Goal: Task Accomplishment & Management: Use online tool/utility

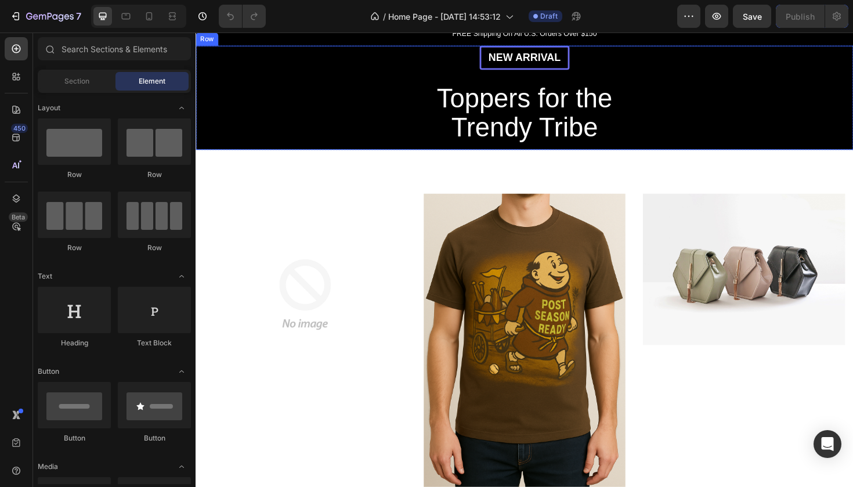
scroll to position [158, 0]
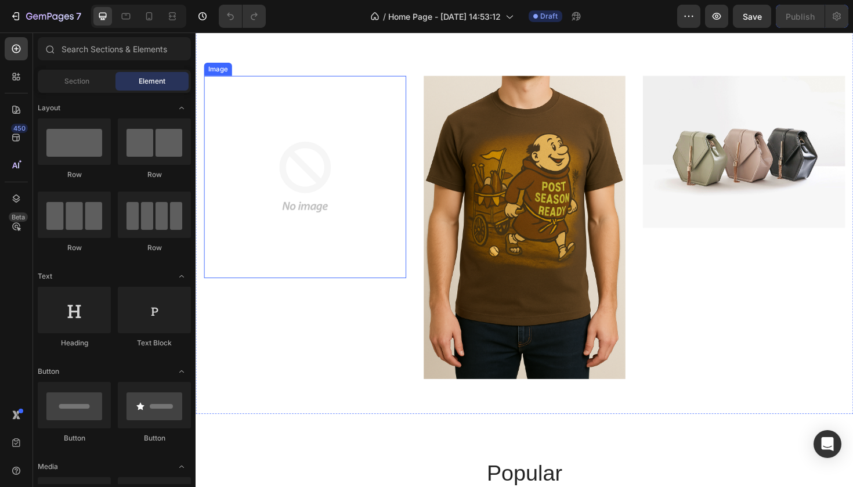
click at [330, 210] on img at bounding box center [311, 185] width 214 height 214
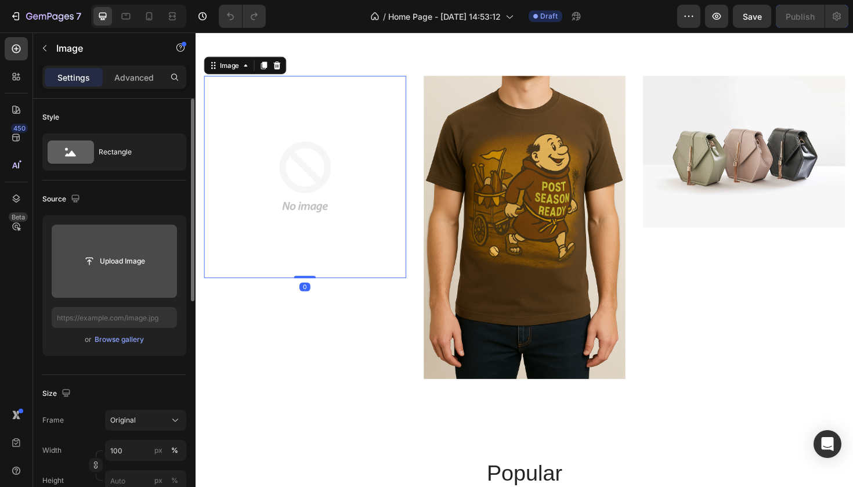
click at [113, 276] on input "file" at bounding box center [114, 261] width 125 height 73
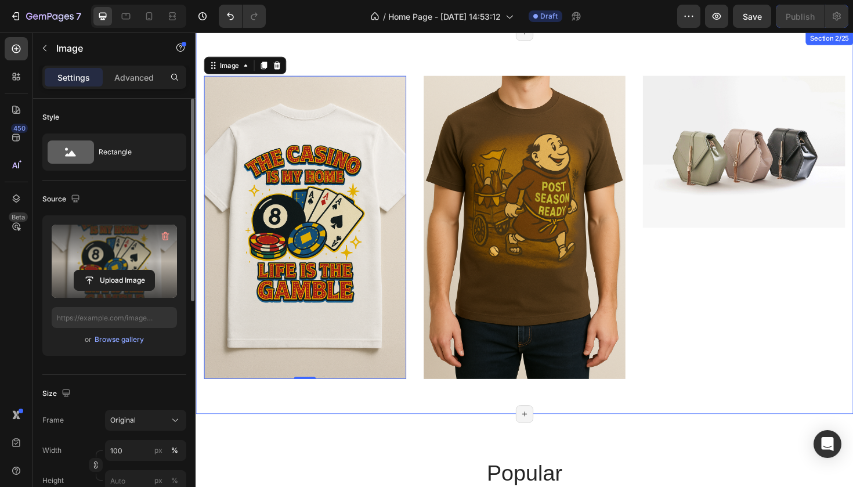
type input "[URL][DOMAIN_NAME]"
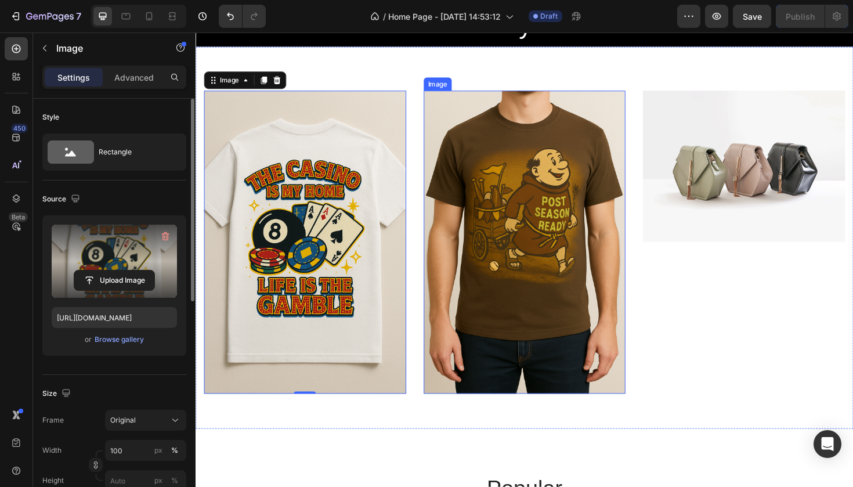
scroll to position [140, 0]
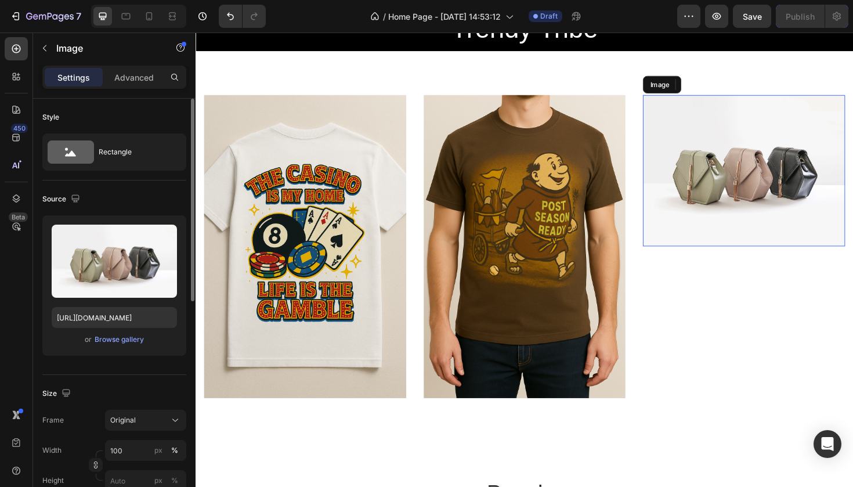
click at [734, 176] on img at bounding box center [776, 179] width 214 height 161
click at [538, 223] on img at bounding box center [544, 259] width 214 height 321
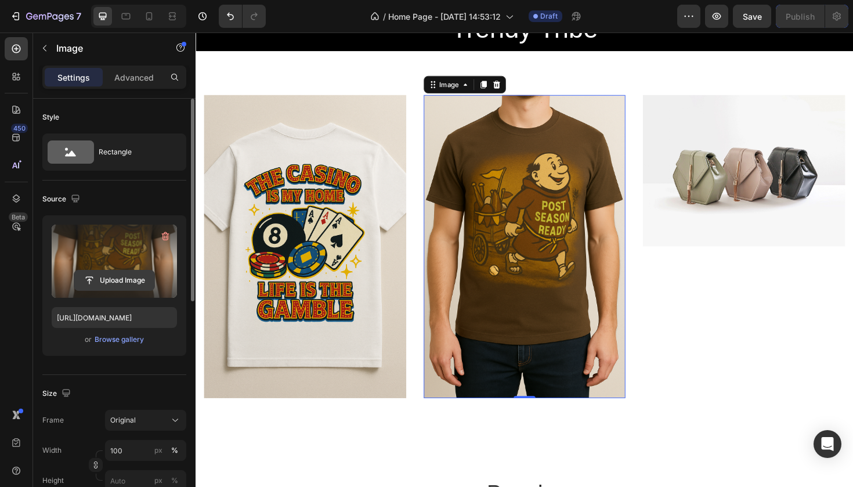
click at [116, 276] on input "file" at bounding box center [114, 281] width 80 height 20
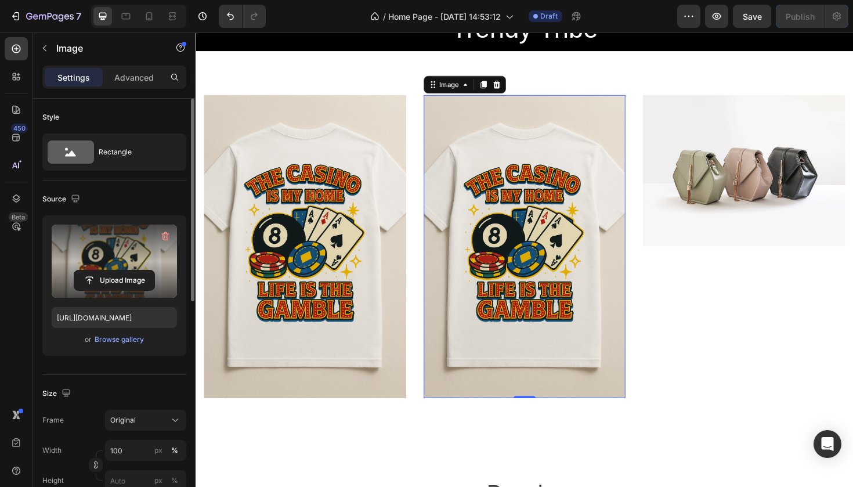
type input "[URL][DOMAIN_NAME]"
click at [356, 265] on img at bounding box center [311, 259] width 214 height 321
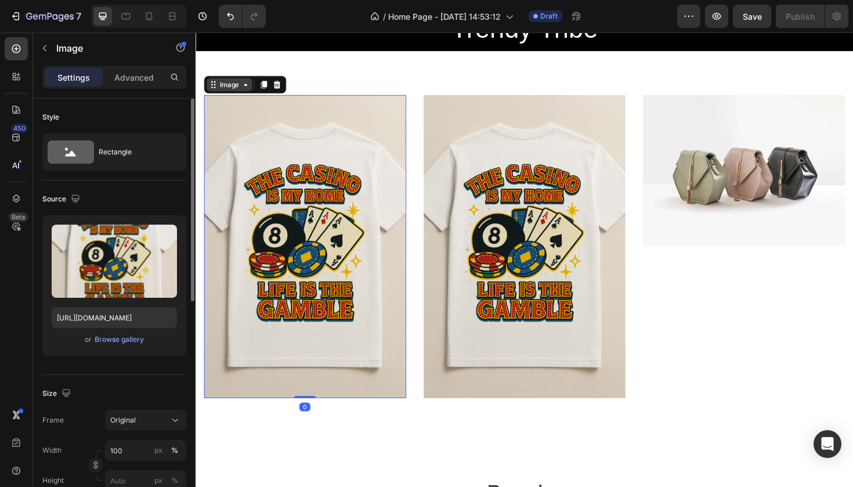
click at [249, 89] on icon at bounding box center [248, 87] width 9 height 9
click at [343, 203] on img at bounding box center [311, 259] width 214 height 321
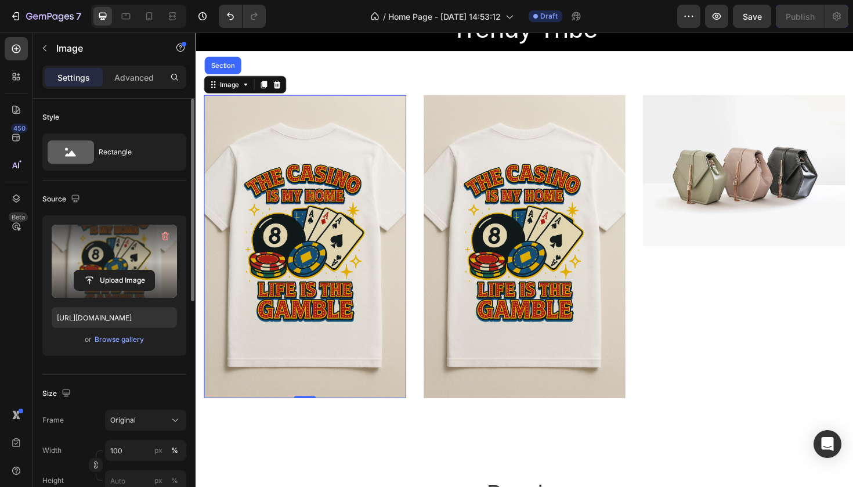
click at [126, 267] on label at bounding box center [114, 261] width 125 height 73
click at [126, 271] on input "file" at bounding box center [114, 281] width 80 height 20
click at [121, 260] on label at bounding box center [114, 261] width 125 height 73
click at [121, 271] on input "file" at bounding box center [114, 281] width 80 height 20
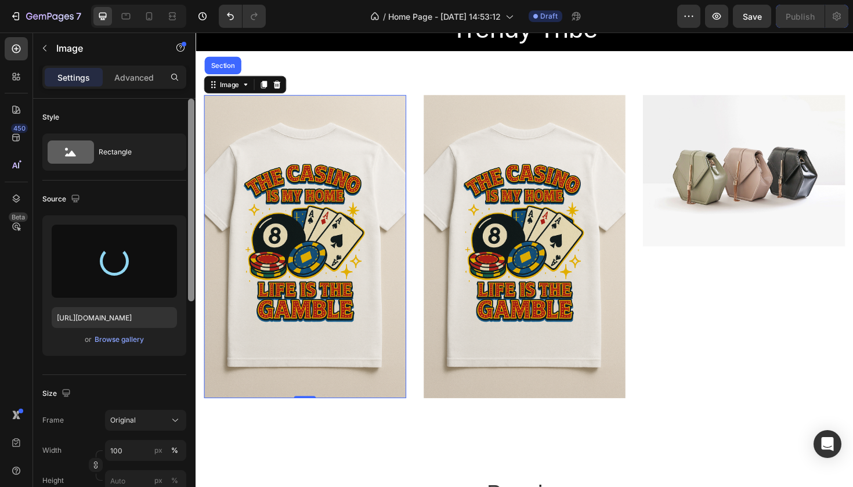
type input "[URL][DOMAIN_NAME]"
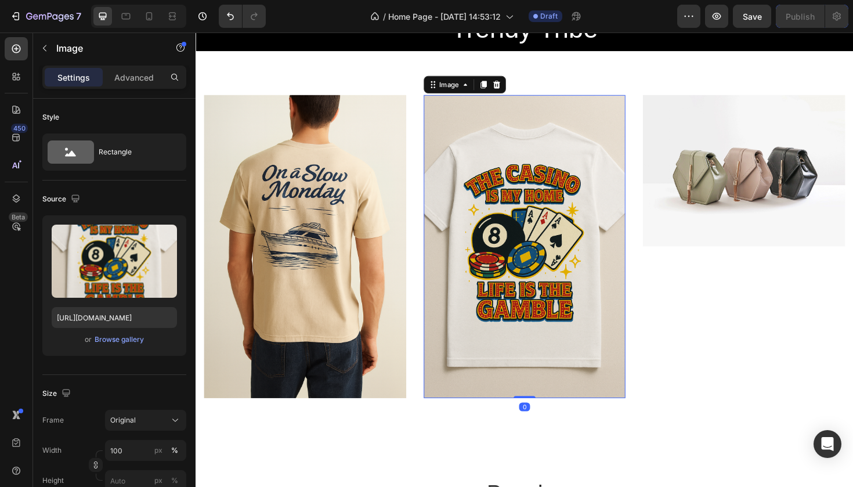
click at [563, 247] on img at bounding box center [544, 259] width 214 height 321
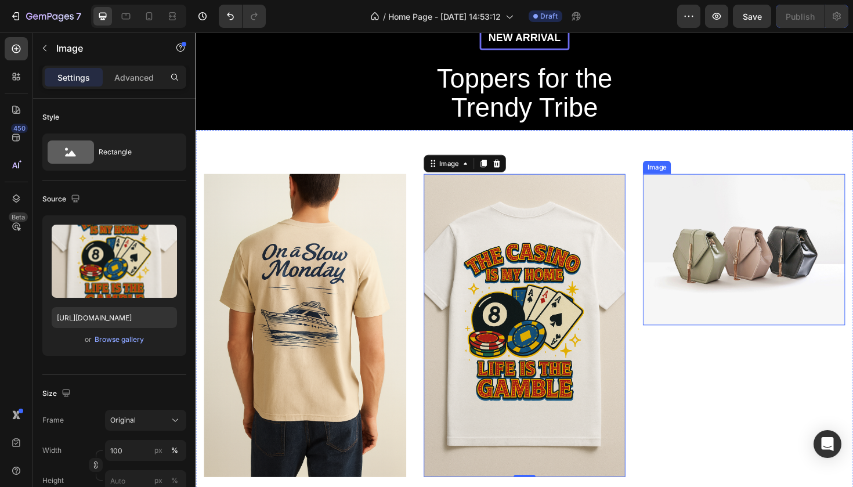
scroll to position [123, 0]
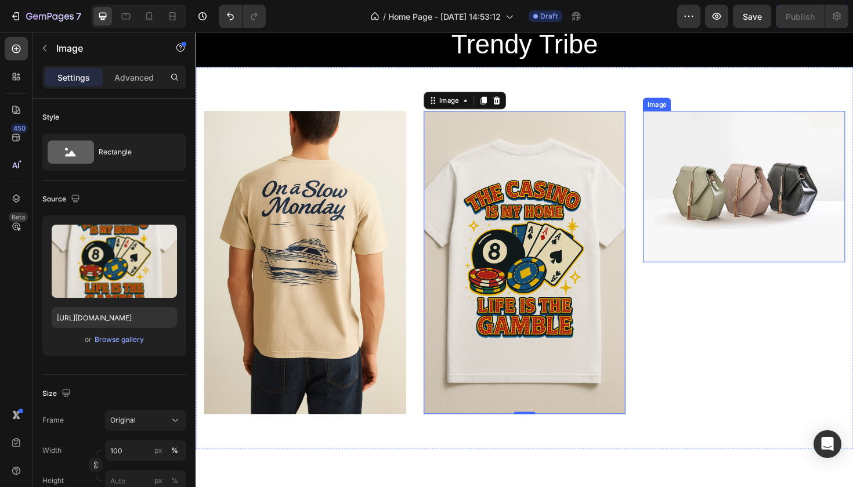
click at [757, 253] on img at bounding box center [776, 196] width 214 height 161
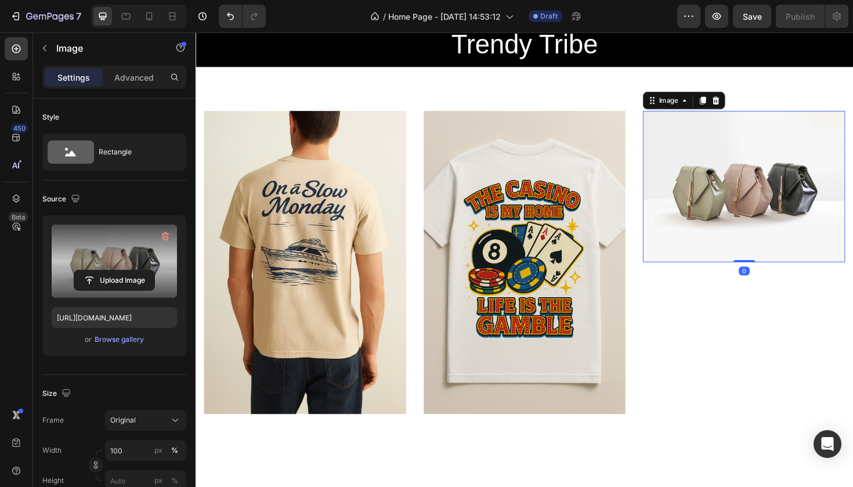
click at [132, 265] on label at bounding box center [114, 261] width 125 height 73
click at [132, 271] on input "file" at bounding box center [114, 281] width 80 height 20
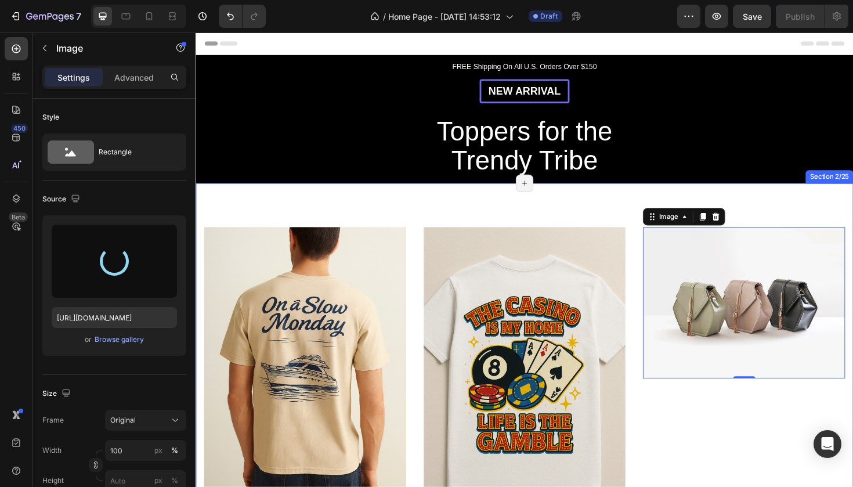
scroll to position [0, 0]
type input "[URL][DOMAIN_NAME]"
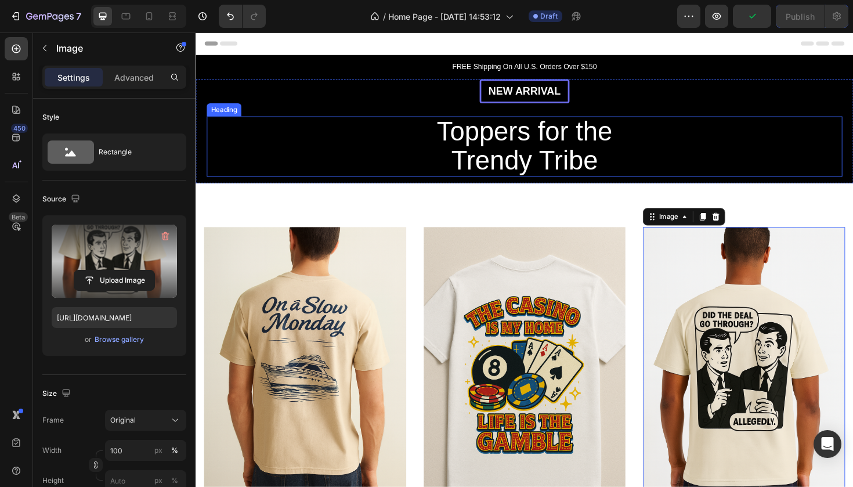
click at [697, 140] on div "Toppers for the Trendy Tribe" at bounding box center [543, 153] width 673 height 64
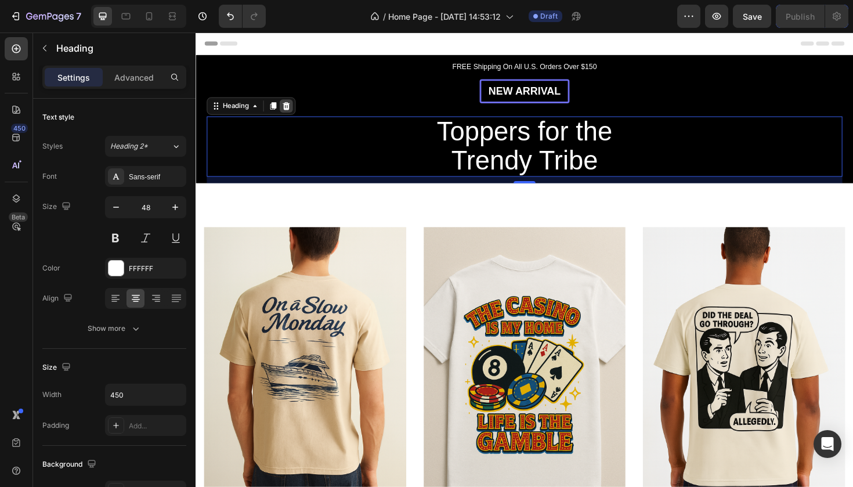
click at [296, 109] on icon at bounding box center [291, 110] width 9 height 9
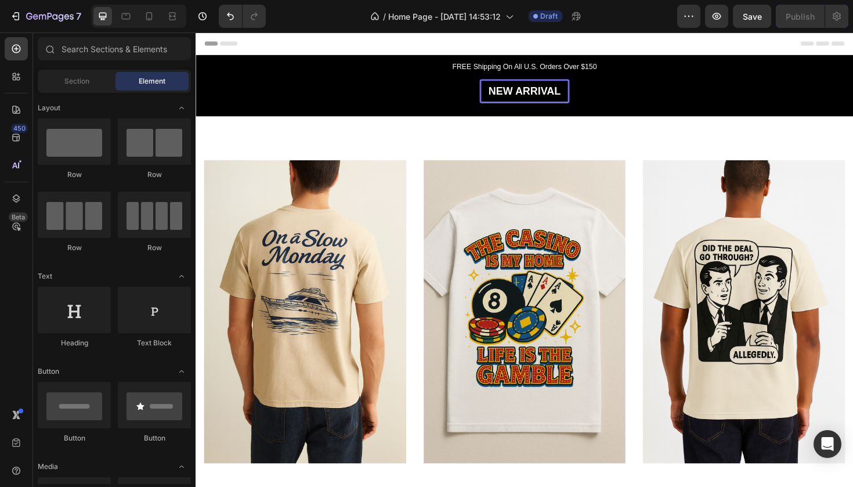
click at [298, 106] on div "New arrival Text [GEOGRAPHIC_DATA]" at bounding box center [543, 102] width 673 height 40
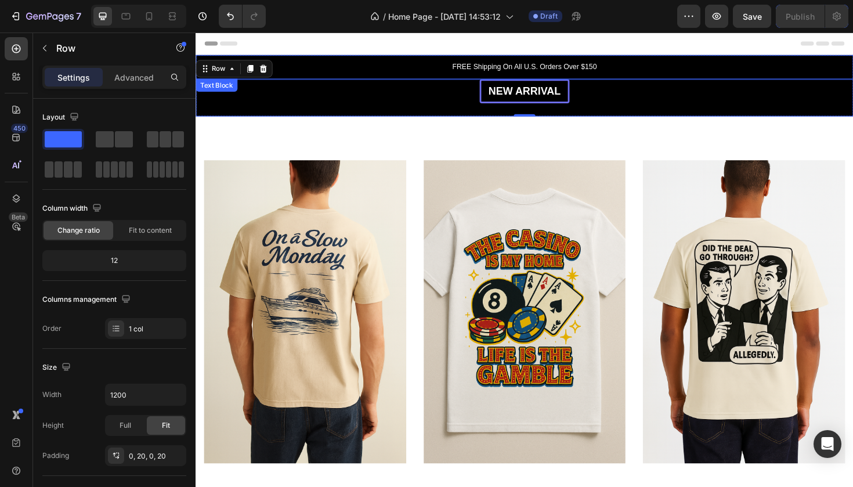
click at [308, 57] on div "FREE Shipping On All U.S. Orders Over $150" at bounding box center [544, 69] width 697 height 26
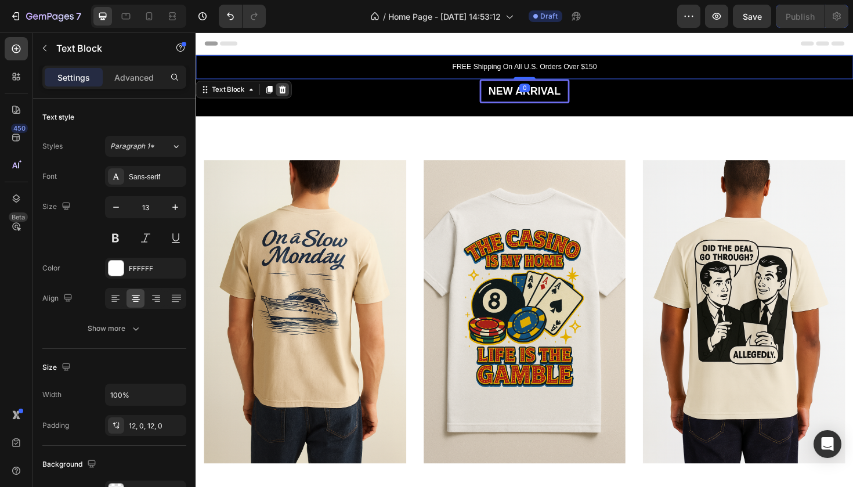
click at [289, 89] on icon at bounding box center [288, 92] width 8 height 8
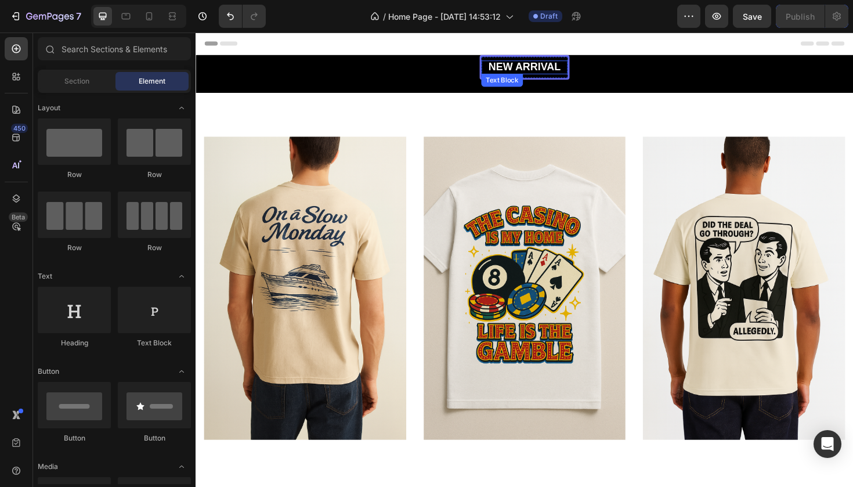
click at [527, 71] on p "New arrival" at bounding box center [543, 69] width 89 height 15
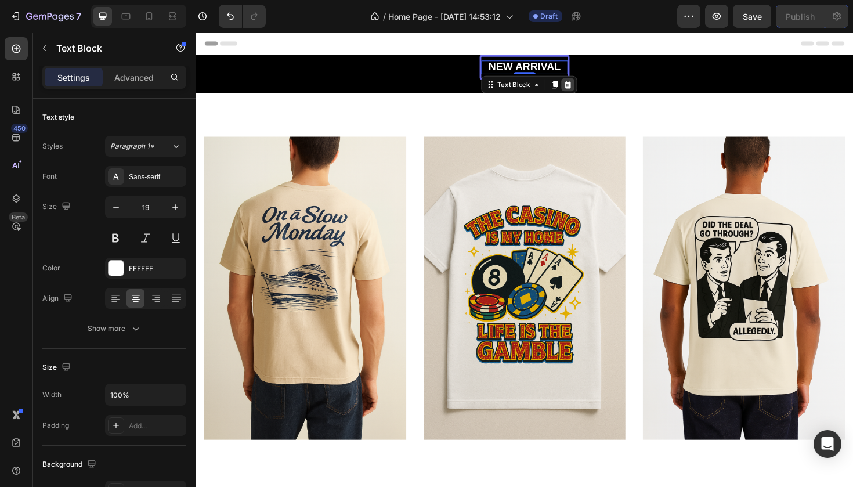
click at [591, 86] on icon at bounding box center [590, 88] width 8 height 8
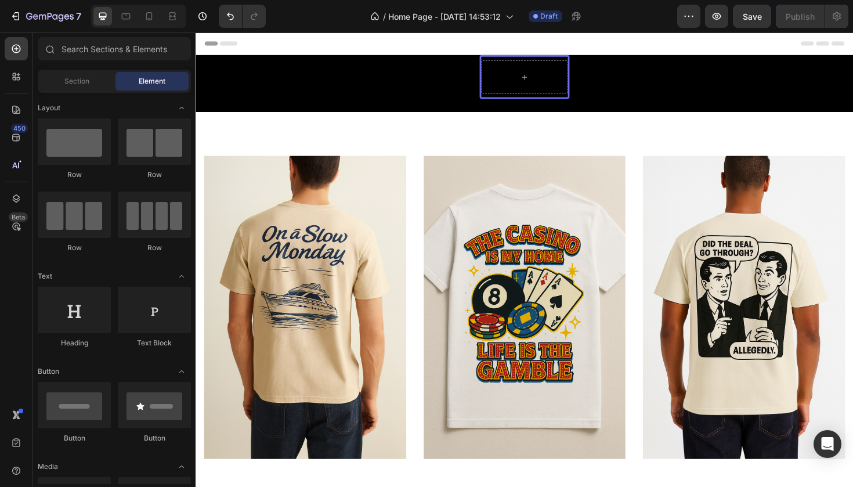
click at [497, 44] on div "Header" at bounding box center [544, 44] width 678 height 23
click at [335, 40] on div "Header" at bounding box center [544, 44] width 678 height 23
click at [215, 46] on div "Header" at bounding box center [224, 44] width 43 height 14
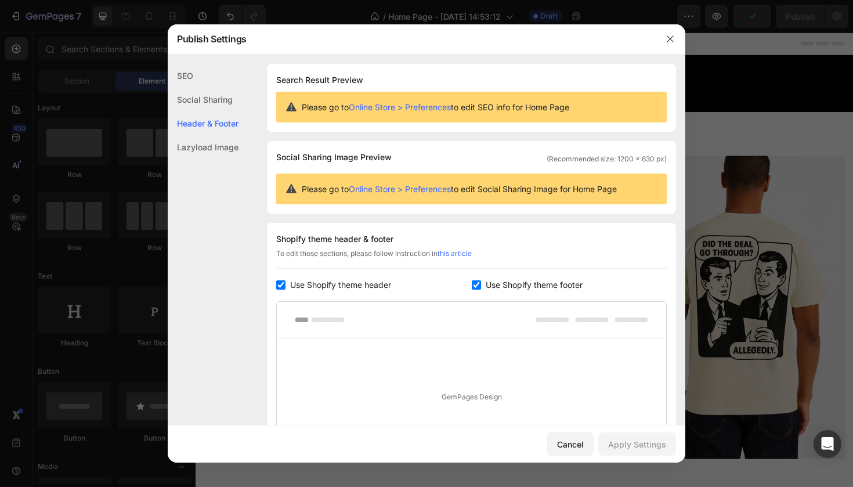
scroll to position [157, 0]
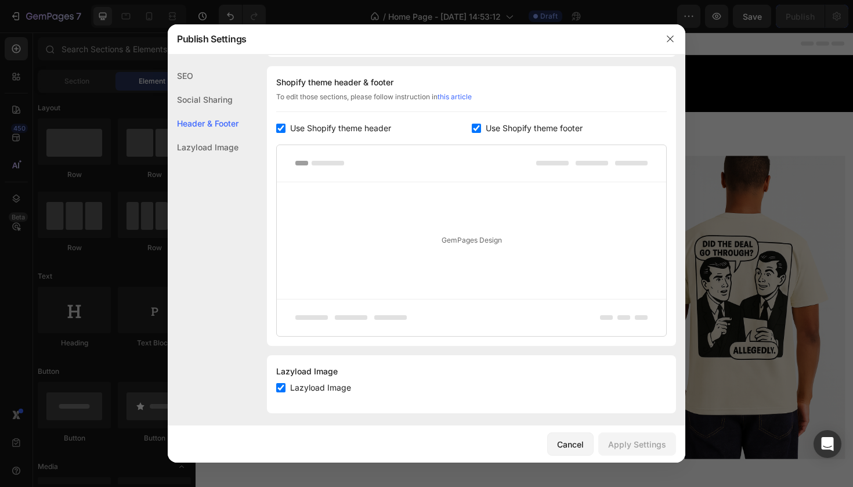
click at [492, 239] on div "GemPages Design" at bounding box center [472, 240] width 390 height 117
click at [579, 440] on div "Cancel" at bounding box center [570, 444] width 27 height 12
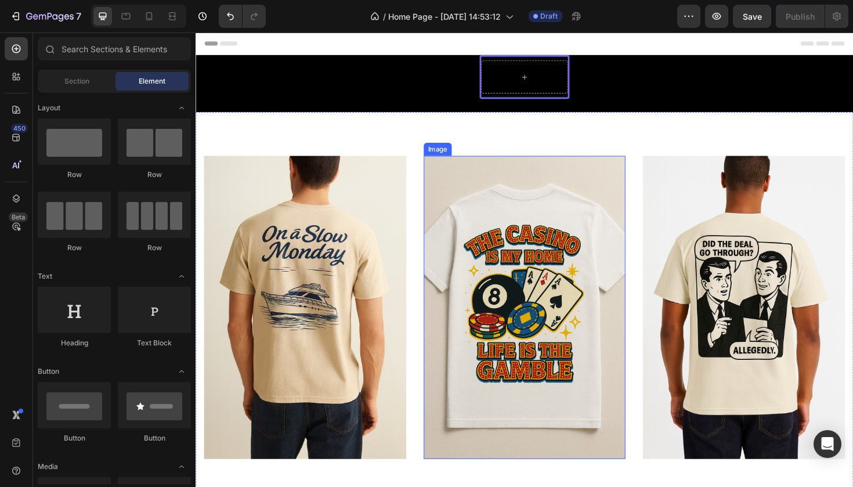
scroll to position [32, 0]
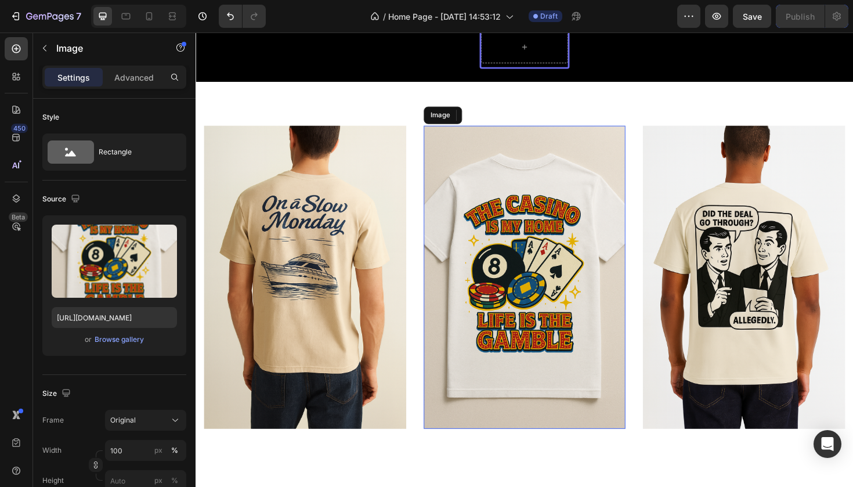
click at [552, 282] on img at bounding box center [544, 291] width 214 height 321
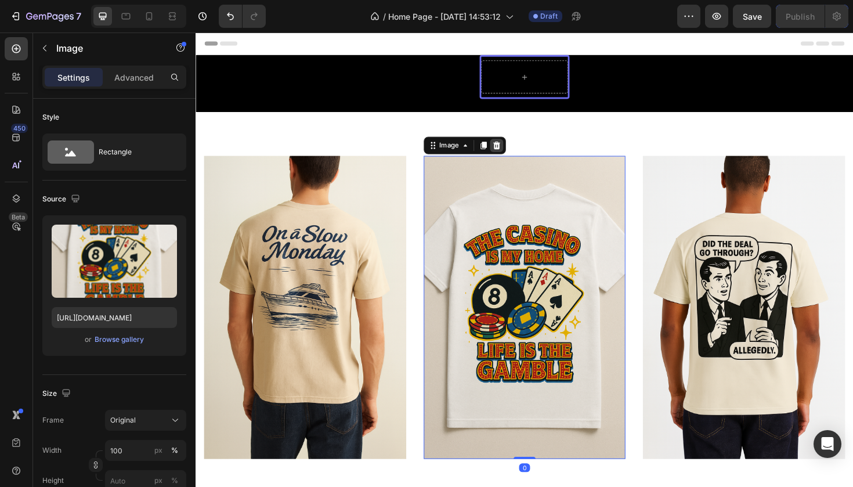
scroll to position [0, 0]
click at [551, 349] on img at bounding box center [544, 323] width 214 height 321
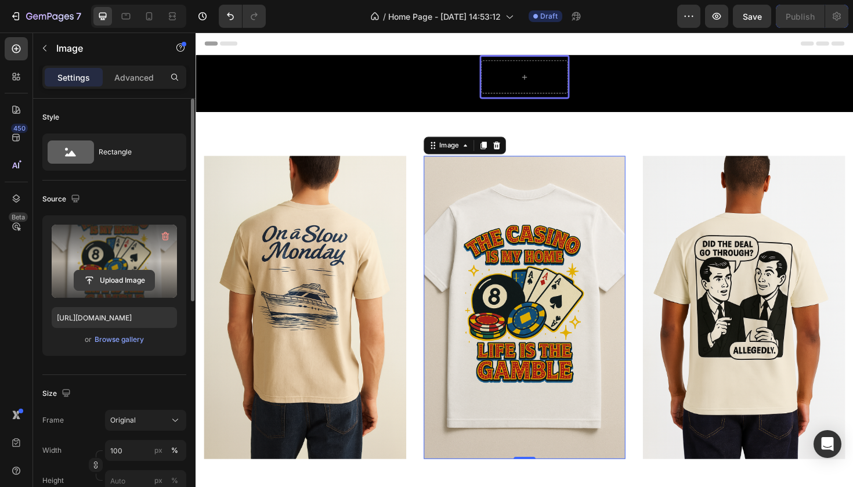
click at [123, 276] on input "file" at bounding box center [114, 281] width 80 height 20
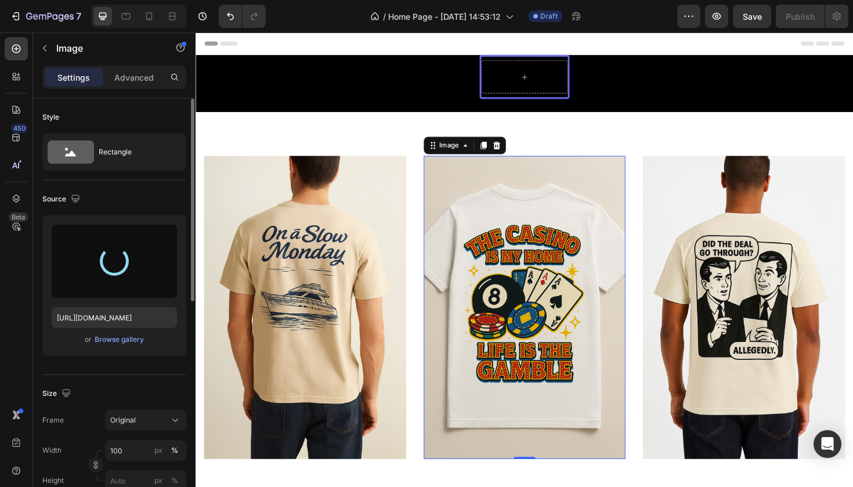
type input "[URL][DOMAIN_NAME]"
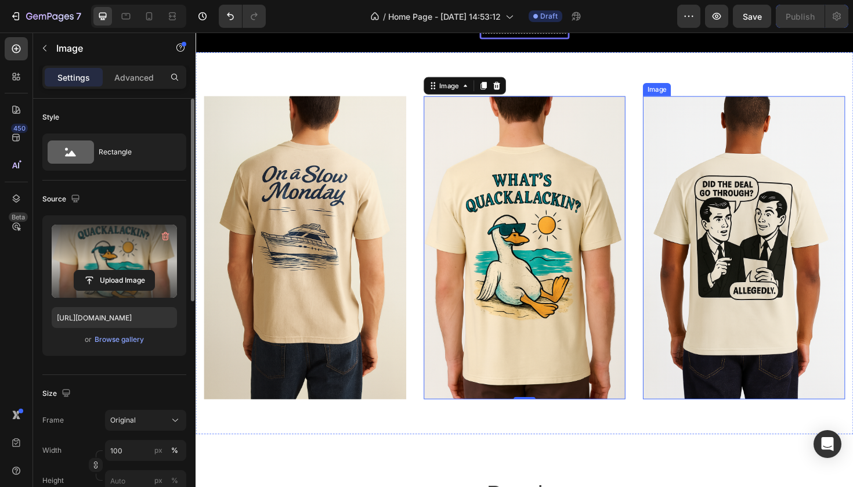
scroll to position [67, 0]
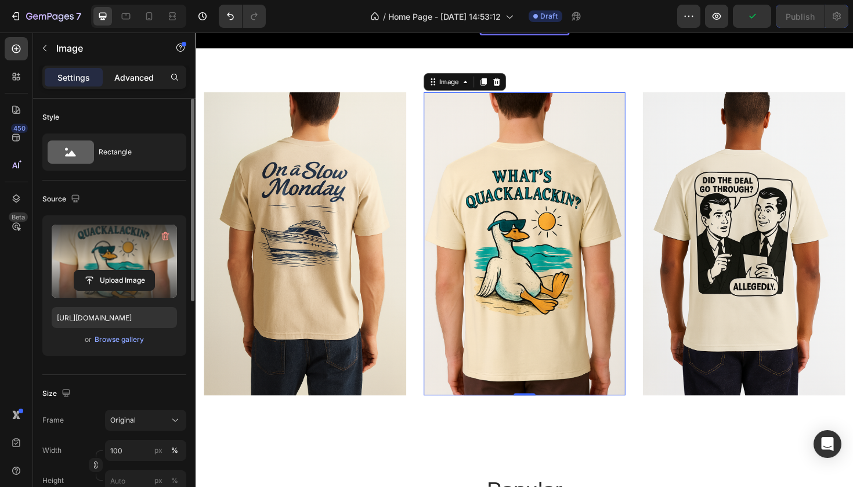
click at [139, 81] on p "Advanced" at bounding box center [133, 77] width 39 height 12
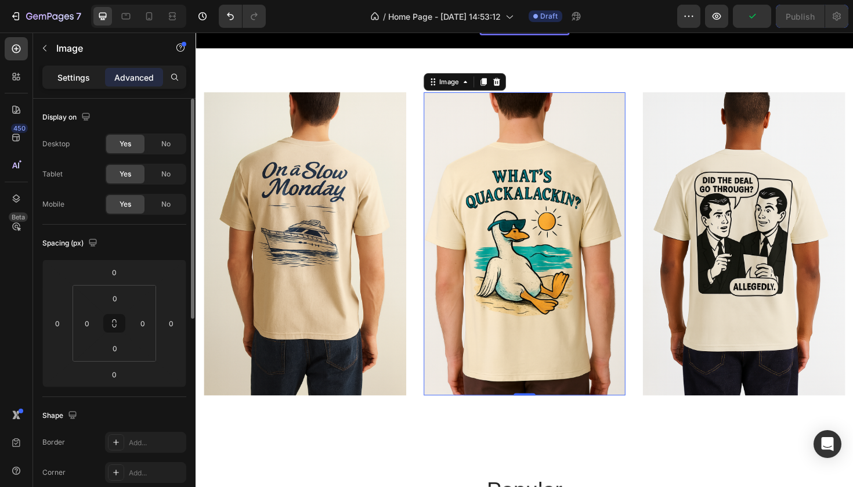
click at [83, 73] on p "Settings" at bounding box center [73, 77] width 33 height 12
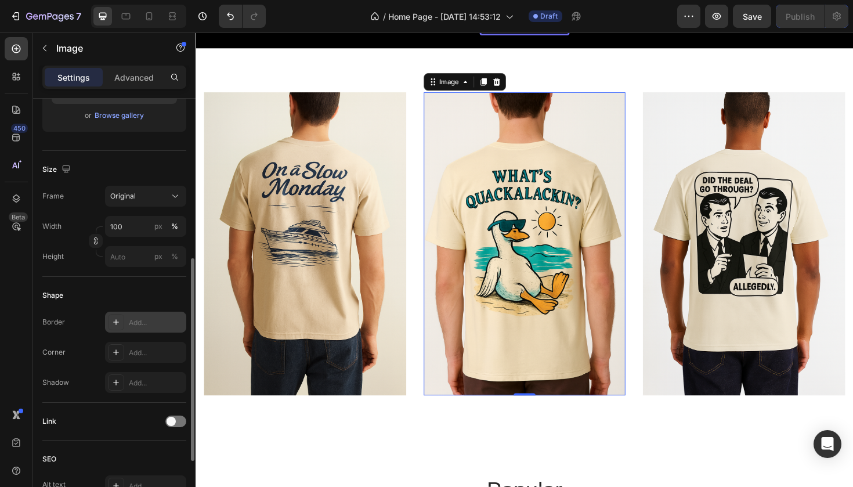
scroll to position [390, 0]
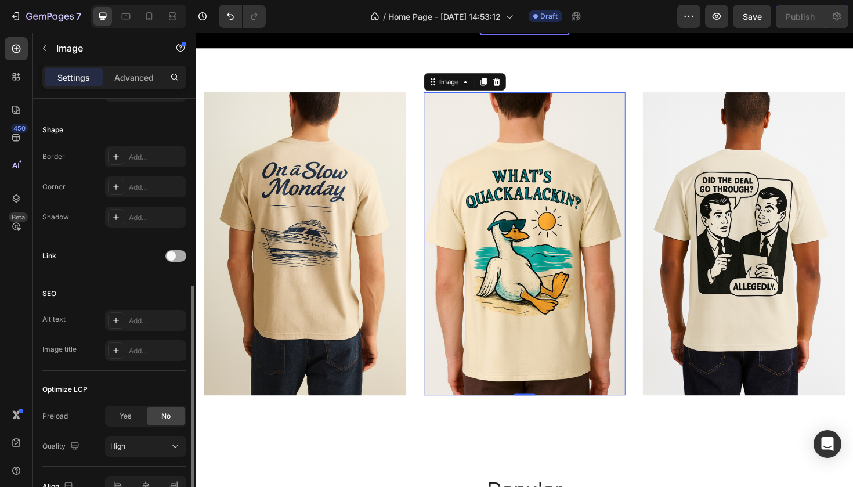
click at [178, 254] on div at bounding box center [175, 256] width 21 height 12
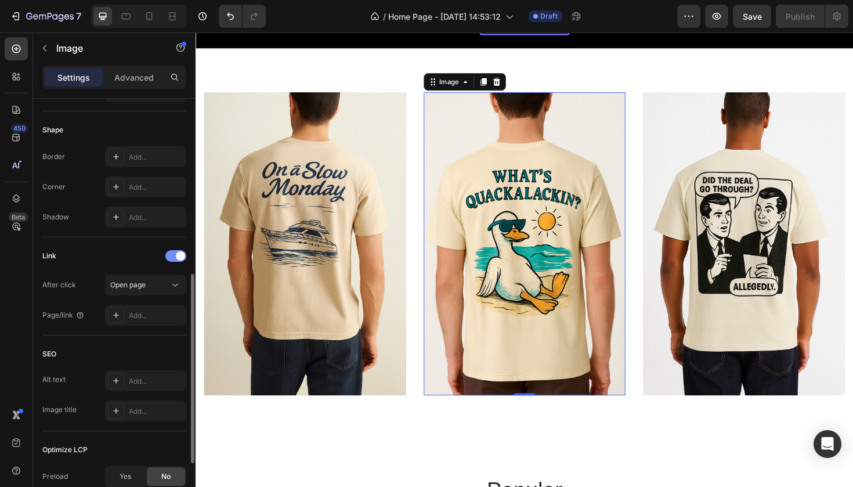
click at [178, 254] on span at bounding box center [180, 255] width 9 height 9
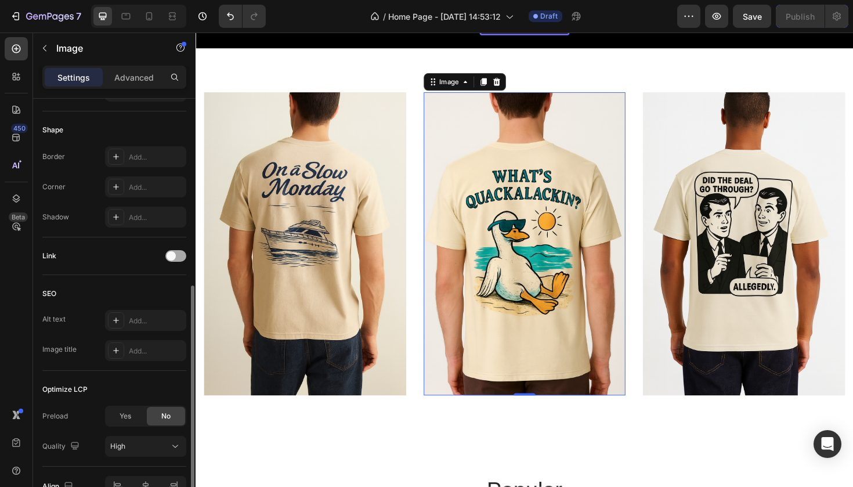
click at [178, 254] on div at bounding box center [175, 256] width 21 height 12
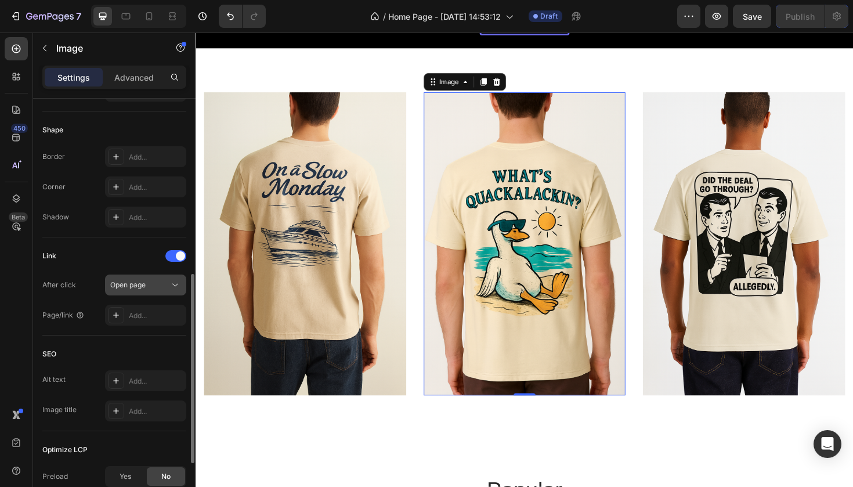
click at [169, 281] on div "Open page" at bounding box center [139, 285] width 59 height 10
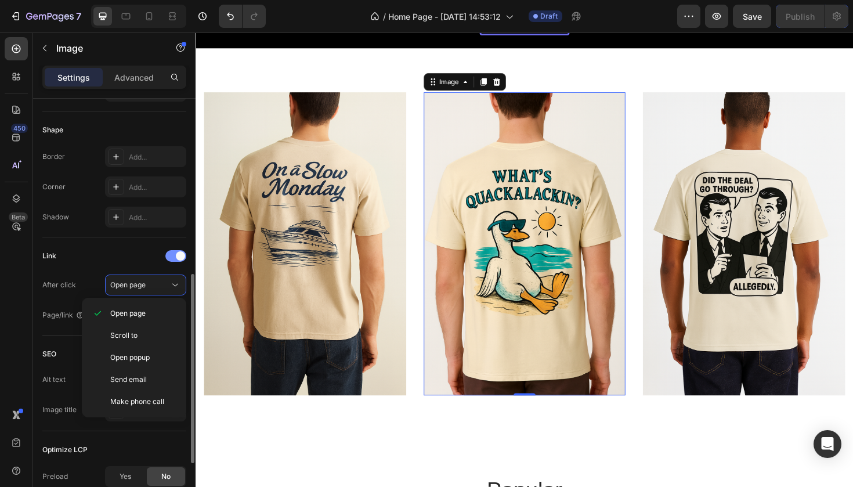
click at [175, 257] on div at bounding box center [175, 256] width 21 height 12
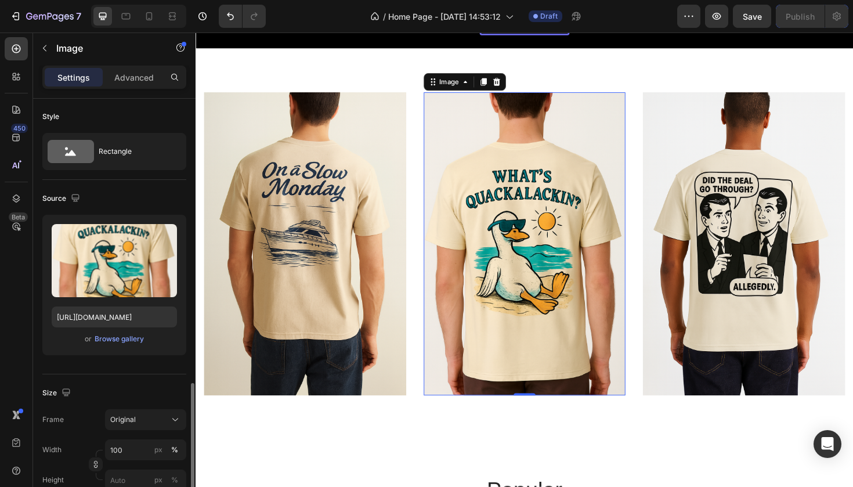
scroll to position [0, 0]
click at [469, 187] on img at bounding box center [544, 256] width 214 height 321
click at [469, 85] on div "Image" at bounding box center [464, 85] width 25 height 10
click at [480, 91] on div "Image" at bounding box center [464, 85] width 48 height 14
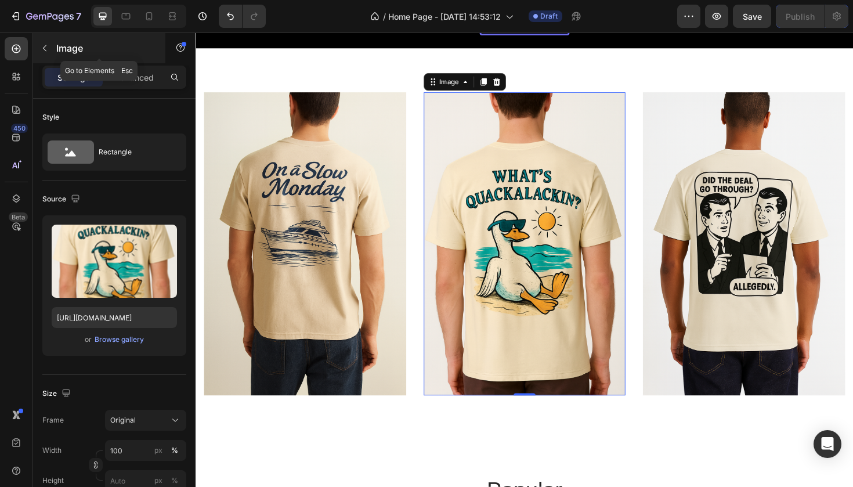
click at [45, 52] on icon "button" at bounding box center [44, 48] width 9 height 9
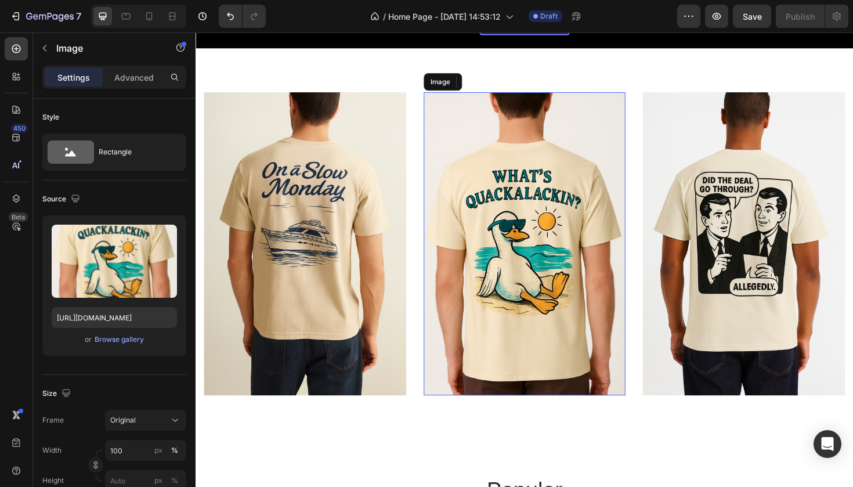
click at [557, 181] on img at bounding box center [544, 256] width 214 height 321
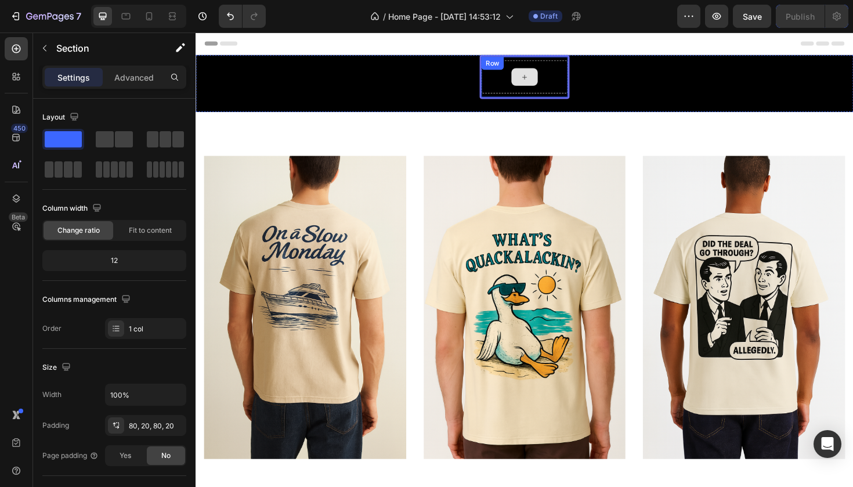
click at [537, 92] on div at bounding box center [544, 79] width 92 height 35
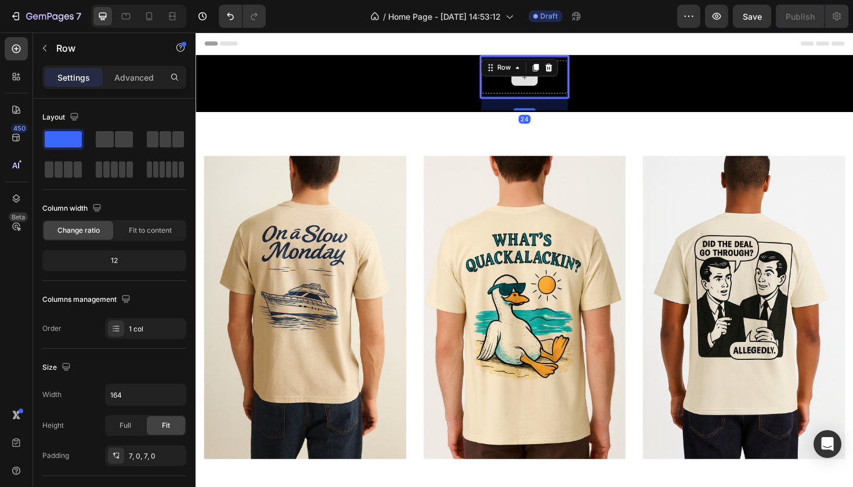
click at [538, 83] on div at bounding box center [544, 79] width 28 height 19
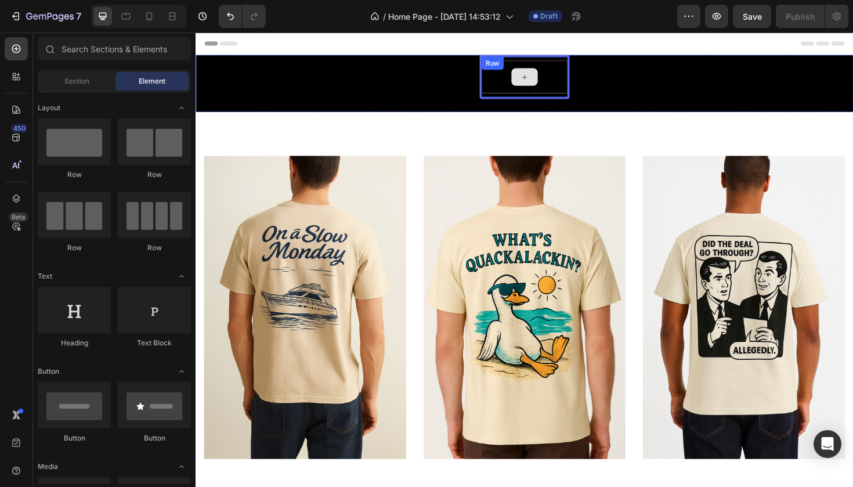
click at [541, 75] on icon at bounding box center [543, 80] width 9 height 10
click at [136, 44] on input "text" at bounding box center [114, 48] width 153 height 23
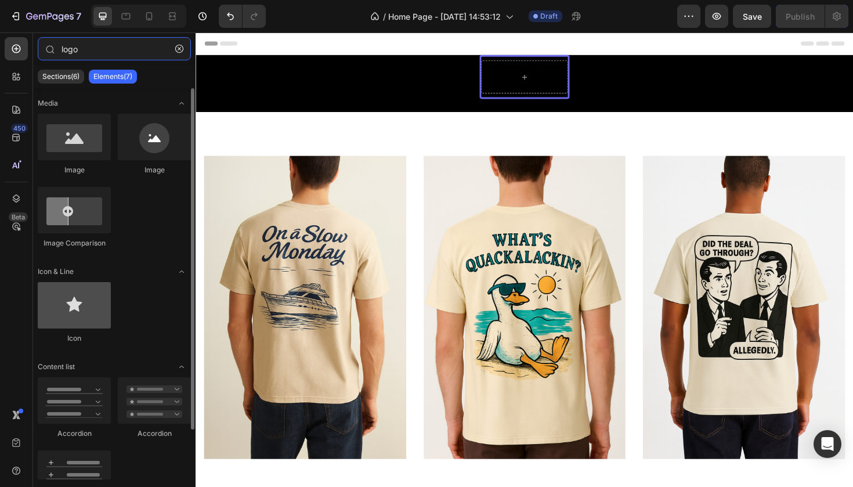
type input "logo"
click at [79, 304] on div at bounding box center [74, 305] width 73 height 46
click at [79, 306] on div at bounding box center [74, 305] width 73 height 46
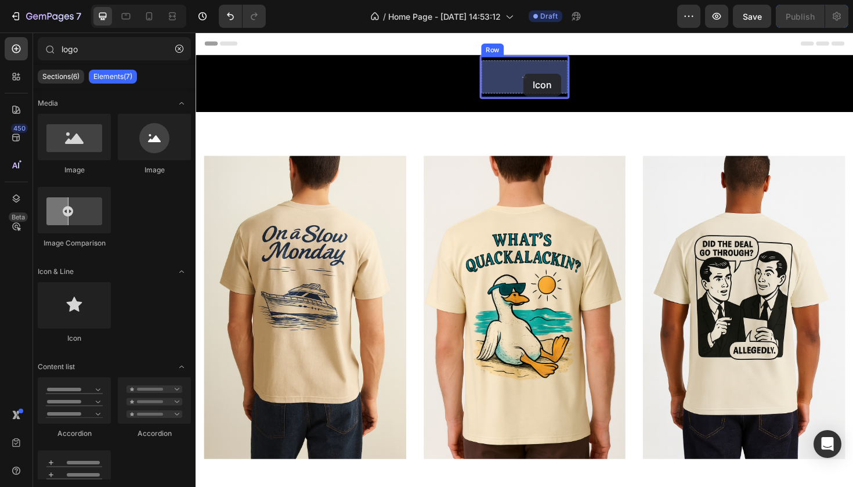
drag, startPoint x: 275, startPoint y: 338, endPoint x: 540, endPoint y: 79, distance: 371.1
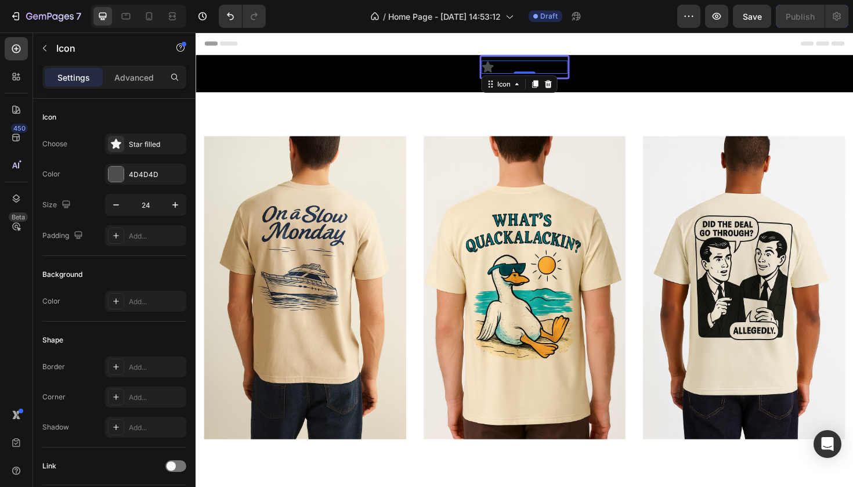
click at [536, 65] on div "Icon 0" at bounding box center [544, 69] width 92 height 14
click at [234, 18] on icon "Undo/Redo" at bounding box center [231, 16] width 12 height 12
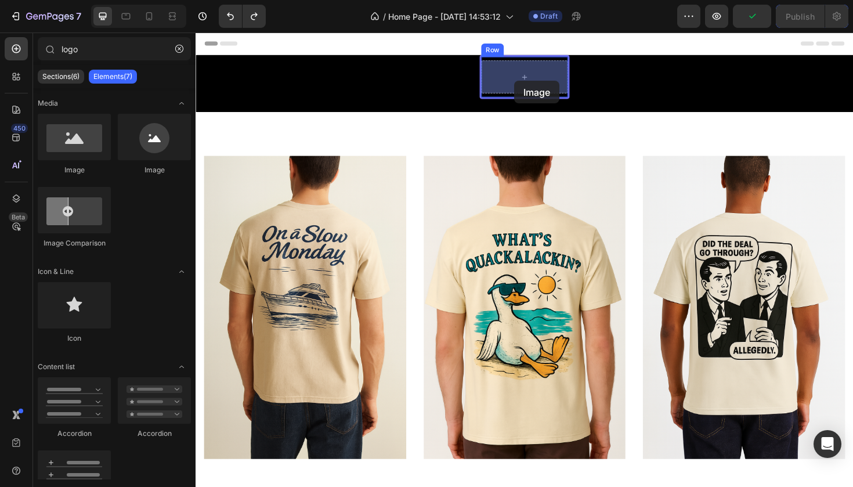
drag, startPoint x: 361, startPoint y: 174, endPoint x: 531, endPoint y: 82, distance: 192.5
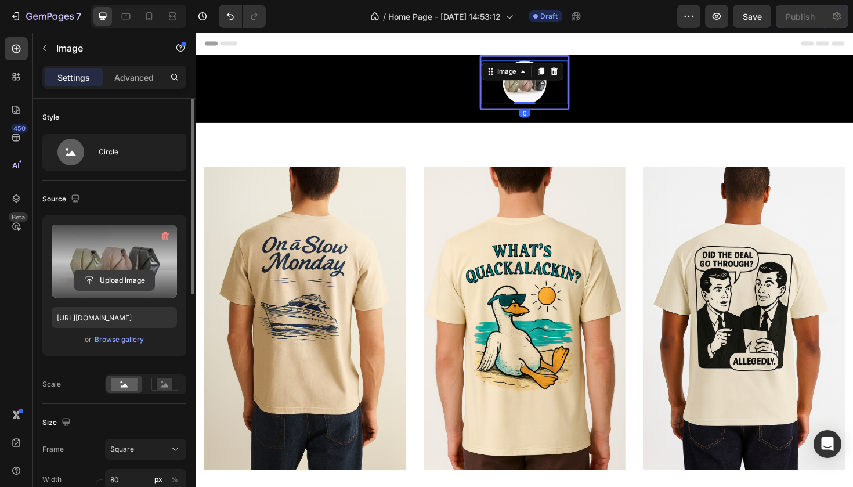
click at [114, 281] on input "file" at bounding box center [114, 281] width 80 height 20
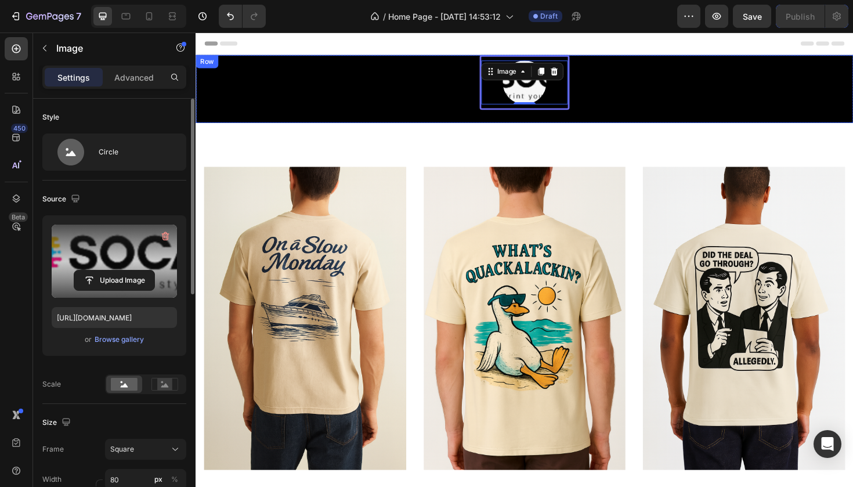
type input "[URL][DOMAIN_NAME]"
click at [632, 82] on div "Image 0 Row" at bounding box center [543, 92] width 673 height 72
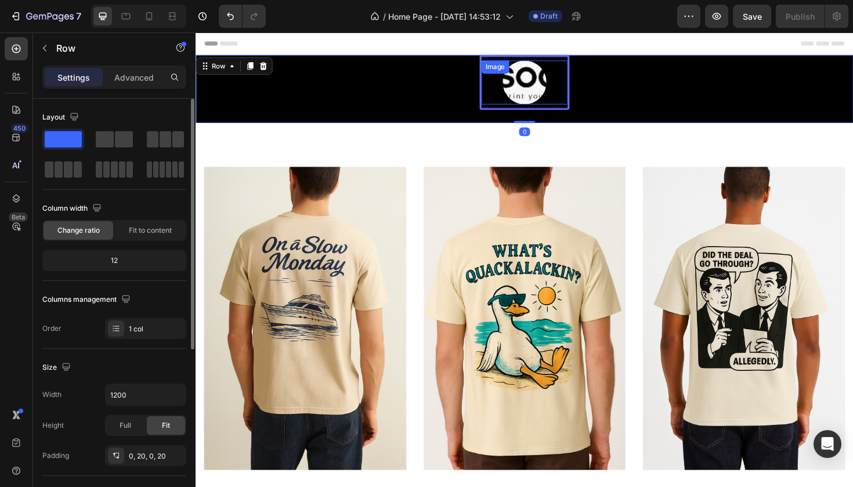
click at [550, 84] on img at bounding box center [544, 85] width 46 height 46
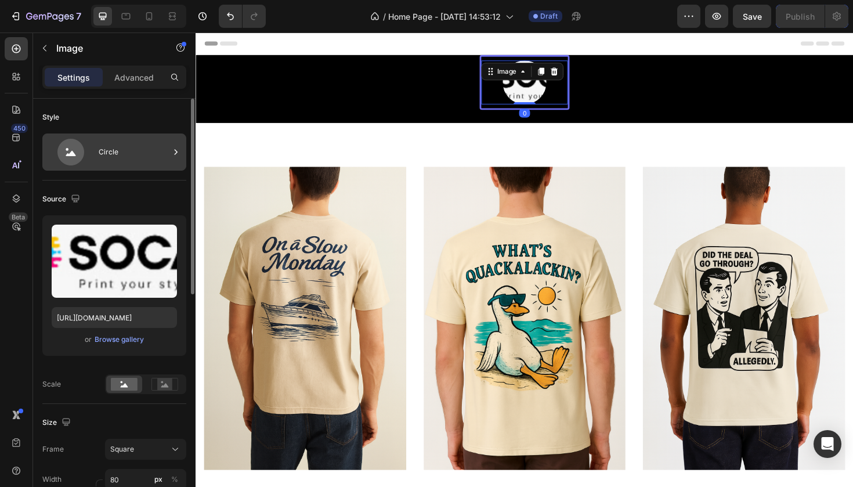
click at [114, 158] on div "Circle" at bounding box center [134, 152] width 71 height 27
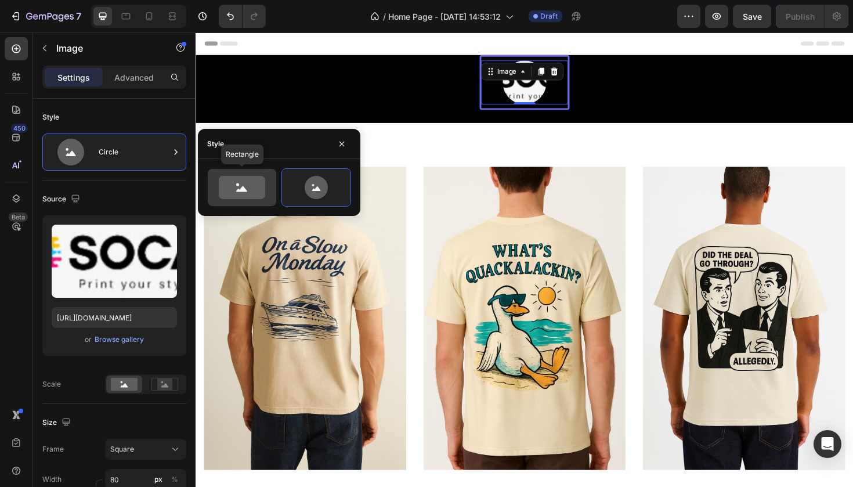
click at [251, 187] on icon at bounding box center [242, 187] width 46 height 23
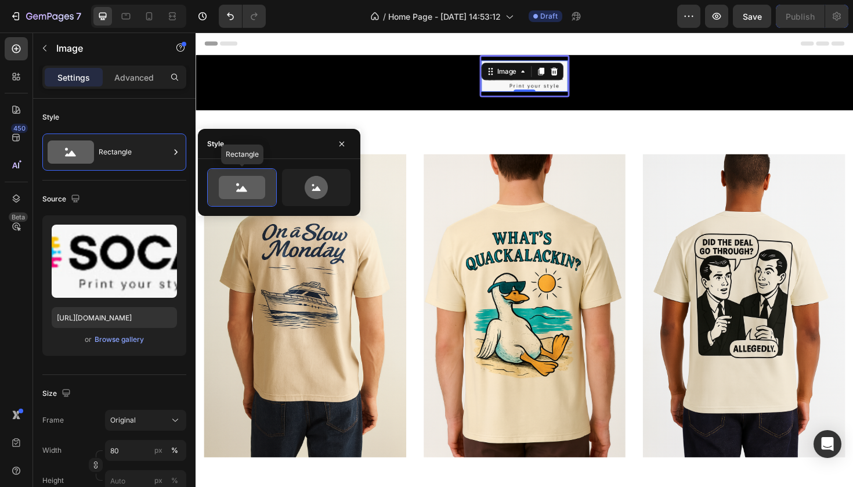
type input "100"
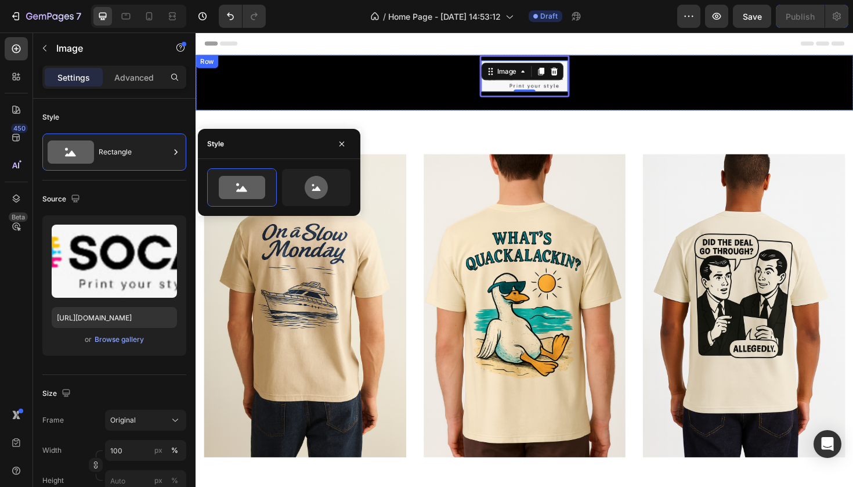
click at [618, 100] on div "Image 0 Row" at bounding box center [543, 85] width 673 height 59
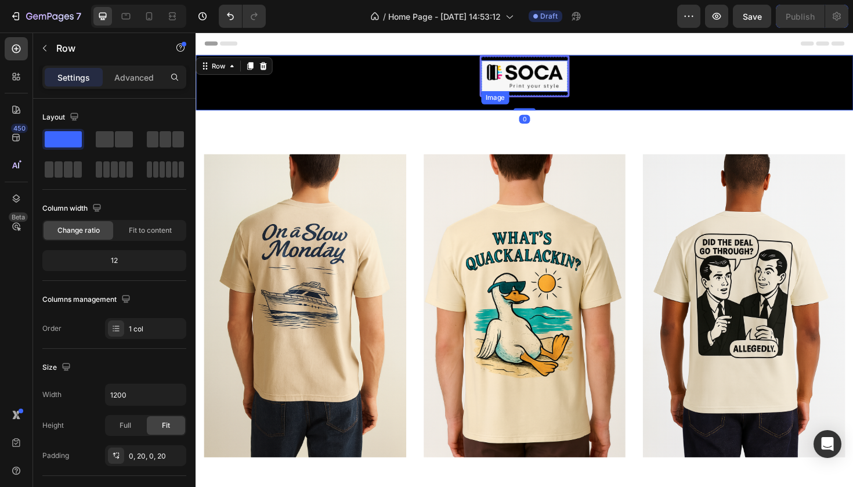
click at [552, 88] on img at bounding box center [544, 78] width 92 height 33
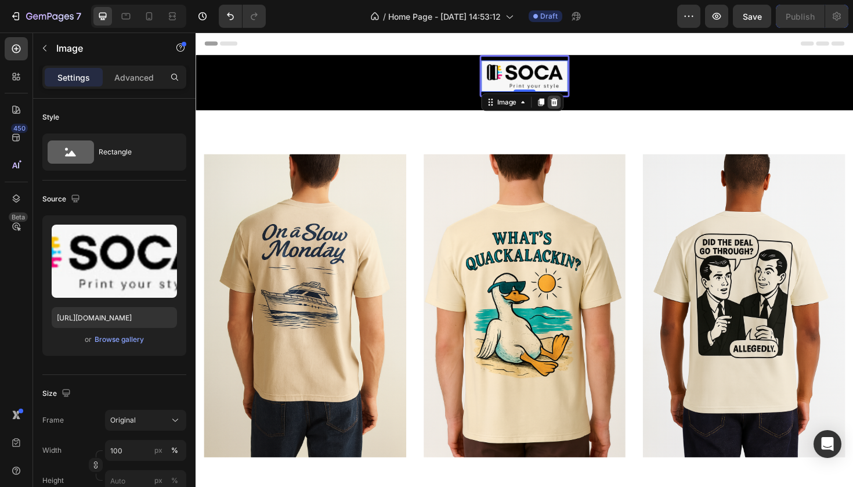
click at [576, 105] on icon at bounding box center [576, 106] width 8 height 8
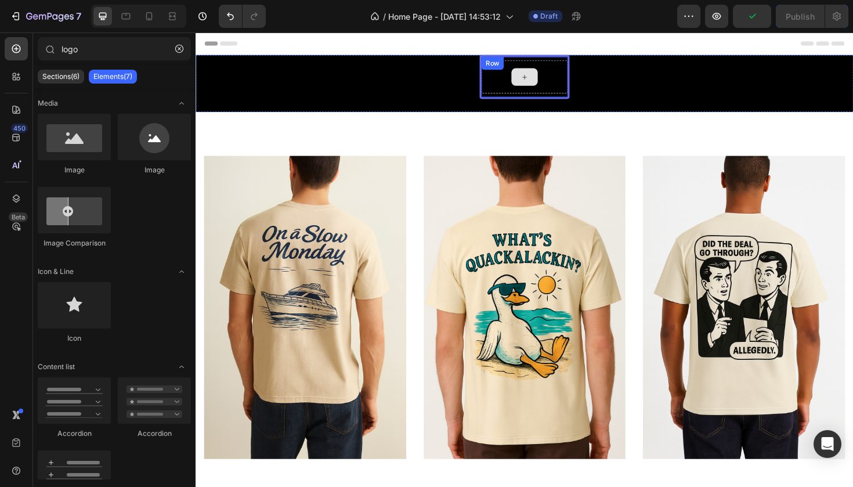
click at [559, 68] on div "Row" at bounding box center [543, 79] width 95 height 46
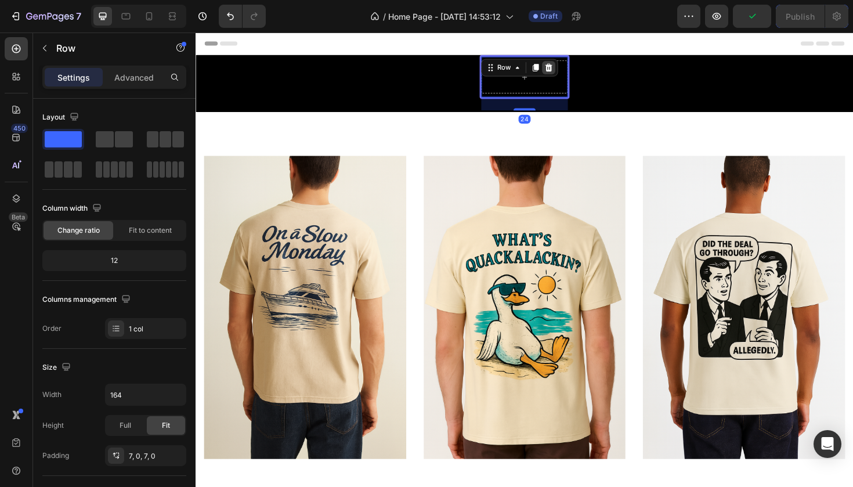
click at [572, 71] on icon at bounding box center [570, 70] width 8 height 8
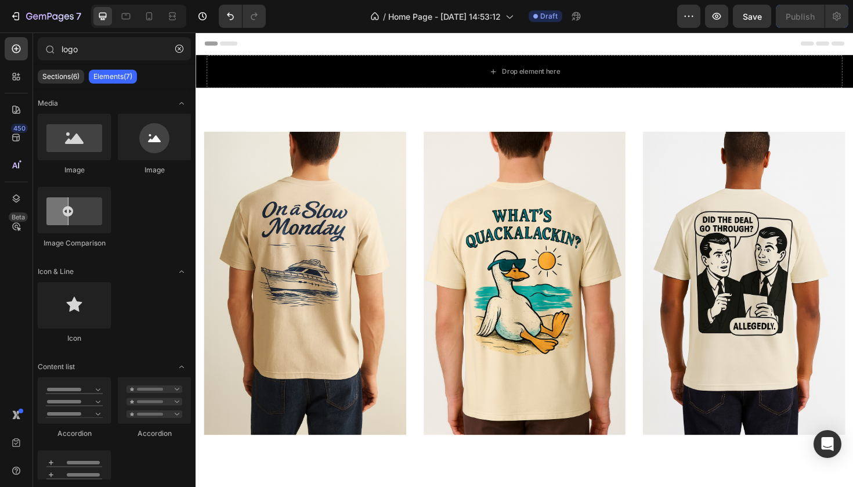
click at [485, 42] on div "Header" at bounding box center [544, 44] width 678 height 23
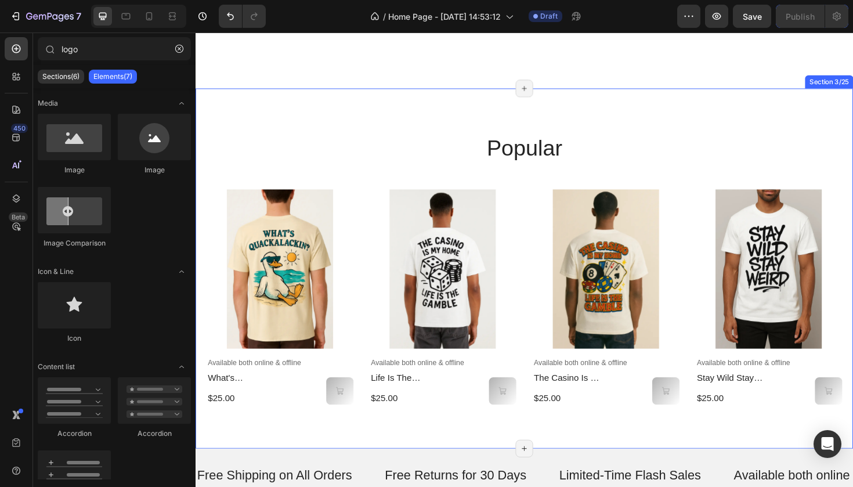
scroll to position [470, 0]
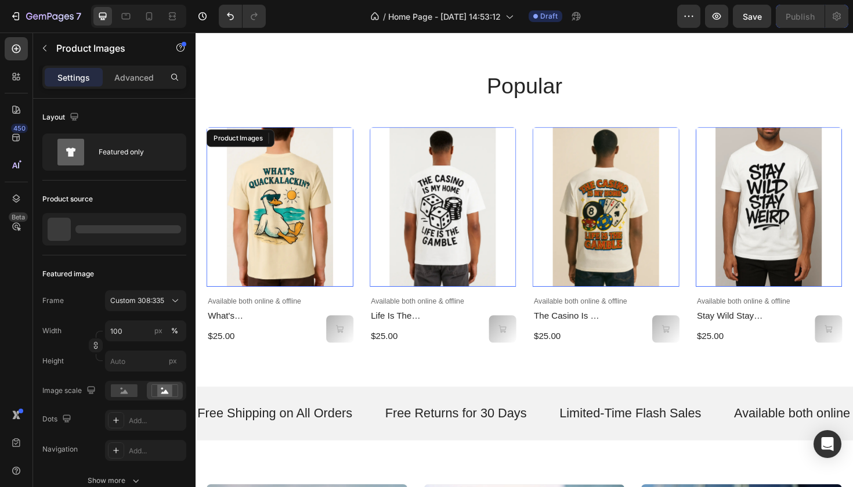
click at [272, 215] on img at bounding box center [285, 217] width 156 height 169
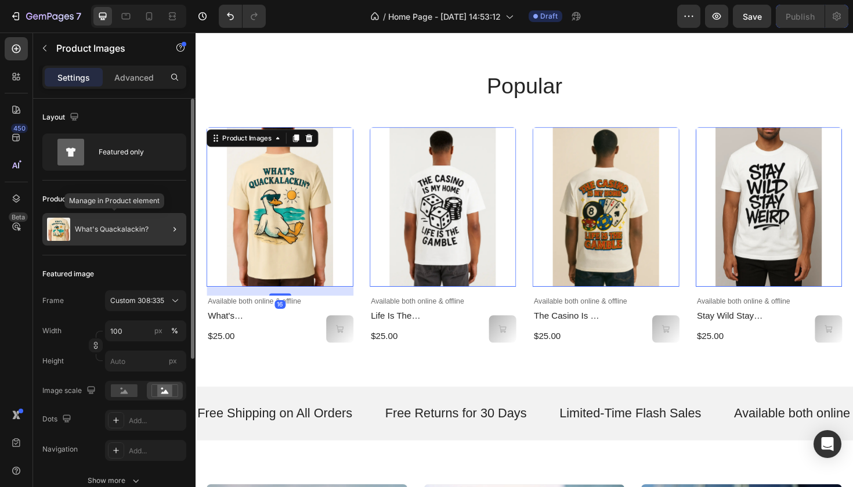
click at [138, 225] on p "What's Quackalackin?" at bounding box center [112, 229] width 74 height 8
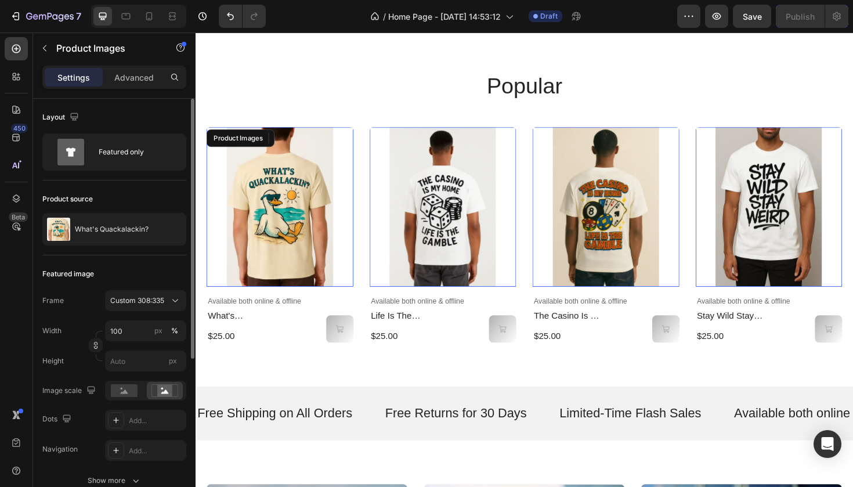
click at [268, 187] on img at bounding box center [285, 217] width 156 height 169
click at [269, 199] on img at bounding box center [285, 217] width 156 height 169
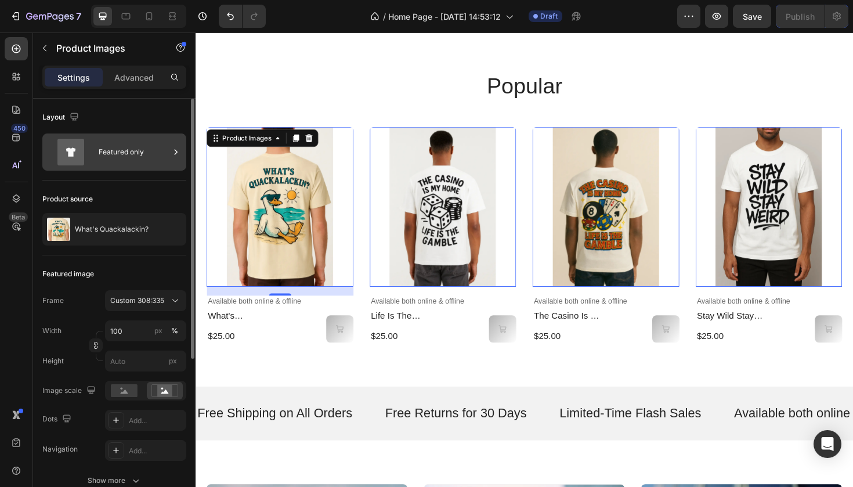
click at [146, 169] on div "Featured only" at bounding box center [114, 152] width 144 height 37
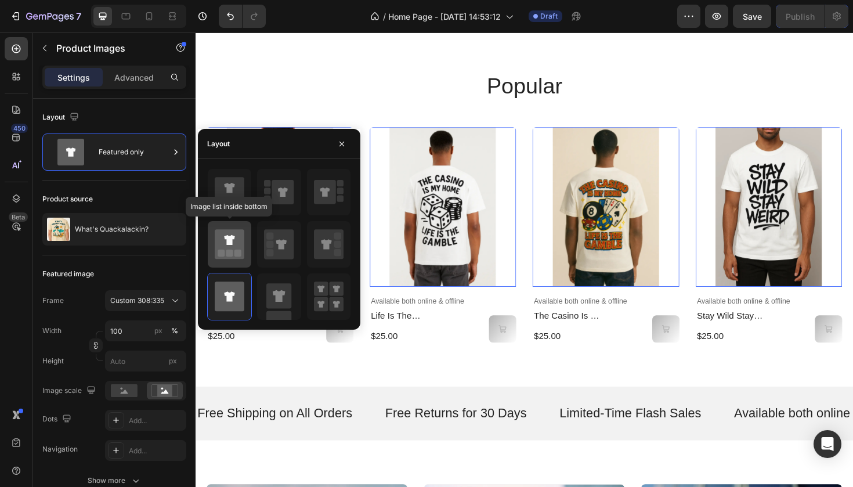
click at [242, 250] on icon at bounding box center [230, 244] width 30 height 30
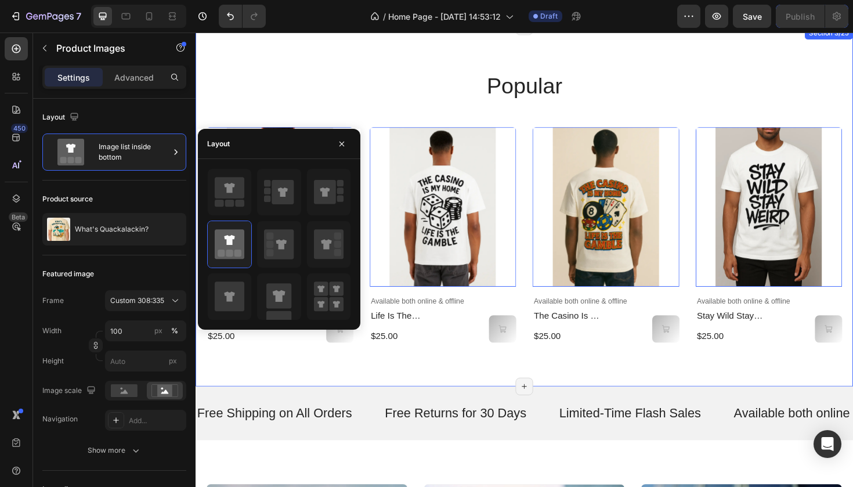
click at [335, 55] on div "popular Heading Product Images 16 Available both online & offline Text Block wh…" at bounding box center [544, 216] width 697 height 381
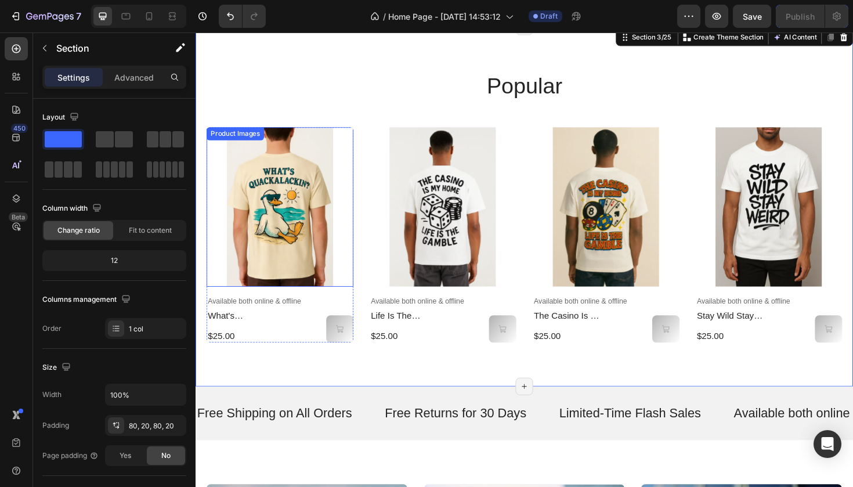
click at [276, 212] on img at bounding box center [285, 217] width 156 height 169
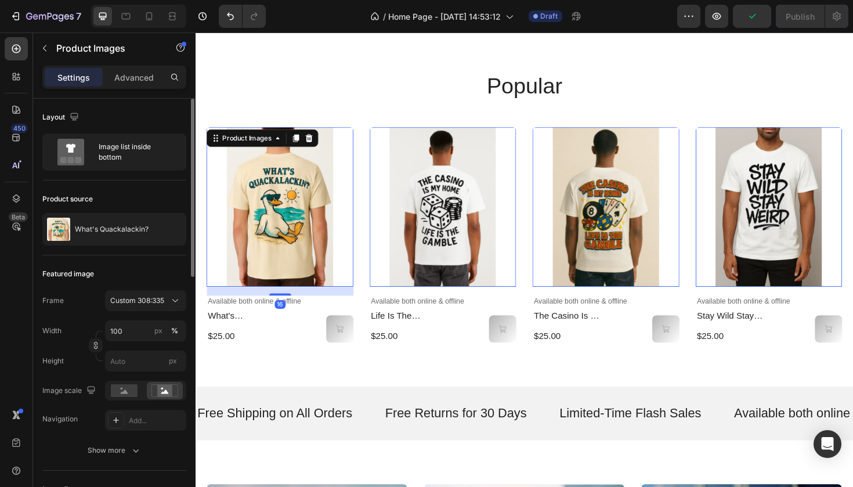
click at [171, 255] on div "Layout Image list inside bottom" at bounding box center [114, 362] width 144 height 215
click at [136, 165] on div "Image list inside bottom" at bounding box center [134, 152] width 71 height 27
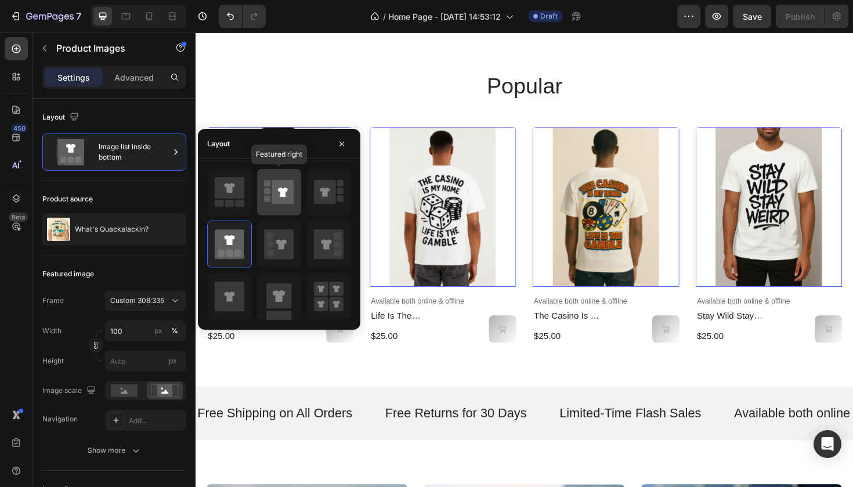
click at [296, 191] on div at bounding box center [279, 192] width 44 height 46
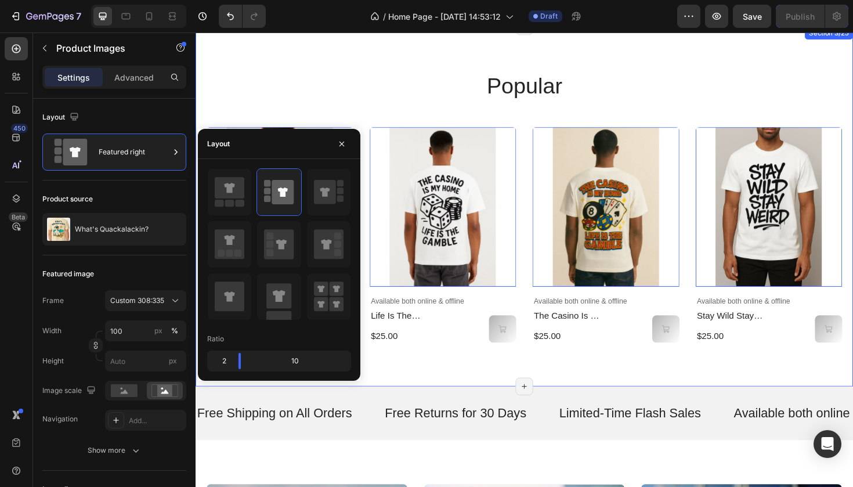
click at [327, 110] on div "popular Heading Product Images 16 Available both online & offline Text Block wh…" at bounding box center [543, 217] width 673 height 289
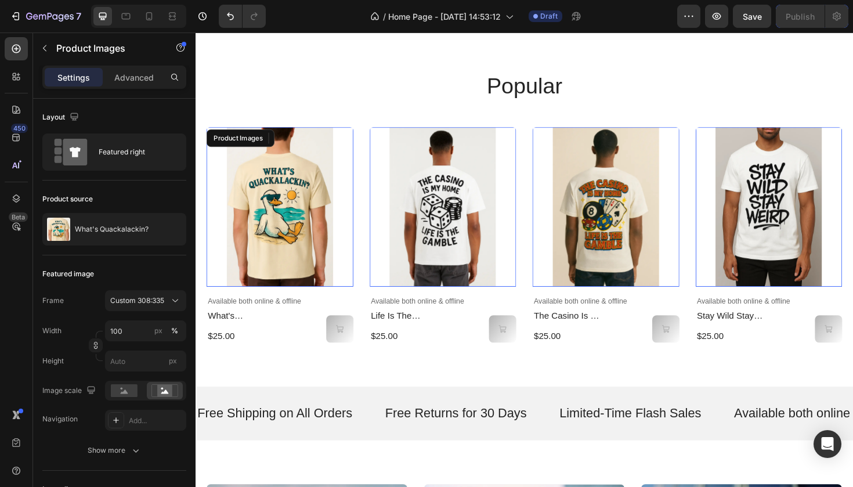
click at [276, 192] on img at bounding box center [285, 217] width 156 height 169
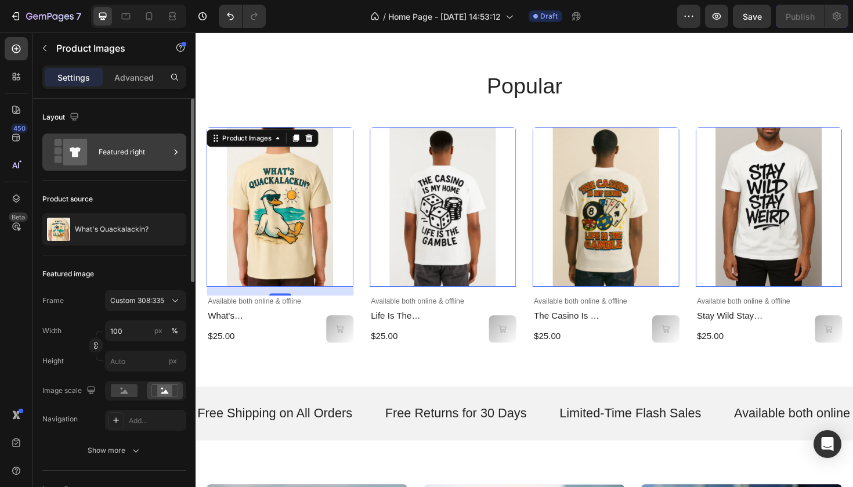
click at [174, 161] on div at bounding box center [176, 152] width 12 height 37
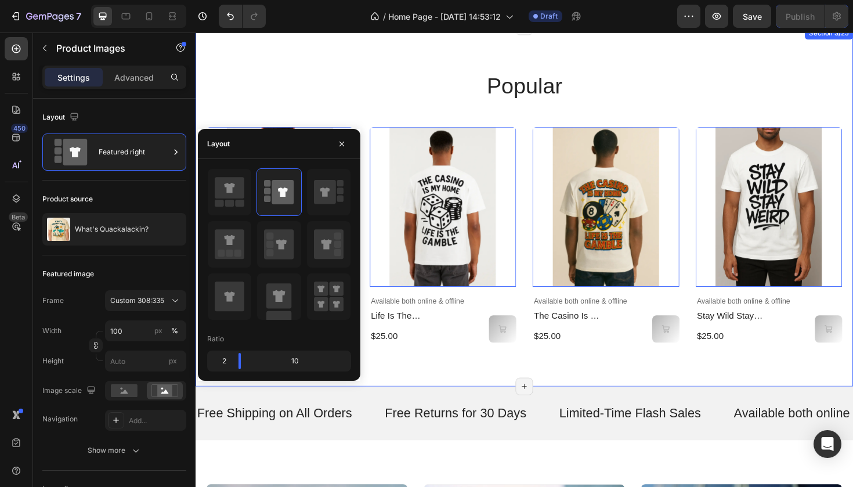
click at [256, 105] on div "popular Heading Product Images 16 Available both online & offline Text Block wh…" at bounding box center [543, 217] width 673 height 289
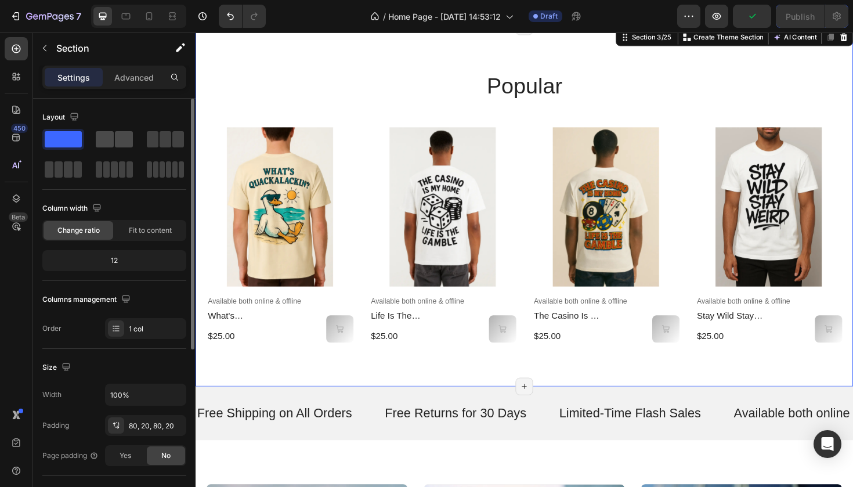
click at [145, 147] on div at bounding box center [166, 139] width 42 height 21
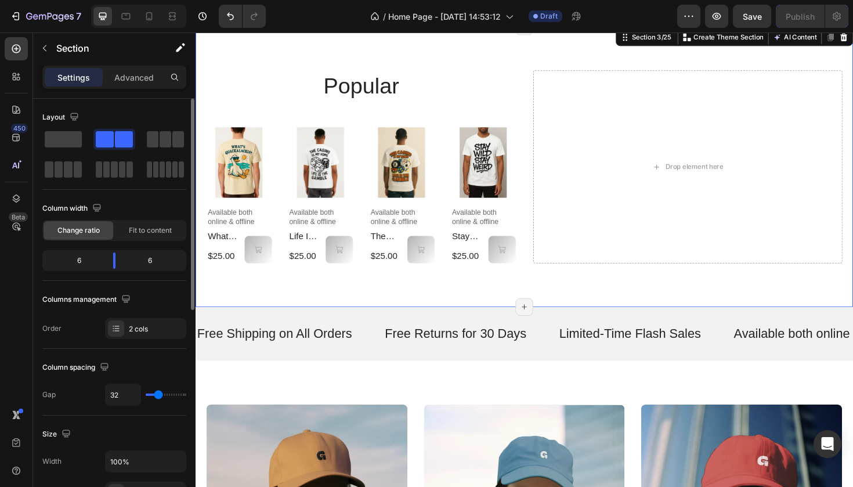
click at [48, 151] on div at bounding box center [114, 154] width 144 height 51
click at [68, 144] on span at bounding box center [63, 139] width 37 height 16
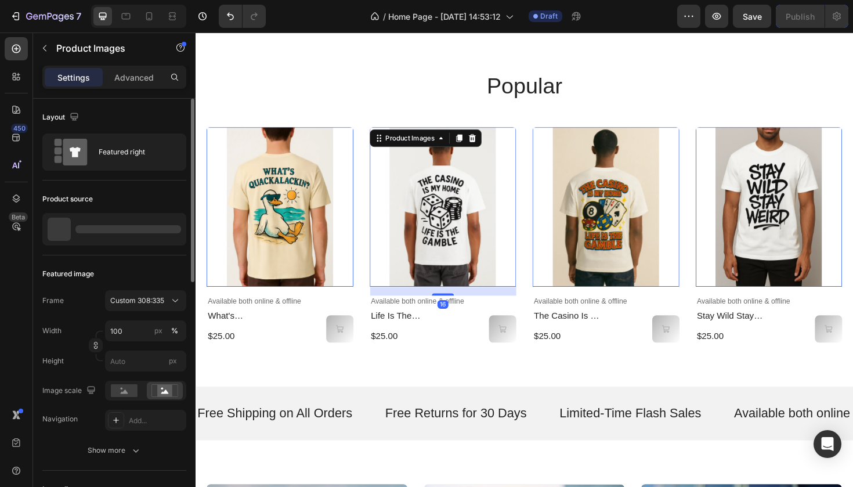
click at [464, 221] on img at bounding box center [458, 217] width 156 height 169
click at [196, 33] on icon at bounding box center [196, 33] width 0 height 0
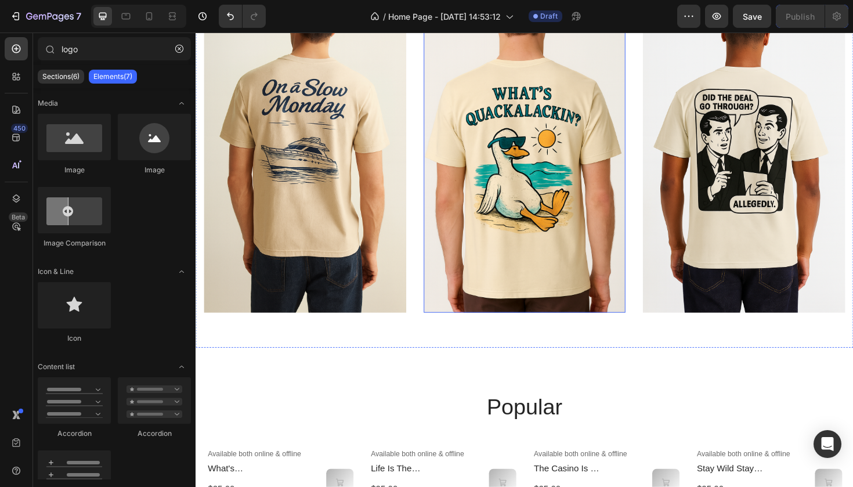
scroll to position [441, 0]
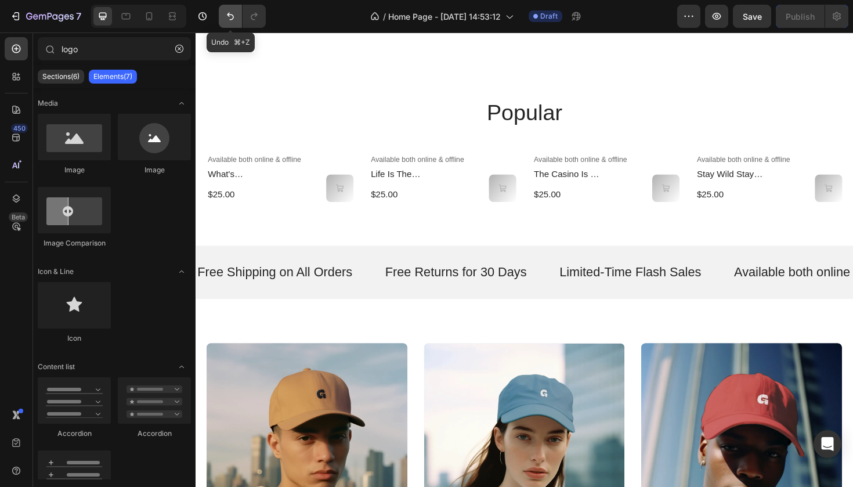
click at [230, 19] on icon "Undo/Redo" at bounding box center [231, 16] width 12 height 12
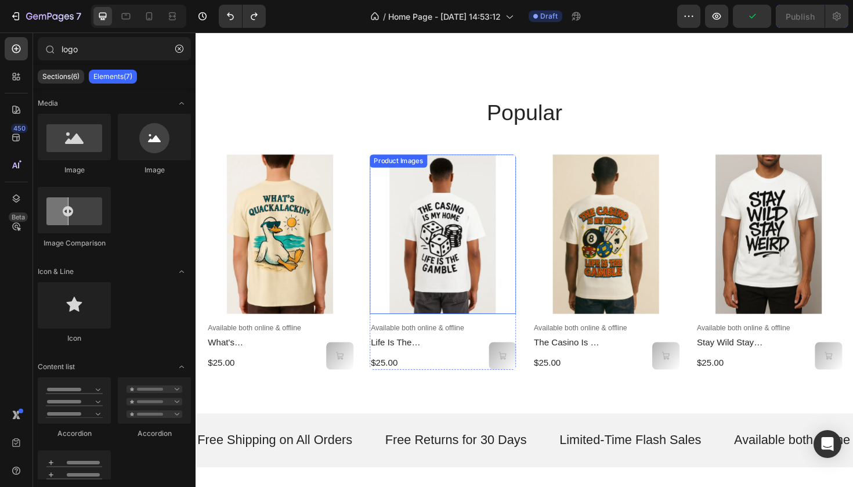
click at [473, 234] on img at bounding box center [458, 245] width 156 height 169
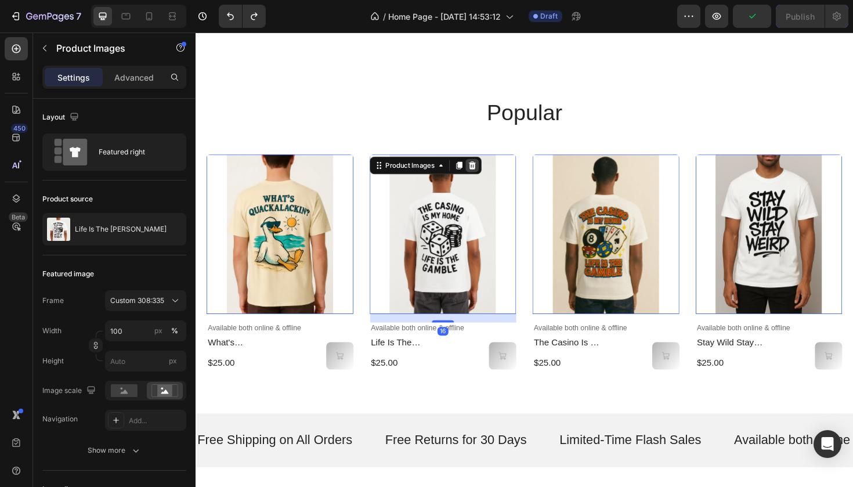
click at [196, 33] on icon at bounding box center [196, 33] width 0 height 0
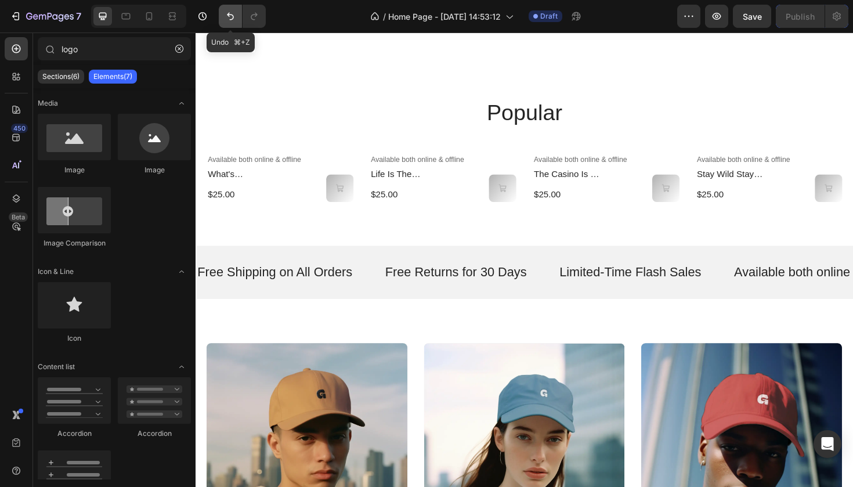
click at [232, 10] on button "Undo/Redo" at bounding box center [230, 16] width 23 height 23
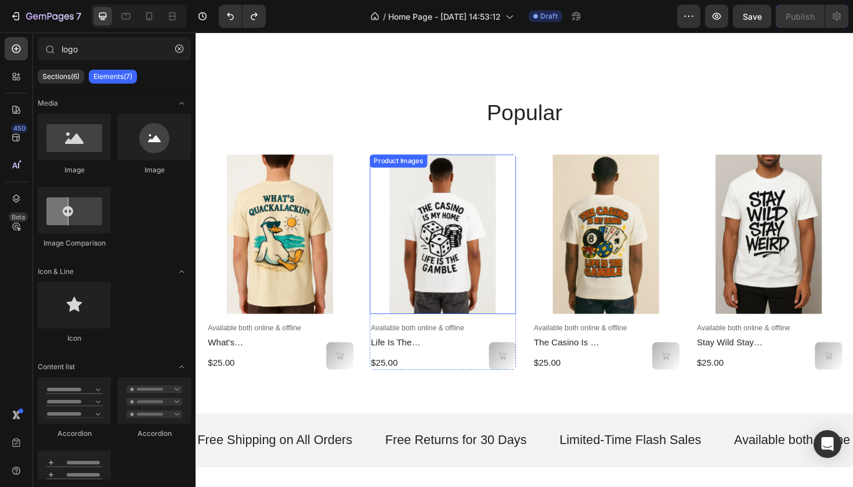
click at [427, 273] on img at bounding box center [458, 245] width 156 height 169
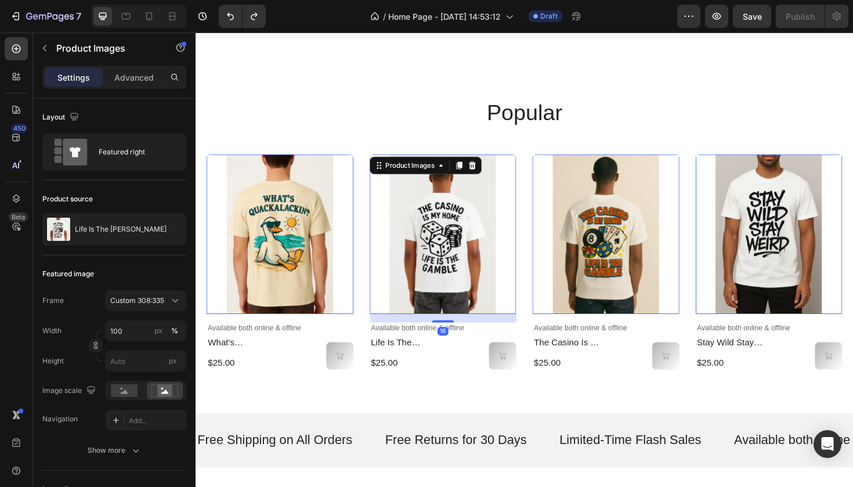
click at [427, 273] on img at bounding box center [458, 245] width 156 height 169
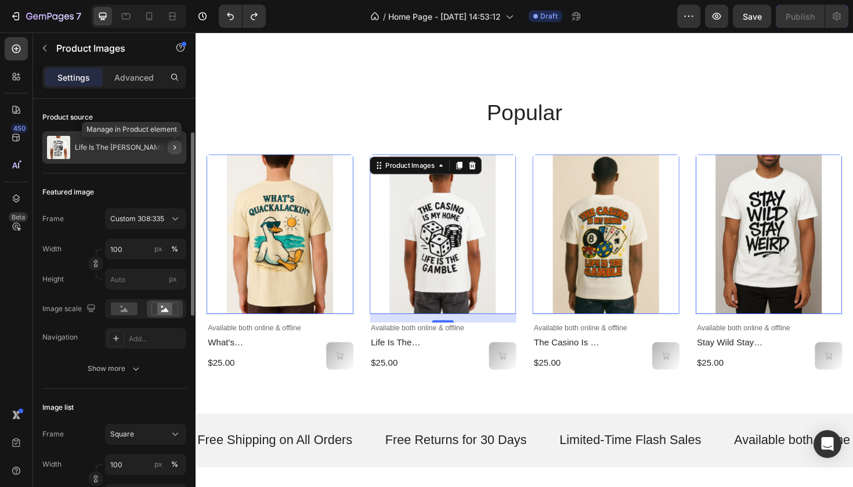
scroll to position [85, 0]
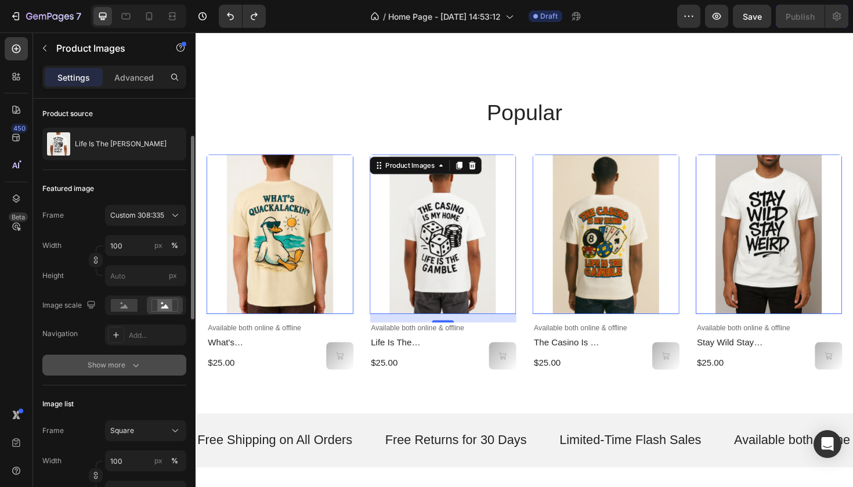
click at [120, 370] on div "Show more" at bounding box center [115, 365] width 54 height 12
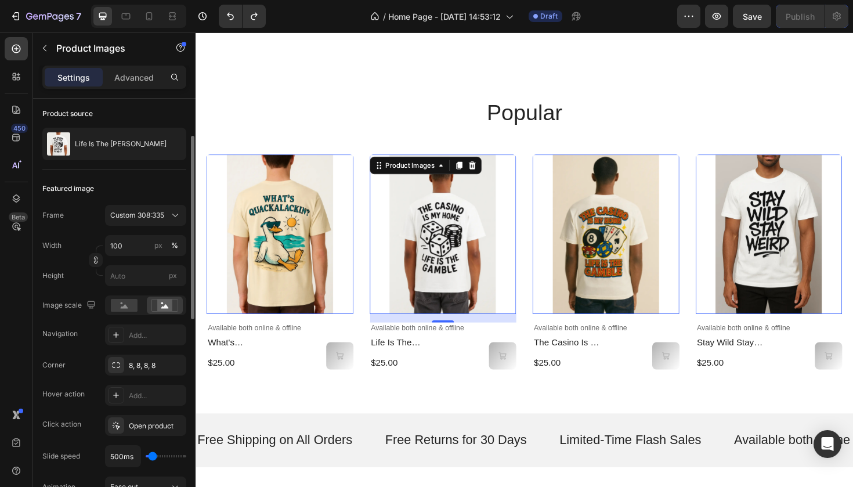
scroll to position [92, 0]
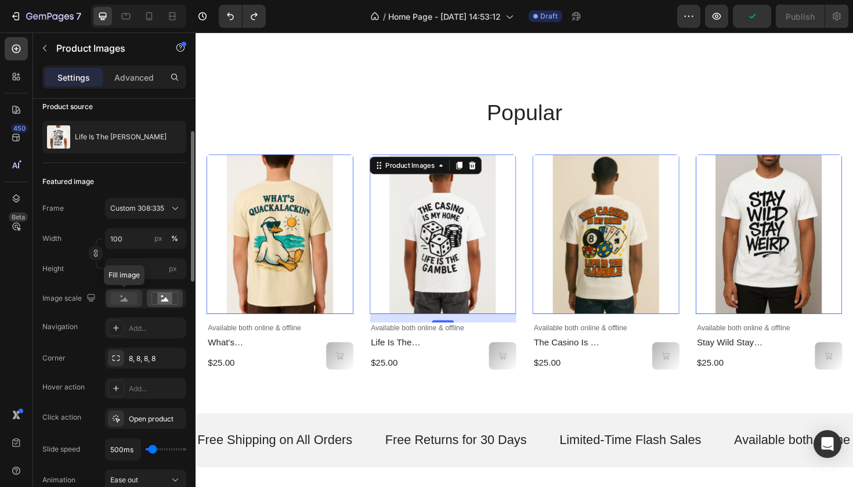
click at [131, 298] on rect at bounding box center [124, 298] width 27 height 13
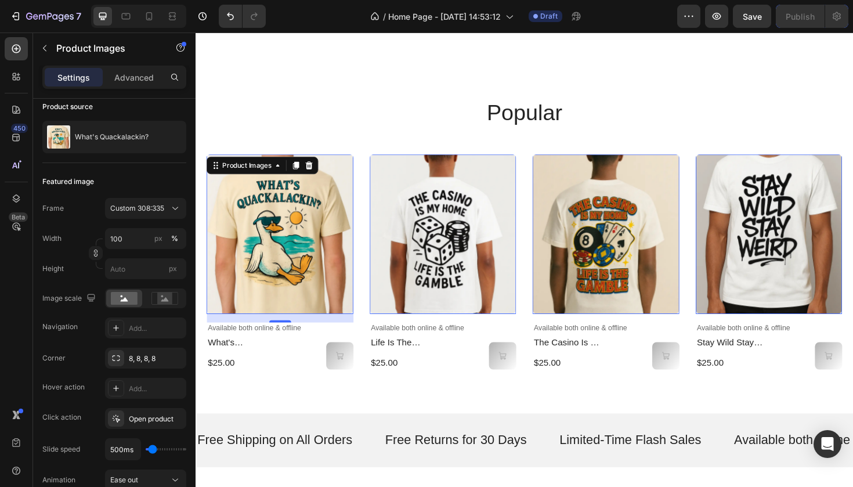
click at [301, 317] on img at bounding box center [285, 245] width 156 height 169
click at [301, 337] on div "0" at bounding box center [285, 334] width 156 height 9
click at [300, 337] on div "0" at bounding box center [285, 334] width 156 height 9
click at [266, 226] on img at bounding box center [285, 245] width 156 height 169
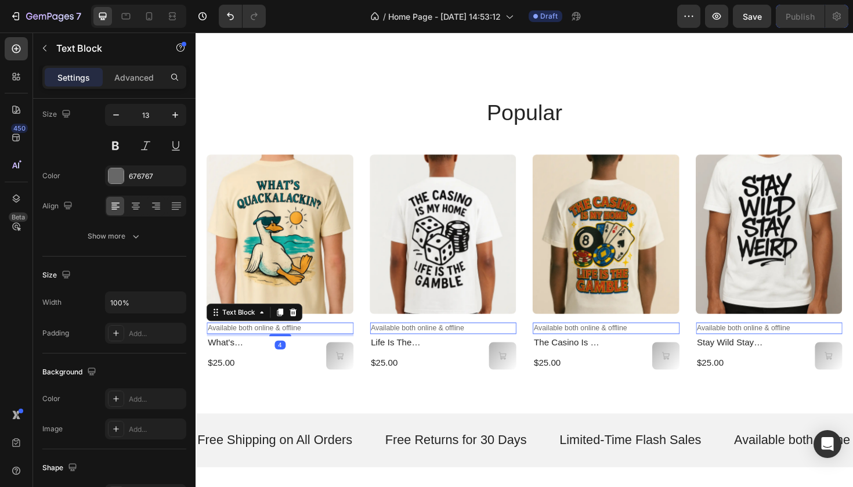
click at [261, 343] on p "Available both online & offline" at bounding box center [284, 346] width 153 height 10
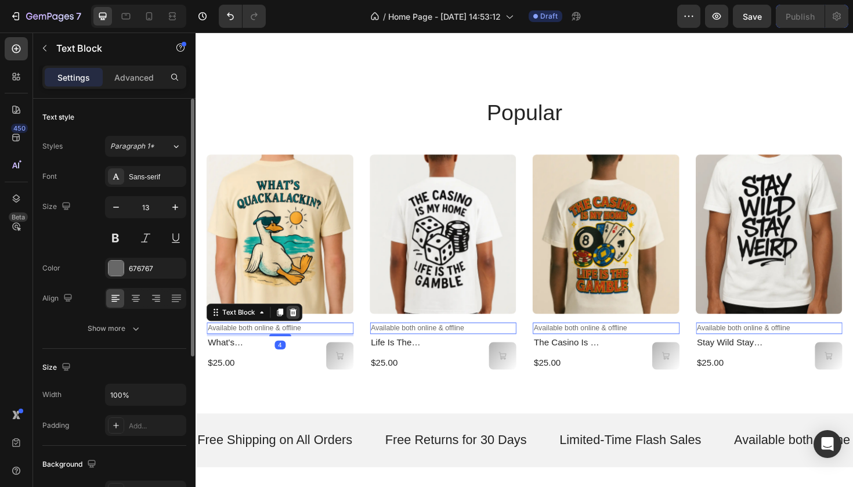
click at [298, 325] on icon at bounding box center [300, 329] width 8 height 8
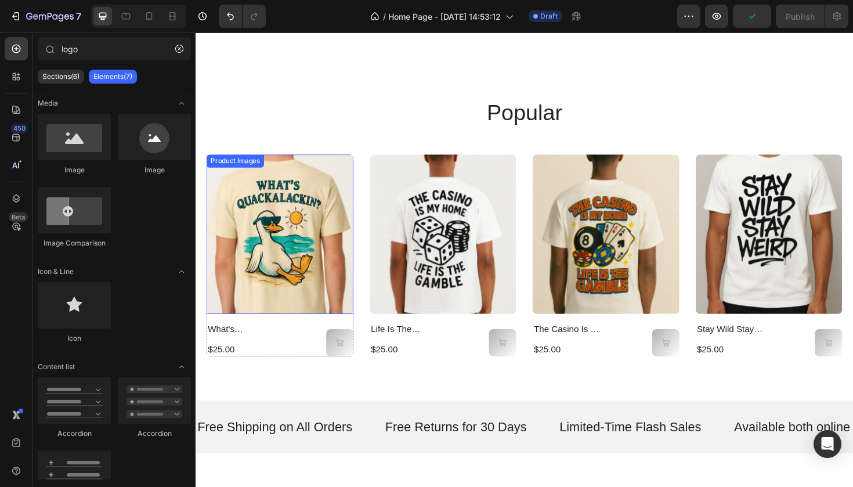
click at [239, 232] on img at bounding box center [285, 245] width 156 height 169
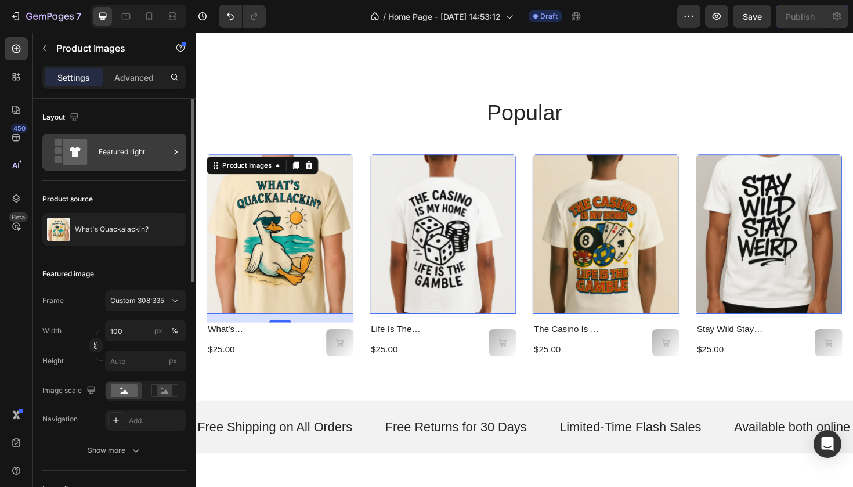
click at [142, 158] on div "Featured right" at bounding box center [134, 152] width 71 height 27
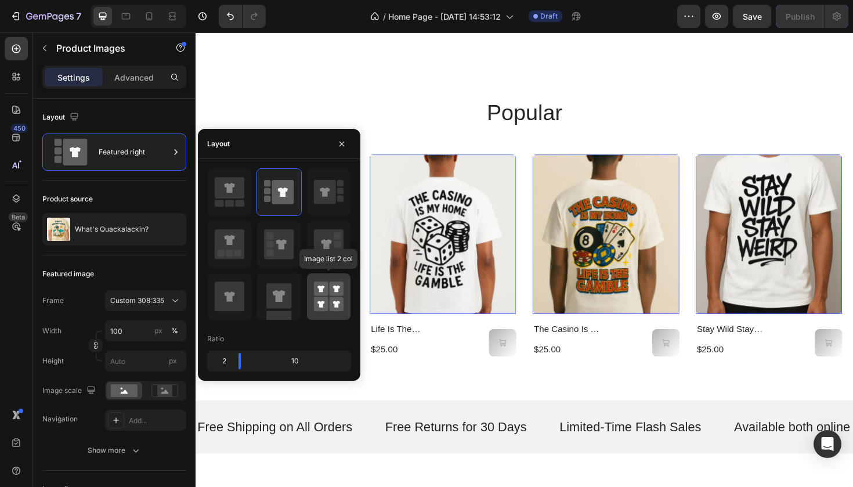
click at [323, 290] on icon at bounding box center [321, 289] width 7 height 7
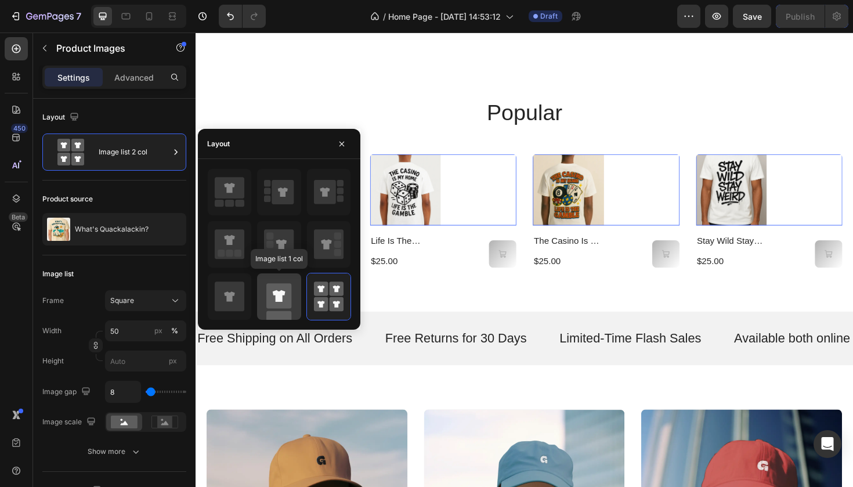
click at [286, 301] on rect at bounding box center [278, 295] width 25 height 25
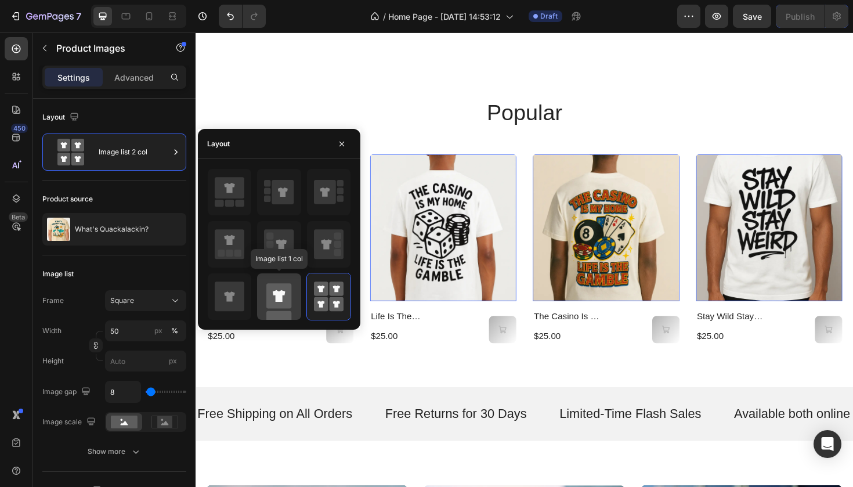
type input "100"
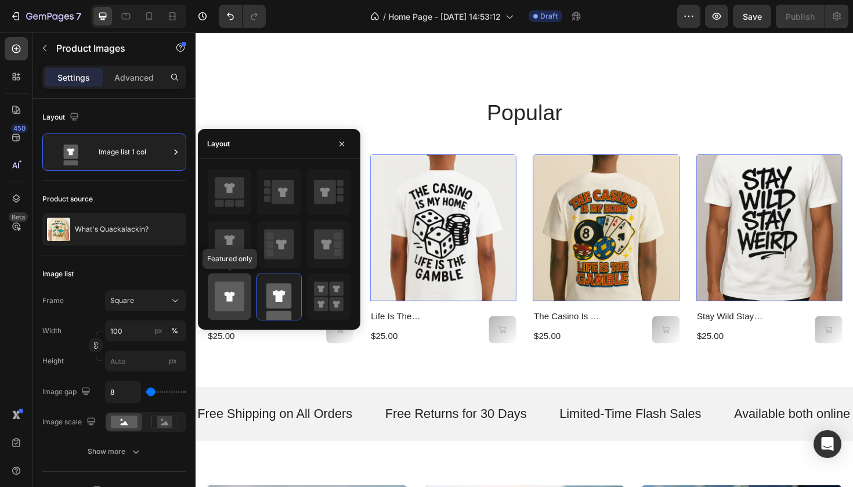
click at [239, 300] on icon at bounding box center [230, 297] width 30 height 30
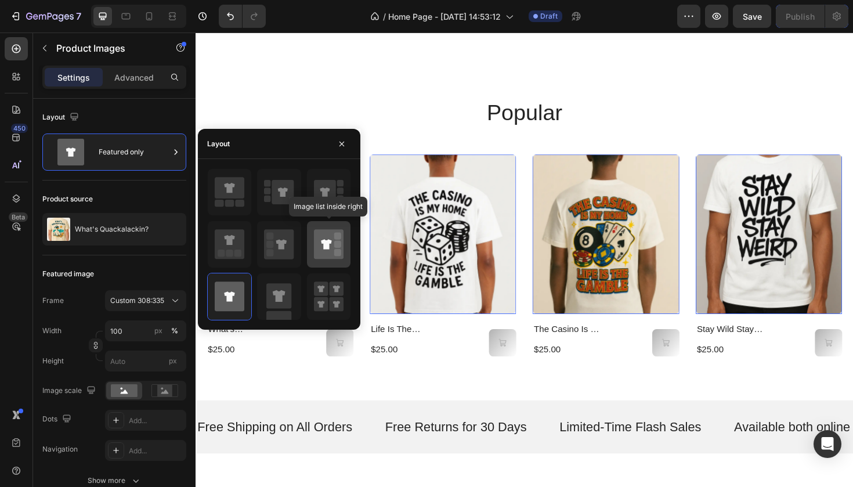
click at [327, 242] on icon at bounding box center [326, 244] width 10 height 10
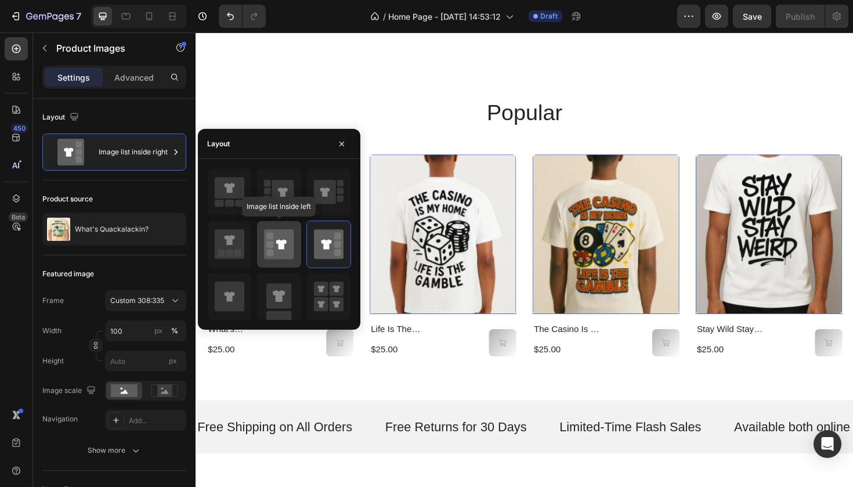
click at [294, 250] on icon at bounding box center [279, 244] width 30 height 30
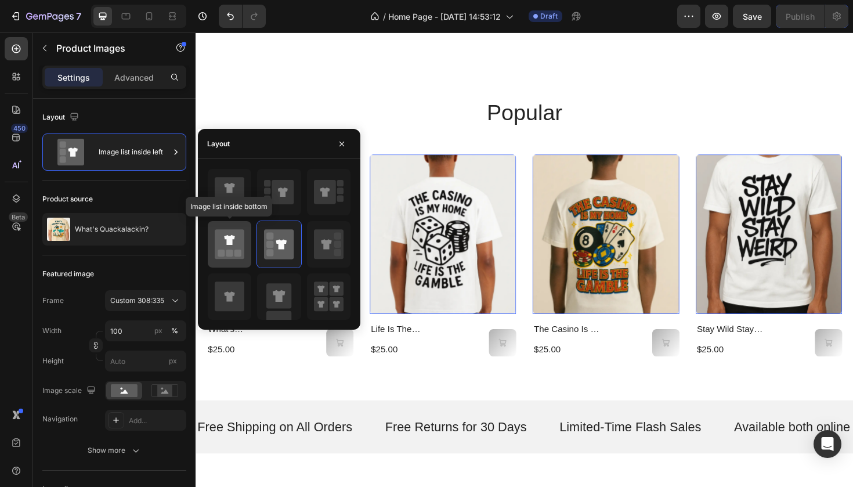
click at [243, 247] on icon at bounding box center [230, 244] width 30 height 30
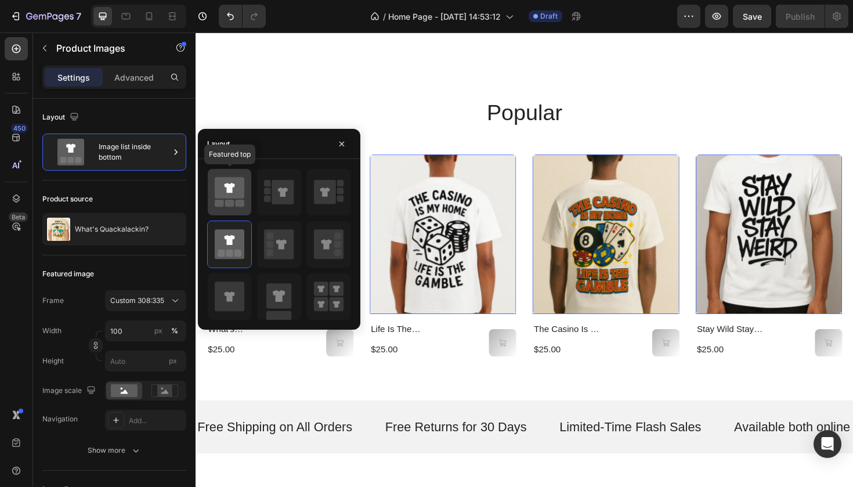
click at [240, 194] on icon at bounding box center [230, 187] width 30 height 21
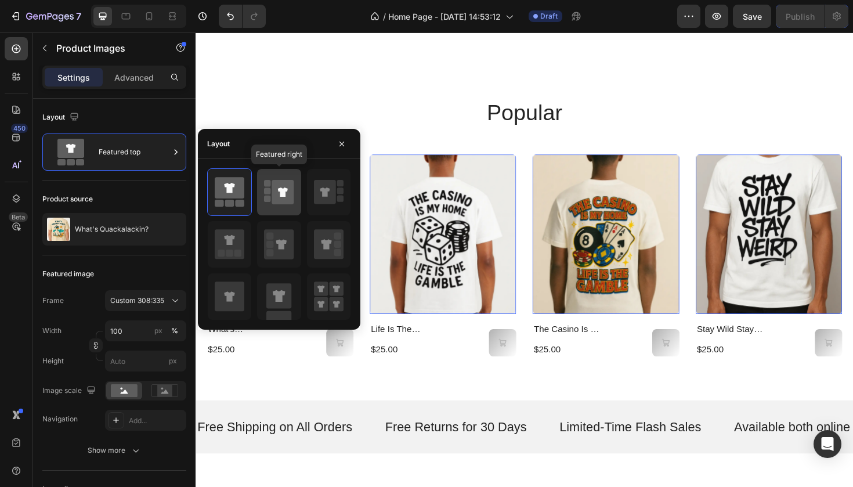
click at [282, 195] on icon at bounding box center [283, 192] width 10 height 9
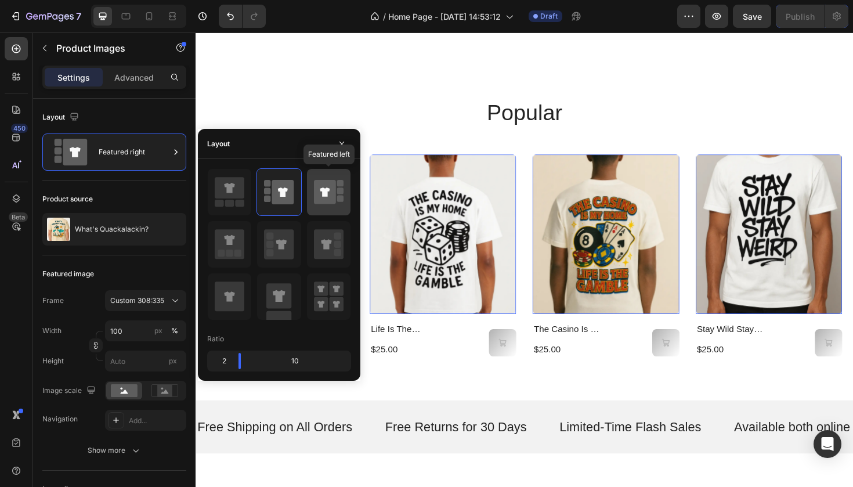
click at [325, 197] on icon at bounding box center [325, 192] width 22 height 24
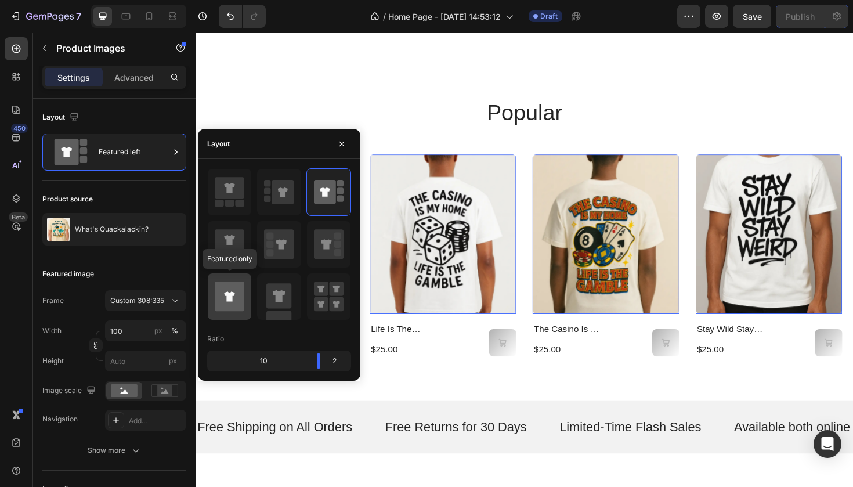
click at [237, 287] on icon at bounding box center [230, 297] width 30 height 30
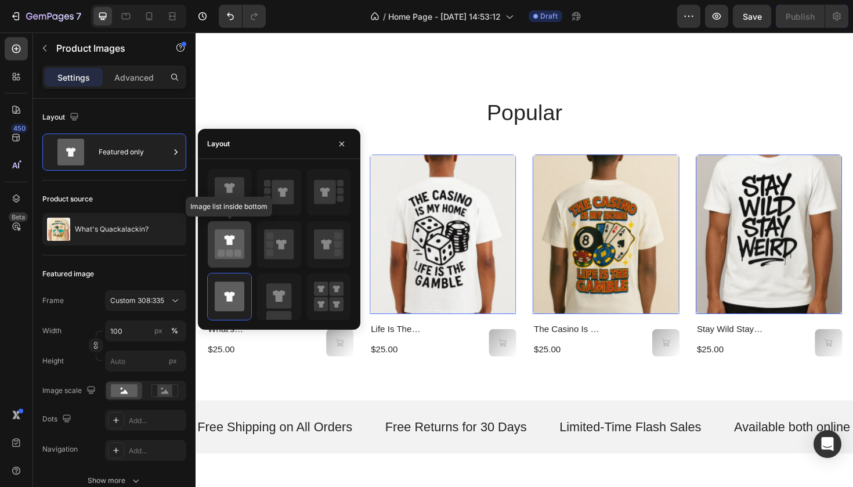
click at [228, 249] on icon at bounding box center [230, 244] width 30 height 30
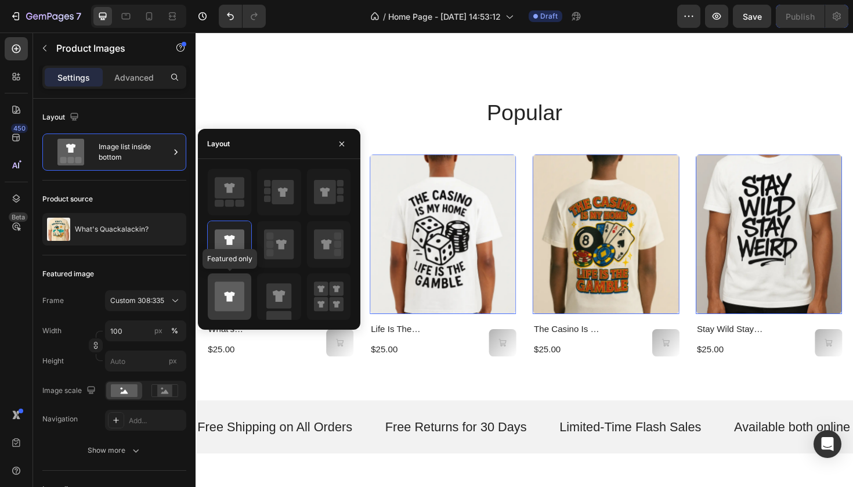
click at [230, 279] on div at bounding box center [230, 296] width 44 height 46
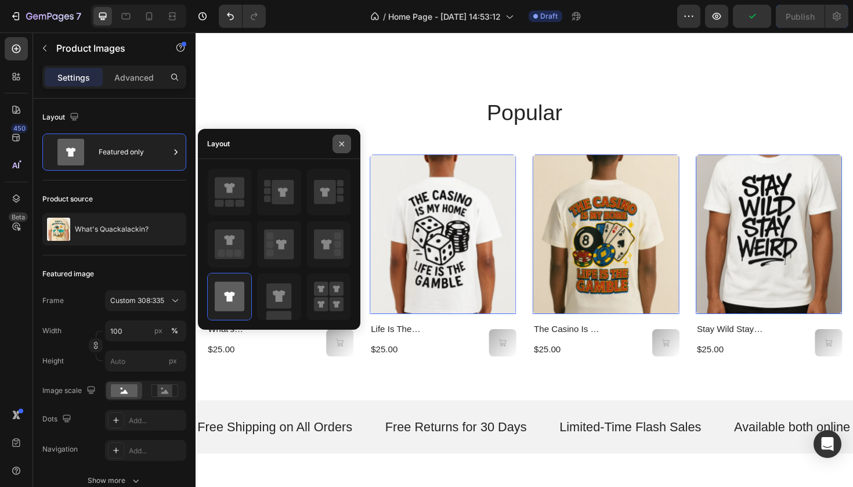
click at [344, 142] on icon "button" at bounding box center [342, 143] width 5 height 5
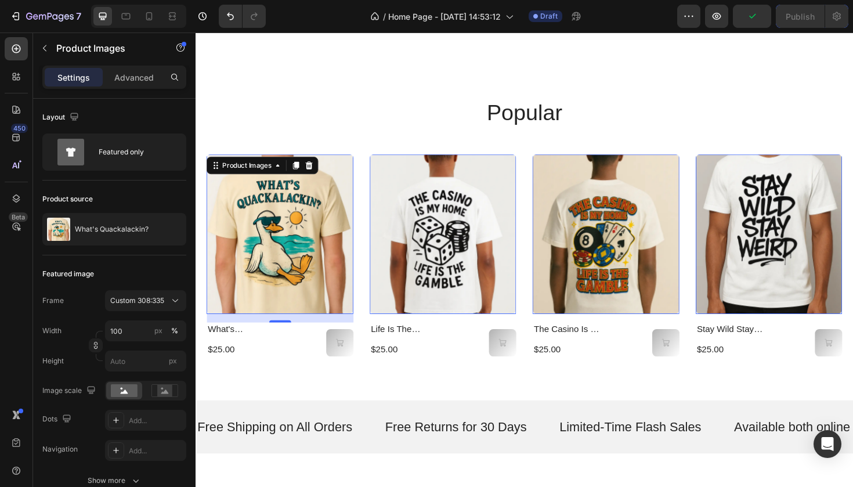
scroll to position [457, 0]
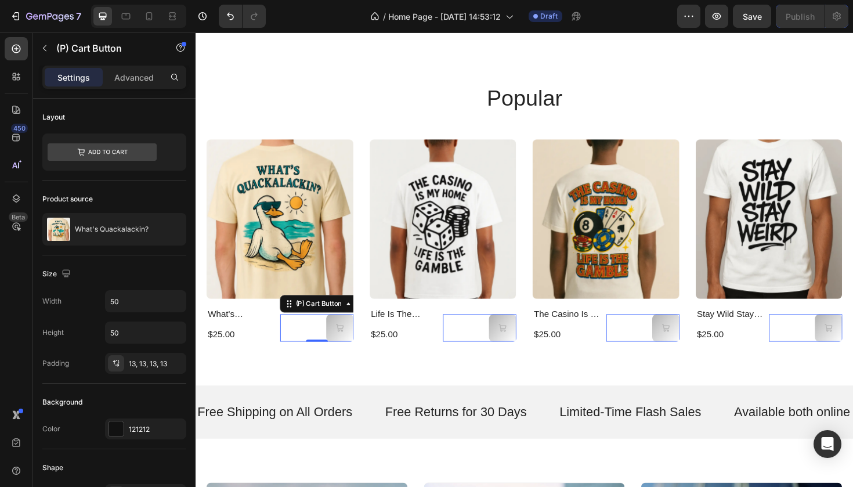
click at [295, 337] on div "(P) Cart Button 0" at bounding box center [324, 345] width 78 height 29
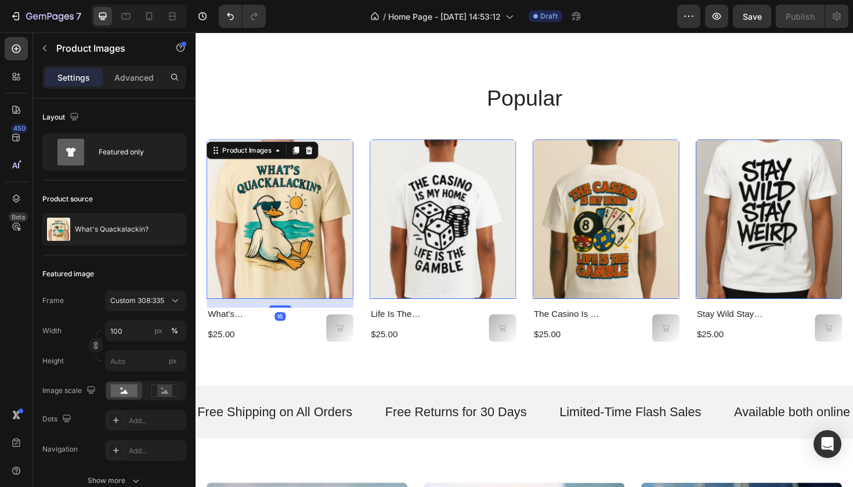
click at [275, 232] on img at bounding box center [285, 230] width 156 height 169
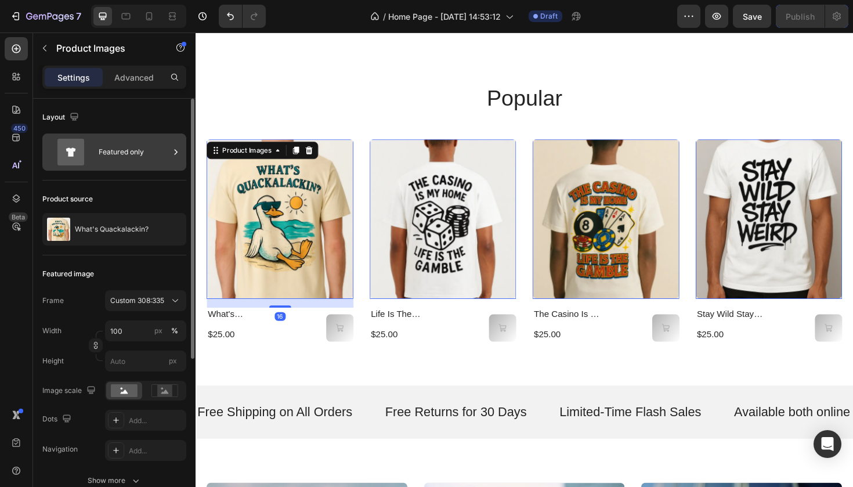
click at [156, 159] on div "Featured only" at bounding box center [134, 152] width 71 height 27
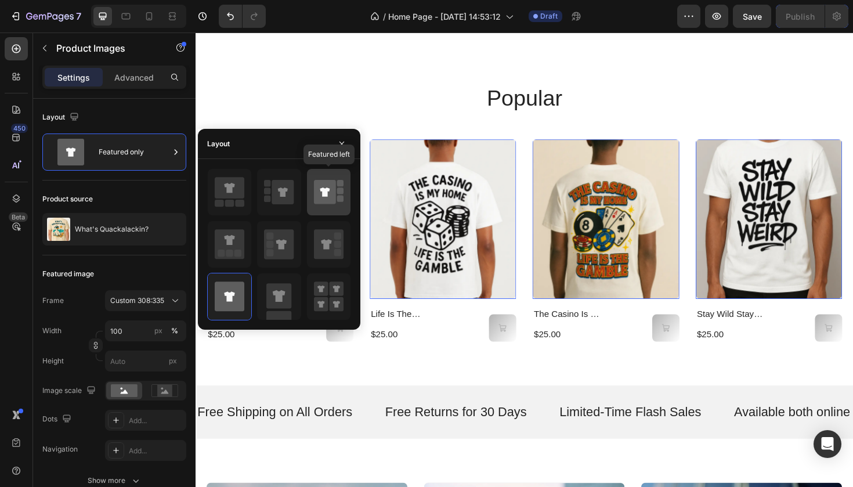
click at [316, 214] on div at bounding box center [329, 192] width 44 height 46
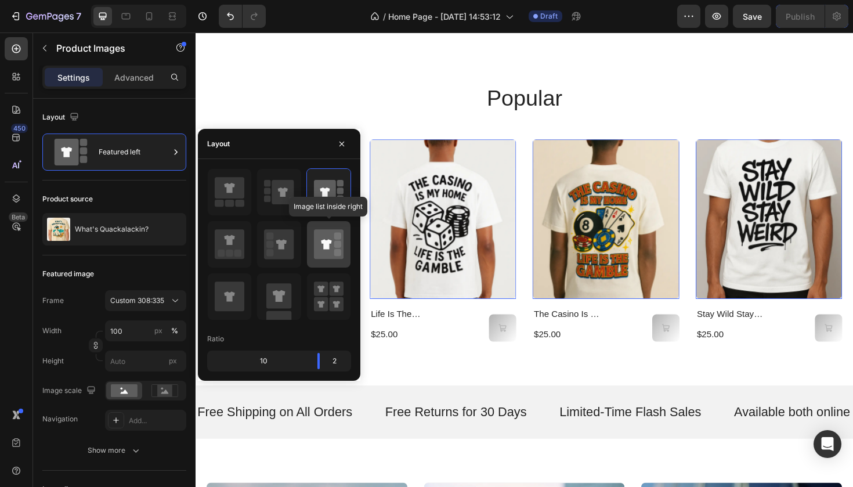
click at [323, 251] on icon at bounding box center [329, 244] width 30 height 30
type input "20"
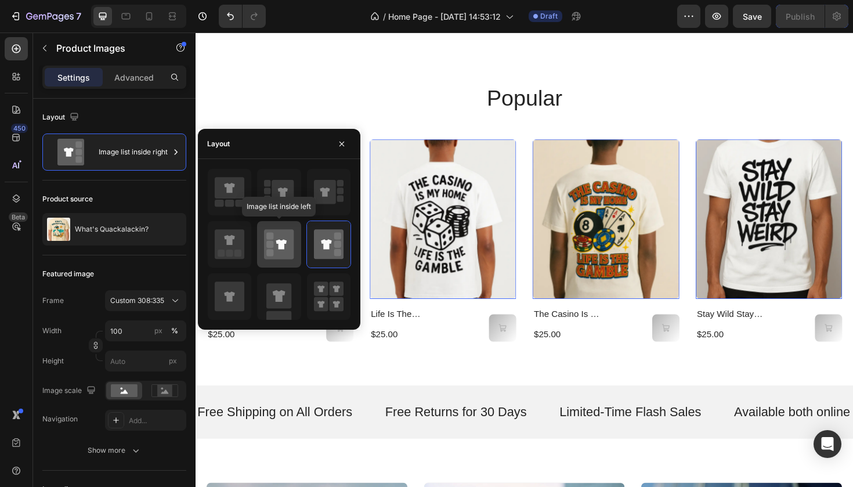
click at [282, 250] on icon at bounding box center [279, 244] width 30 height 30
click at [254, 250] on div at bounding box center [279, 244] width 144 height 152
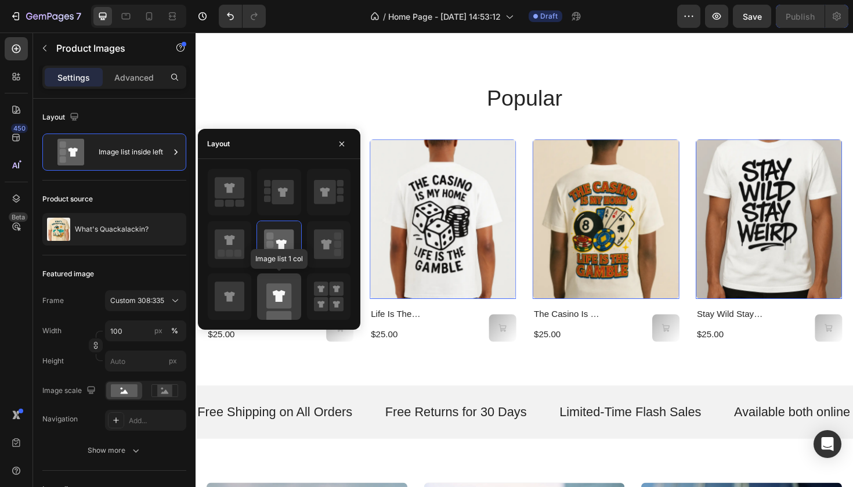
click at [287, 303] on rect at bounding box center [278, 295] width 25 height 25
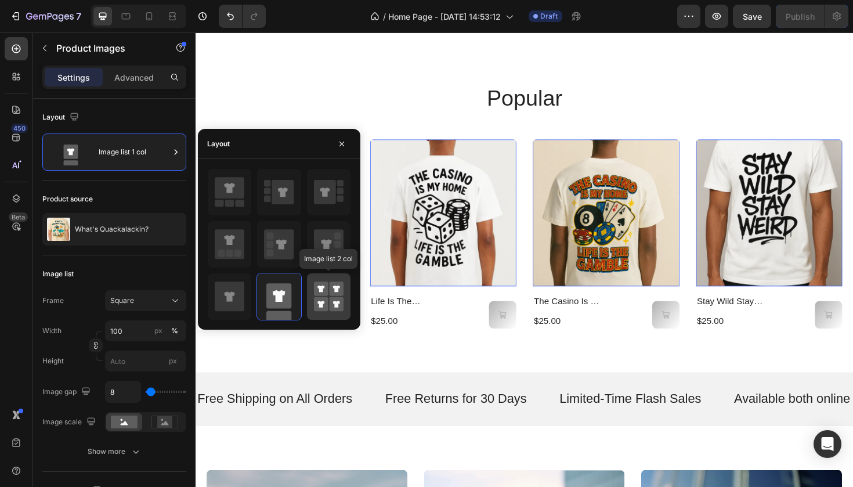
click at [326, 298] on rect at bounding box center [321, 304] width 15 height 15
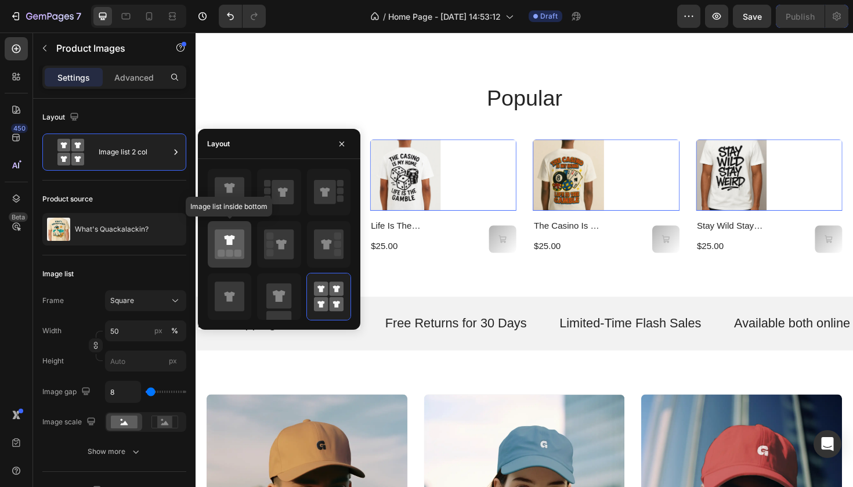
click at [240, 251] on rect at bounding box center [238, 253] width 7 height 7
type input "100"
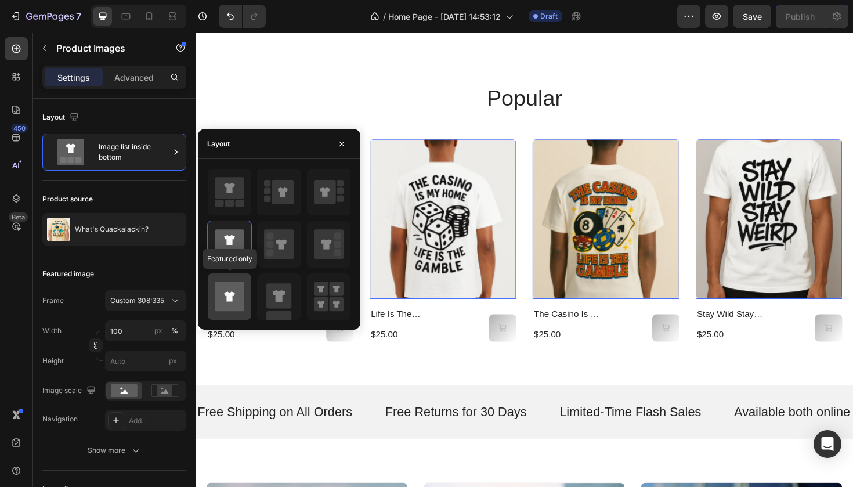
click at [240, 294] on icon at bounding box center [230, 297] width 30 height 30
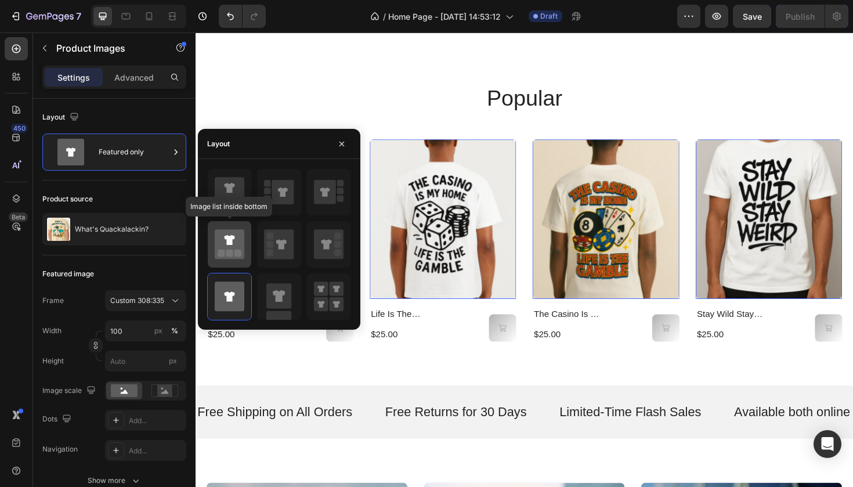
click at [240, 251] on rect at bounding box center [238, 253] width 7 height 7
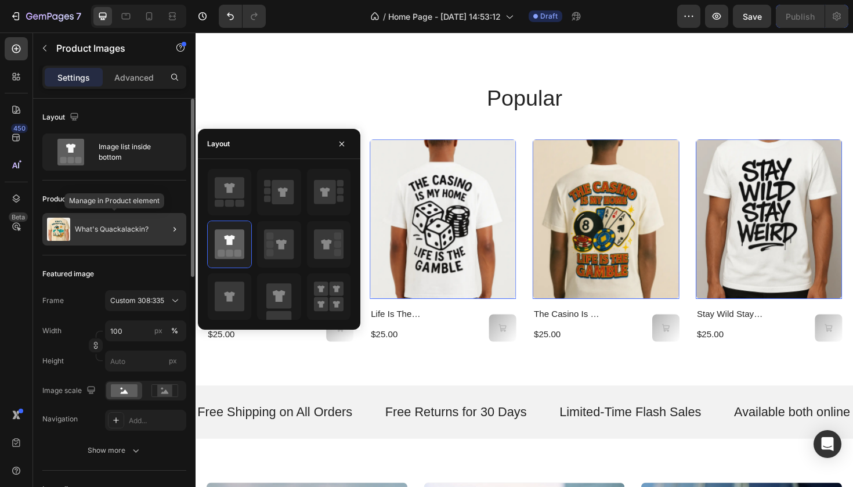
click at [150, 226] on div "What's Quackalackin?" at bounding box center [114, 229] width 144 height 33
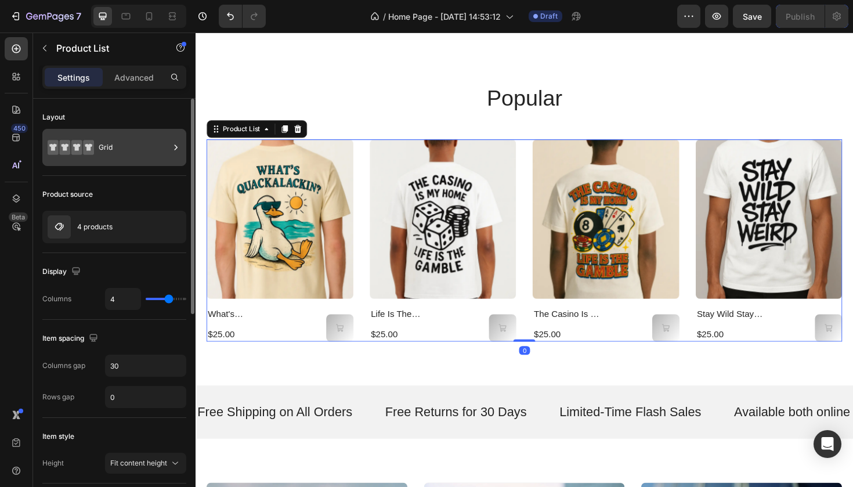
click at [116, 148] on div "Grid" at bounding box center [134, 147] width 71 height 27
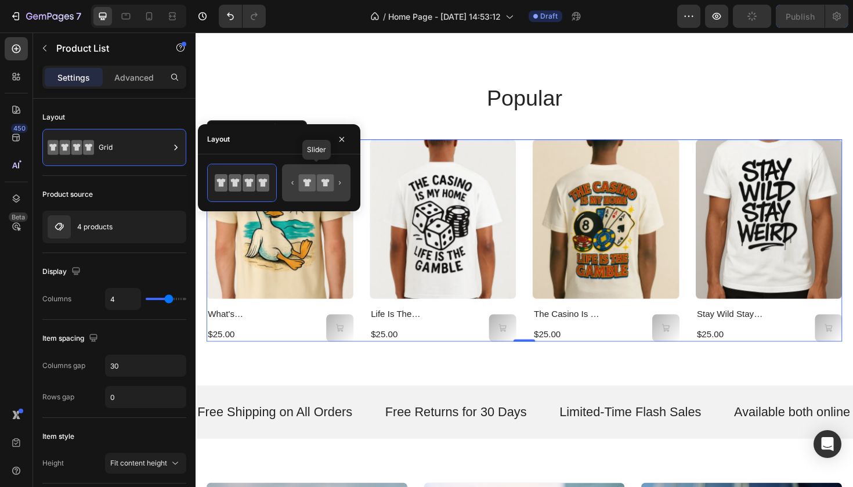
click at [318, 187] on icon at bounding box center [325, 182] width 17 height 17
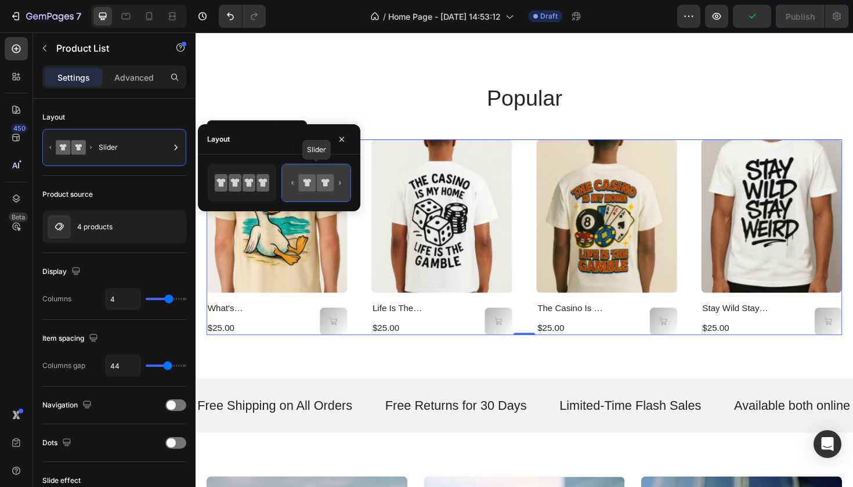
click at [318, 187] on icon at bounding box center [325, 182] width 17 height 17
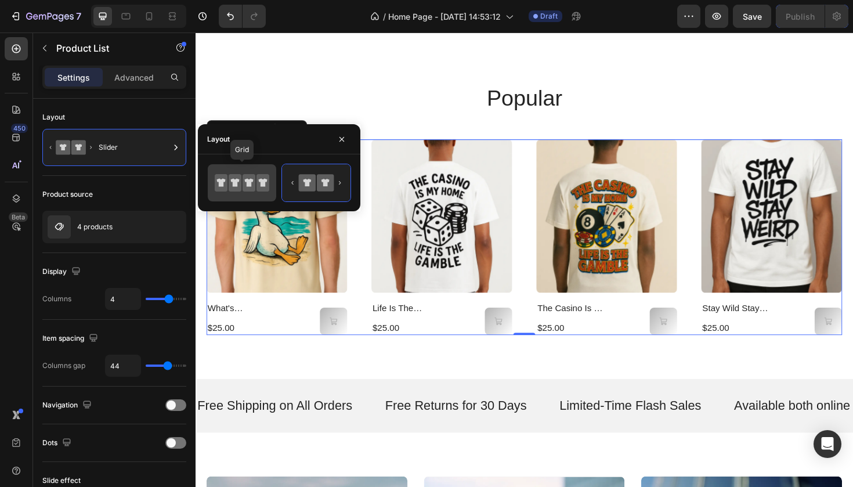
click at [261, 182] on icon at bounding box center [263, 183] width 9 height 8
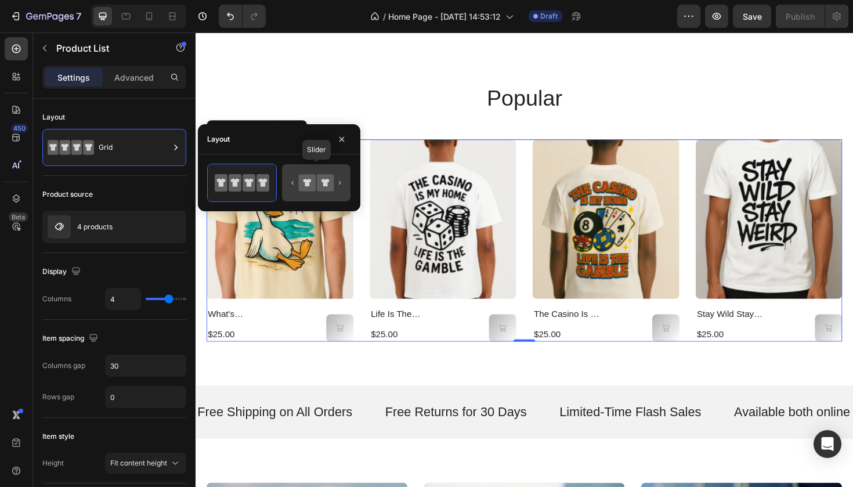
click at [307, 175] on icon at bounding box center [307, 182] width 17 height 17
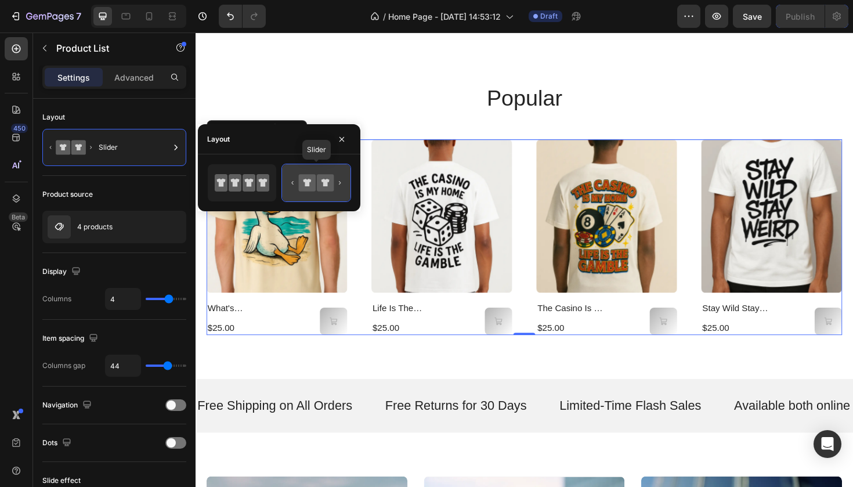
click at [347, 185] on div at bounding box center [316, 182] width 69 height 37
click at [253, 185] on icon at bounding box center [249, 182] width 13 height 17
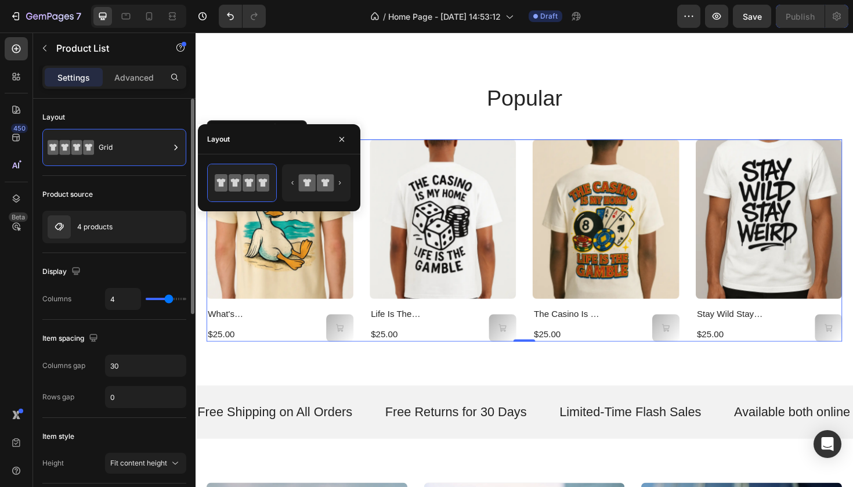
click at [170, 117] on div "Layout" at bounding box center [114, 117] width 144 height 19
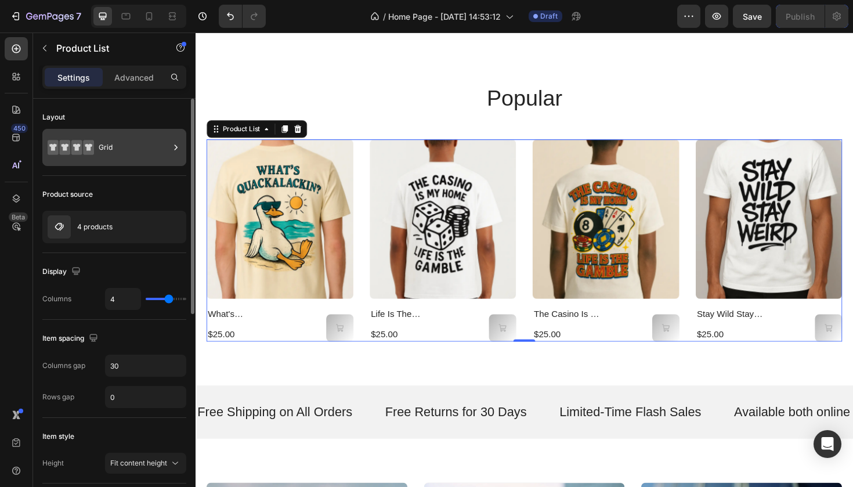
click at [165, 154] on div "Grid" at bounding box center [134, 147] width 71 height 27
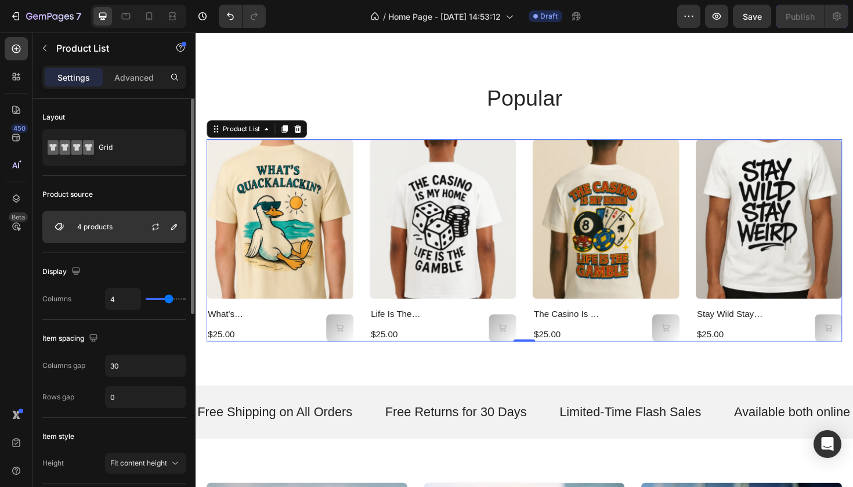
click at [147, 236] on div at bounding box center [160, 226] width 51 height 31
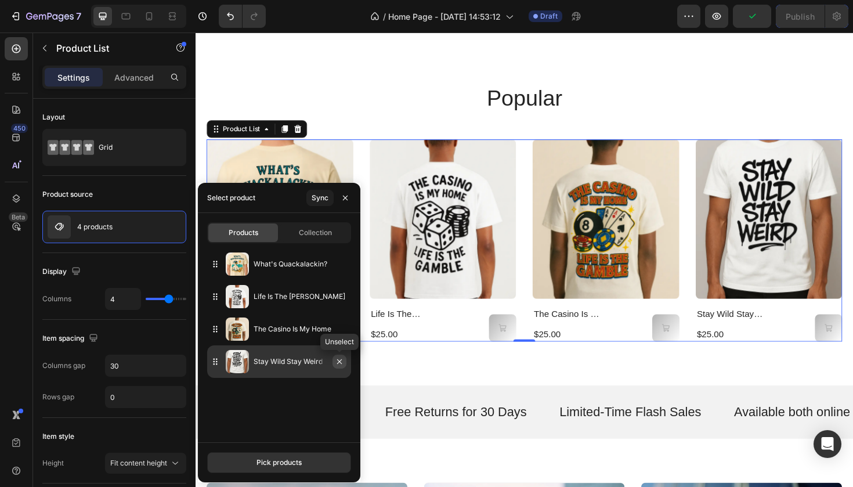
click at [340, 366] on button "button" at bounding box center [340, 362] width 14 height 14
click at [340, 359] on icon "button" at bounding box center [339, 361] width 9 height 9
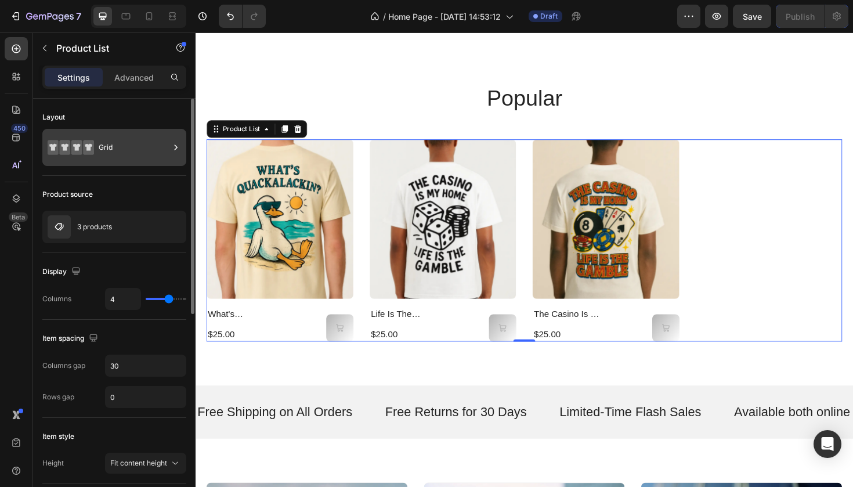
click at [155, 145] on div "Grid" at bounding box center [134, 147] width 71 height 27
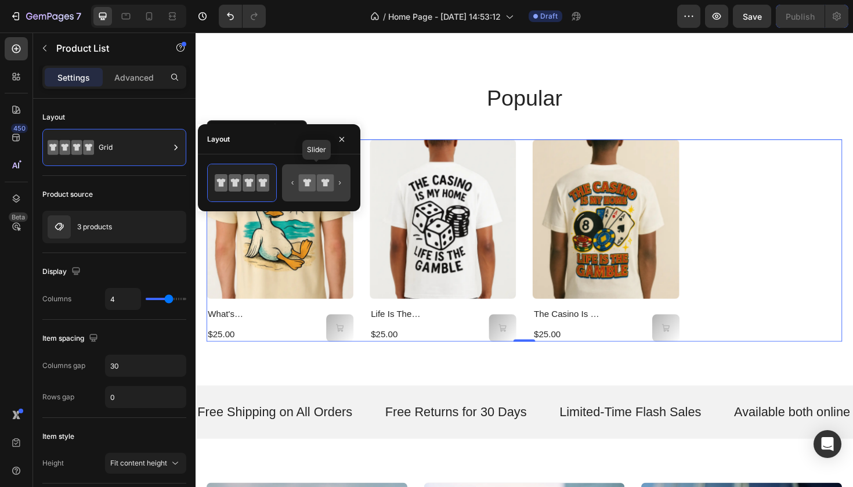
click at [308, 182] on icon at bounding box center [307, 183] width 8 height 8
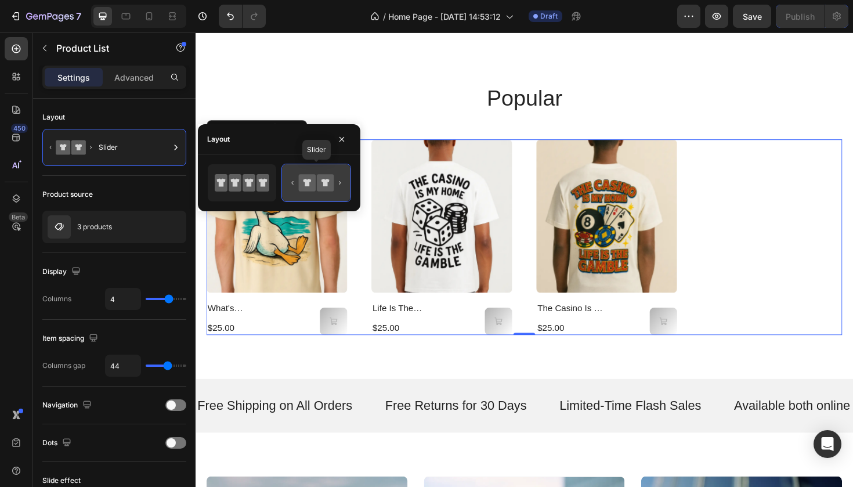
click at [305, 182] on icon at bounding box center [307, 182] width 17 height 17
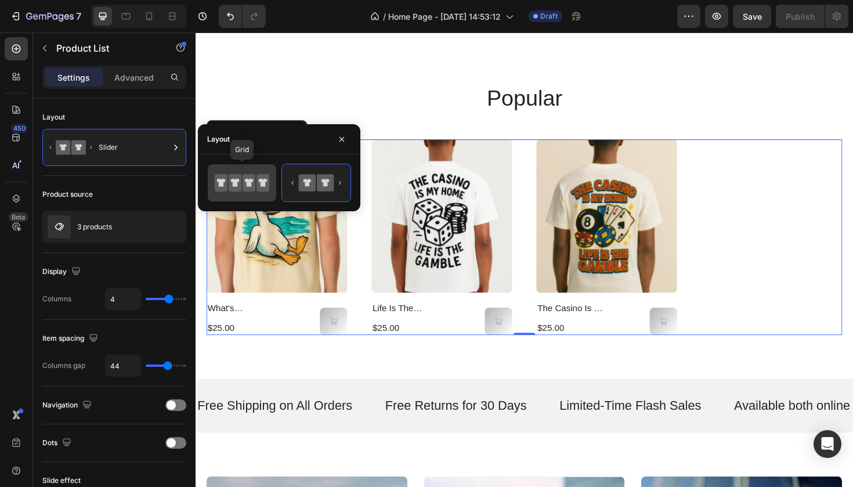
click at [232, 178] on icon at bounding box center [235, 182] width 13 height 17
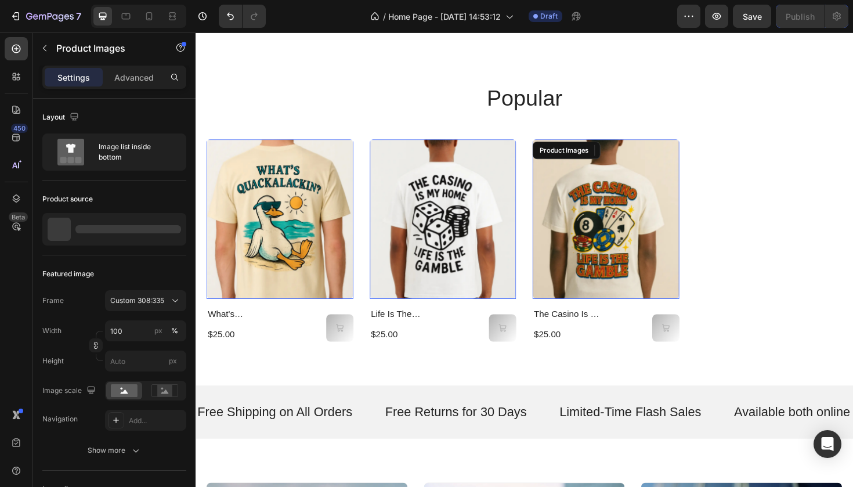
click at [673, 193] on img at bounding box center [631, 230] width 156 height 169
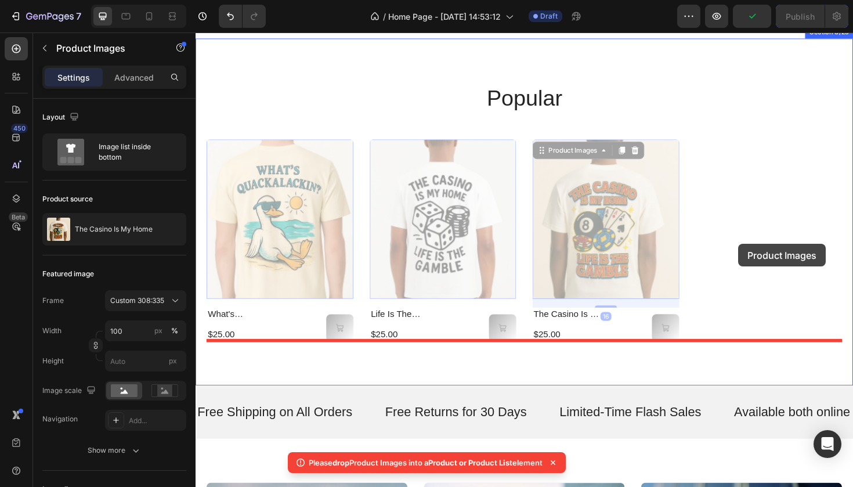
drag, startPoint x: 639, startPoint y: 266, endPoint x: 770, endPoint y: 257, distance: 131.5
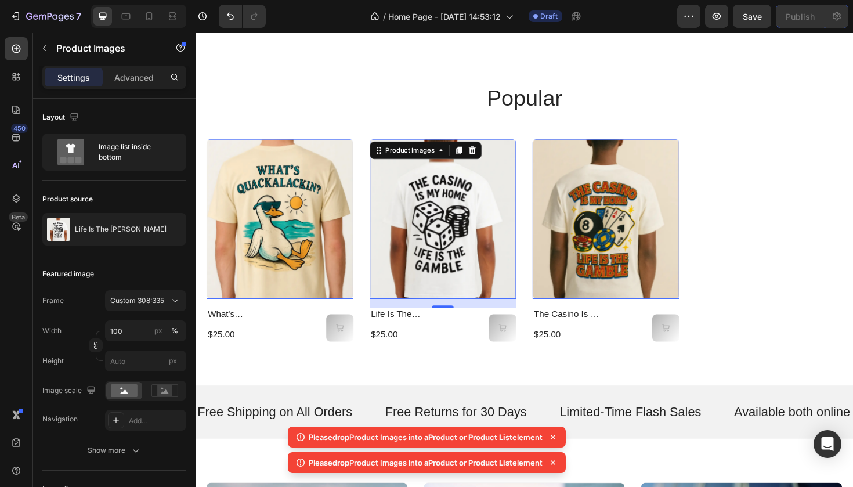
click at [508, 258] on img at bounding box center [458, 230] width 156 height 169
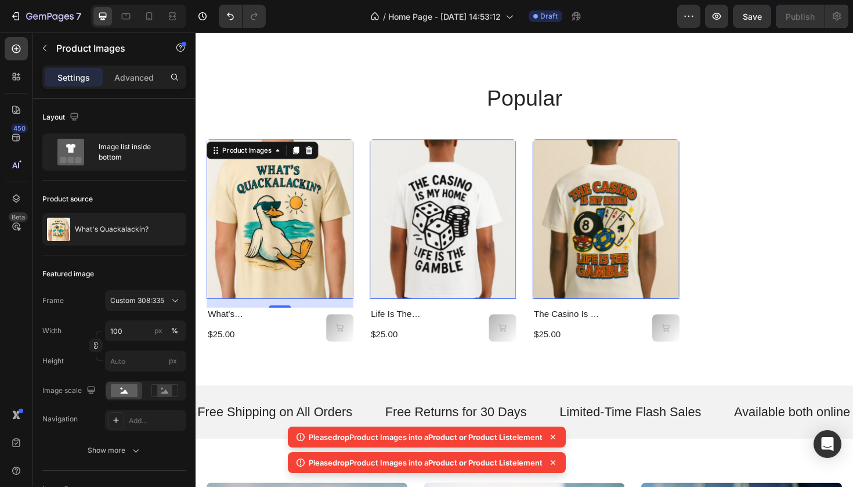
click at [283, 251] on img at bounding box center [285, 230] width 156 height 169
click at [420, 220] on img at bounding box center [458, 230] width 156 height 169
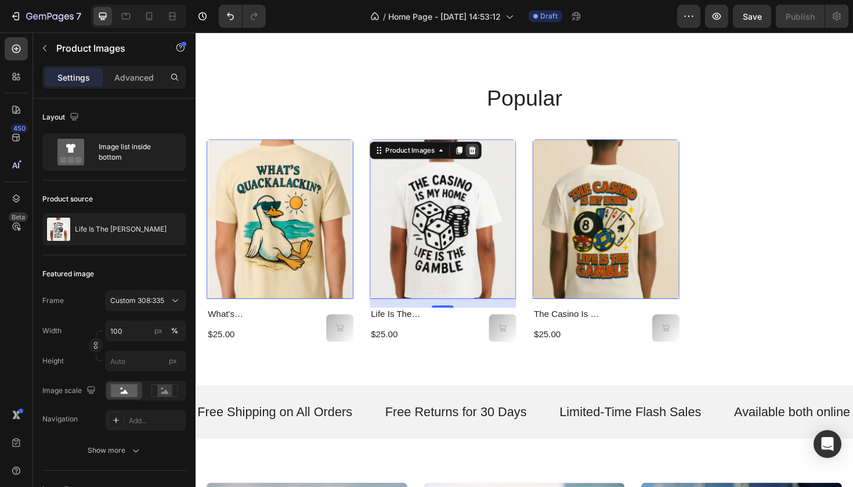
click at [196, 33] on icon at bounding box center [196, 33] width 0 height 0
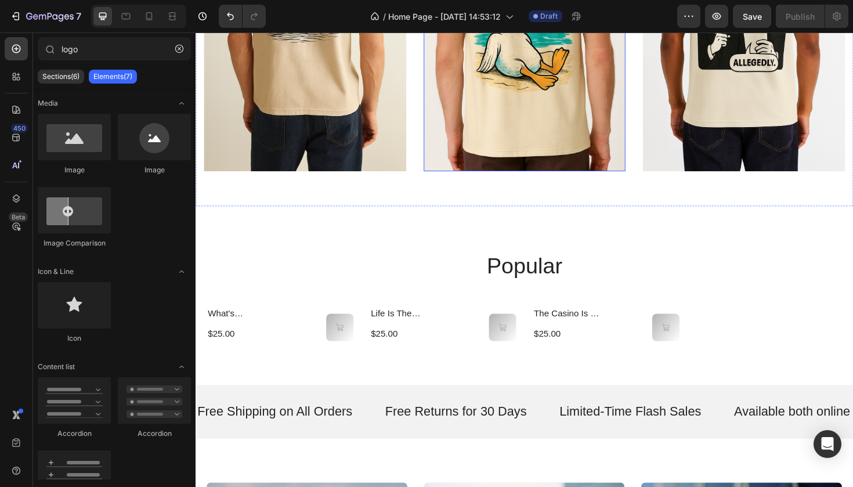
scroll to position [345, 0]
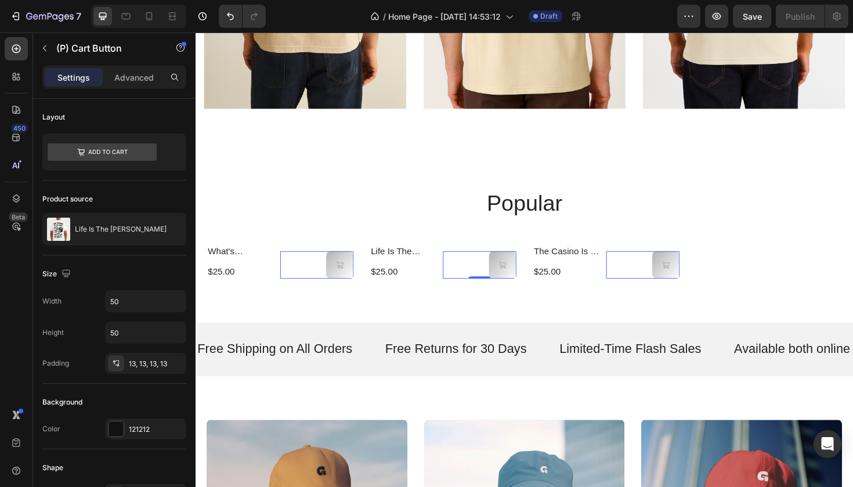
click at [363, 281] on div "(P) Cart Button 0" at bounding box center [324, 278] width 78 height 29
click at [353, 274] on icon "Out Of Stock" at bounding box center [348, 278] width 9 height 9
click at [313, 279] on div "(P) Cart Button 0" at bounding box center [324, 278] width 78 height 29
click at [363, 267] on div "what's quackalackin? Product Title $25.00 Product Price Product Price (P) Cart …" at bounding box center [543, 275] width 673 height 36
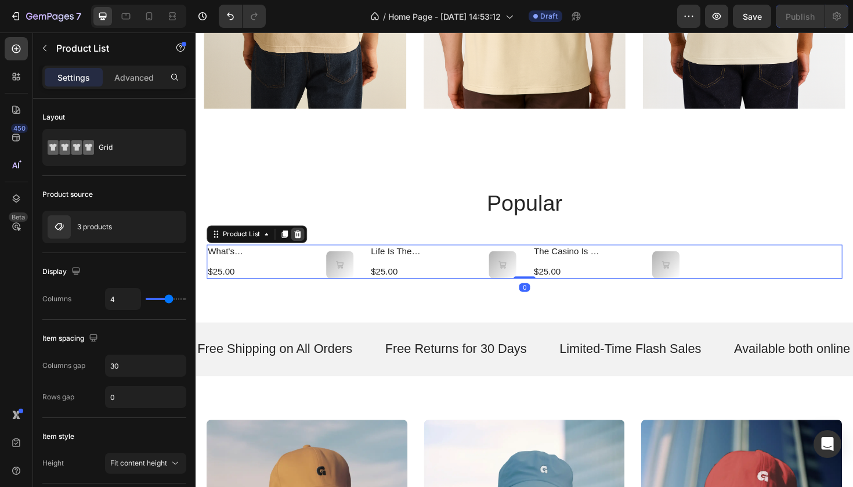
click at [306, 243] on icon at bounding box center [304, 246] width 8 height 8
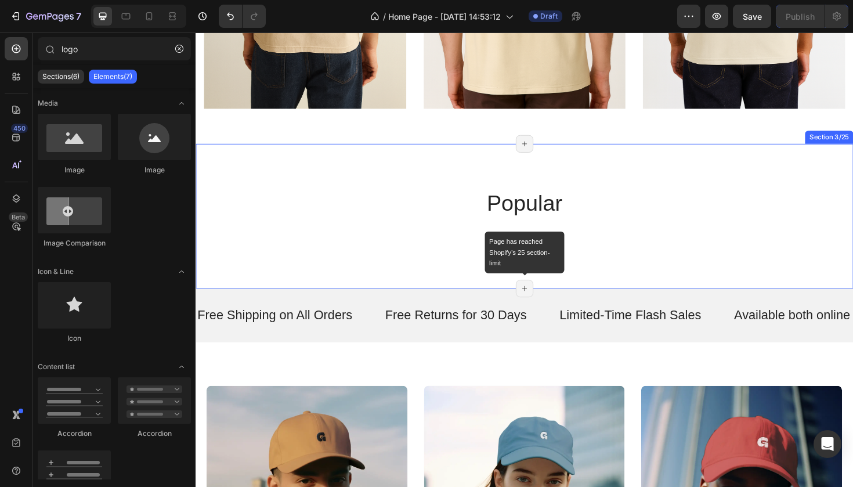
click at [542, 301] on icon at bounding box center [543, 303] width 9 height 9
click at [542, 302] on icon at bounding box center [543, 303] width 9 height 9
click at [541, 298] on div "Page has reached Shopify’s 25 section-limit" at bounding box center [544, 303] width 19 height 19
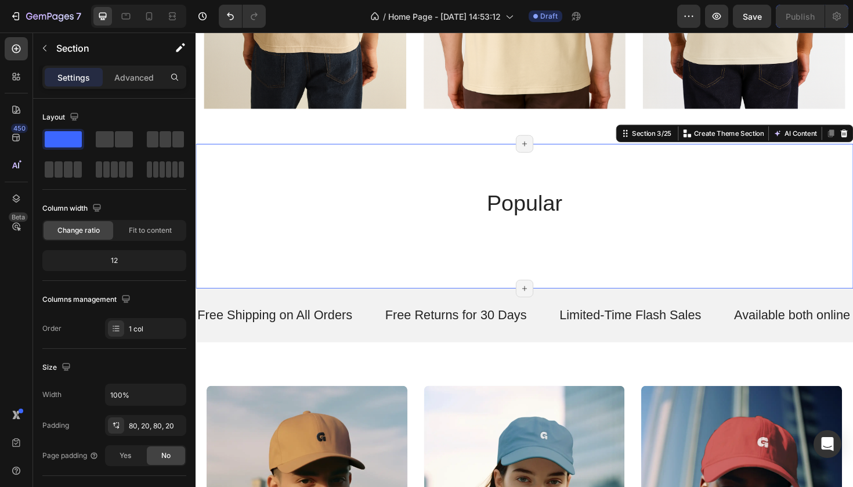
click at [529, 242] on div "popular Heading" at bounding box center [543, 227] width 673 height 60
click at [42, 50] on icon "button" at bounding box center [44, 48] width 9 height 9
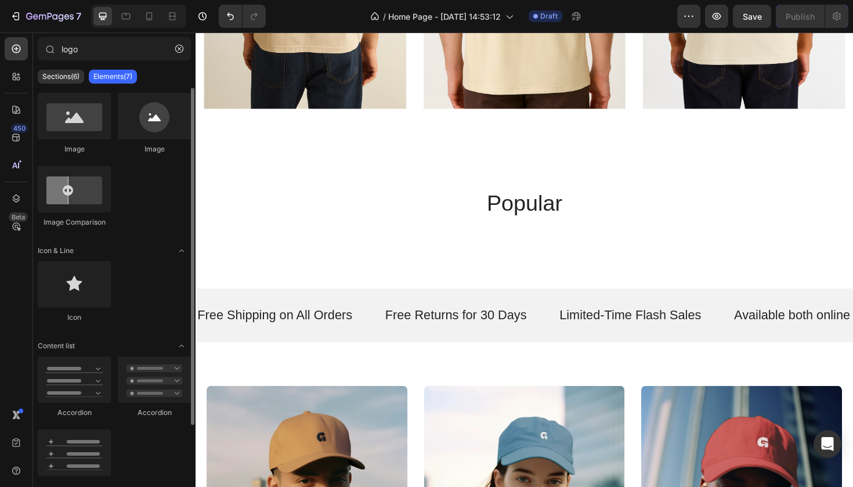
scroll to position [0, 0]
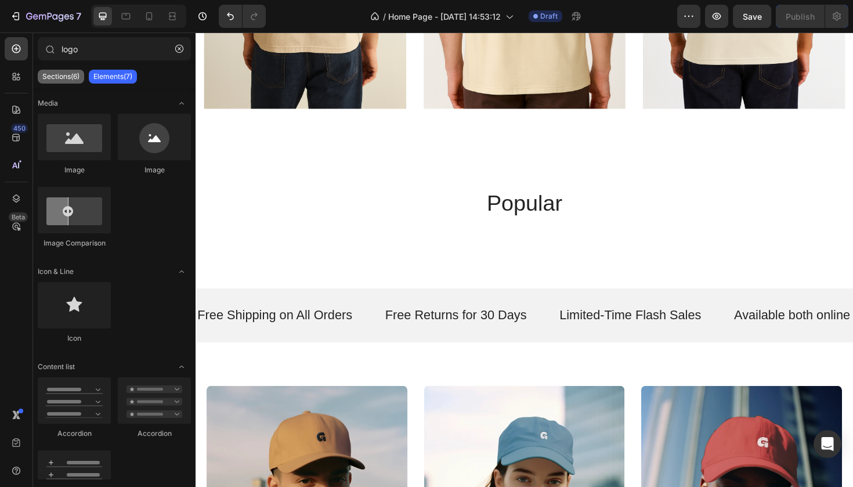
click at [69, 78] on p "Sections(6)" at bounding box center [60, 76] width 37 height 9
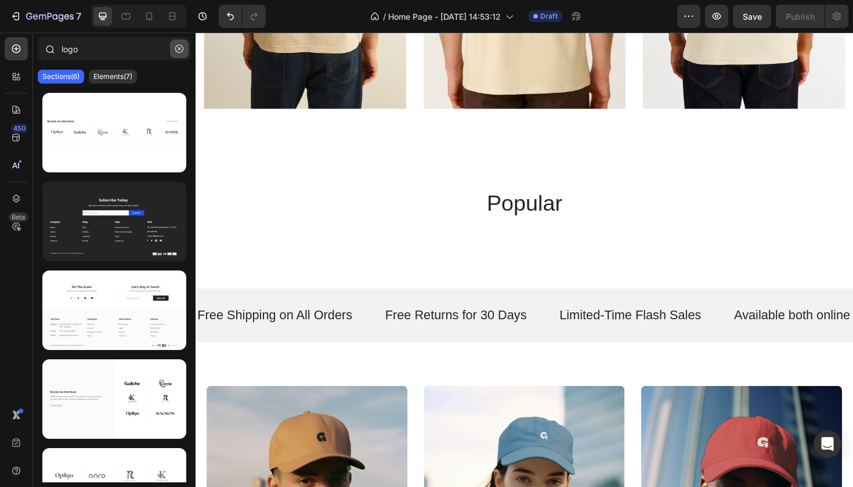
click at [179, 48] on icon "button" at bounding box center [179, 49] width 8 height 8
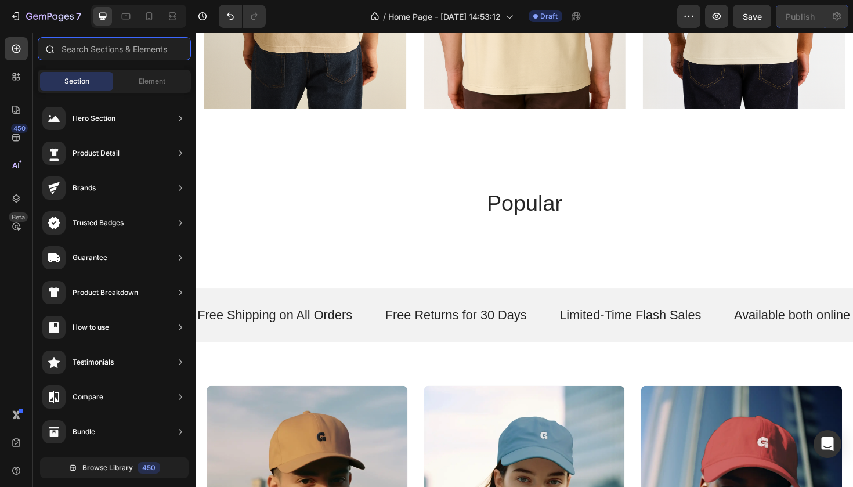
click at [144, 47] on input "text" at bounding box center [114, 48] width 153 height 23
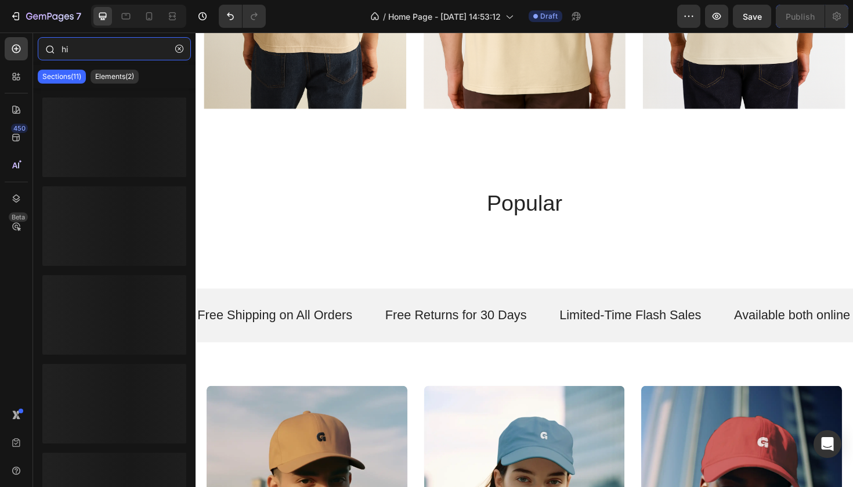
type input "h"
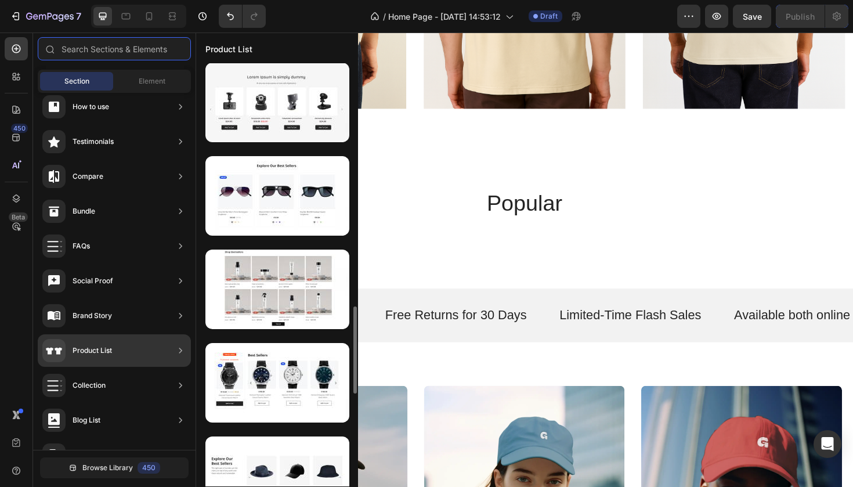
scroll to position [1260, 0]
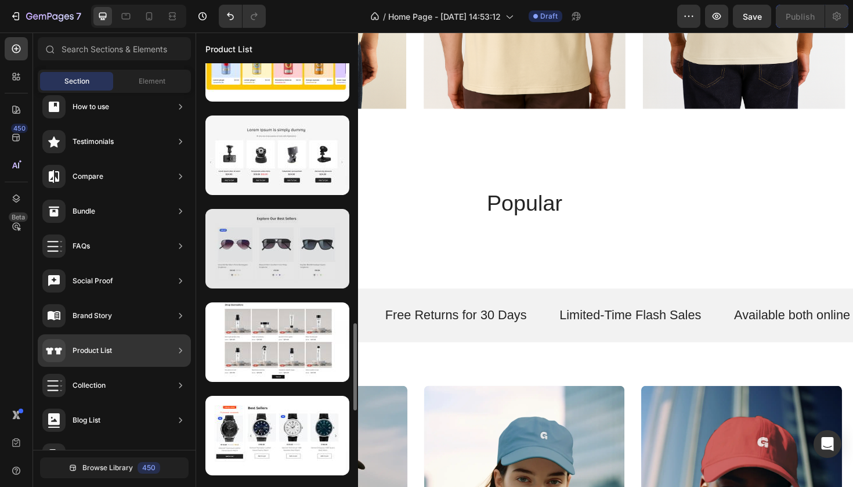
click at [293, 257] on div at bounding box center [278, 249] width 144 height 80
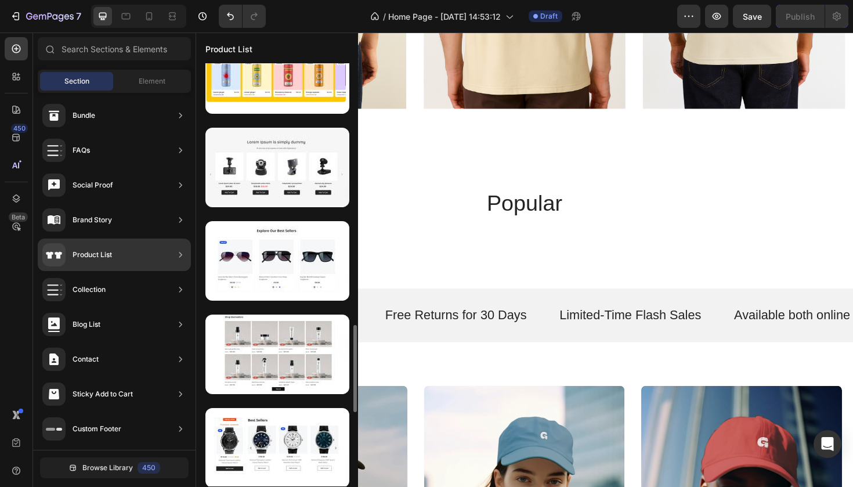
scroll to position [1253, 0]
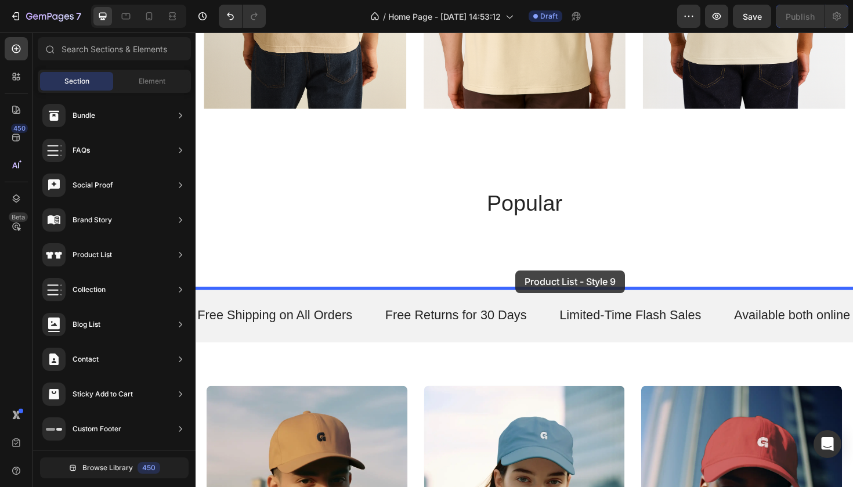
drag, startPoint x: 440, startPoint y: 301, endPoint x: 535, endPoint y: 284, distance: 96.0
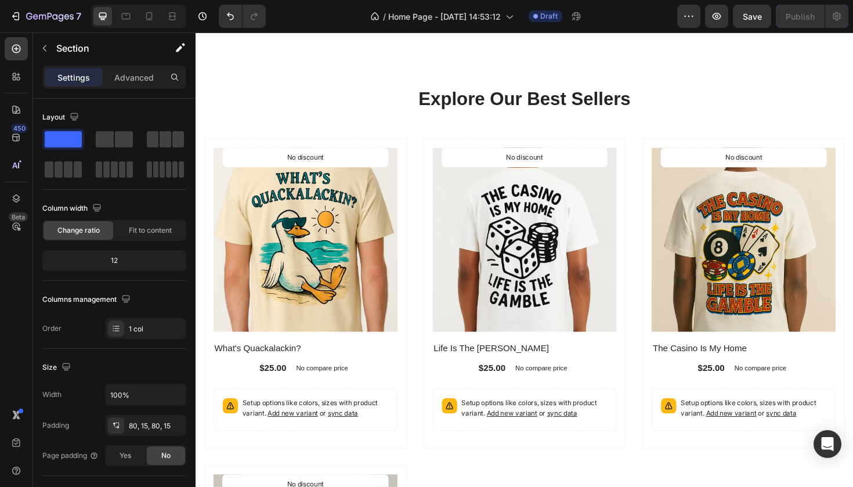
scroll to position [675, 0]
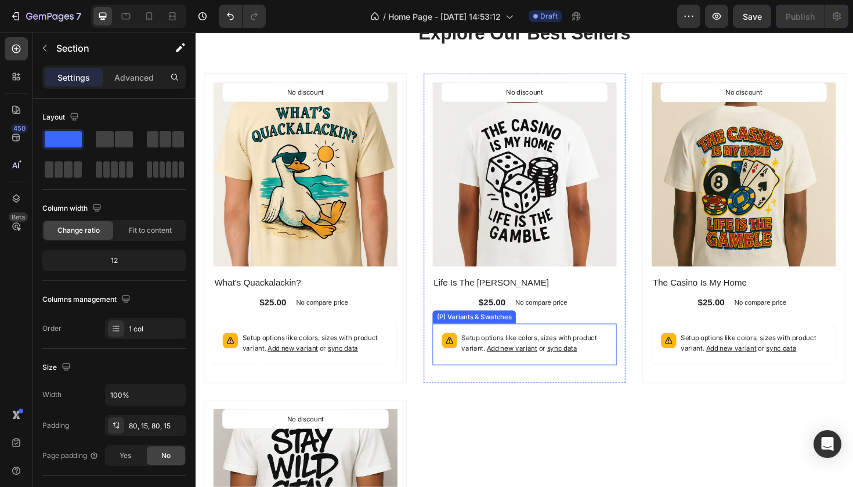
click at [368, 364] on span "sync data" at bounding box center [352, 366] width 32 height 9
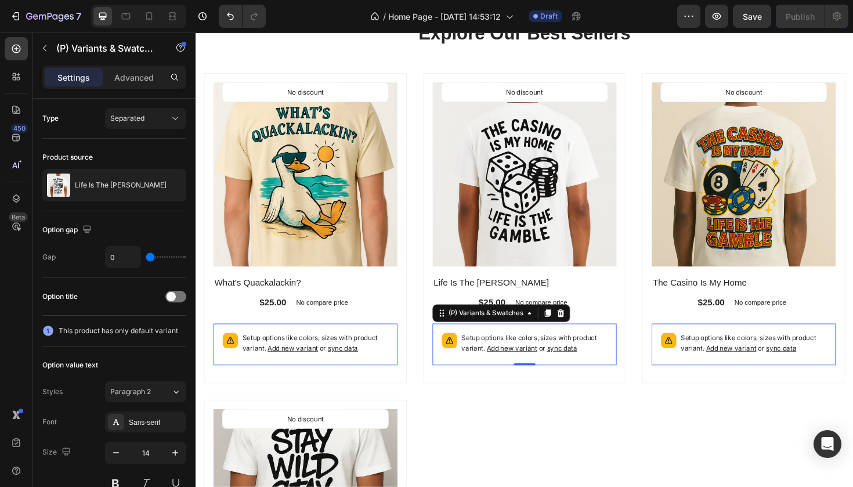
click at [368, 366] on span "sync data" at bounding box center [352, 366] width 32 height 9
click at [368, 365] on span "sync data" at bounding box center [352, 366] width 32 height 9
click at [160, 328] on span "This product has only default variant" at bounding box center [119, 331] width 120 height 12
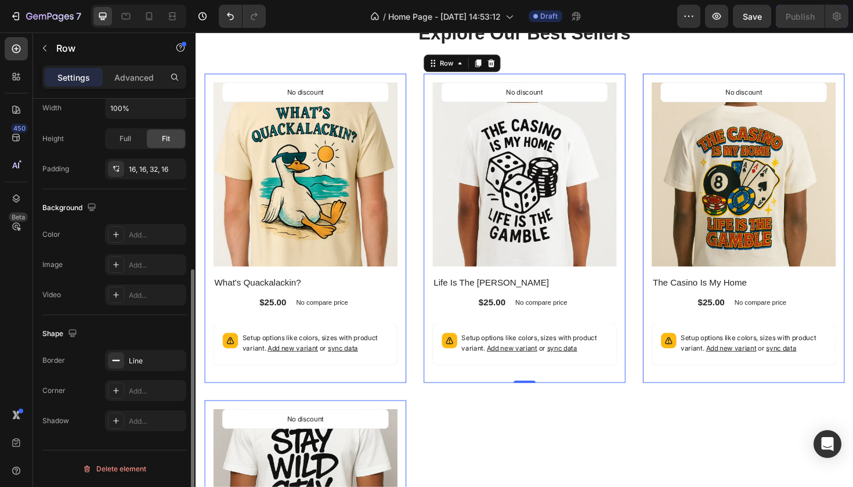
scroll to position [0, 0]
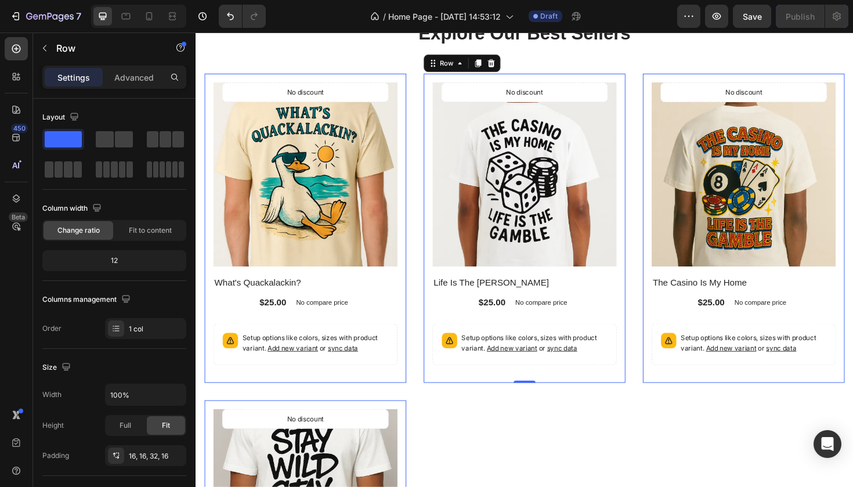
click at [419, 399] on div "(P) Images No discount Not be displayed when published Product Badge Row Life I…" at bounding box center [311, 239] width 215 height 329
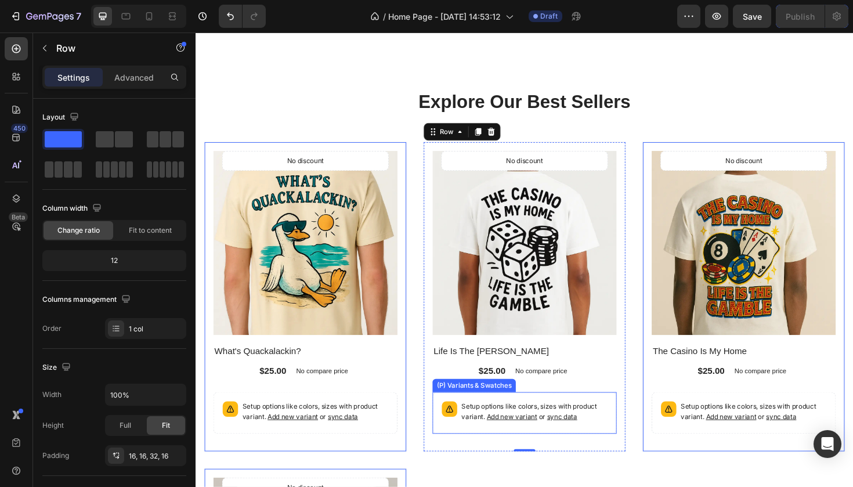
scroll to position [596, 0]
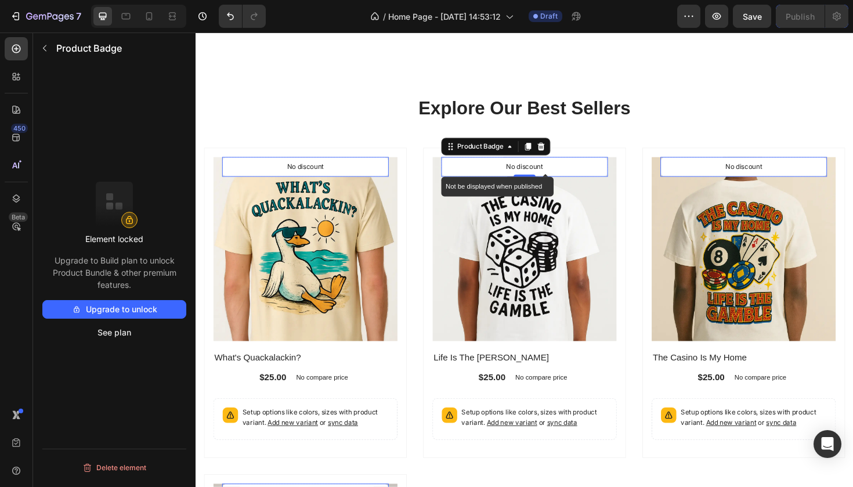
click at [332, 176] on p "No discount" at bounding box center [312, 175] width 39 height 10
click at [196, 33] on icon at bounding box center [196, 33] width 0 height 0
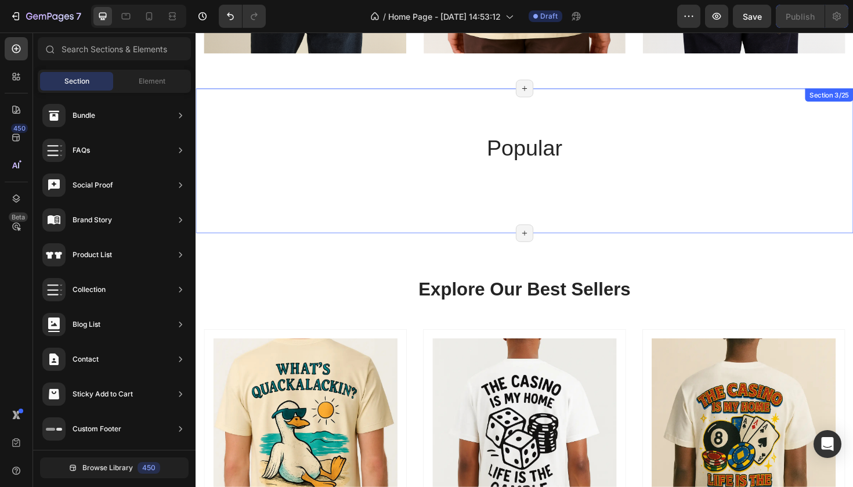
scroll to position [385, 0]
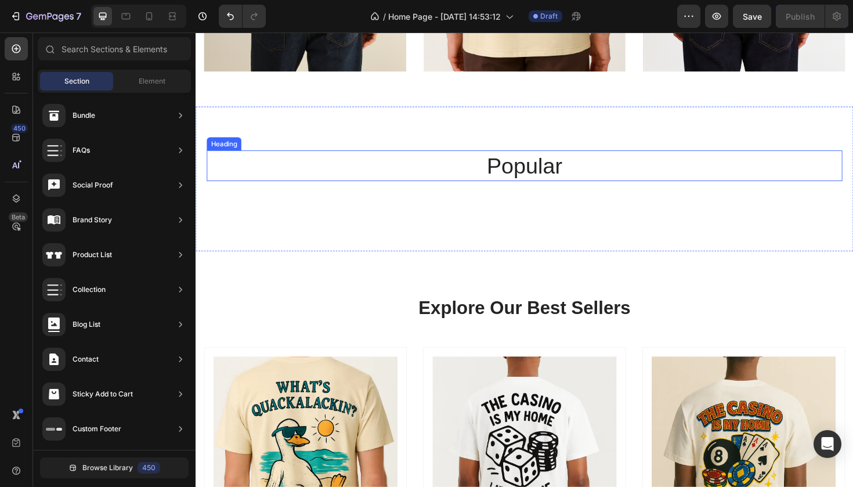
click at [553, 170] on h2 "popular" at bounding box center [543, 173] width 673 height 33
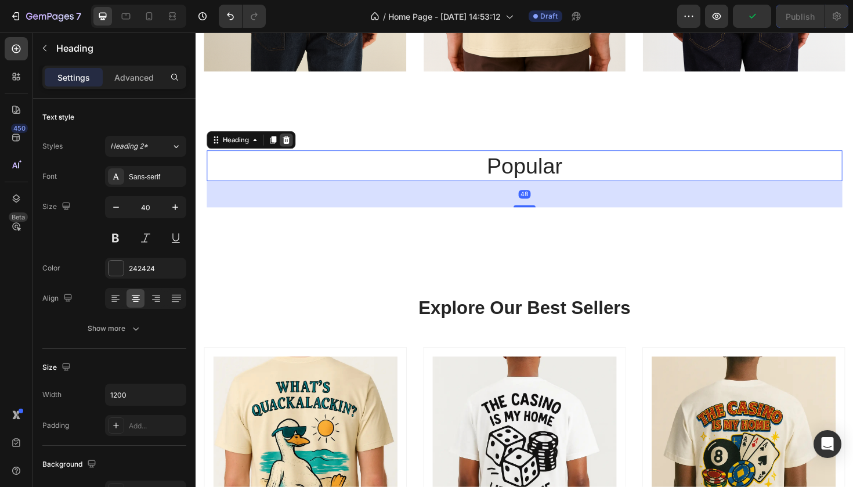
click at [290, 145] on icon at bounding box center [292, 146] width 8 height 8
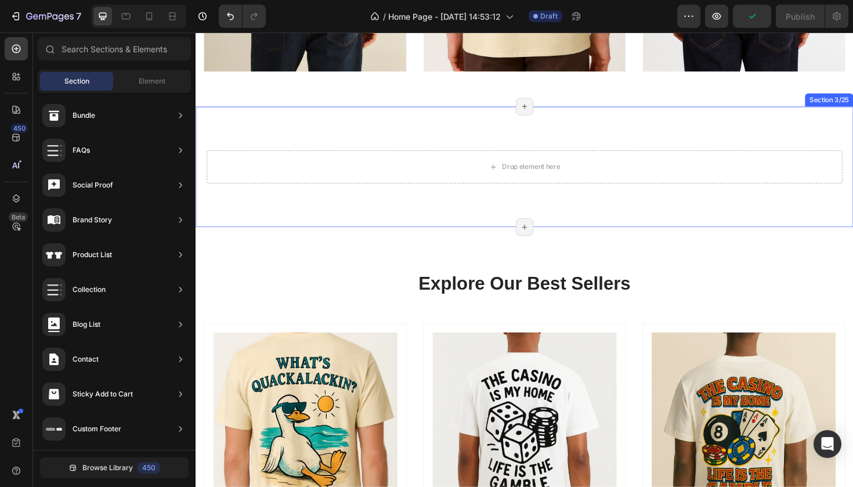
click at [446, 223] on div "Drop element here Section 3/25 Page has reached Shopify’s 25 section-limit Page…" at bounding box center [544, 175] width 697 height 128
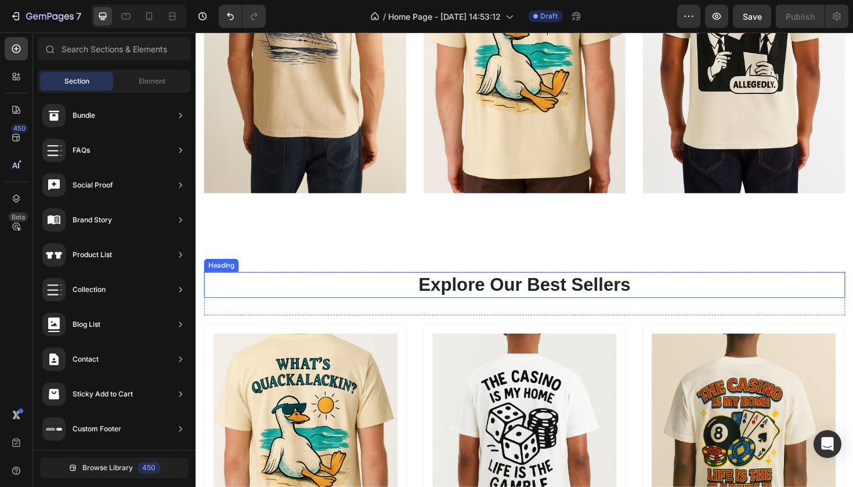
scroll to position [268, 0]
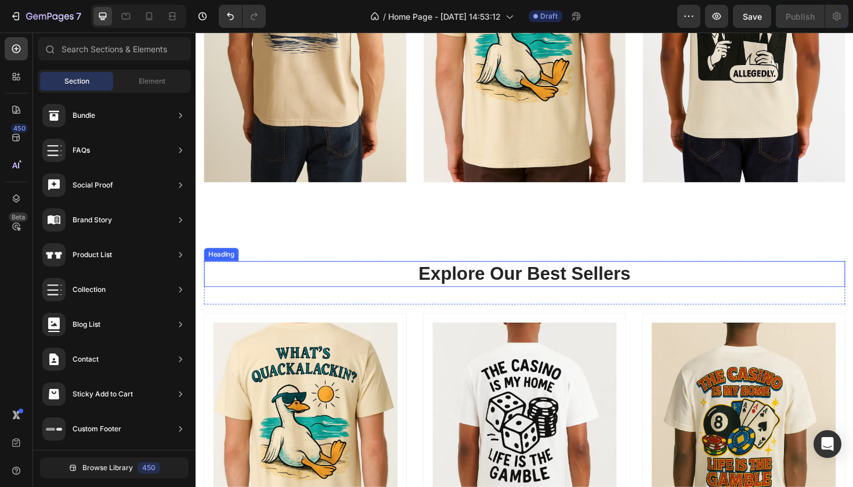
click at [550, 289] on p "Explore Our Best Sellers" at bounding box center [544, 288] width 677 height 25
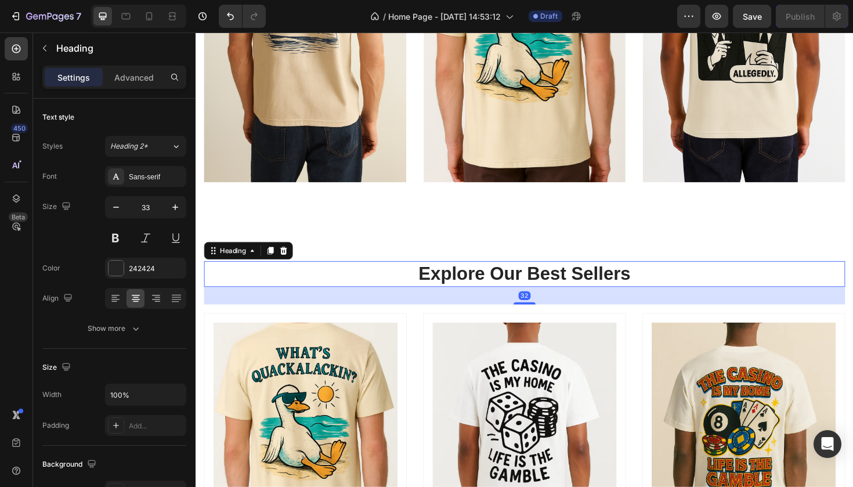
click at [549, 283] on p "Explore Our Best Sellers" at bounding box center [544, 288] width 677 height 25
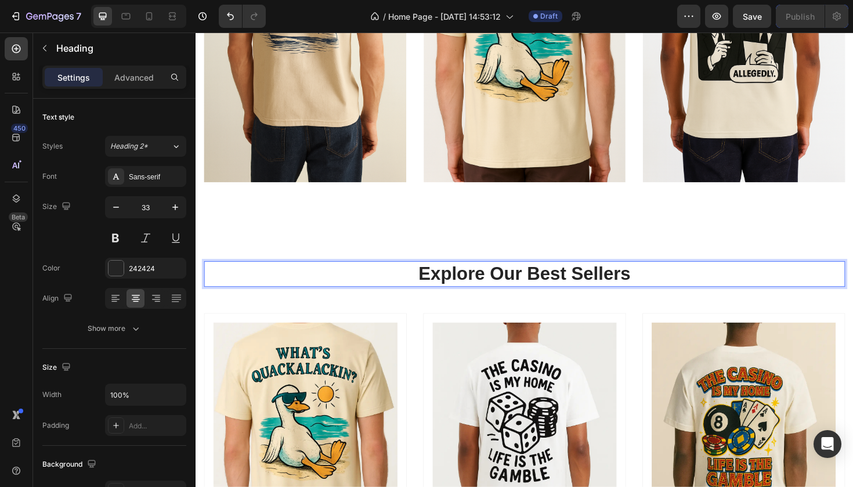
click at [705, 279] on p "Explore Our Best Sellers" at bounding box center [544, 288] width 677 height 25
click at [280, 283] on p "Explore Our Best Sellers" at bounding box center [544, 288] width 677 height 25
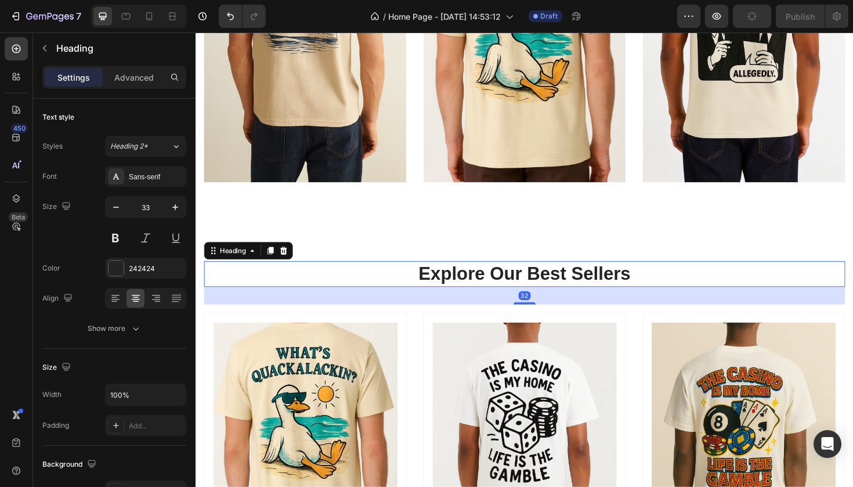
click at [271, 282] on p "Explore Our Best Sellers" at bounding box center [544, 288] width 677 height 25
click at [52, 49] on button "button" at bounding box center [44, 48] width 19 height 19
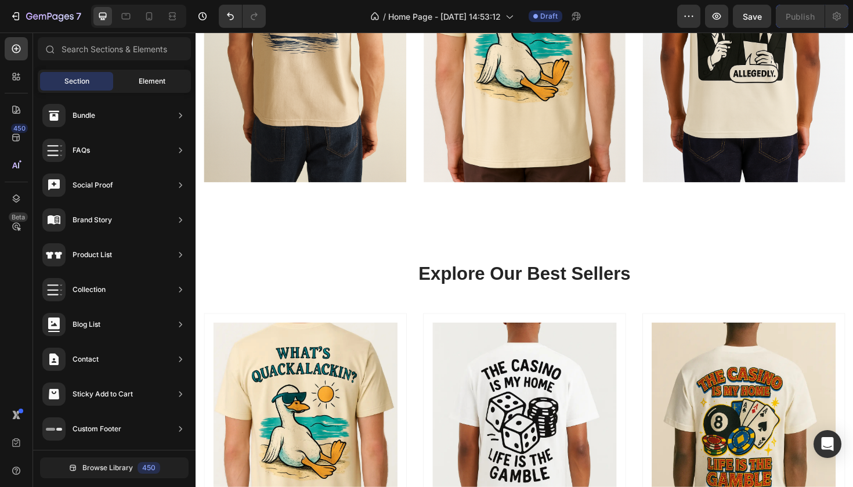
click at [133, 85] on div "Element" at bounding box center [152, 81] width 73 height 19
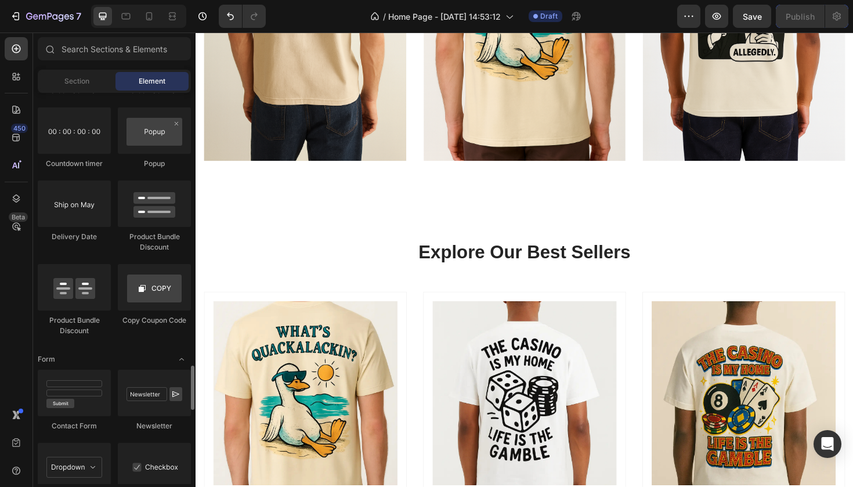
scroll to position [2390, 0]
click at [152, 145] on div at bounding box center [154, 129] width 73 height 46
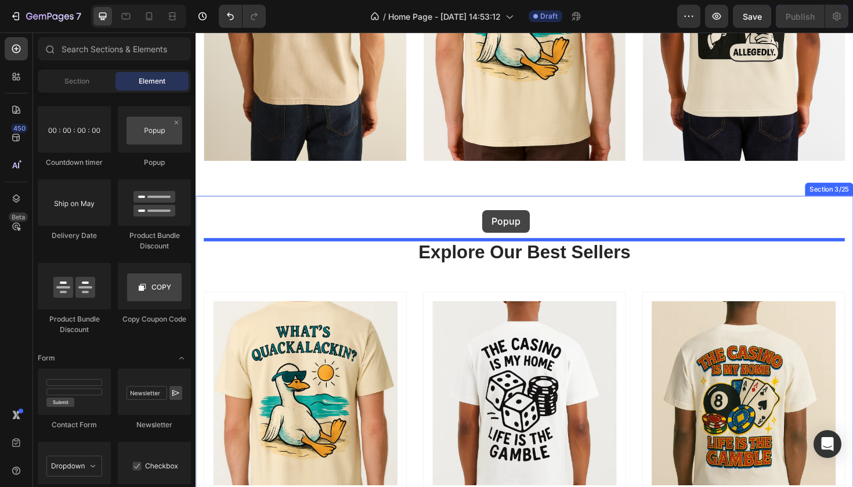
drag, startPoint x: 348, startPoint y: 177, endPoint x: 499, endPoint y: 221, distance: 157.7
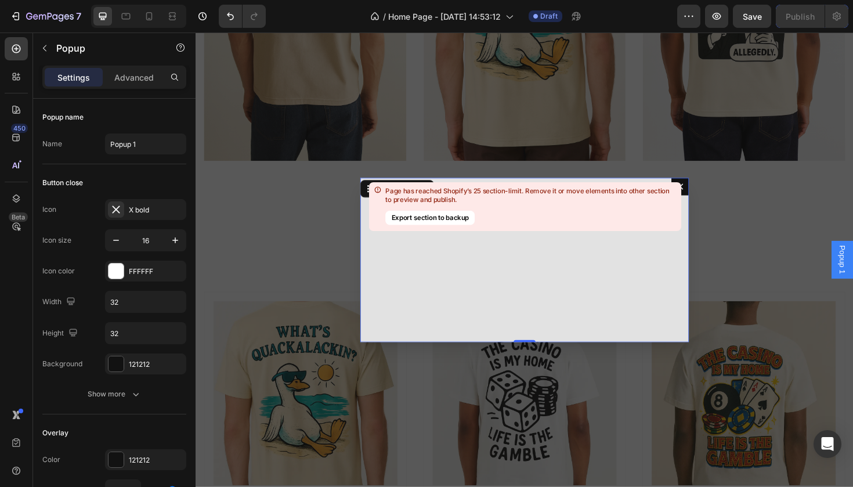
click at [492, 243] on div "Drop element here" at bounding box center [544, 273] width 348 height 174
click at [675, 189] on div "Page has reached Shopify’s 25 section-limit. Remove it or move elements into ot…" at bounding box center [531, 194] width 291 height 17
click at [457, 219] on button "Export section to backup" at bounding box center [430, 217] width 89 height 15
click at [460, 215] on button "Export section to backup" at bounding box center [430, 217] width 89 height 15
click at [680, 183] on div "Page has reached Shopify’s 25 section-limit. Remove it or move elements into ot…" at bounding box center [525, 206] width 312 height 49
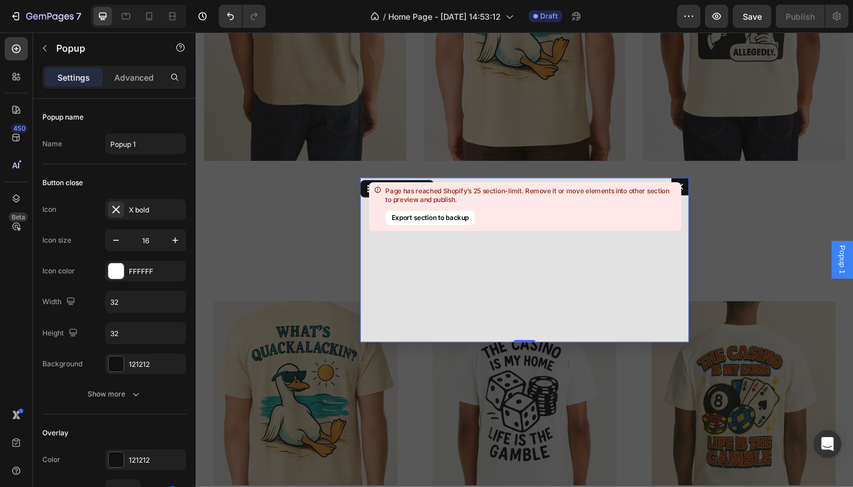
click at [680, 183] on div "Page has reached Shopify’s 25 section-limit. Remove it or move elements into ot…" at bounding box center [525, 206] width 312 height 49
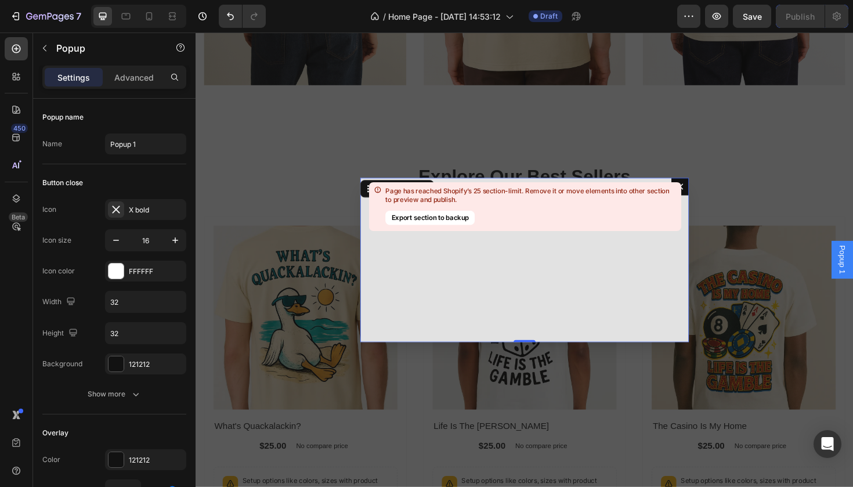
scroll to position [427, 0]
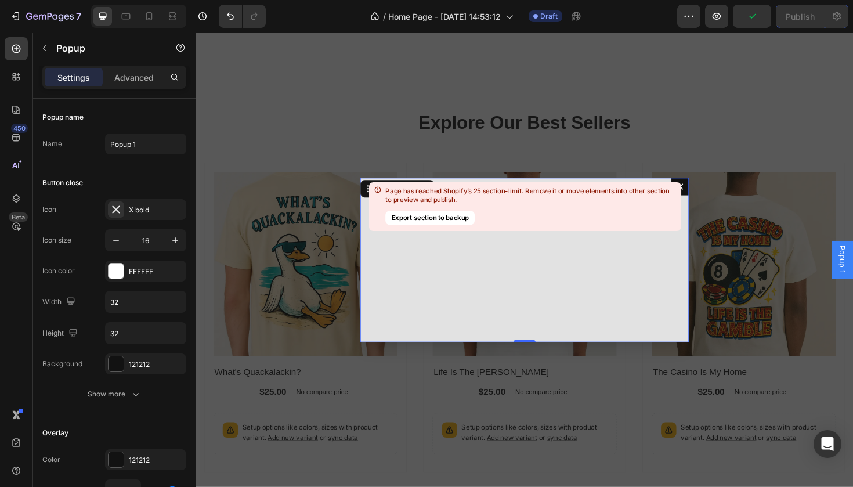
click at [522, 309] on div "Drop element here" at bounding box center [544, 273] width 348 height 174
click at [541, 353] on div "Drop element here" at bounding box center [544, 273] width 348 height 174
drag, startPoint x: 545, startPoint y: 358, endPoint x: 566, endPoint y: 245, distance: 114.6
click at [566, 245] on div "Drop element here Popup 0" at bounding box center [544, 273] width 348 height 174
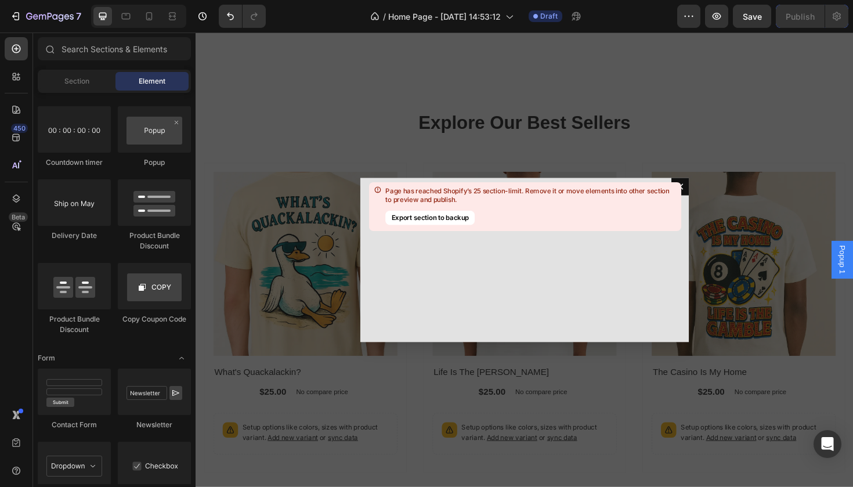
click at [805, 287] on div "Backdrop" at bounding box center [544, 273] width 697 height 481
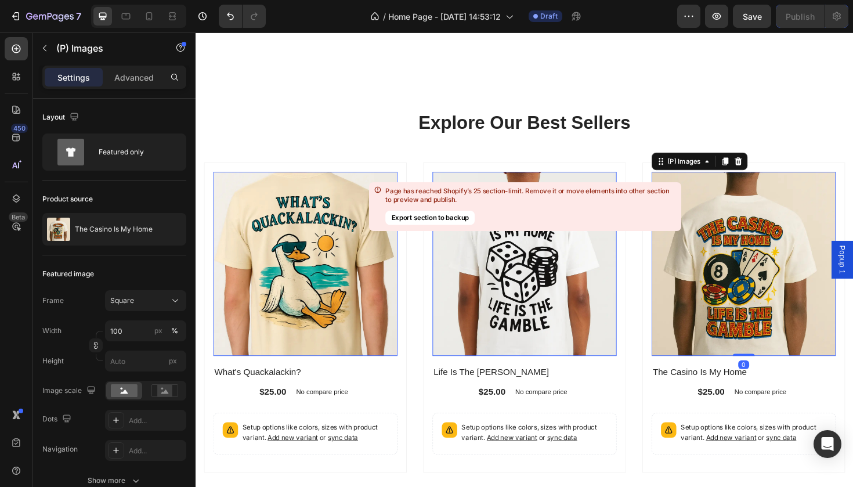
click at [805, 287] on img at bounding box center [776, 277] width 195 height 195
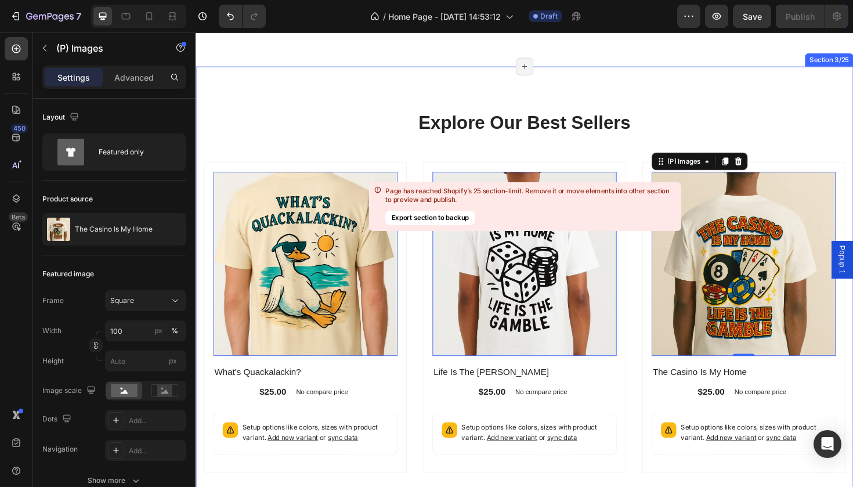
click at [319, 89] on div "Explore Our Best Sellers Heading Row (P) Images 0 Row What's Quackalackin? (P) …" at bounding box center [544, 480] width 697 height 823
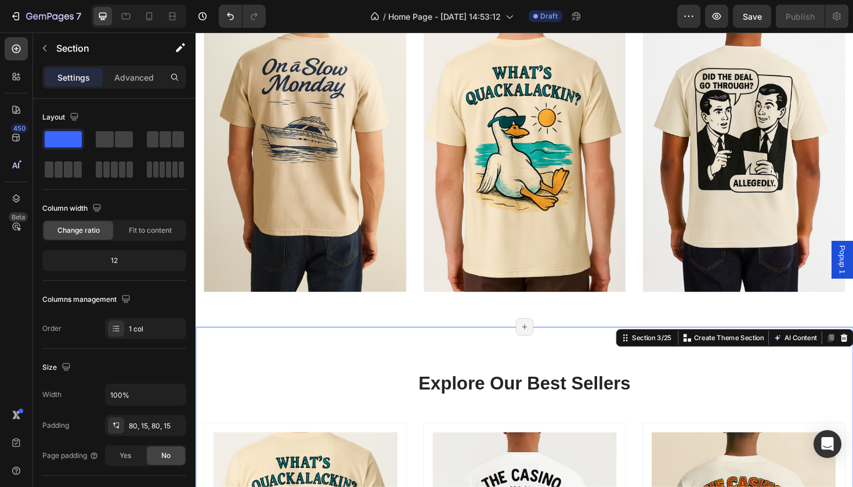
scroll to position [106, 0]
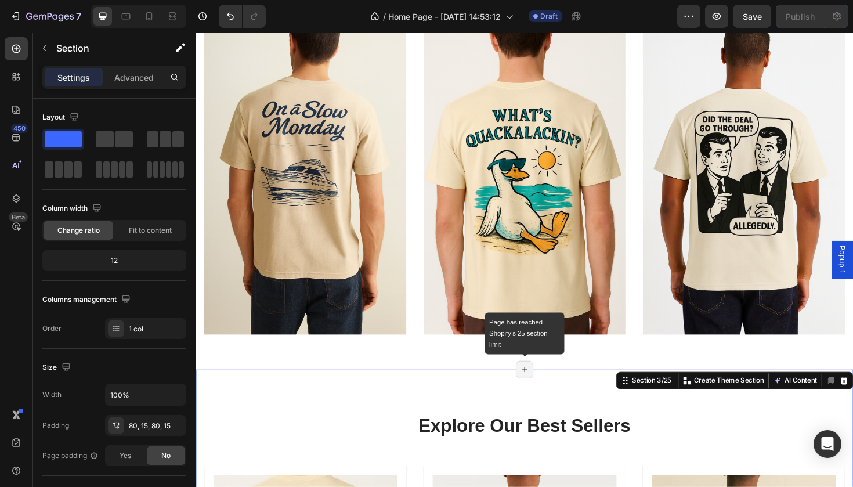
click at [545, 393] on icon at bounding box center [543, 389] width 9 height 9
click at [124, 76] on p "Advanced" at bounding box center [133, 77] width 39 height 12
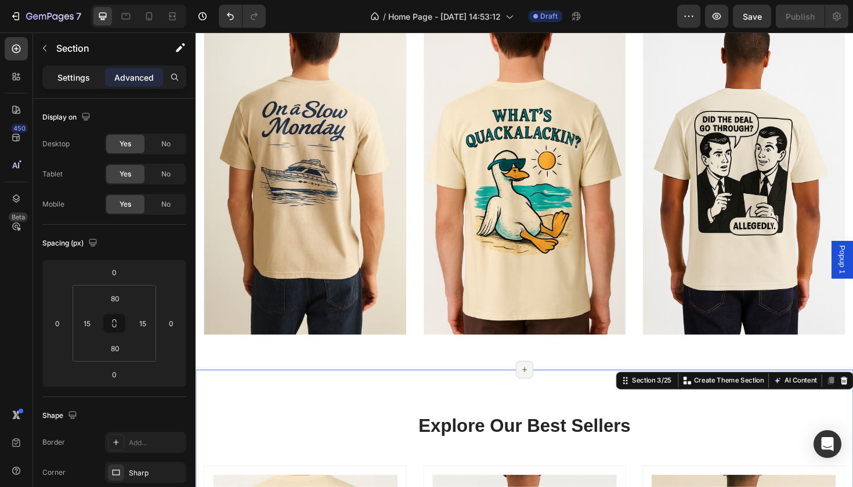
click at [75, 75] on p "Settings" at bounding box center [73, 77] width 33 height 12
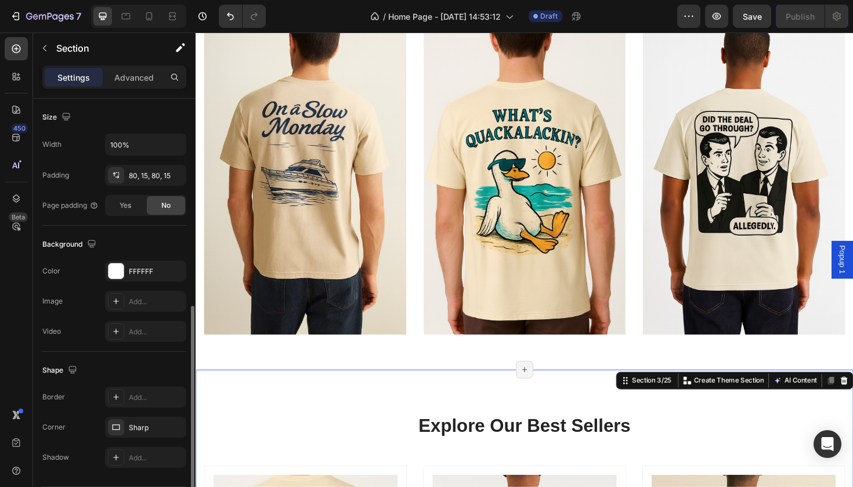
scroll to position [287, 0]
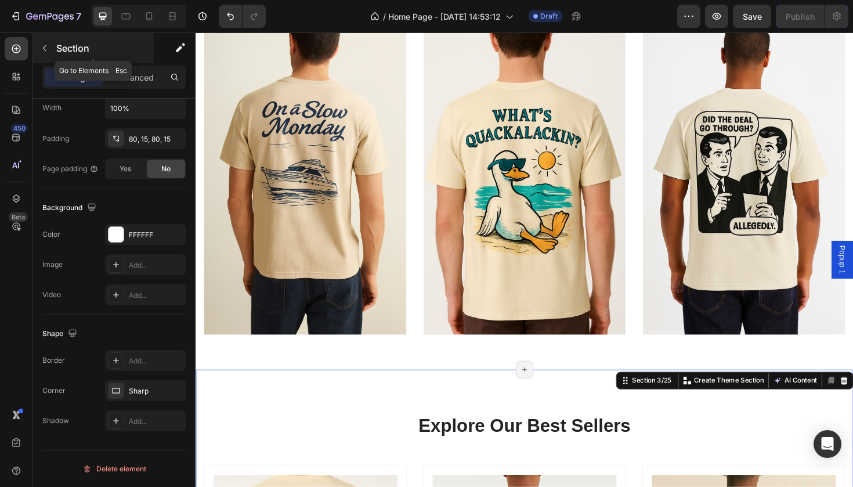
click at [48, 54] on button "button" at bounding box center [44, 48] width 19 height 19
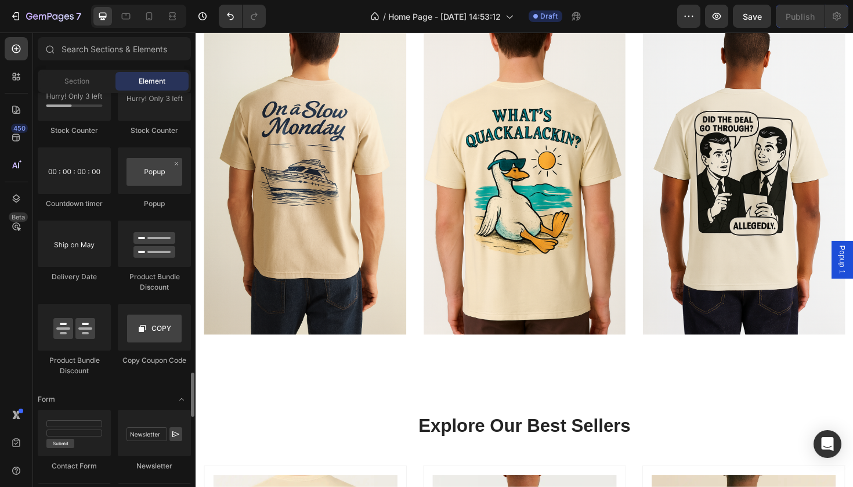
scroll to position [2368, 0]
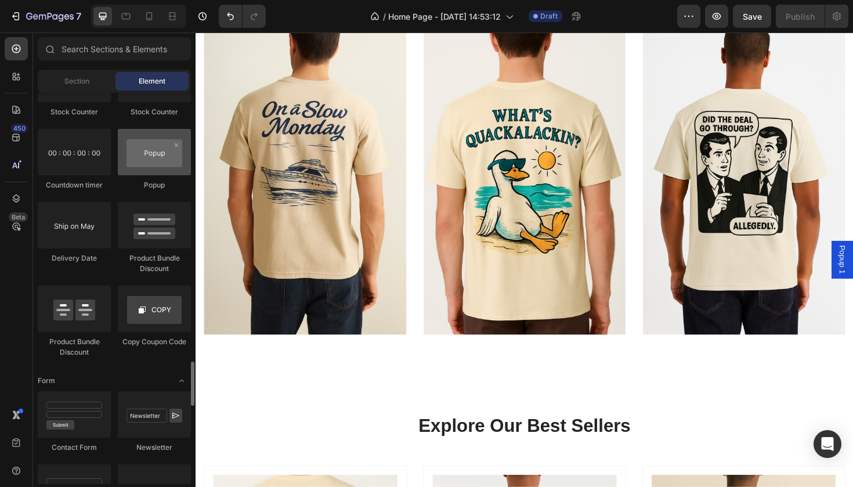
click at [137, 174] on div at bounding box center [154, 152] width 73 height 46
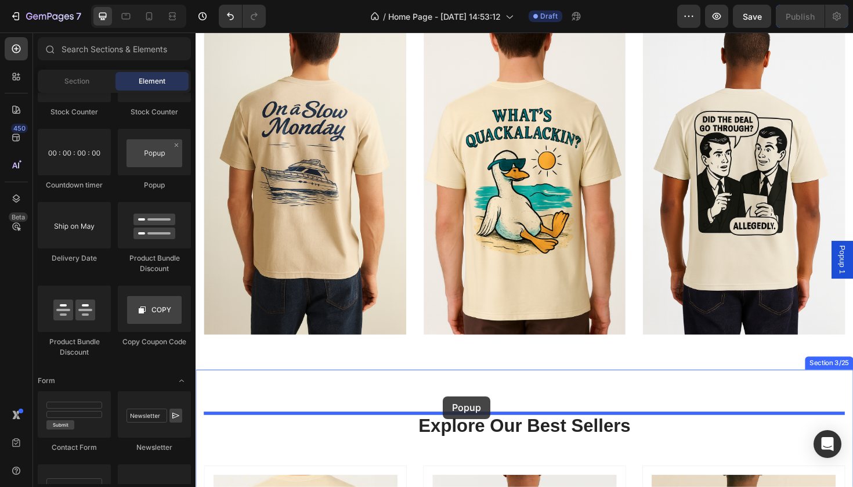
drag, startPoint x: 333, startPoint y: 205, endPoint x: 457, endPoint y: 418, distance: 246.9
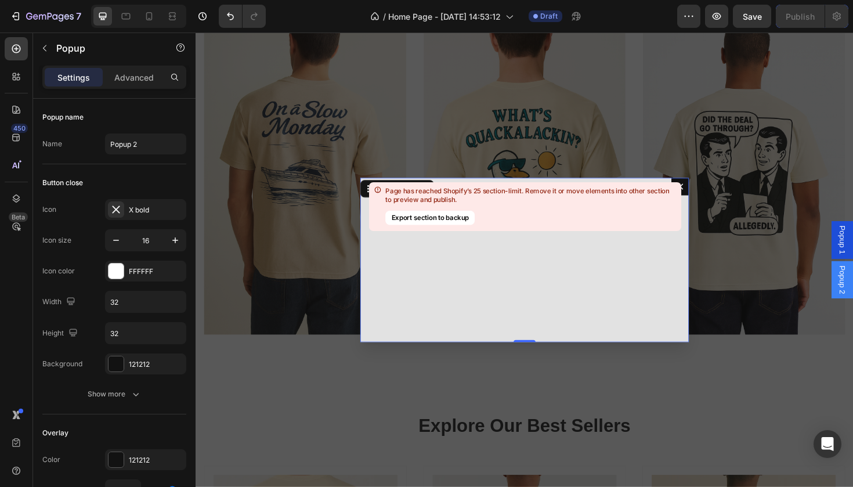
click at [448, 216] on button "Export section to backup" at bounding box center [430, 217] width 89 height 15
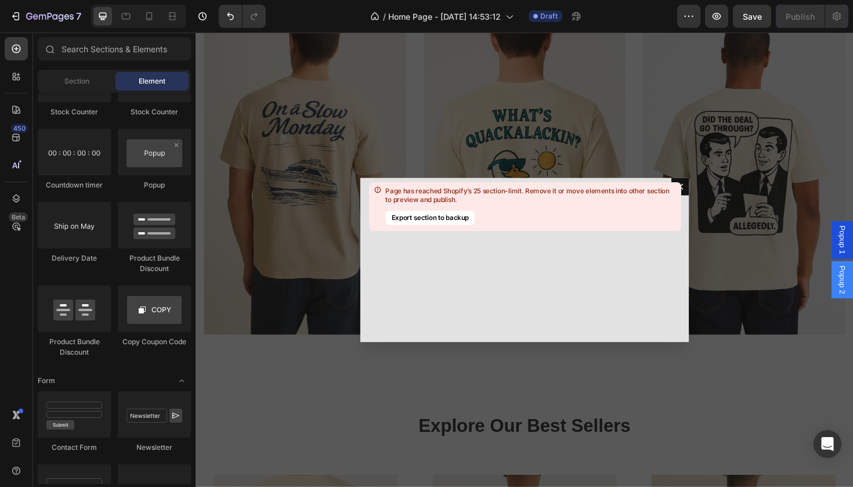
click at [718, 193] on div "Backdrop" at bounding box center [544, 273] width 697 height 481
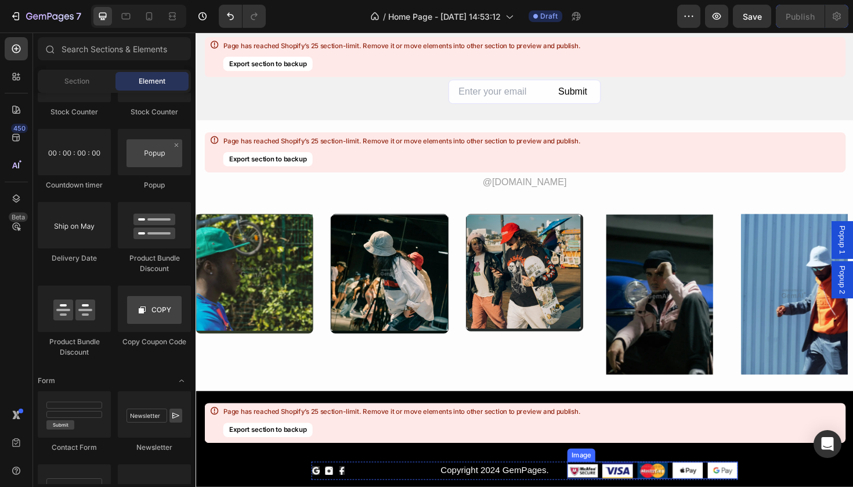
scroll to position [6944, 0]
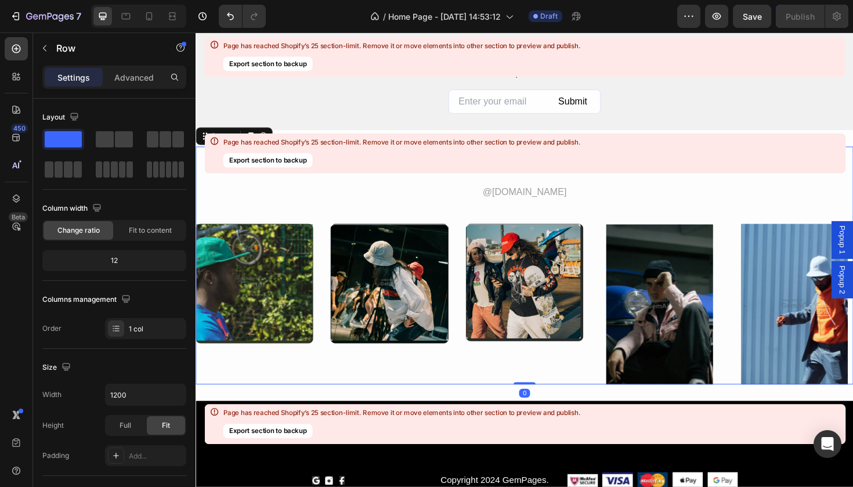
click at [579, 211] on div "Follow Us Heading @[DOMAIN_NAME] Text Block Row Image Row Image Row Image Row I…" at bounding box center [544, 279] width 697 height 252
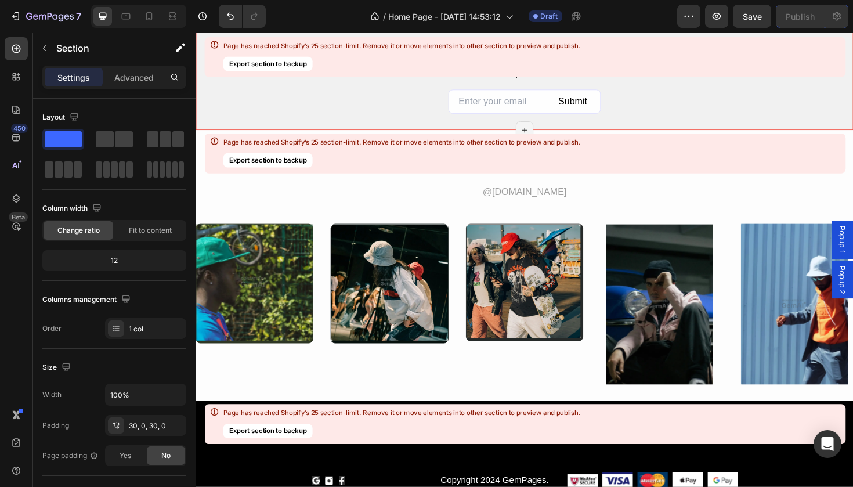
click at [356, 134] on div "Subcribe & Sale off 10%. Heading Sign up for exclusive content, special prizes,…" at bounding box center [544, 62] width 697 height 148
click at [364, 157] on div "Page has reached Shopify’s 25 section-limit. Remove it or move elements into ot…" at bounding box center [402, 153] width 358 height 31
click at [633, 174] on div "Page has reached Shopify’s 25 section-limit. Remove it or move elements into ot…" at bounding box center [525, 154] width 642 height 40
click at [52, 48] on button "button" at bounding box center [44, 48] width 19 height 19
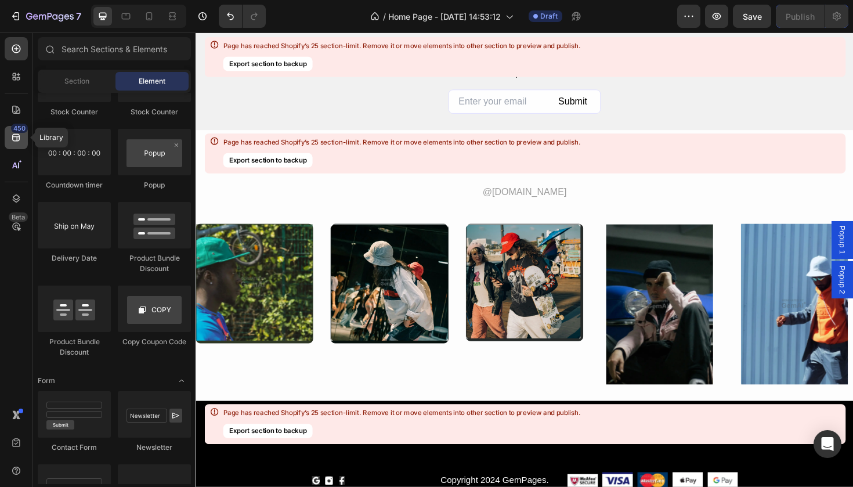
click at [24, 135] on div "450" at bounding box center [16, 137] width 23 height 23
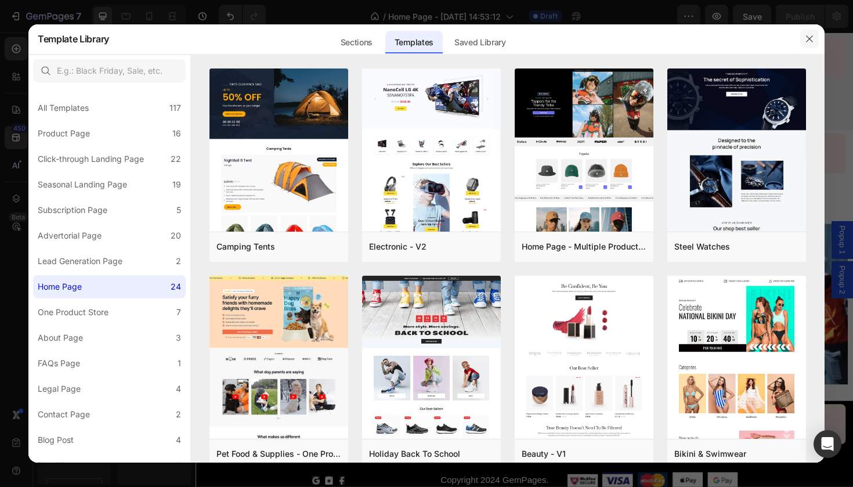
click at [815, 37] on button "button" at bounding box center [810, 39] width 19 height 19
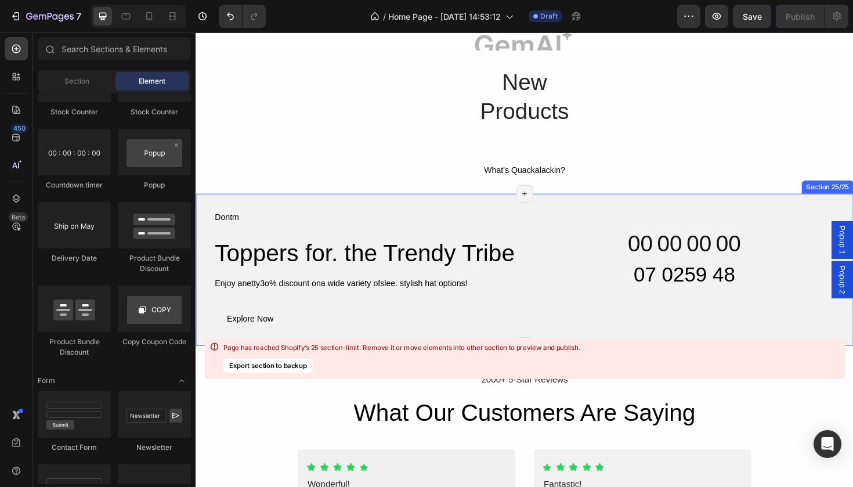
scroll to position [6086, 0]
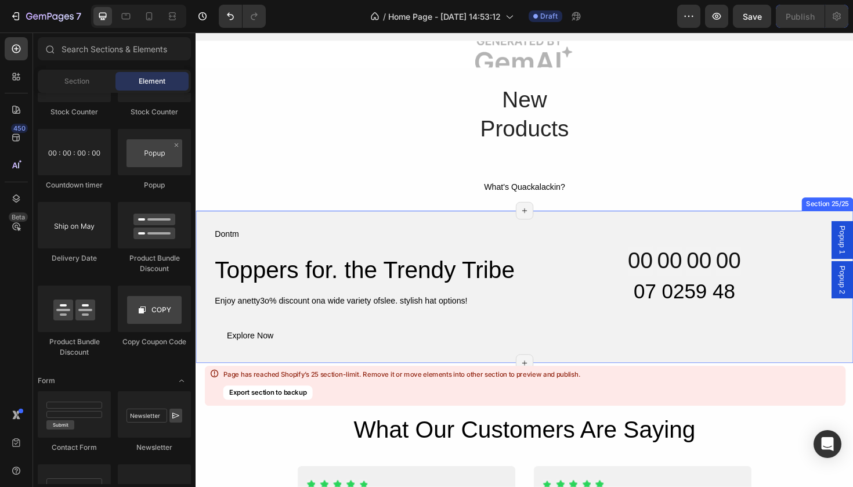
click at [812, 231] on div "Dontm Text Block Toppers for. the Trendy Tribe Heading Enjoy anetty3o% discount…" at bounding box center [544, 301] width 697 height 161
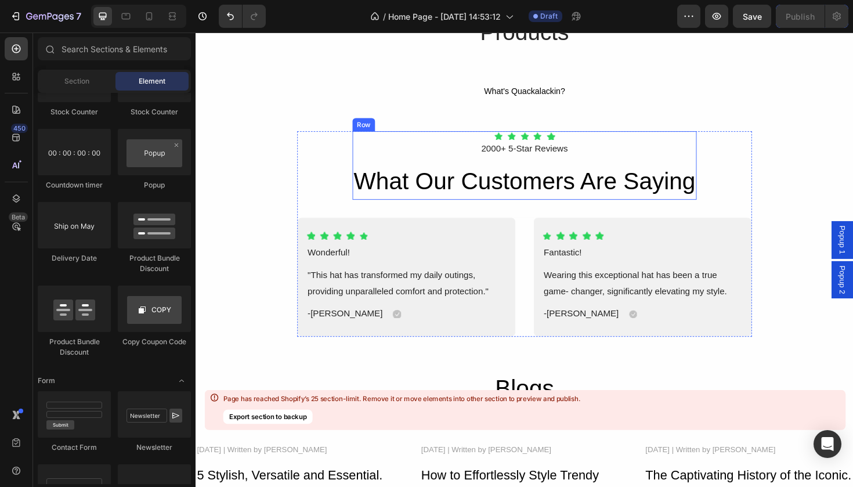
scroll to position [6209, 0]
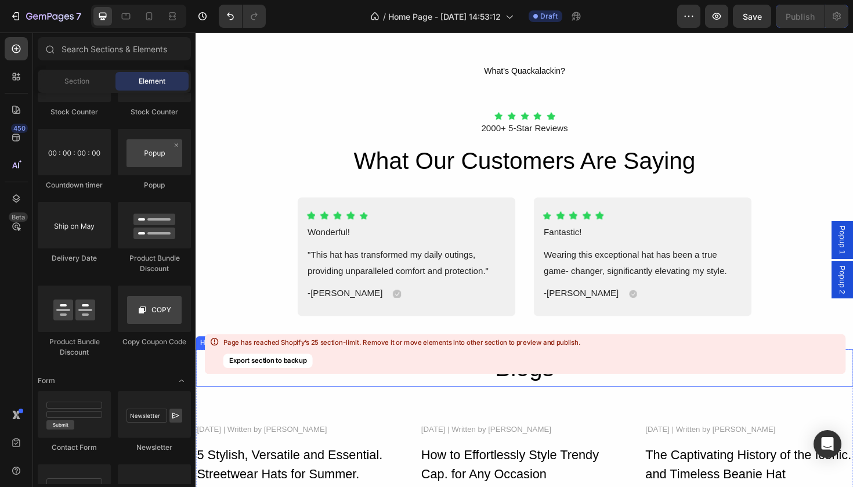
click at [697, 363] on div "Page has reached Shopify’s 25 section-limit. Remove it or move elements into ot…" at bounding box center [525, 354] width 642 height 40
click at [302, 362] on button "Export section to backup" at bounding box center [267, 361] width 89 height 15
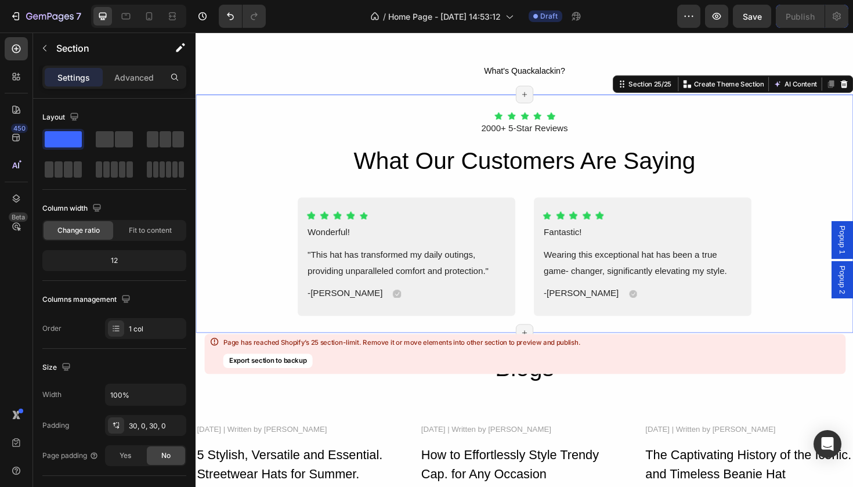
click at [815, 165] on div "Icon Icon Icon Icon Icon Icon List Hoz 2000+ 5-Star Reviews Text Block Row What…" at bounding box center [544, 224] width 697 height 217
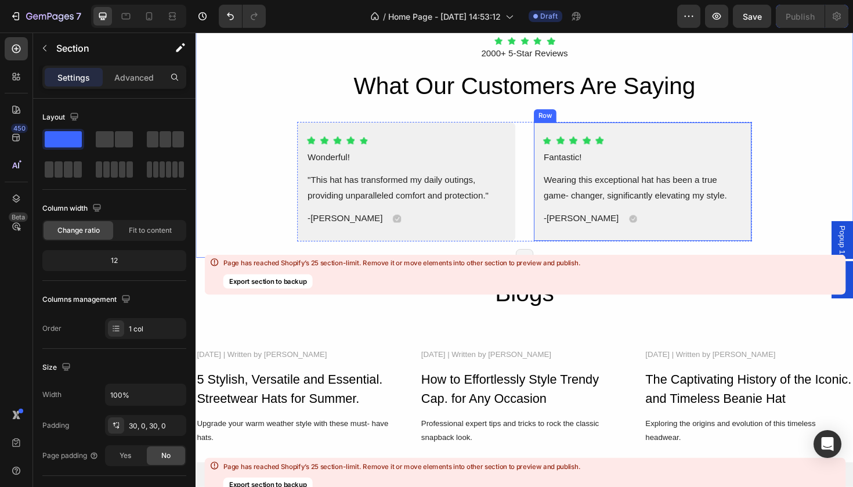
scroll to position [6293, 0]
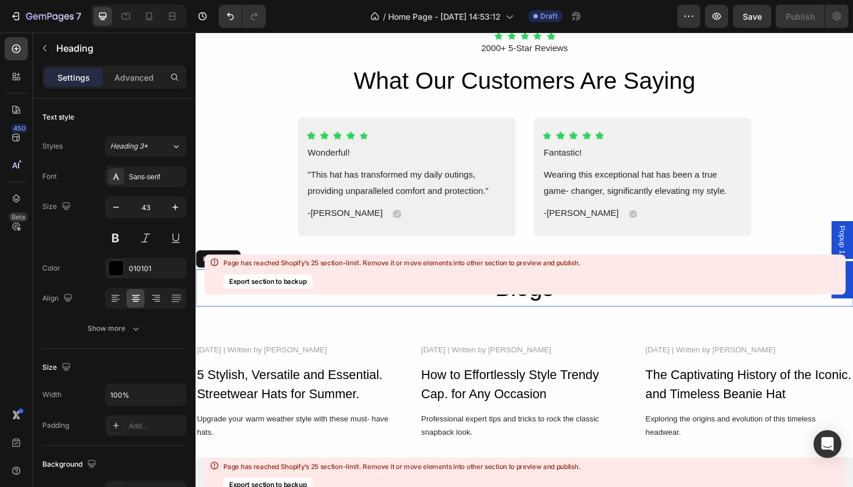
click at [711, 320] on div "Blogs Heading" at bounding box center [544, 303] width 697 height 40
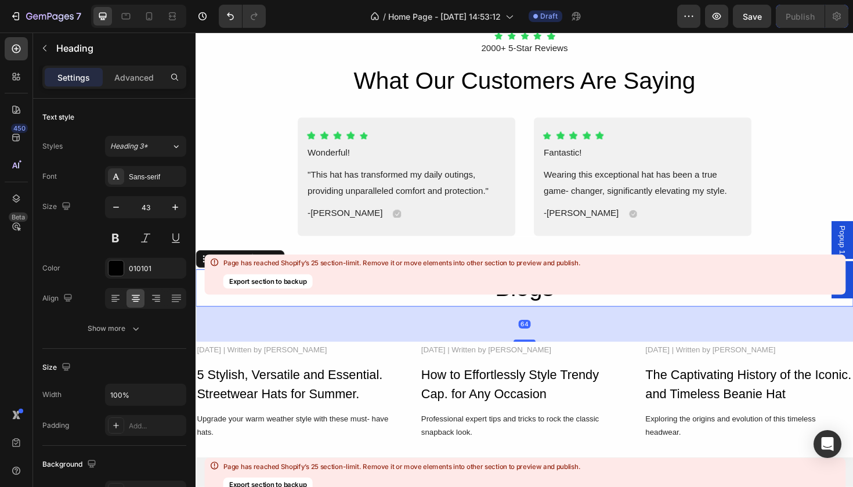
click at [719, 343] on div "64" at bounding box center [544, 341] width 697 height 37
click at [722, 344] on div "64" at bounding box center [544, 341] width 697 height 37
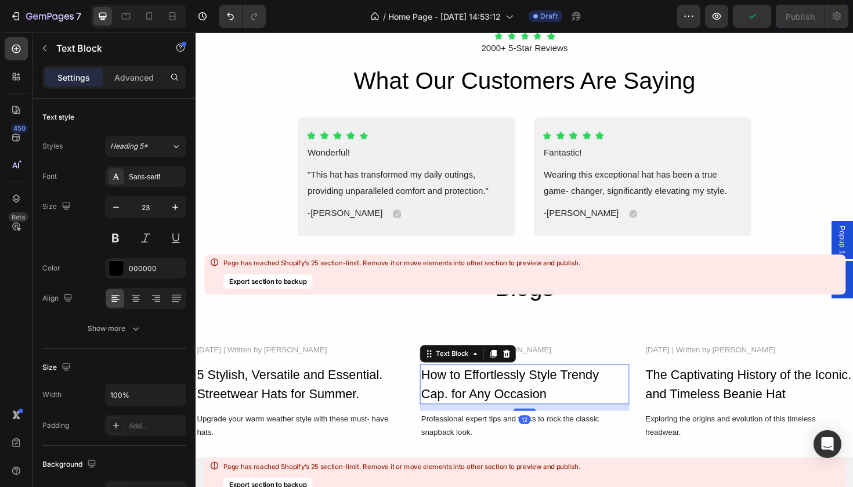
click at [653, 399] on div "How to Effortlessly Style Trendy Cap. for Any Occasion" at bounding box center [543, 405] width 221 height 42
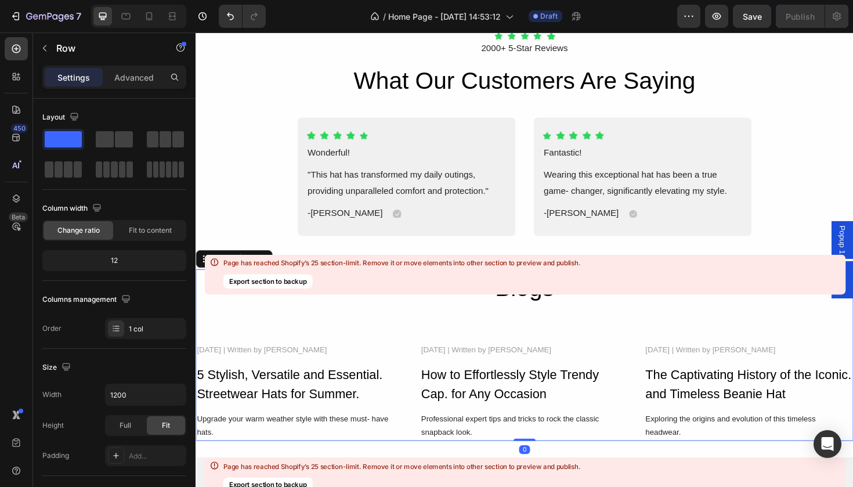
click at [528, 327] on div "Blogs Heading [DATE] | Written by [PERSON_NAME] Text Block 5 Stylish, Versatile…" at bounding box center [544, 374] width 697 height 182
click at [463, 274] on div "Page has reached Shopify’s 25 section-limit. Remove it or move elements into ot…" at bounding box center [402, 274] width 358 height 31
click at [269, 268] on icon at bounding box center [268, 272] width 8 height 8
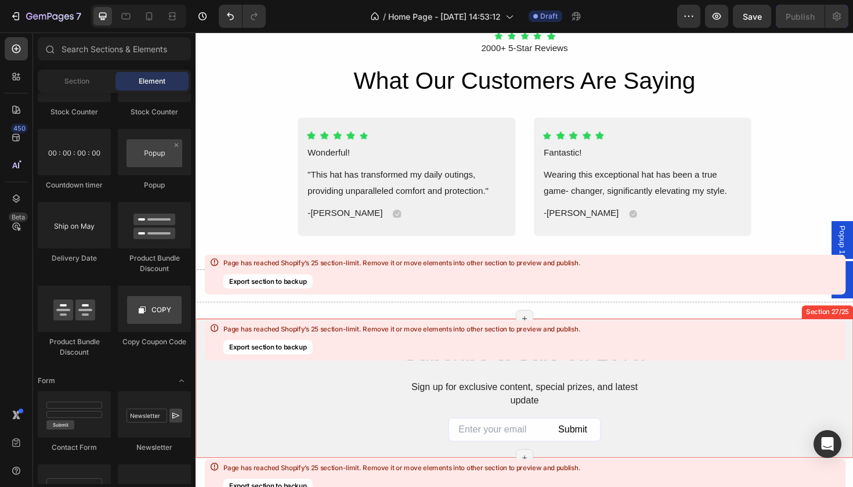
click at [317, 325] on div "Page has reached Shopify’s 25 section-limit. Remove it or move elements into ot…" at bounding box center [395, 340] width 372 height 34
click at [785, 326] on div "Page has reached Shopify’s 25 section-limit. Remove it or move elements into ot…" at bounding box center [525, 340] width 642 height 40
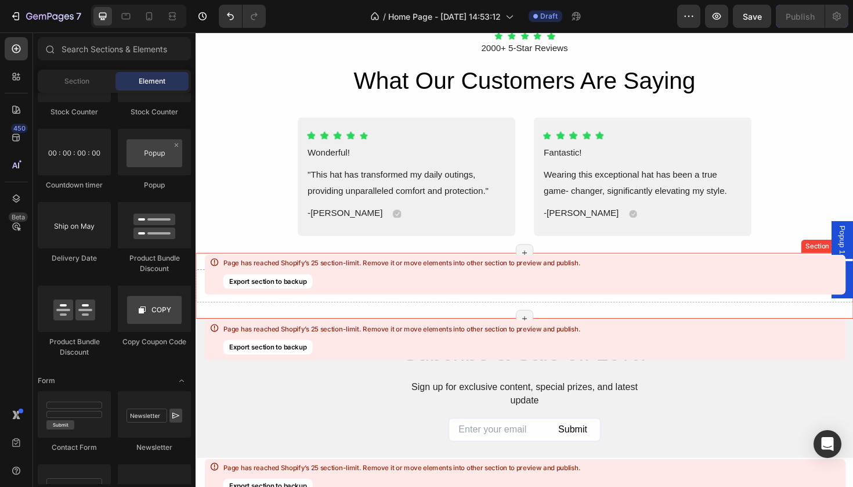
click at [539, 272] on div "Page has reached Shopify’s 25 section-limit. Remove it or move elements into ot…" at bounding box center [402, 274] width 358 height 31
click at [465, 260] on div "Page has reached Shopify’s 25 section-limit. Remove it or move elements into ot…" at bounding box center [402, 263] width 358 height 9
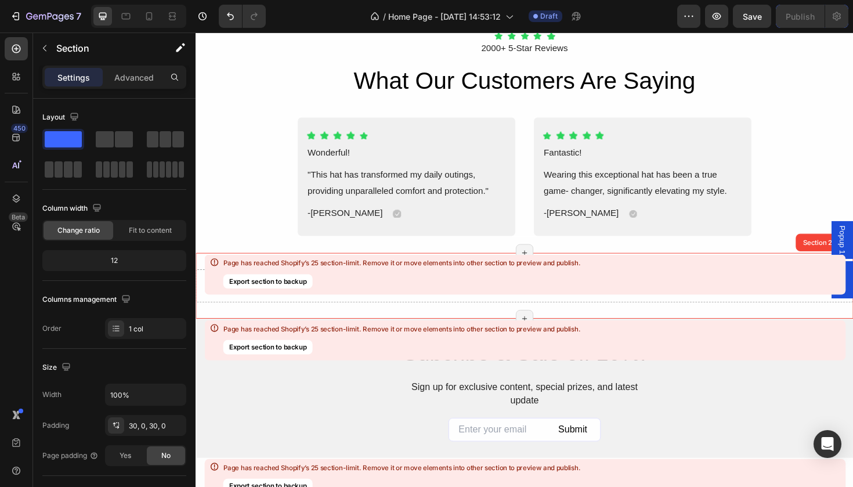
click at [481, 266] on div "Drop element here Section 26/25 Page has reached Shopify’s 25 section-limit Pag…" at bounding box center [544, 301] width 697 height 70
click at [481, 266] on div "Drop element here Section 26/25 AI Content Write with GemAI What would you like…" at bounding box center [544, 301] width 697 height 70
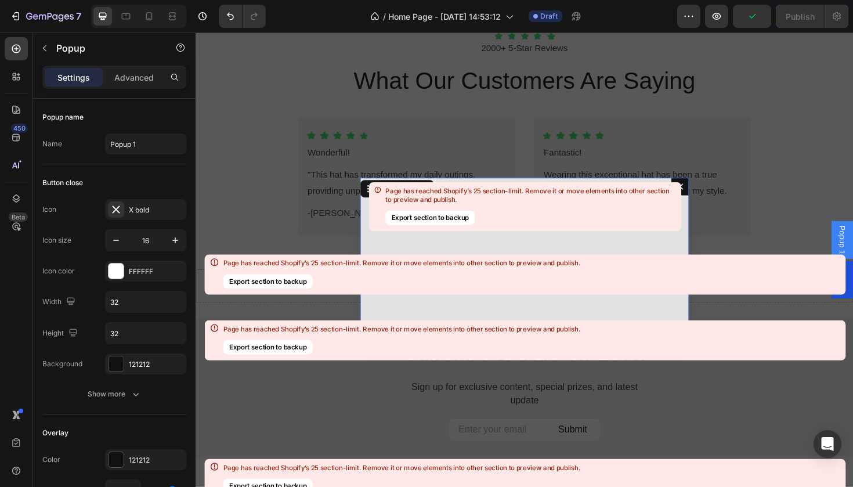
click at [677, 193] on div "Page has reached Shopify’s 25 section-limit. Remove it or move elements into ot…" at bounding box center [525, 206] width 312 height 49
click at [712, 193] on icon "Dialog content" at bounding box center [709, 195] width 6 height 6
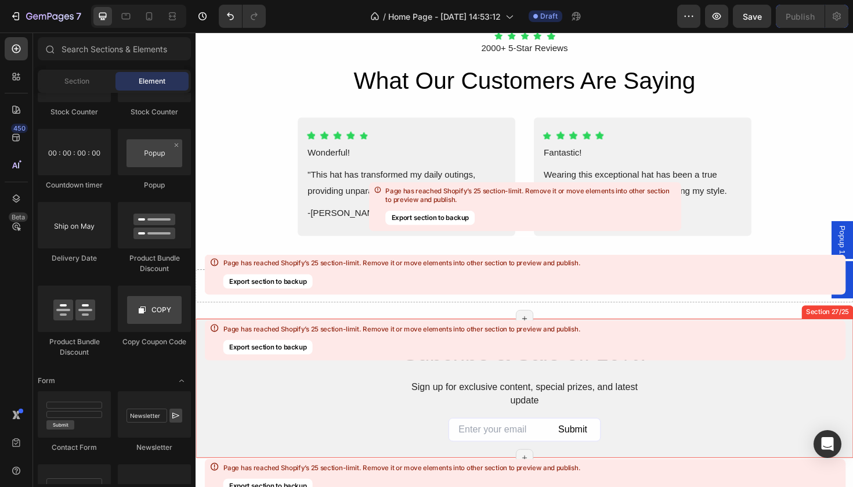
click at [603, 329] on div "Page has reached Shopify’s 25 section-limit. Remove it or move elements into ot…" at bounding box center [525, 340] width 642 height 40
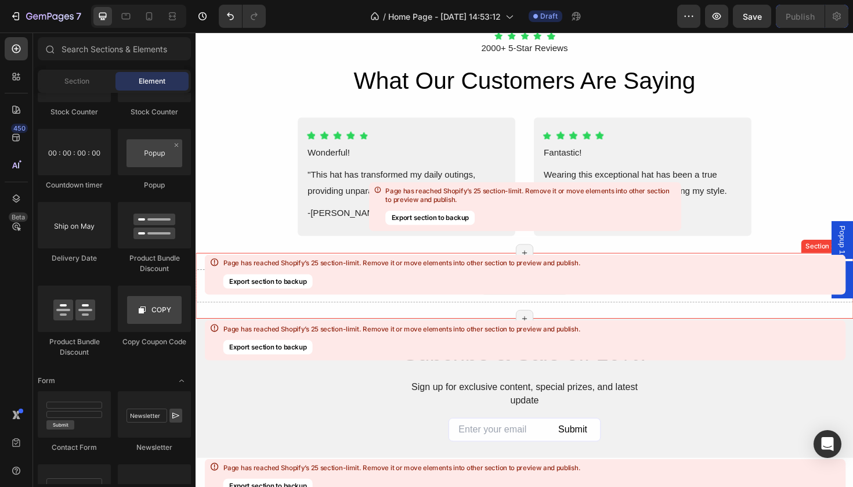
click at [802, 286] on div "Page has reached Shopify’s 25 section-limit. Remove it or move elements into ot…" at bounding box center [525, 274] width 642 height 40
click at [802, 293] on div "Page has reached Shopify’s 25 section-limit. Remove it or move elements into ot…" at bounding box center [525, 274] width 642 height 40
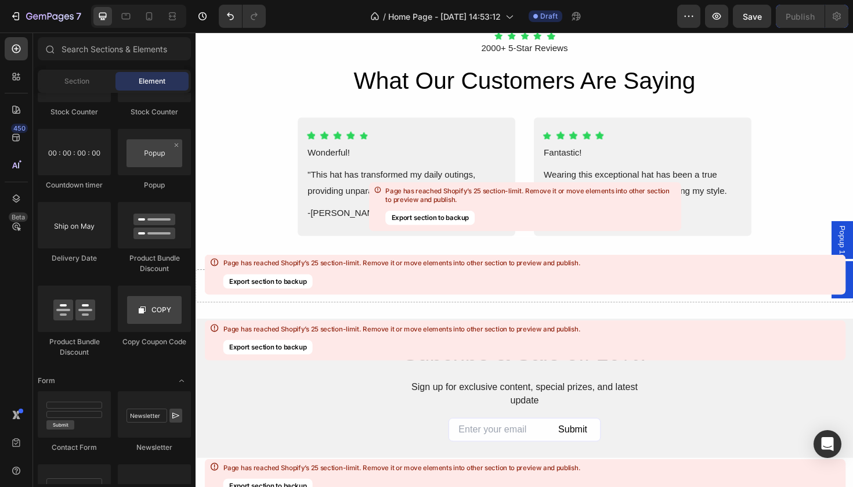
click at [572, 442] on div "Page has reached Shopify’s 25 section-limit. Remove it or move elements into ot…" at bounding box center [402, 467] width 358 height 9
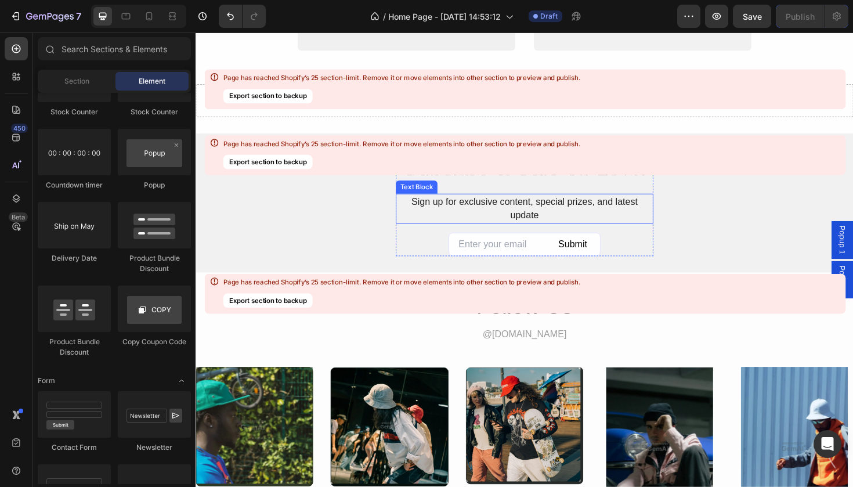
scroll to position [6509, 0]
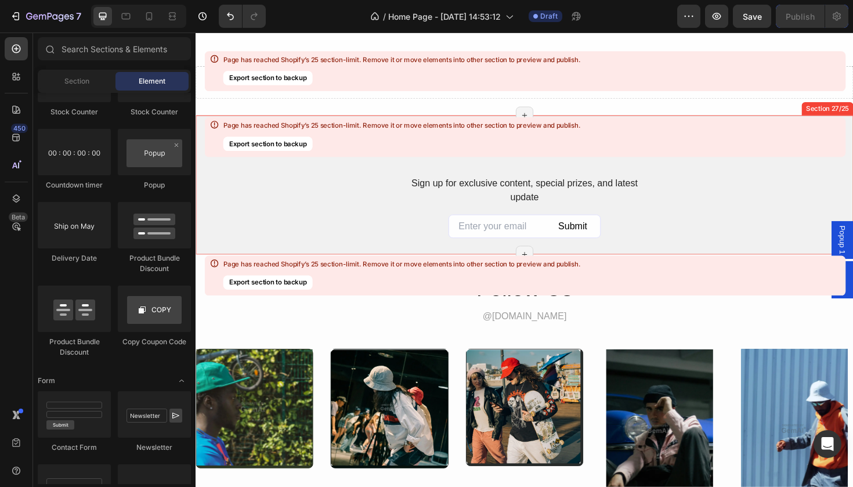
click at [737, 182] on div "Subcribe & Sale off 10%. Heading Sign up for exclusive content, special prizes,…" at bounding box center [544, 194] width 697 height 113
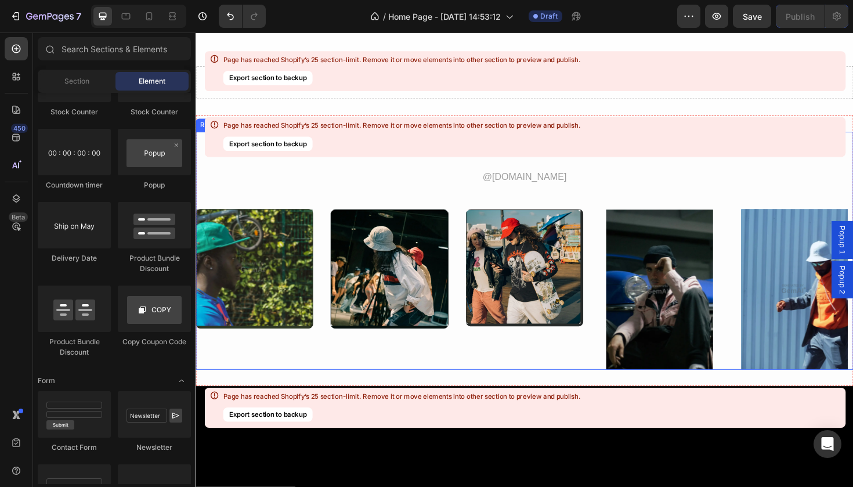
click at [737, 145] on div "Page has reached Shopify’s 25 section-limit. Remove it or move elements into ot…" at bounding box center [525, 137] width 642 height 40
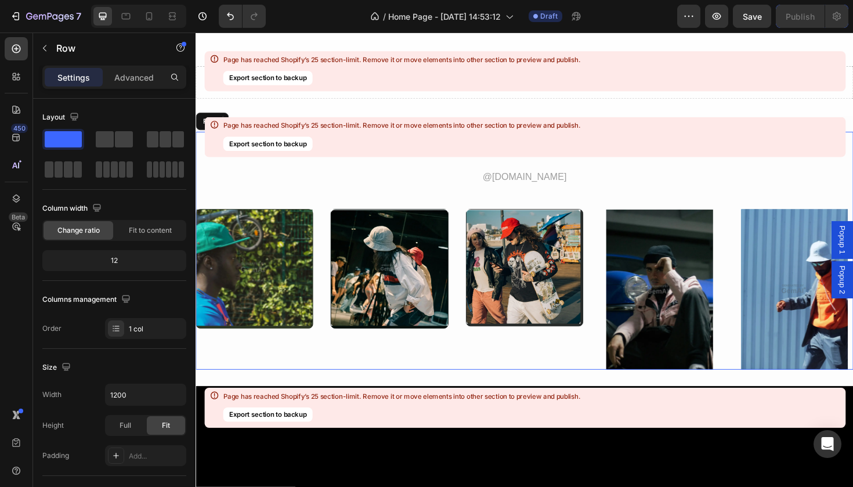
click at [801, 176] on div "Follow Us Heading @[DOMAIN_NAME] Text Block Row Image Row Image Row Image Row I…" at bounding box center [544, 264] width 697 height 252
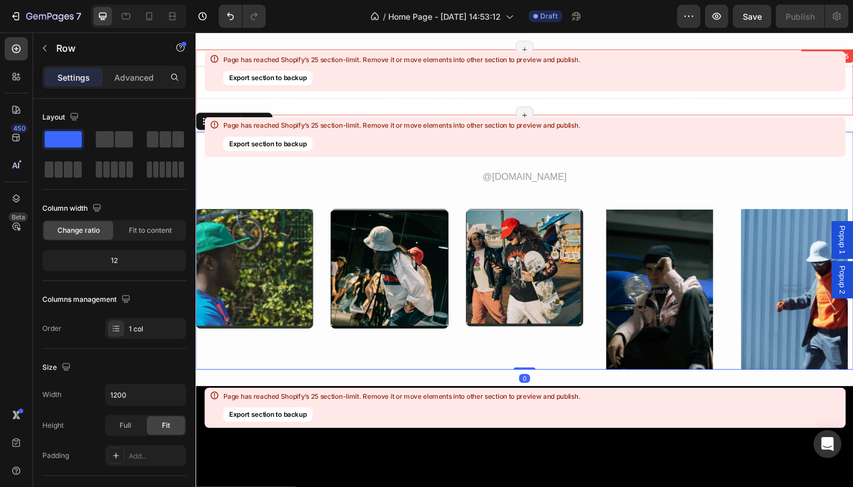
click at [719, 87] on div "Page has reached Shopify’s 25 section-limit. Remove it or move elements into ot…" at bounding box center [525, 71] width 642 height 40
click at [710, 99] on div "Drop element here" at bounding box center [544, 85] width 697 height 35
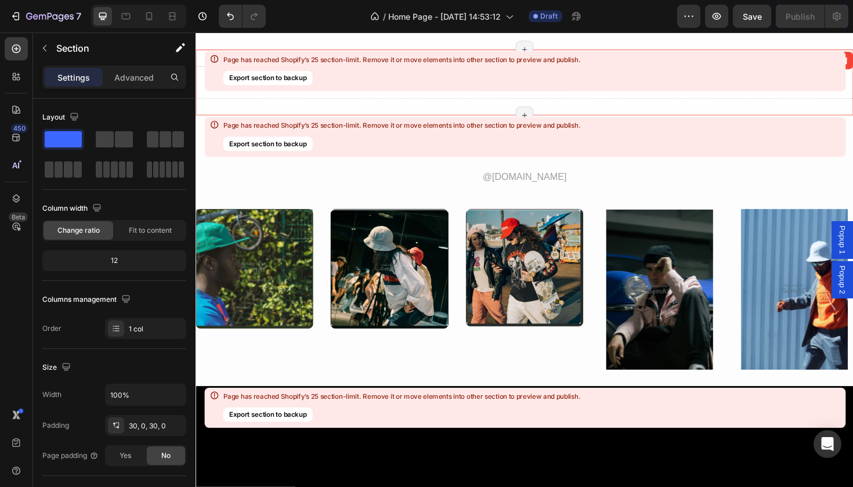
click at [710, 99] on div "Drop element here" at bounding box center [544, 85] width 697 height 35
click at [844, 58] on div "Page has reached Shopify’s 25 section-limit. Remove it or move elements into ot…" at bounding box center [525, 71] width 642 height 40
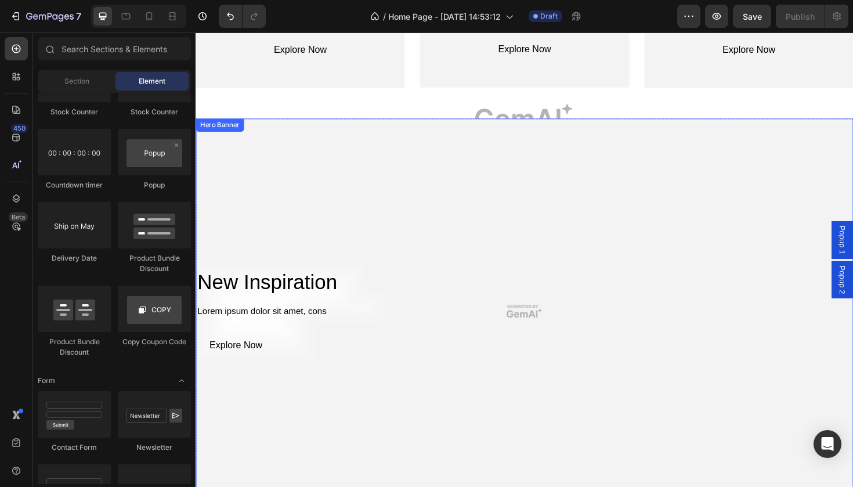
scroll to position [5591, 0]
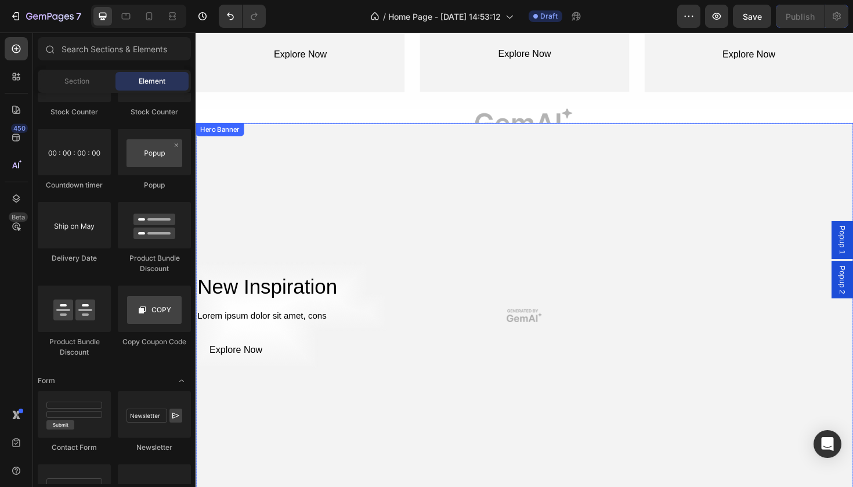
click at [716, 210] on div "Overlay" at bounding box center [544, 332] width 697 height 409
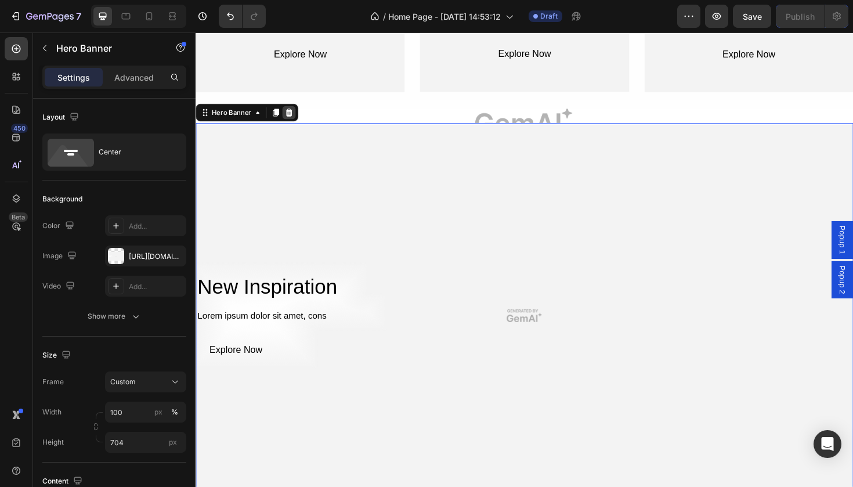
click at [297, 115] on icon at bounding box center [295, 117] width 8 height 8
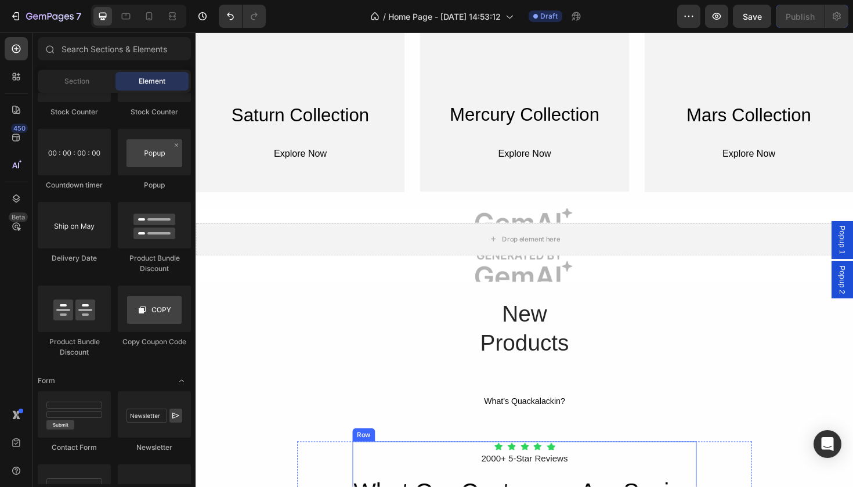
scroll to position [5434, 0]
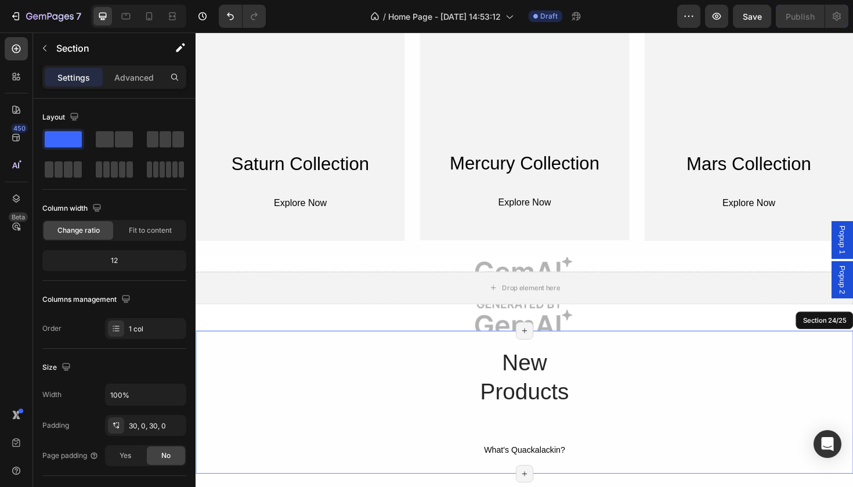
click at [435, 374] on div "New Products Heading What's Quackalackin? Text Block Row" at bounding box center [544, 424] width 697 height 117
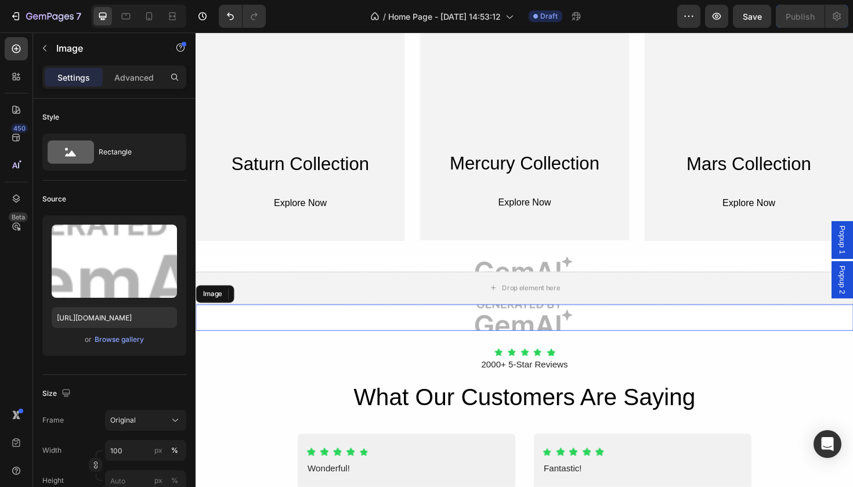
click at [636, 343] on img at bounding box center [544, 334] width 697 height 28
click at [279, 309] on div at bounding box center [273, 309] width 14 height 14
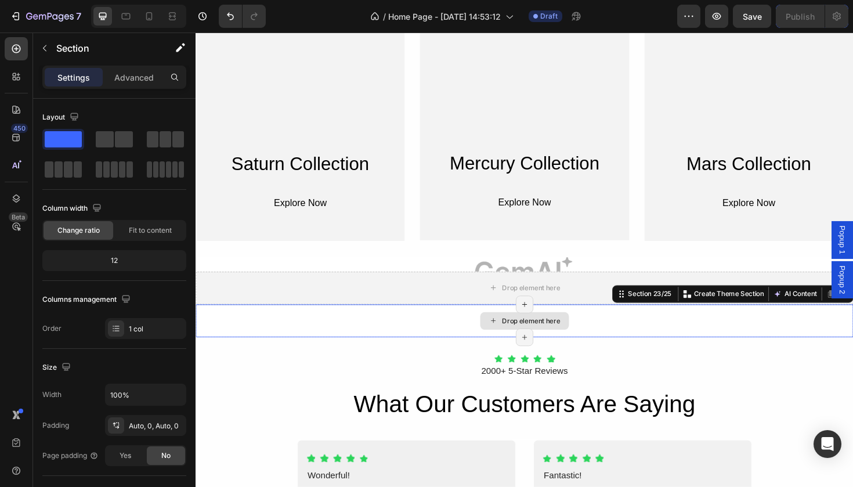
click at [338, 334] on div "Drop element here" at bounding box center [544, 337] width 697 height 35
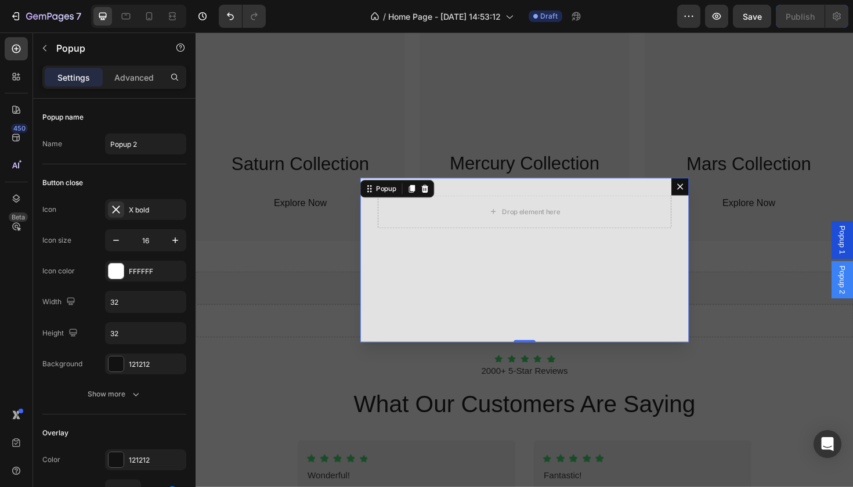
click at [703, 201] on button "Dialog content" at bounding box center [709, 195] width 19 height 19
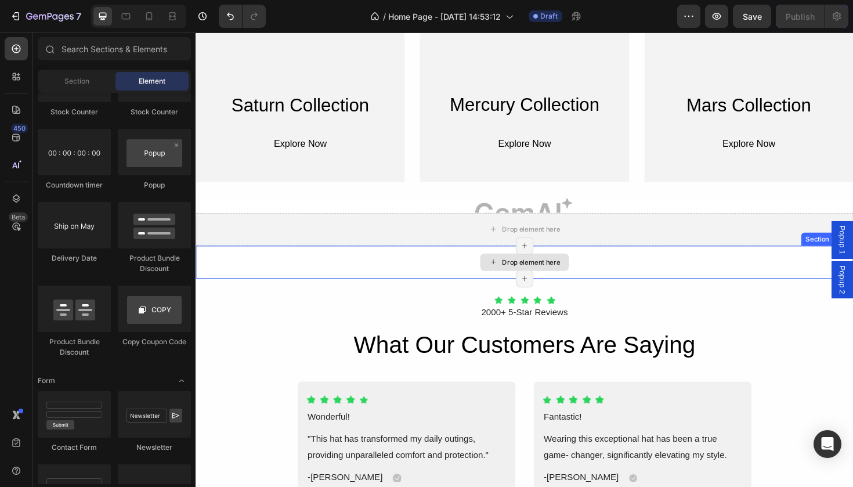
scroll to position [5545, 0]
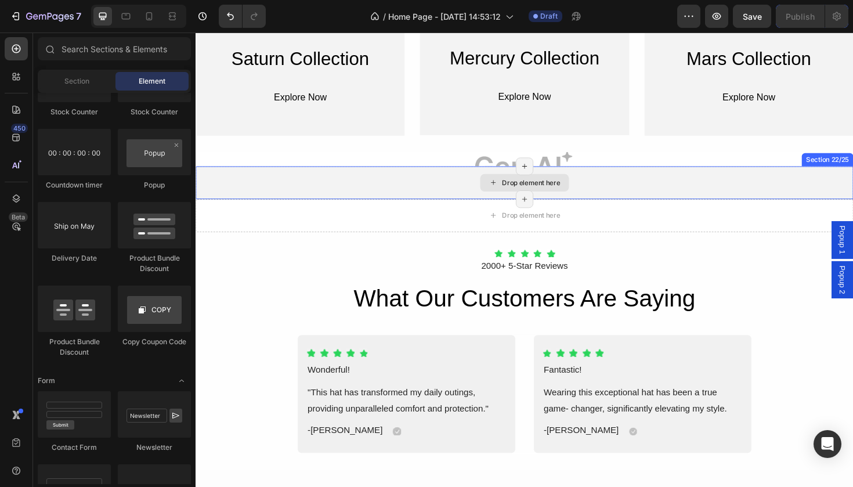
click at [844, 185] on div "Drop element here" at bounding box center [544, 191] width 697 height 35
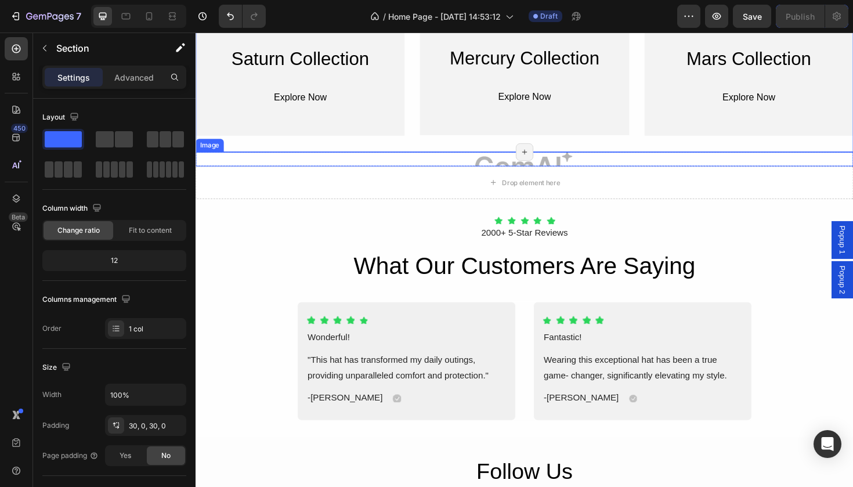
click at [844, 161] on img at bounding box center [544, 166] width 697 height 15
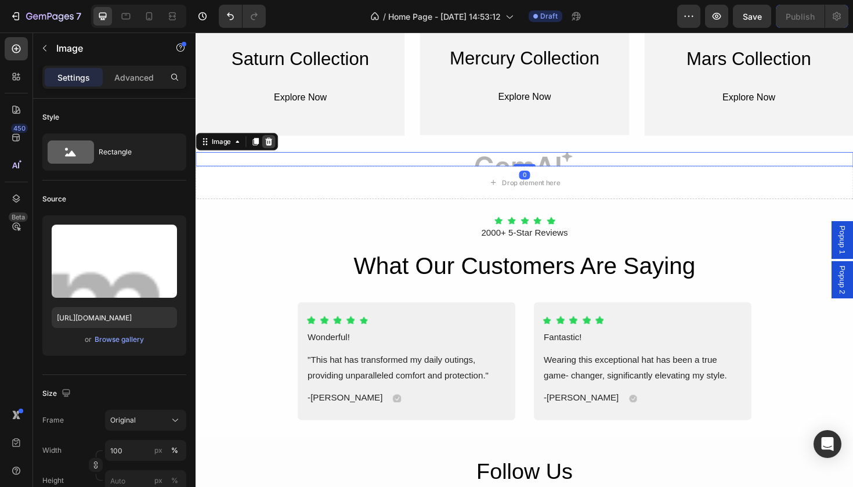
click at [275, 144] on icon at bounding box center [272, 147] width 9 height 9
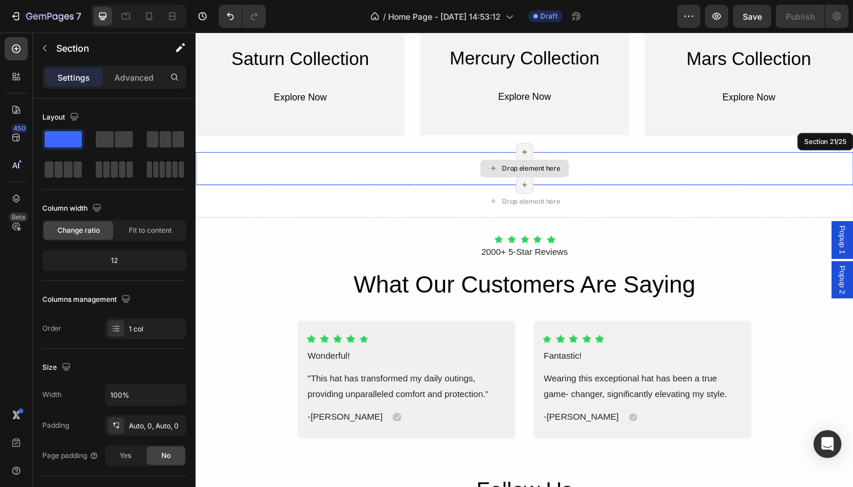
click at [302, 171] on div "Drop element here" at bounding box center [544, 176] width 697 height 35
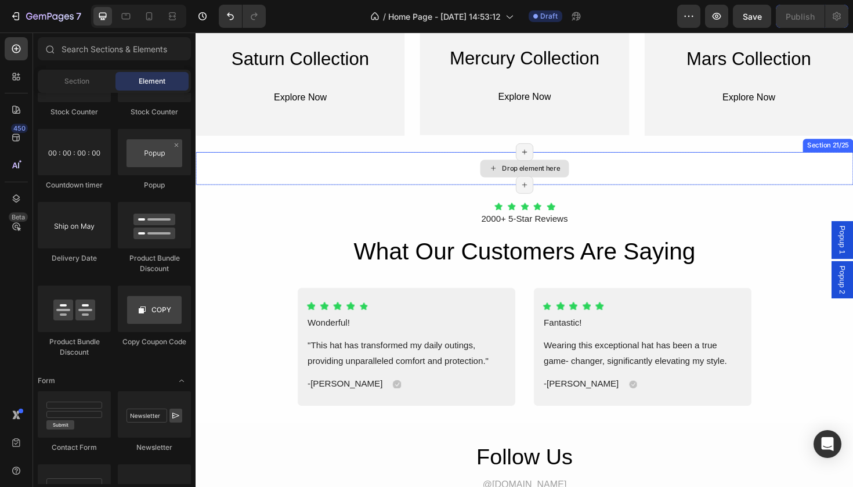
click at [745, 170] on div "Drop element here" at bounding box center [544, 176] width 697 height 35
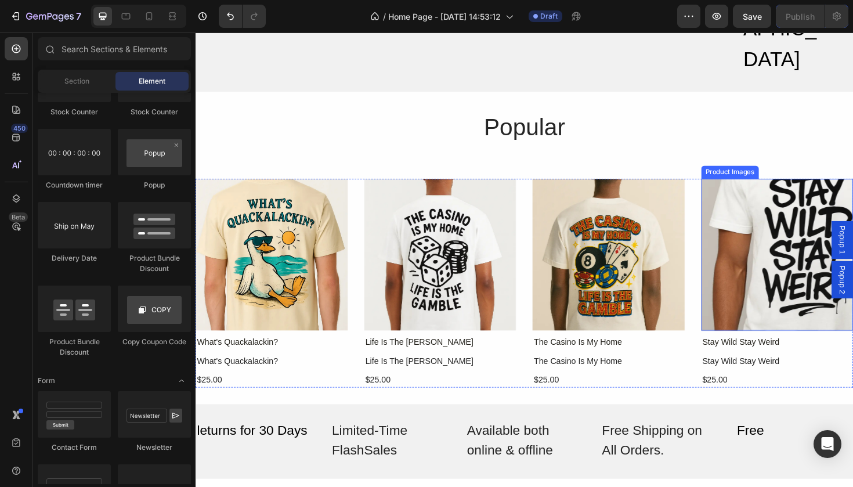
scroll to position [4938, 0]
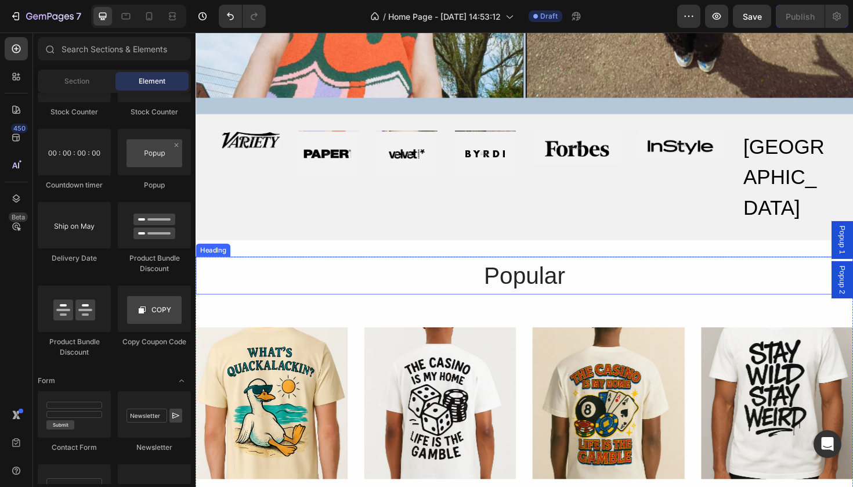
click at [756, 270] on h2 "Popular" at bounding box center [544, 290] width 697 height 40
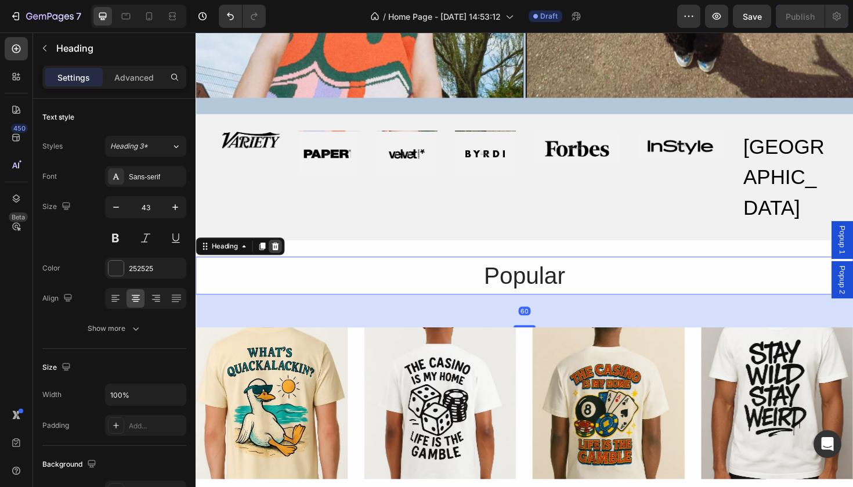
click at [279, 254] on icon at bounding box center [279, 258] width 9 height 9
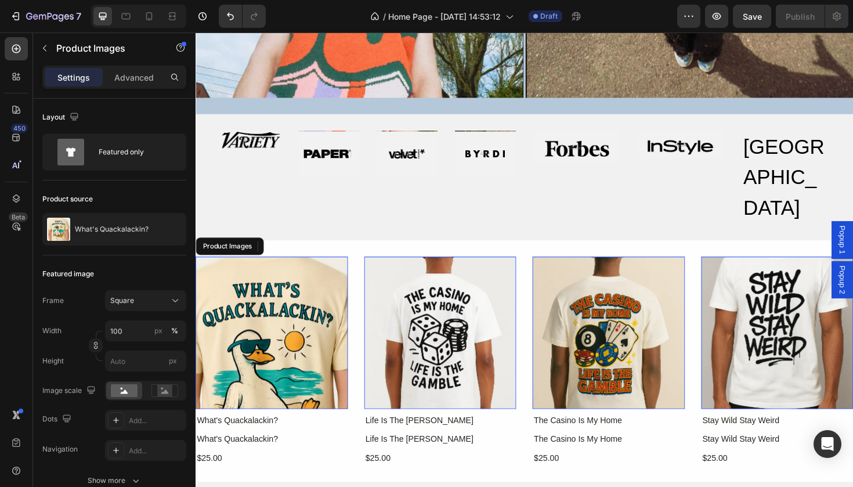
click at [282, 270] on img at bounding box center [276, 350] width 161 height 161
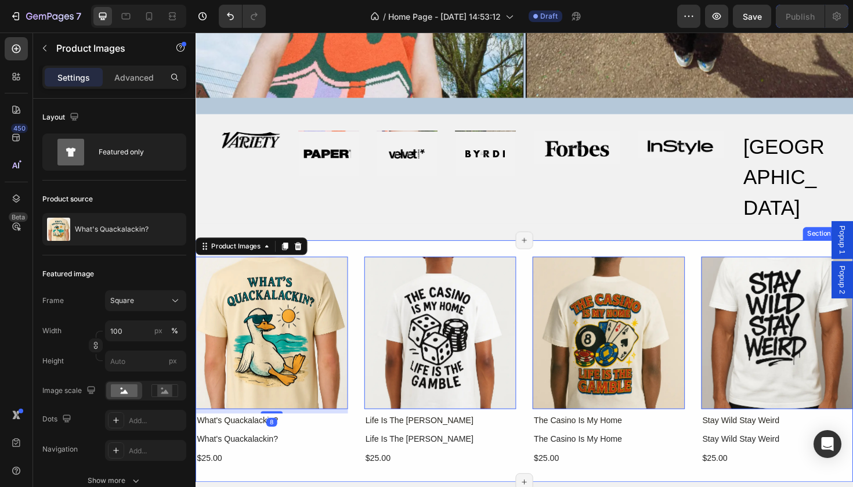
click at [331, 253] on div "Product Images 8 What's Quackalackin? Product Title What's Quackalackin? Produc…" at bounding box center [544, 381] width 697 height 256
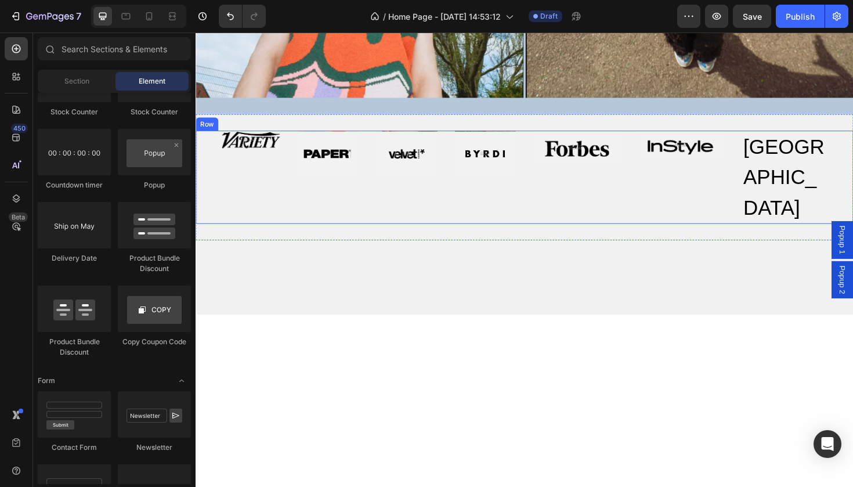
click at [844, 155] on div "Image Image Image Image Row Image Image Boston Heading Row Row" at bounding box center [544, 185] width 697 height 99
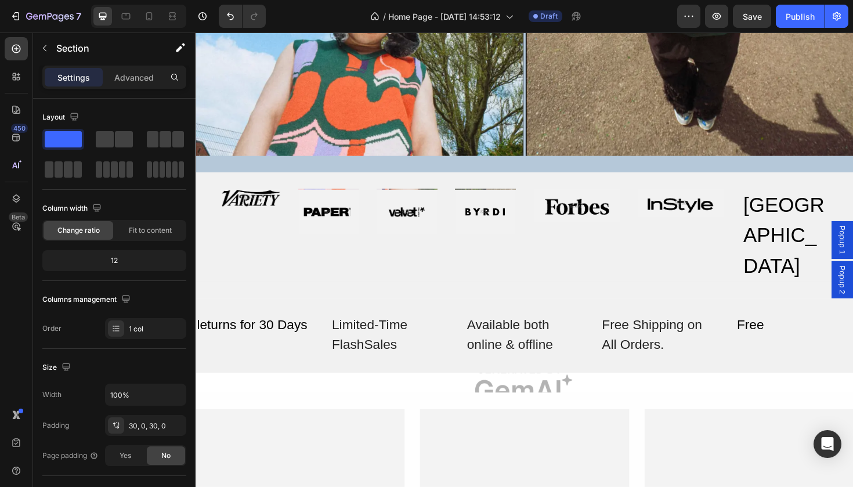
scroll to position [4878, 0]
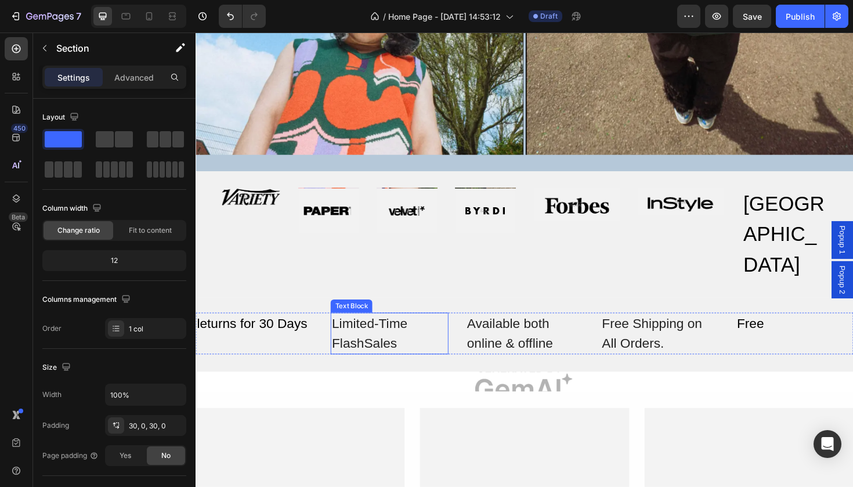
click at [393, 329] on div "Limited-Time FlashSales" at bounding box center [400, 351] width 124 height 44
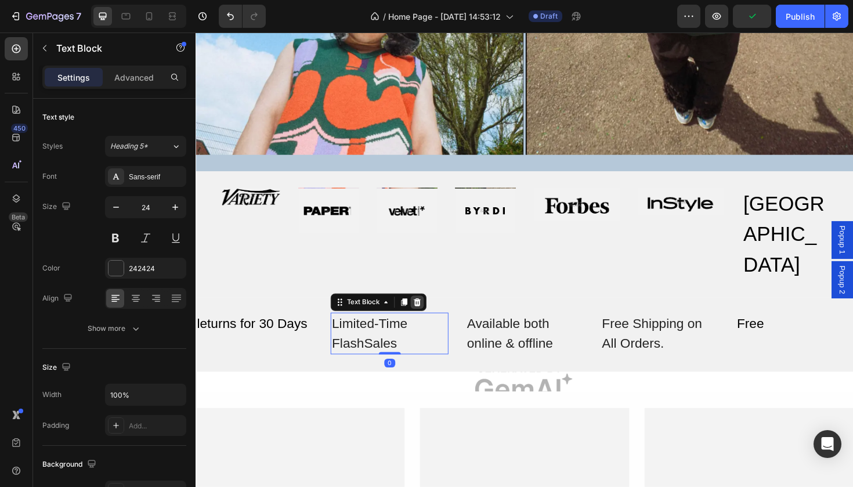
click at [431, 314] on icon at bounding box center [431, 318] width 8 height 8
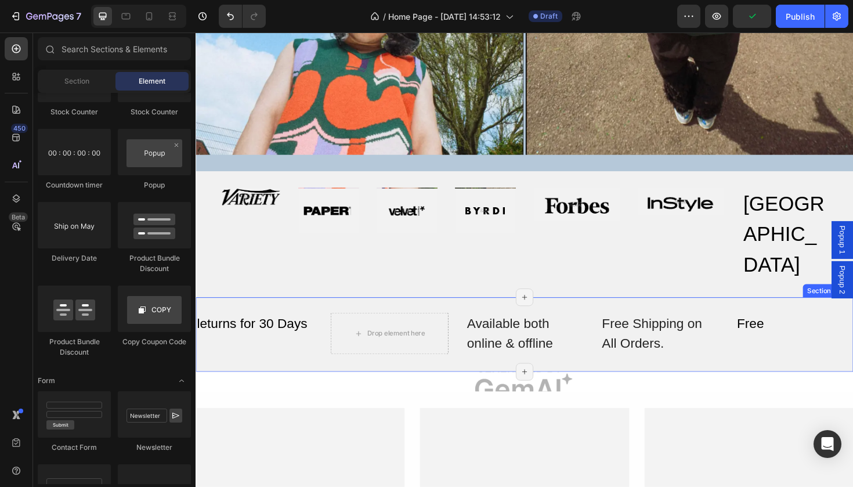
click at [431, 313] on div "leturns for 30 Days Text Block Drop element here Available both online & offlin…" at bounding box center [544, 352] width 697 height 79
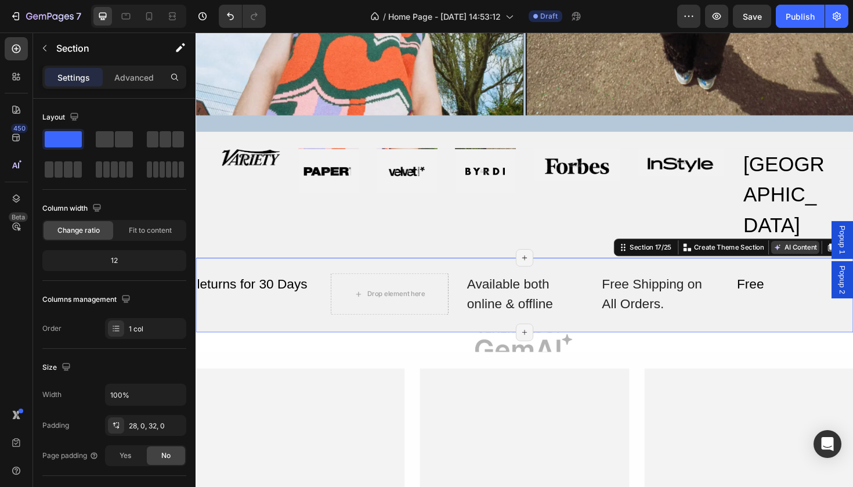
scroll to position [4928, 0]
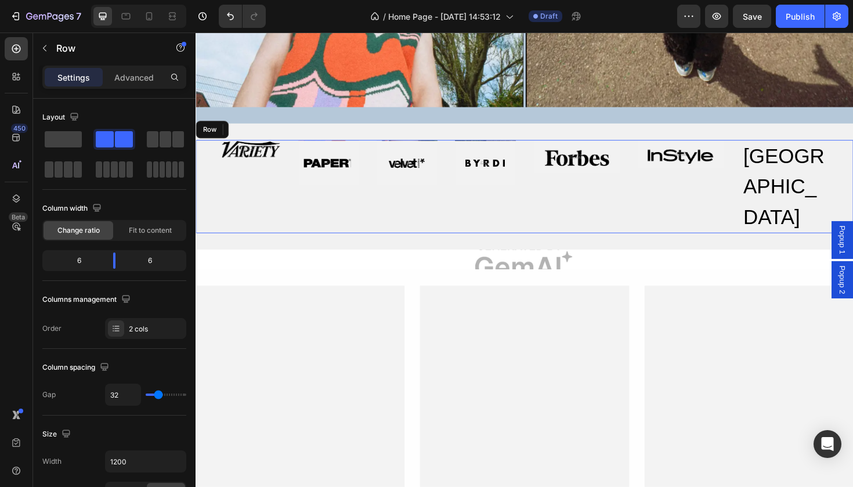
click at [844, 157] on div "Image Image Image Image Row Image Image Boston Heading Row Row" at bounding box center [544, 195] width 697 height 99
click at [269, 133] on icon at bounding box center [268, 135] width 8 height 8
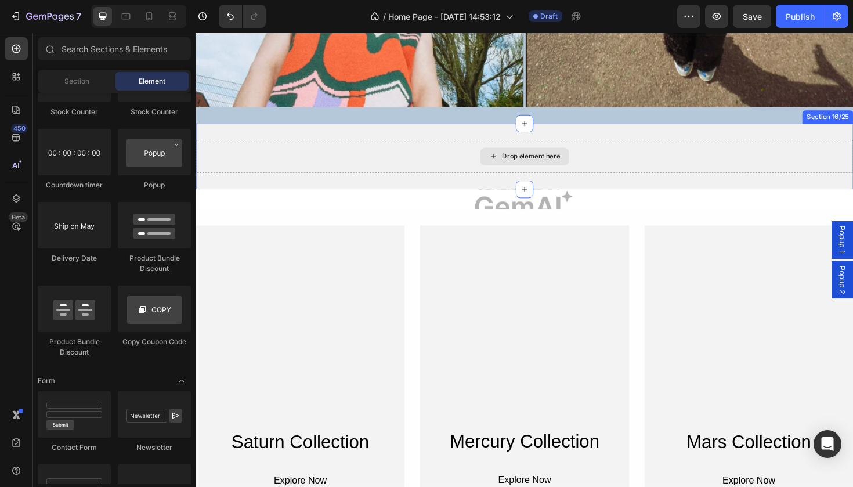
click at [359, 168] on div "Drop element here" at bounding box center [544, 163] width 697 height 35
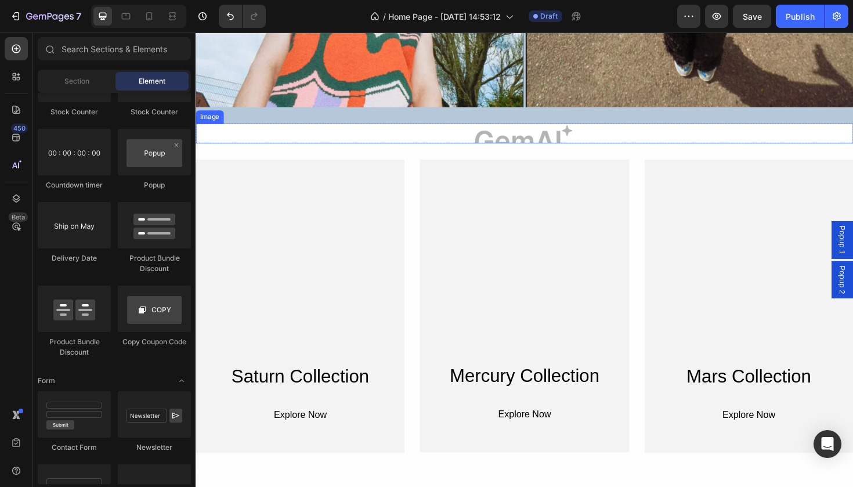
click at [608, 143] on img at bounding box center [544, 139] width 697 height 21
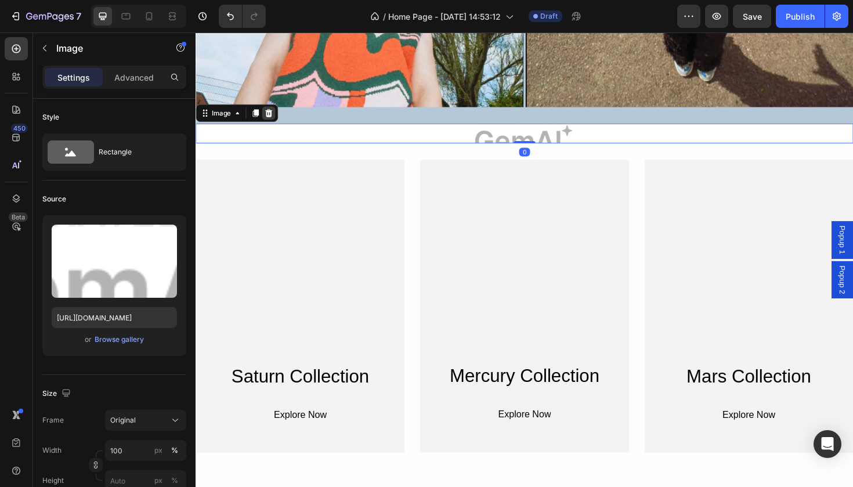
click at [276, 117] on icon at bounding box center [273, 118] width 8 height 8
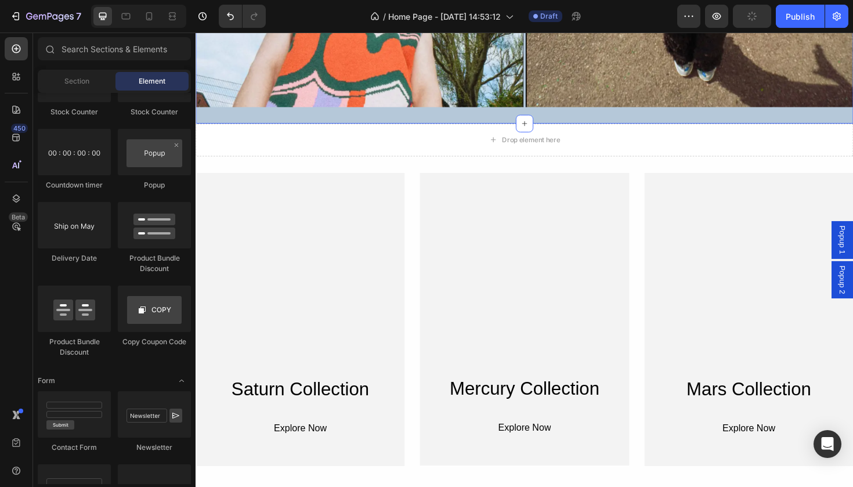
click at [297, 131] on div "Drop element here" at bounding box center [544, 146] width 697 height 35
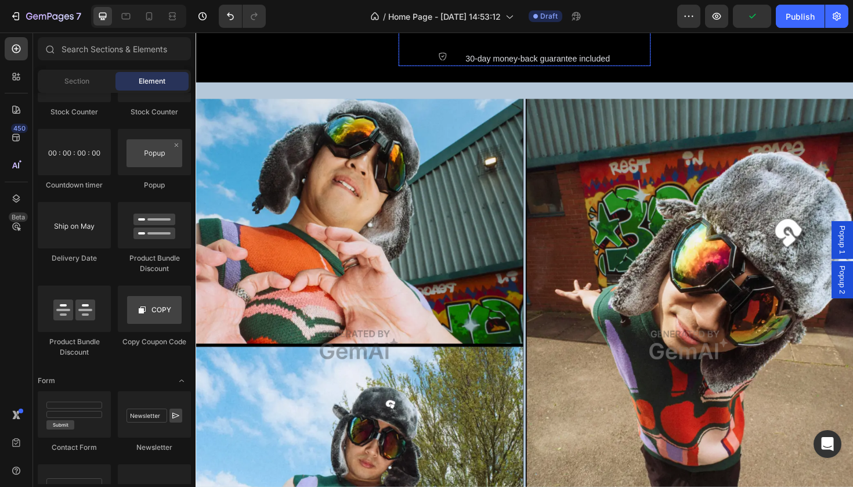
scroll to position [4466, 0]
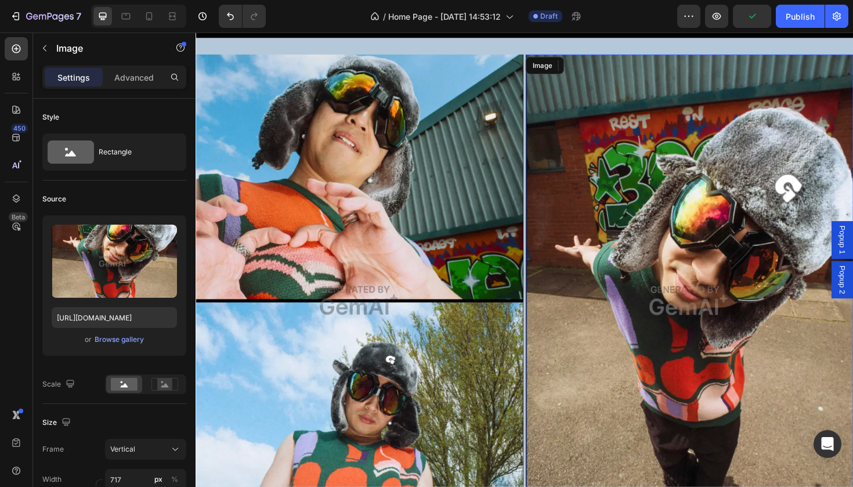
click at [635, 239] on img at bounding box center [718, 316] width 347 height 521
click at [622, 64] on icon at bounding box center [622, 67] width 9 height 9
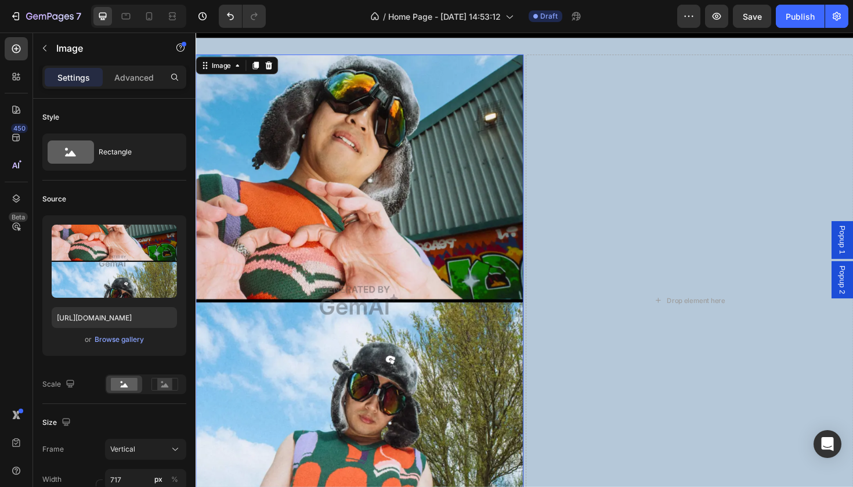
click at [491, 125] on img at bounding box center [369, 316] width 347 height 521
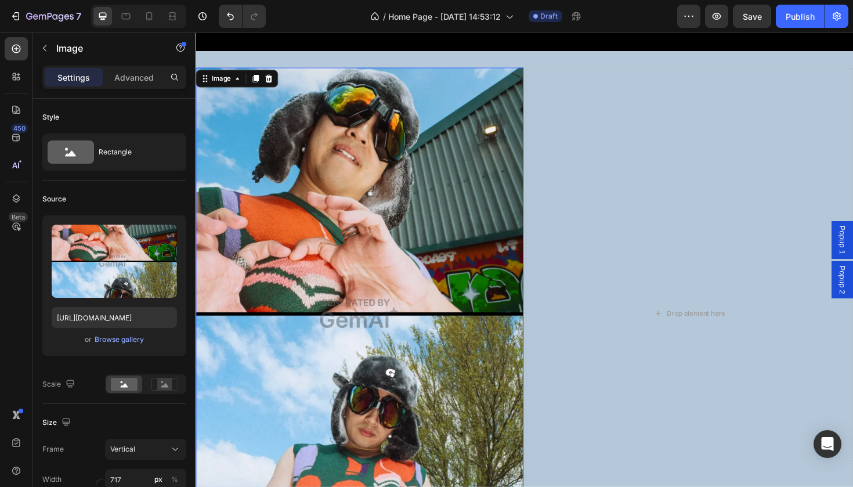
scroll to position [4385, 0]
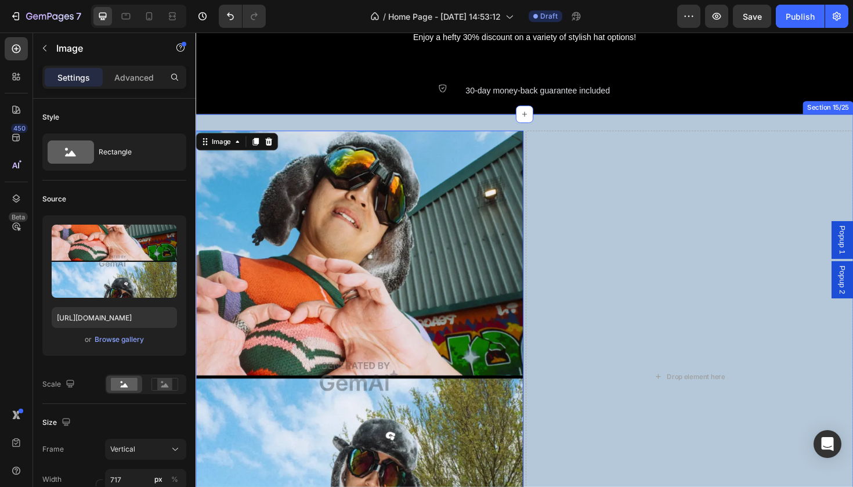
click at [499, 123] on div "Image 0 Drop element here Row Section 15/25" at bounding box center [544, 397] width 697 height 556
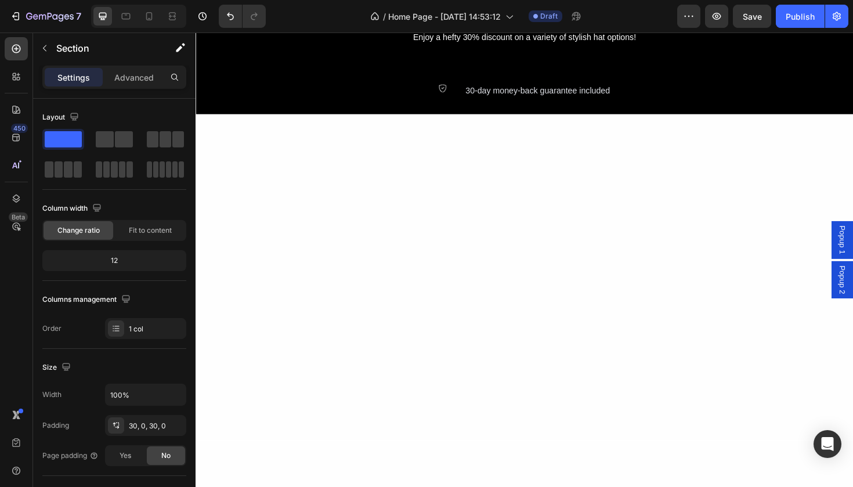
click at [770, 199] on div at bounding box center [544, 291] width 697 height 311
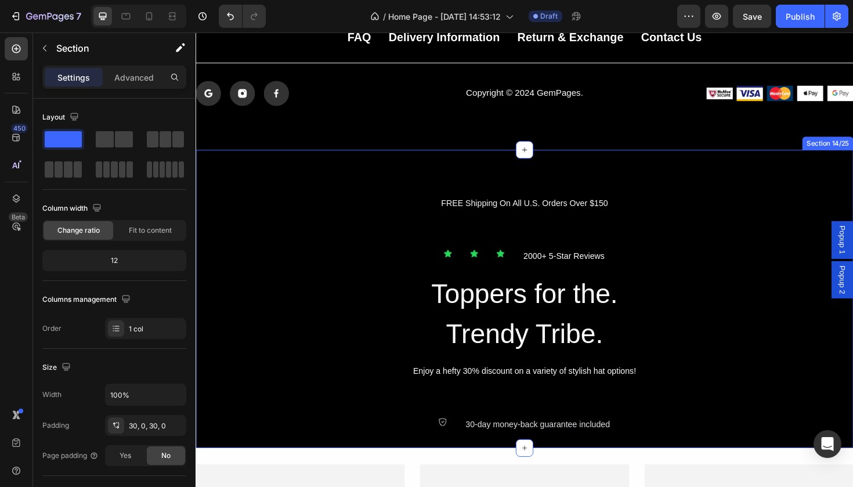
scroll to position [4031, 0]
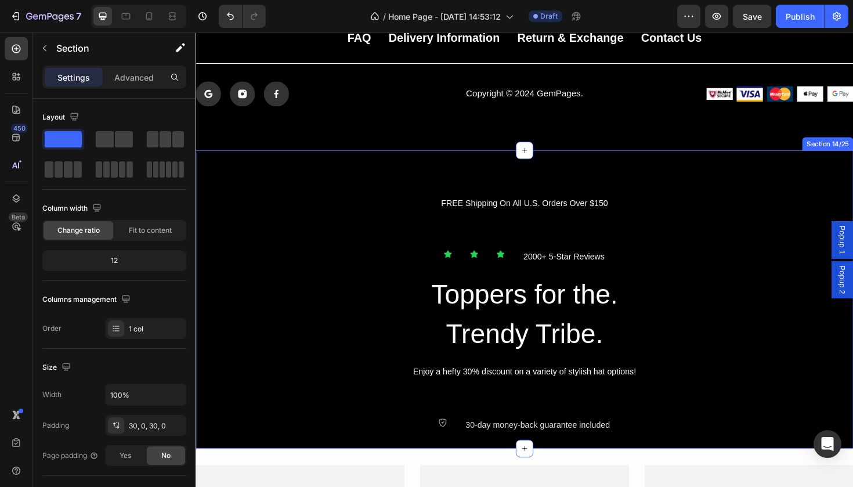
click at [365, 260] on div "GN UP FOR 1O%OFF YOUR FIRST PURCHA Button FREE Shipping On All U.S. Orders Over…" at bounding box center [544, 316] width 697 height 282
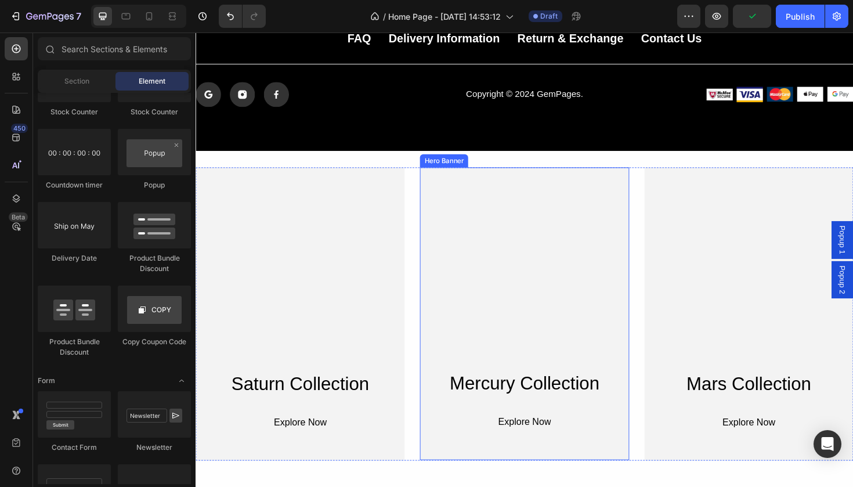
scroll to position [3882, 0]
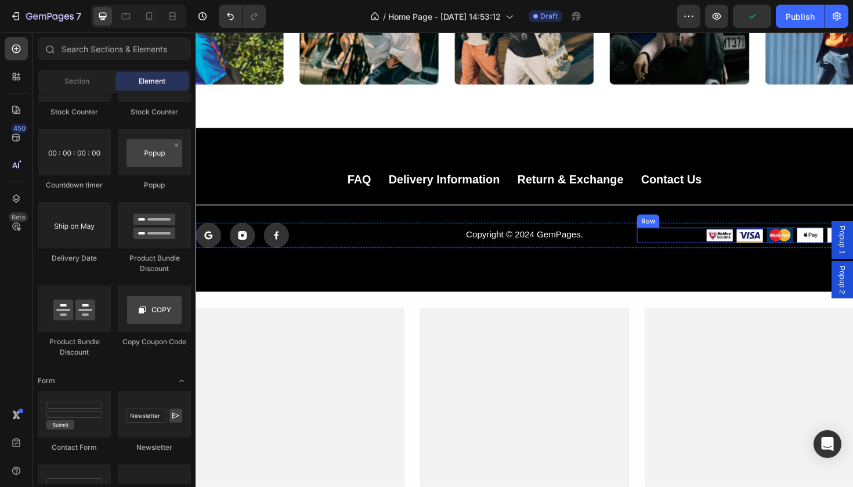
click at [665, 242] on div "Image Image Image Image Image Row" at bounding box center [777, 247] width 229 height 16
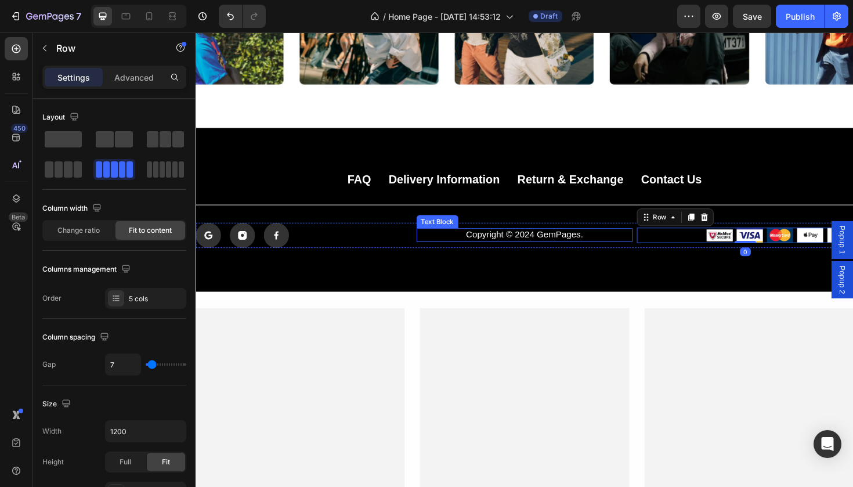
click at [632, 244] on p "Copyright © 2024 GemPages." at bounding box center [544, 247] width 227 height 12
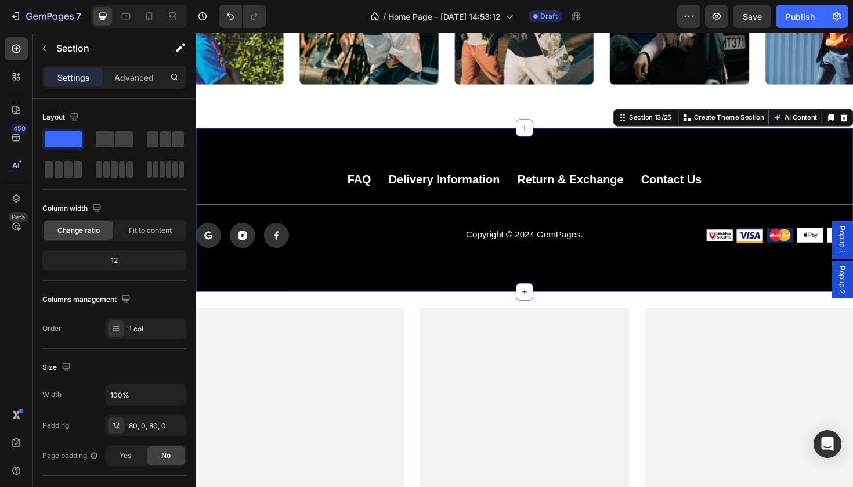
click at [635, 219] on div "FAQ Button Delivery Information Button Return & Exchange Button Contact Us Butt…" at bounding box center [544, 220] width 697 height 81
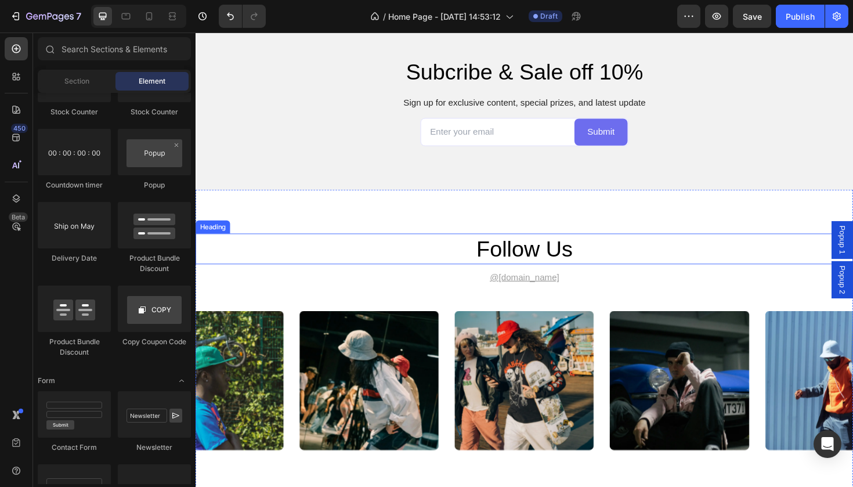
scroll to position [3498, 0]
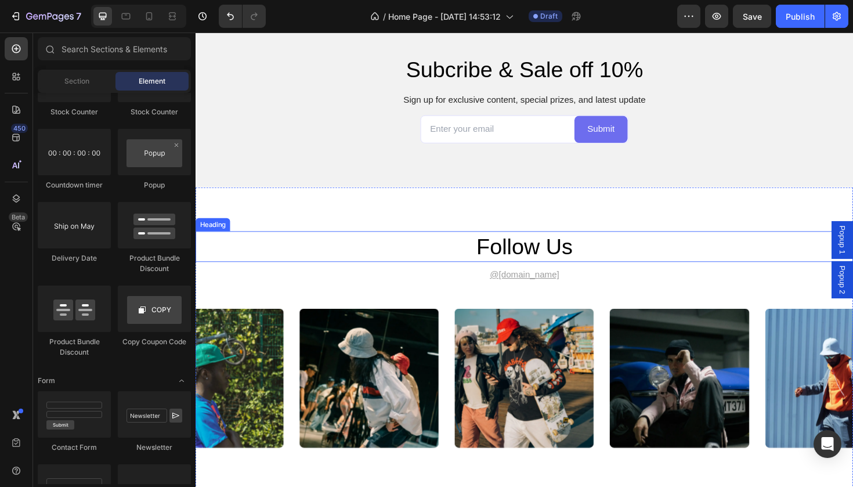
click at [643, 260] on h2 "follow us" at bounding box center [544, 259] width 697 height 33
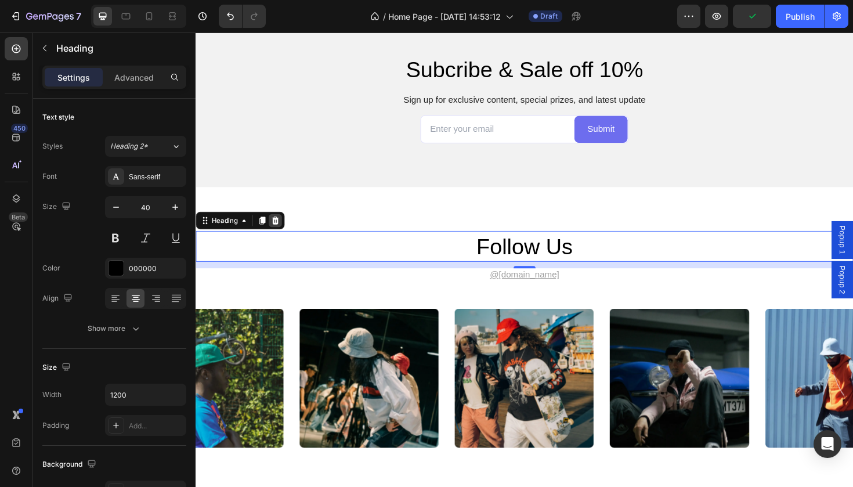
click at [279, 227] on icon at bounding box center [279, 231] width 9 height 9
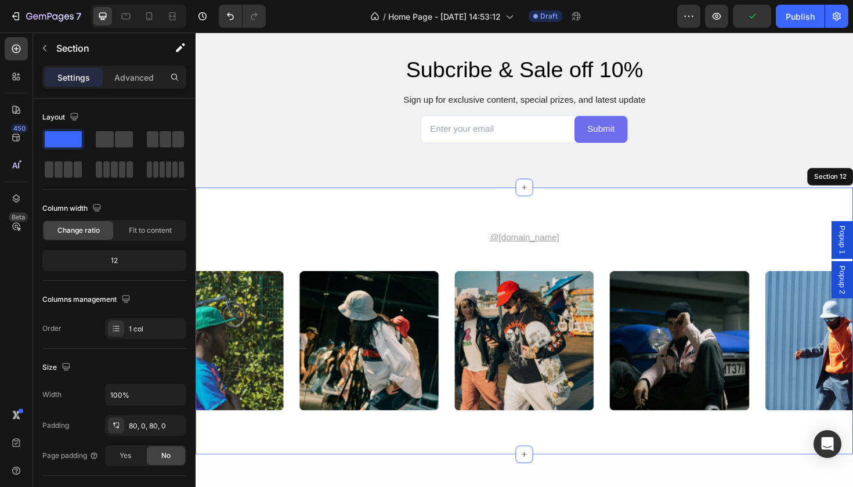
click at [302, 237] on div "@[DOMAIN_NAME] Text Block Image Image Image Image Image Carousel Section 12" at bounding box center [544, 337] width 697 height 283
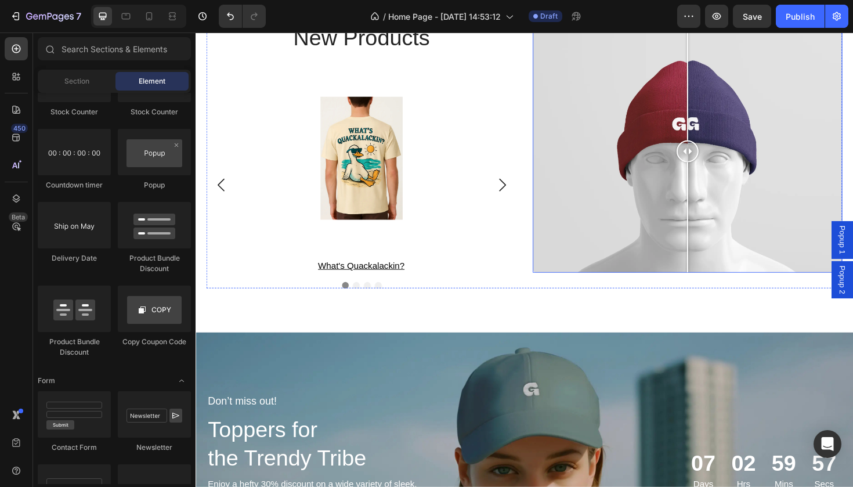
scroll to position [2514, 0]
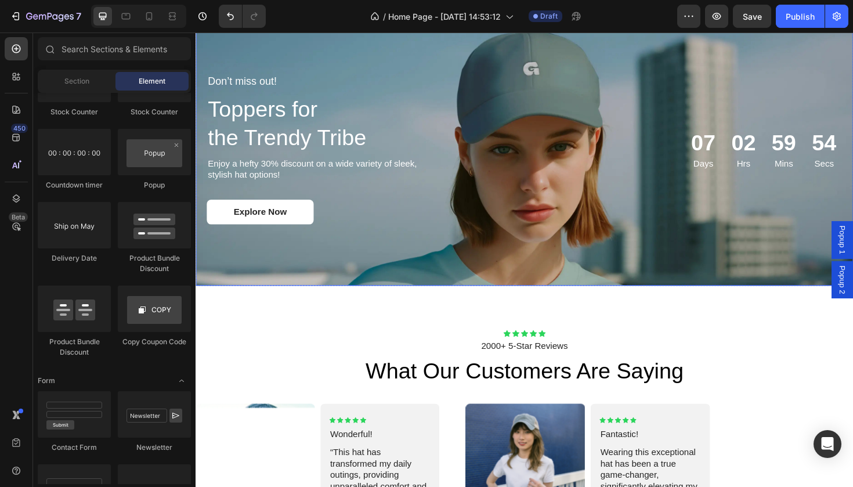
click at [599, 266] on div "Background Image" at bounding box center [544, 155] width 697 height 290
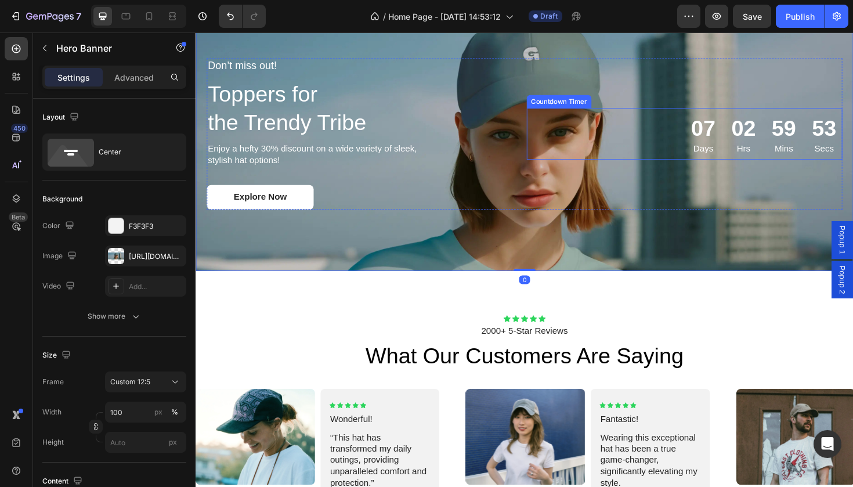
scroll to position [2449, 0]
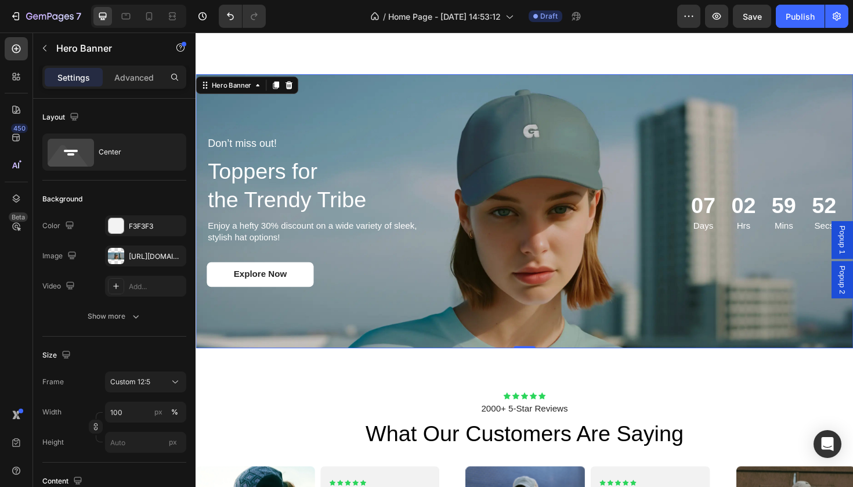
click at [791, 103] on div "Background Image" at bounding box center [544, 222] width 697 height 290
click at [294, 87] on icon at bounding box center [295, 88] width 8 height 8
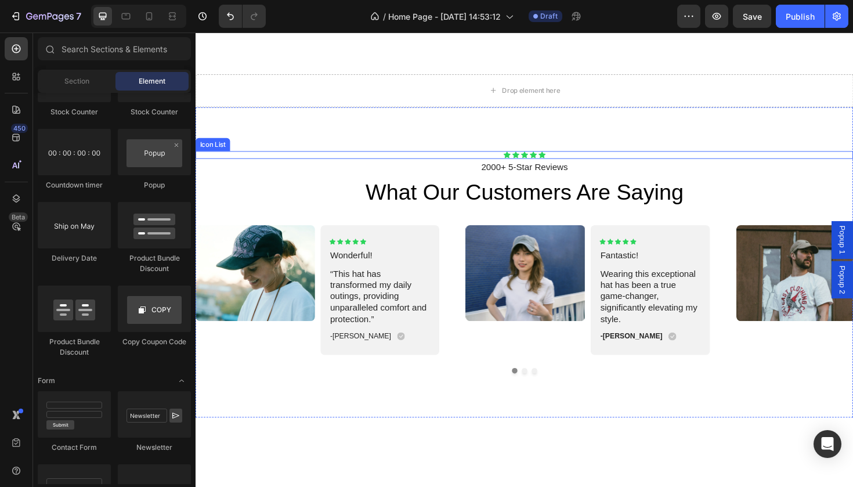
click at [370, 164] on div "Icon Icon Icon Icon Icon" at bounding box center [544, 162] width 697 height 8
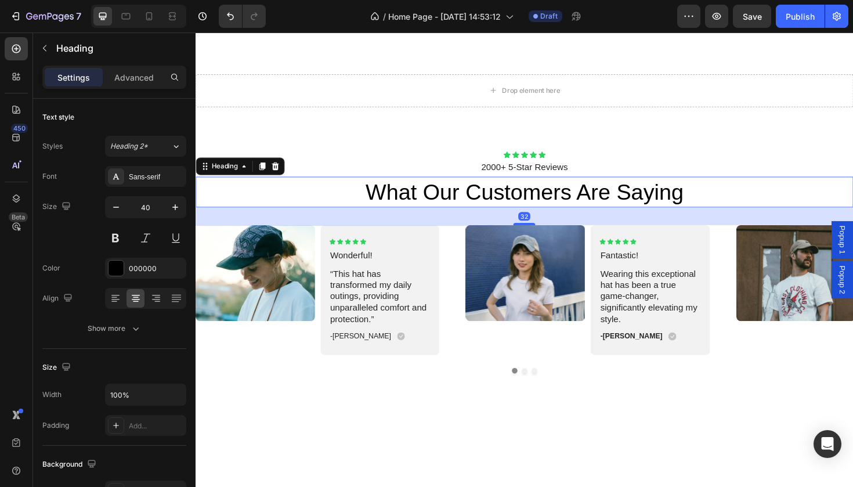
click at [370, 192] on h2 "what our customers are saying" at bounding box center [544, 201] width 697 height 33
click at [278, 170] on icon at bounding box center [279, 174] width 9 height 9
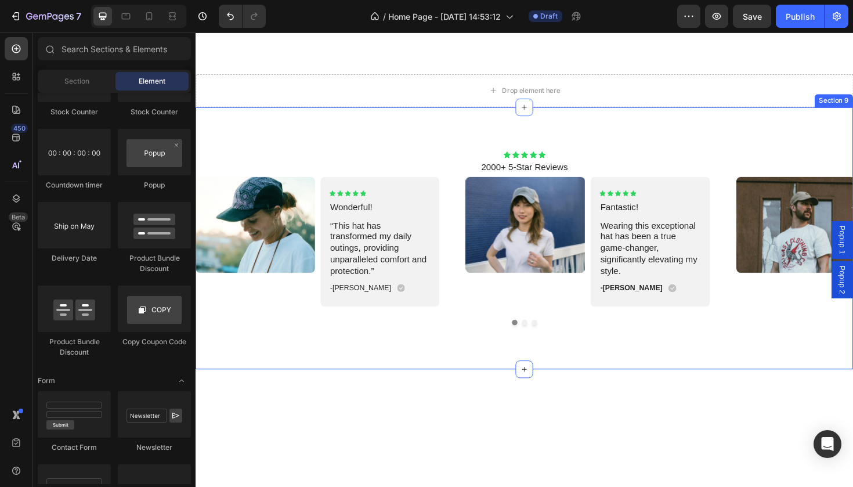
click at [285, 161] on div "Icon Icon Icon Icon Icon" at bounding box center [544, 162] width 697 height 8
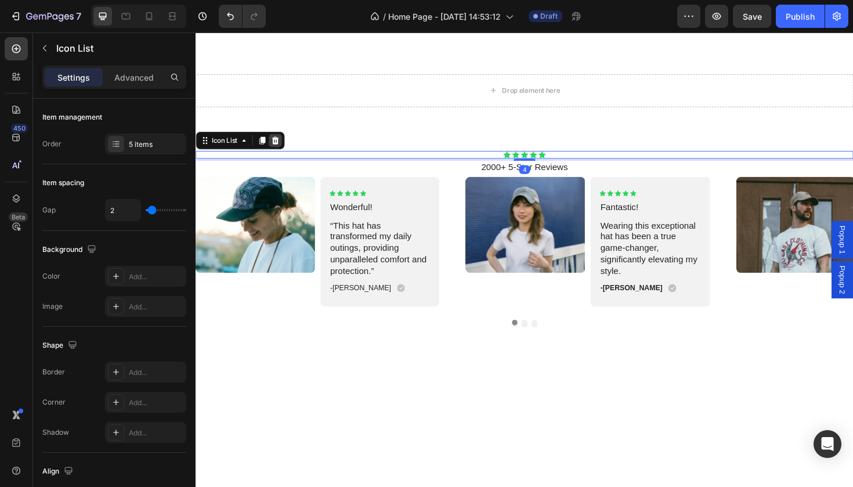
click at [279, 144] on icon at bounding box center [280, 147] width 8 height 8
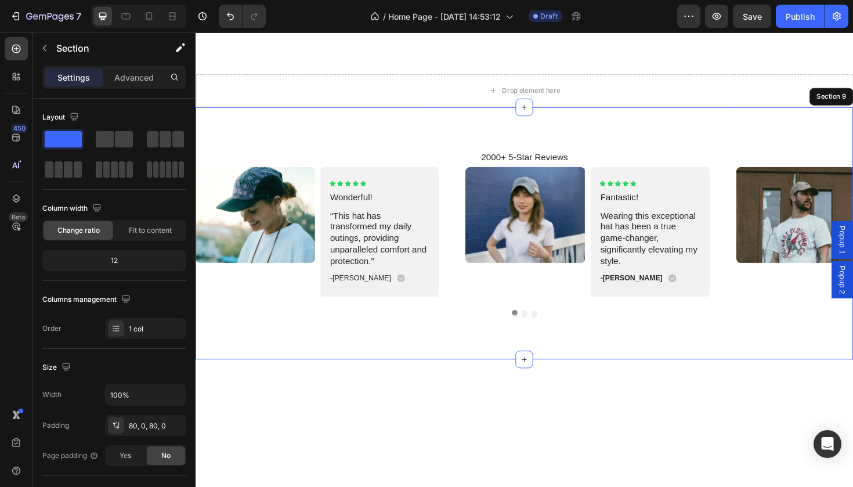
click at [311, 148] on div "2000+ 5-Star Reviews Text Block Image Icon Icon Icon Icon Icon Icon List Wonder…" at bounding box center [544, 244] width 697 height 267
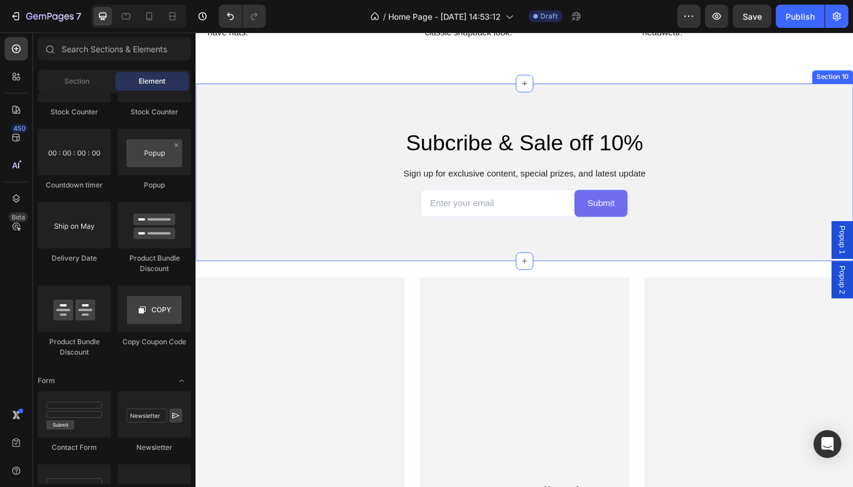
scroll to position [3048, 0]
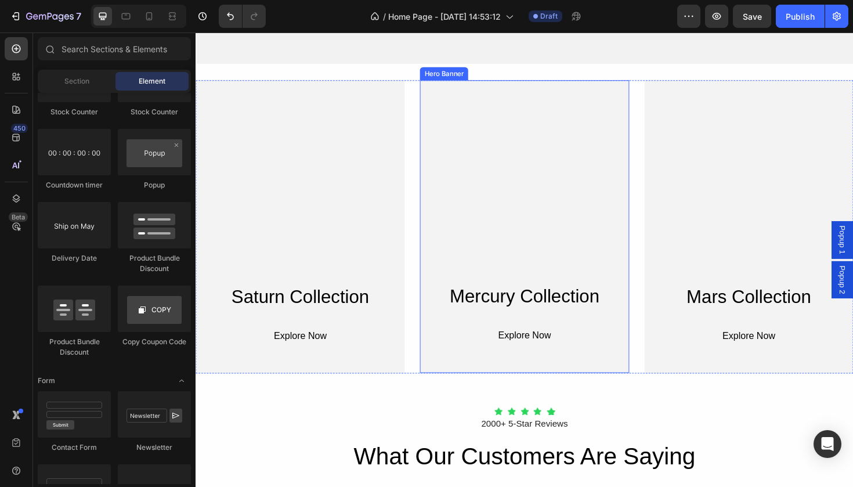
click at [585, 206] on div "Overlay" at bounding box center [543, 238] width 221 height 310
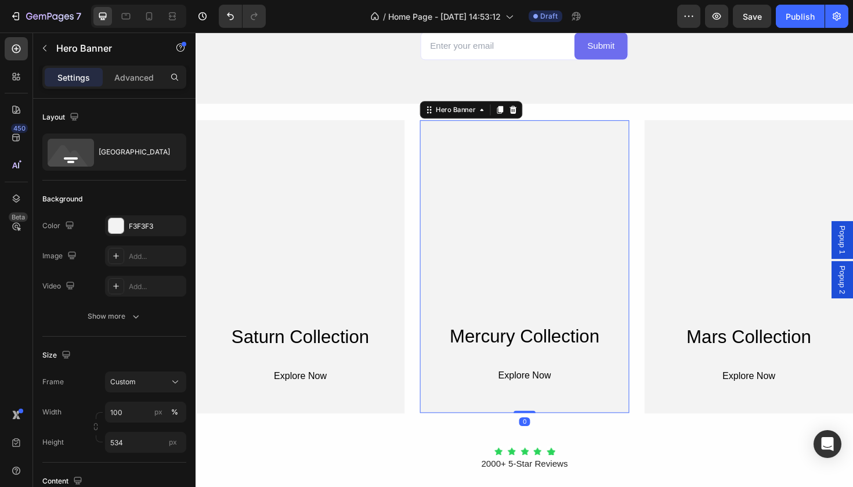
scroll to position [2955, 0]
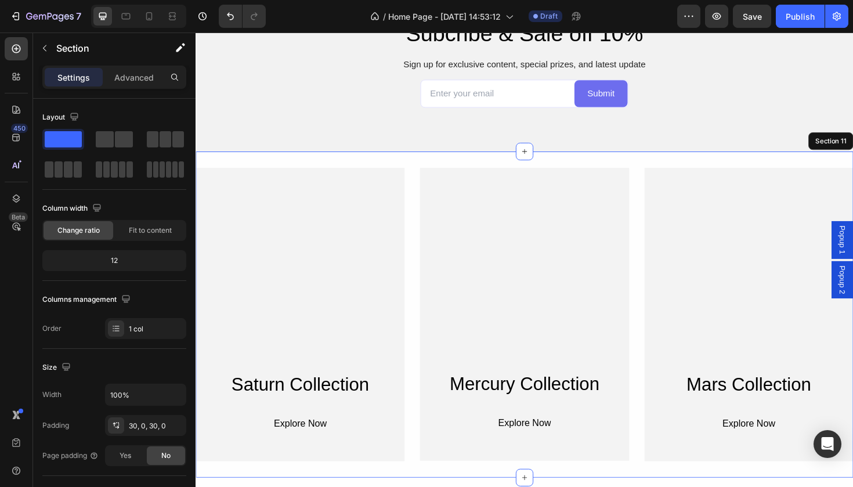
click at [584, 165] on div "Saturn Collection Heading Explore Now Button Row Hero Banner Mercury Collection…" at bounding box center [544, 330] width 697 height 345
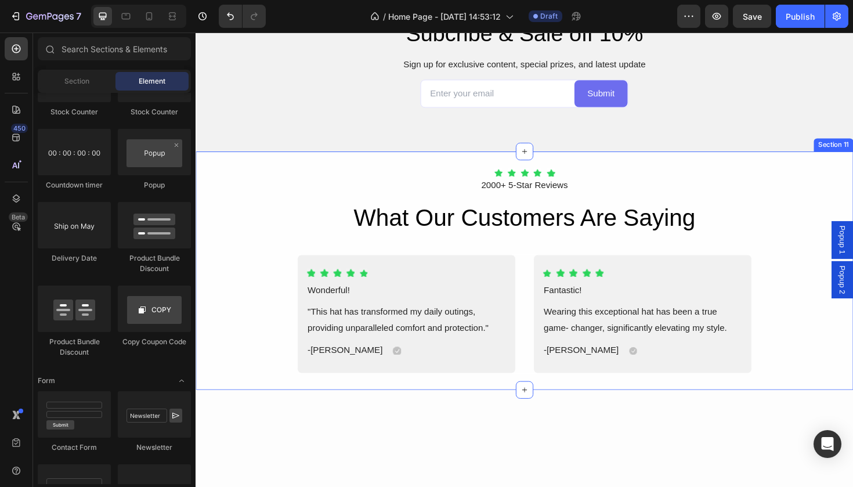
click at [844, 158] on div "Icon Icon Icon Icon Icon Icon List Hoz 2000+ 5-Star Reviews Text Block Row What…" at bounding box center [544, 284] width 697 height 252
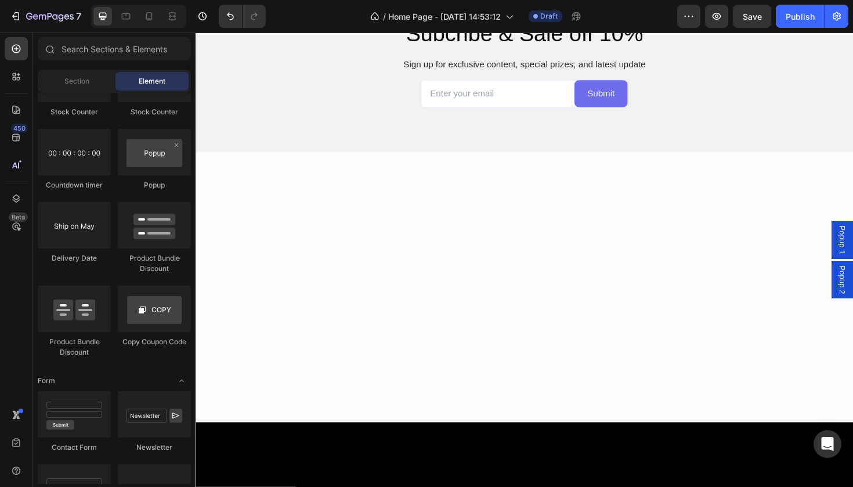
click at [684, 214] on div at bounding box center [544, 302] width 697 height 252
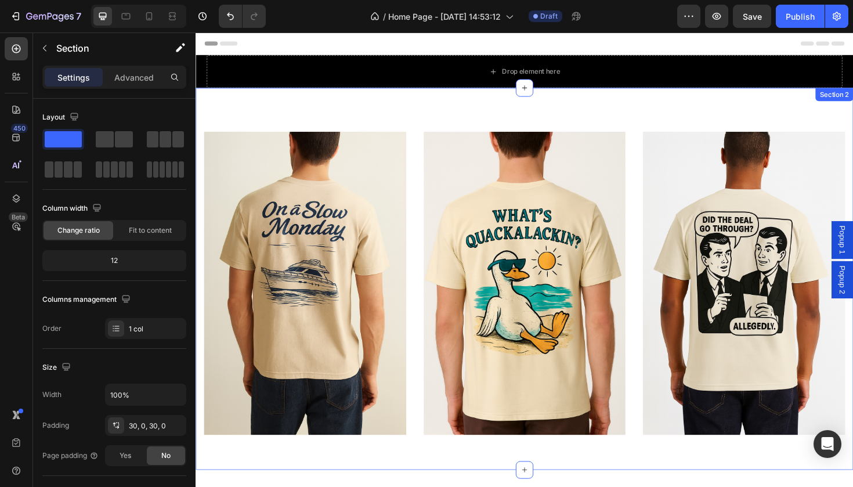
scroll to position [0, 0]
click at [496, 110] on div "Image Image Image Section 2" at bounding box center [544, 293] width 697 height 405
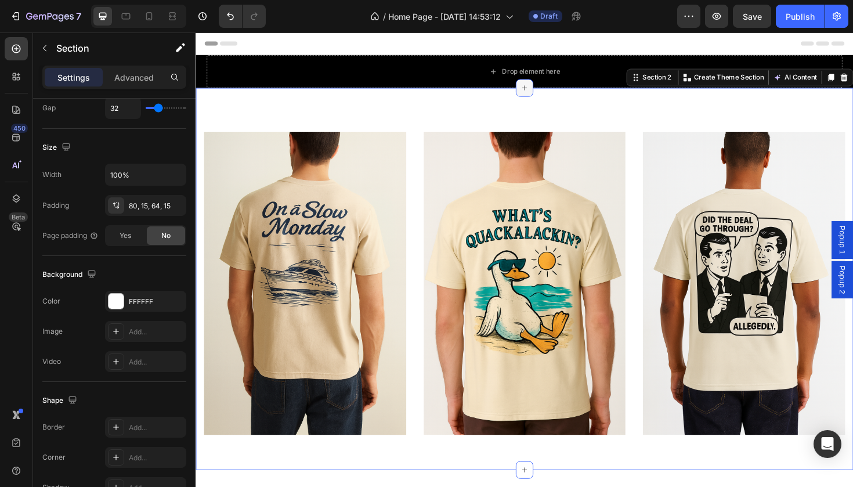
click at [543, 92] on icon at bounding box center [543, 91] width 9 height 9
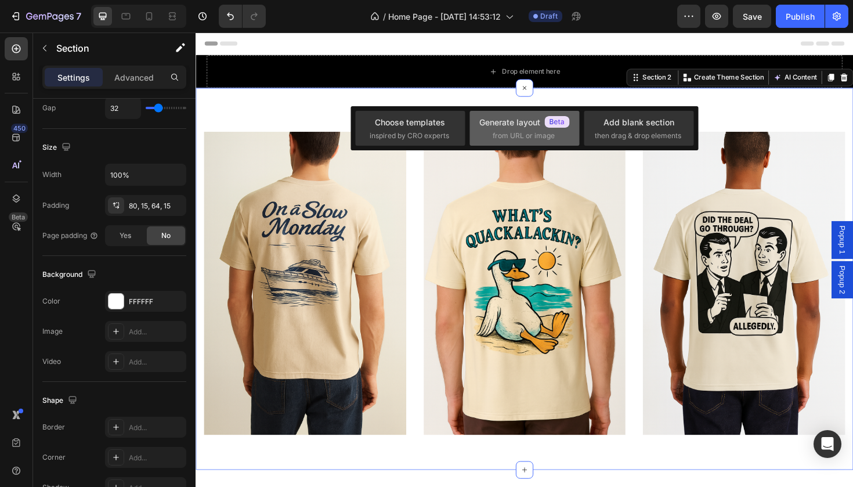
click at [528, 138] on span "from URL or image" at bounding box center [524, 136] width 62 height 10
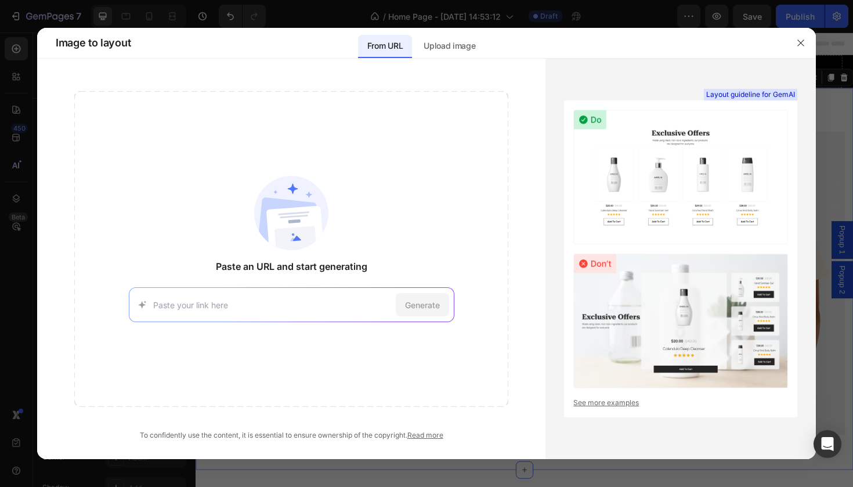
click at [675, 176] on img at bounding box center [681, 177] width 215 height 135
click at [803, 35] on button "button" at bounding box center [801, 43] width 19 height 19
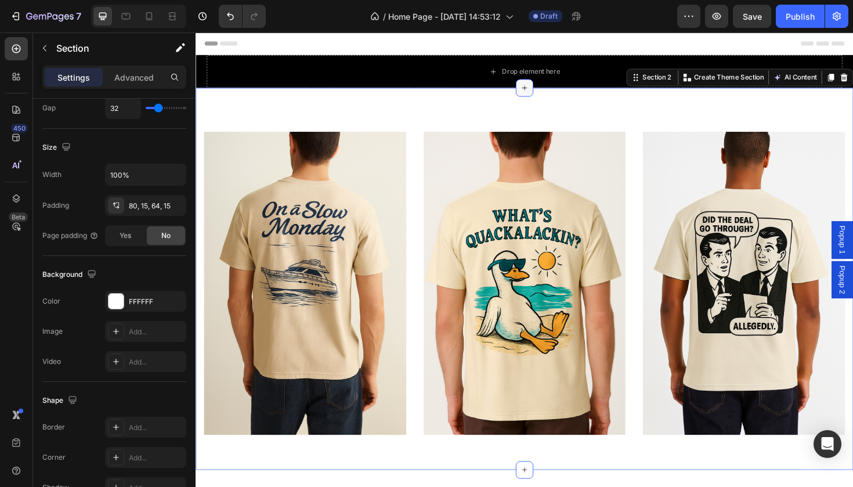
click at [542, 89] on icon at bounding box center [543, 91] width 9 height 9
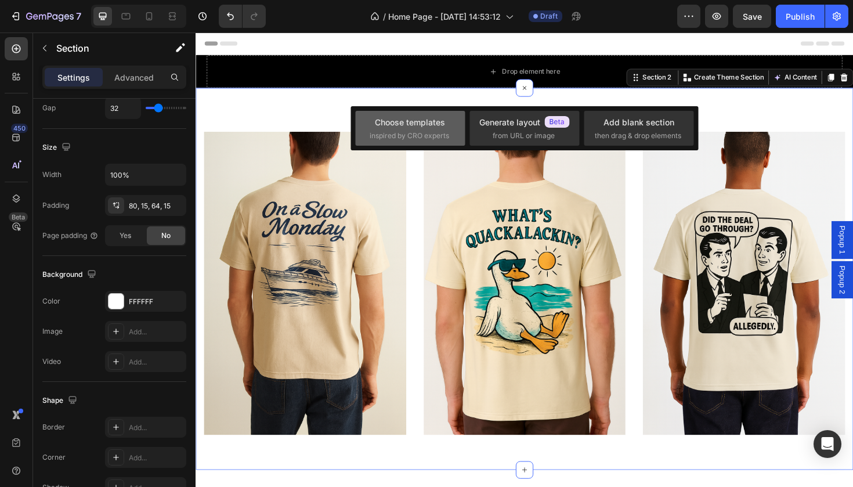
click at [433, 125] on div "Choose templates" at bounding box center [410, 122] width 70 height 12
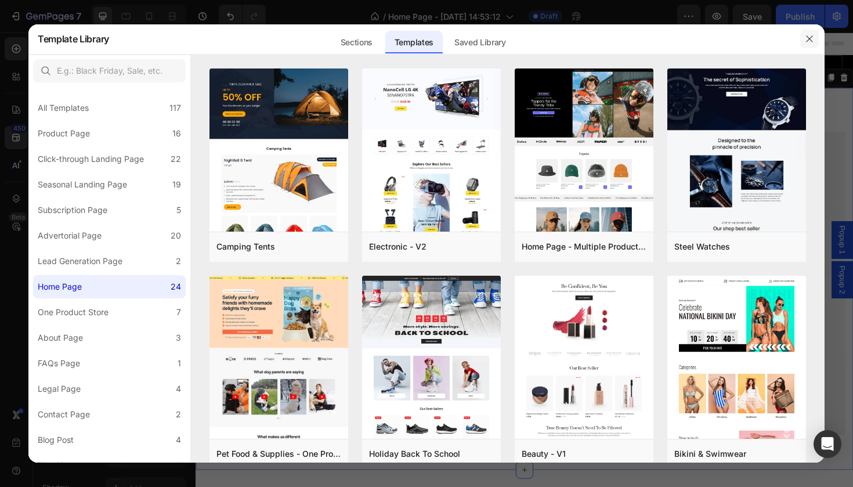
click at [805, 41] on icon "button" at bounding box center [809, 38] width 9 height 9
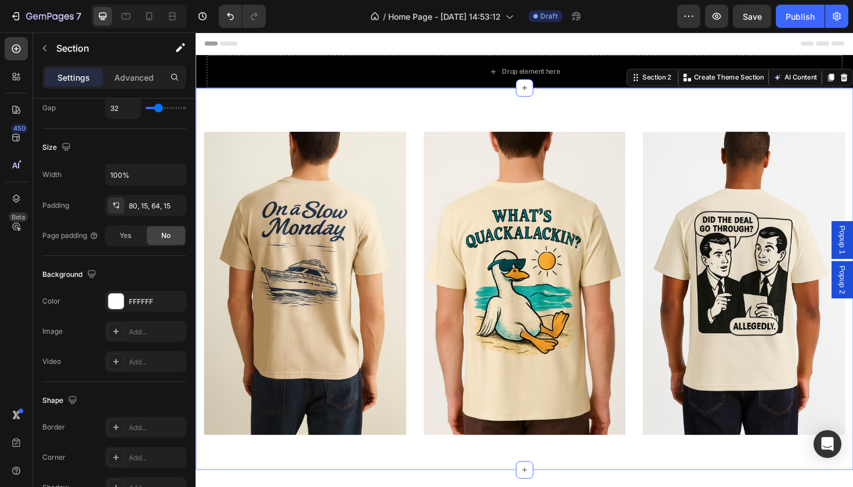
click at [384, 116] on div "Image Image Image Section 2 You can create reusable sections Create Theme Secti…" at bounding box center [544, 293] width 697 height 405
click at [46, 56] on button "button" at bounding box center [44, 48] width 19 height 19
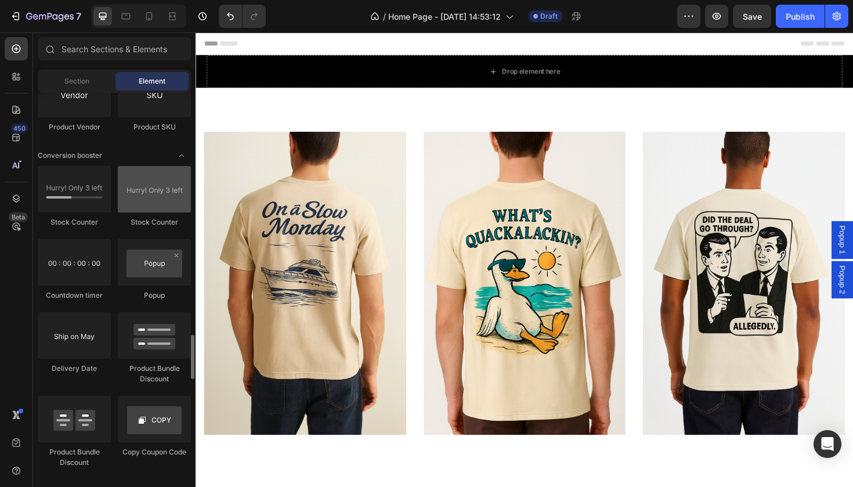
scroll to position [2244, 0]
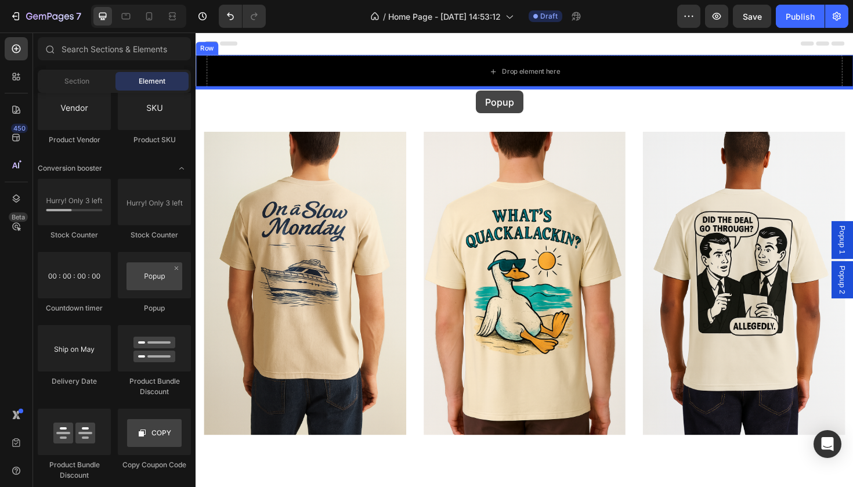
drag, startPoint x: 350, startPoint y: 302, endPoint x: 493, endPoint y: 94, distance: 253.0
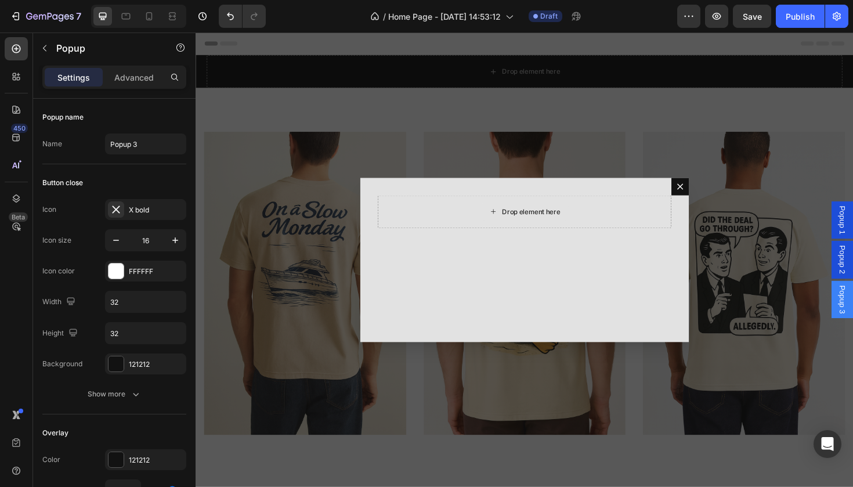
click at [559, 223] on div "Drop element here" at bounding box center [551, 222] width 62 height 9
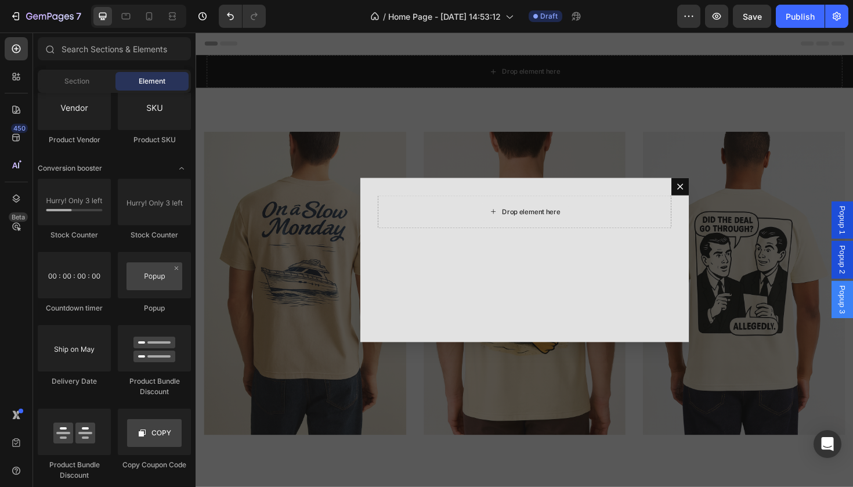
click at [559, 223] on div "Drop element here" at bounding box center [551, 222] width 62 height 9
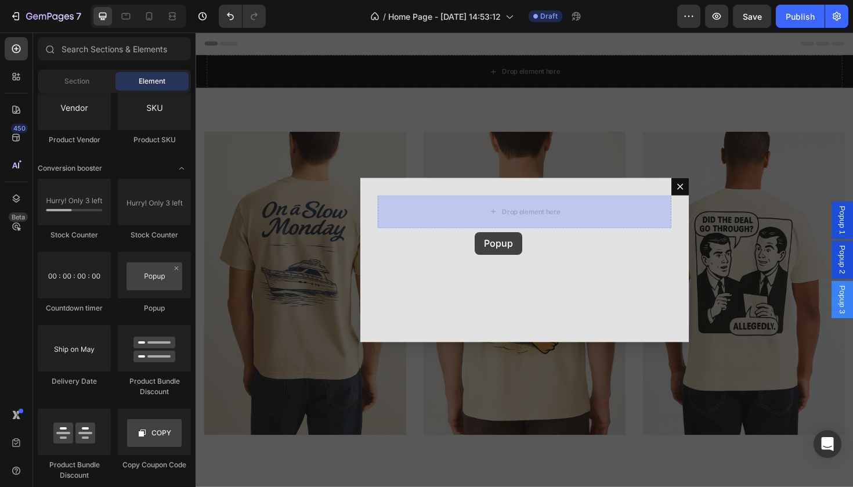
drag, startPoint x: 345, startPoint y: 309, endPoint x: 493, endPoint y: 243, distance: 162.2
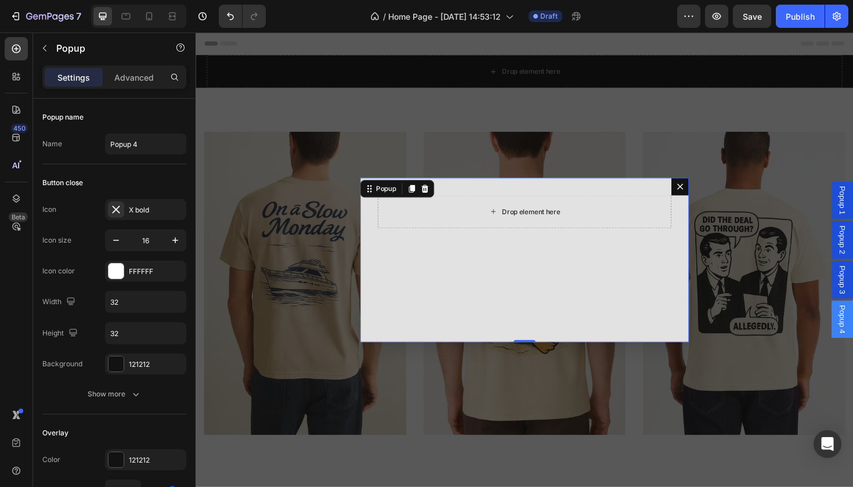
click at [492, 227] on div "Drop element here" at bounding box center [543, 222] width 311 height 35
click at [510, 221] on icon "Dialog body" at bounding box center [510, 222] width 9 height 10
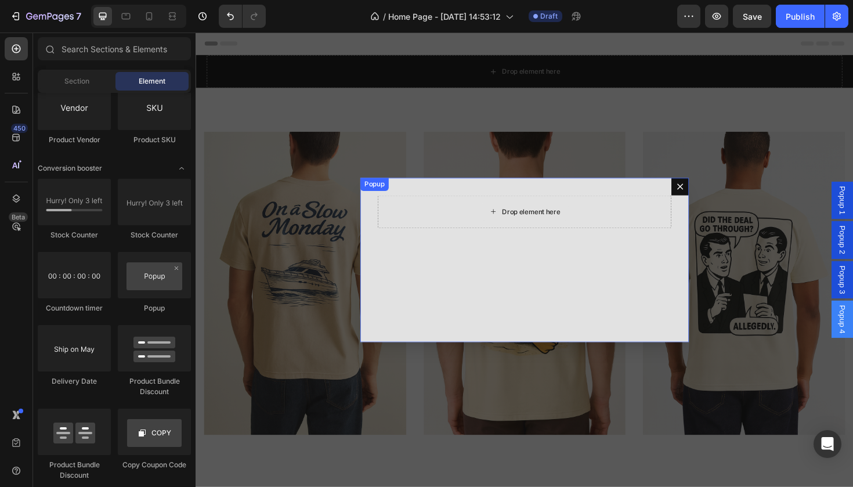
click at [510, 221] on icon "Dialog body" at bounding box center [510, 222] width 9 height 10
click at [511, 221] on icon "Dialog body" at bounding box center [511, 221] width 5 height 5
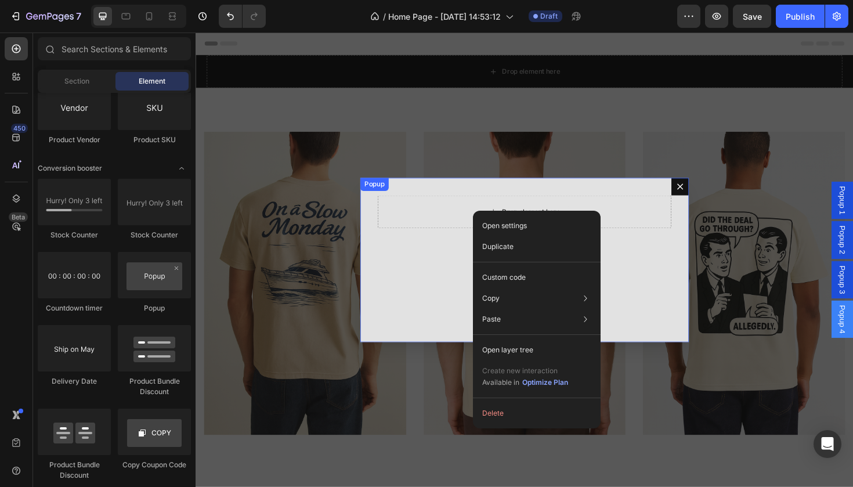
click at [511, 210] on div "Drop element here" at bounding box center [543, 222] width 311 height 35
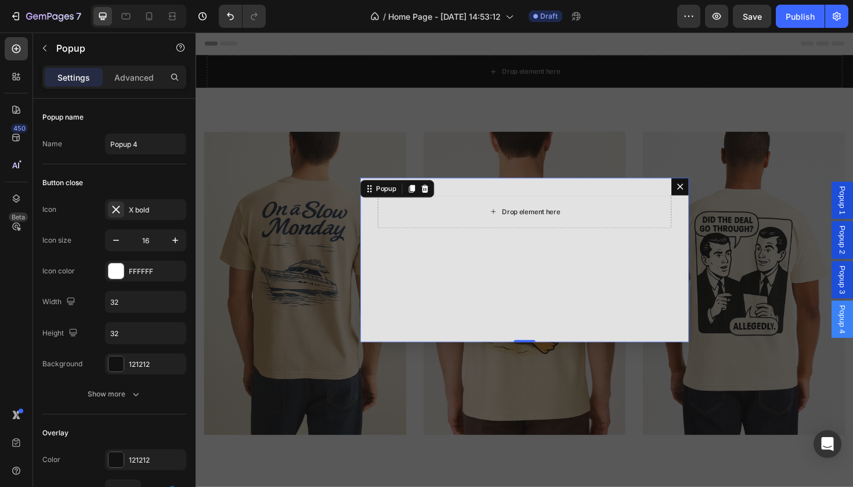
click at [511, 210] on div "Drop element here" at bounding box center [543, 222] width 311 height 35
click at [516, 226] on div "Drop element here" at bounding box center [544, 222] width 94 height 19
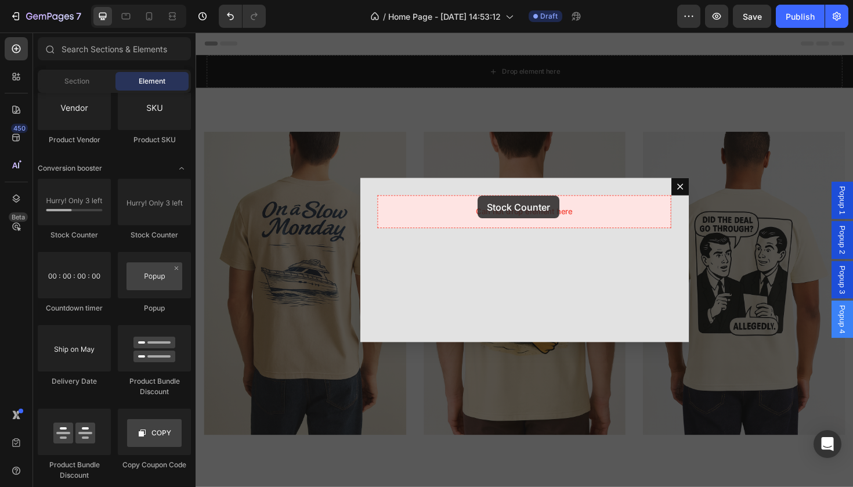
drag, startPoint x: 377, startPoint y: 259, endPoint x: 496, endPoint y: 207, distance: 130.0
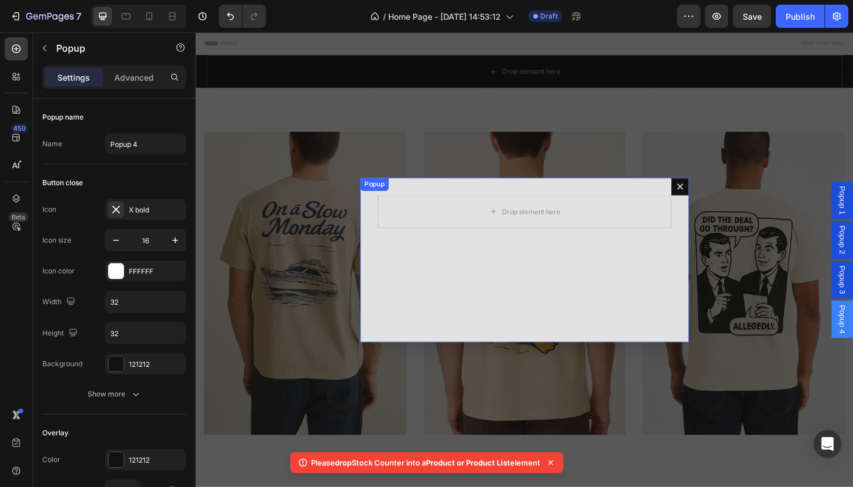
click at [715, 197] on button "Dialog content" at bounding box center [709, 195] width 19 height 19
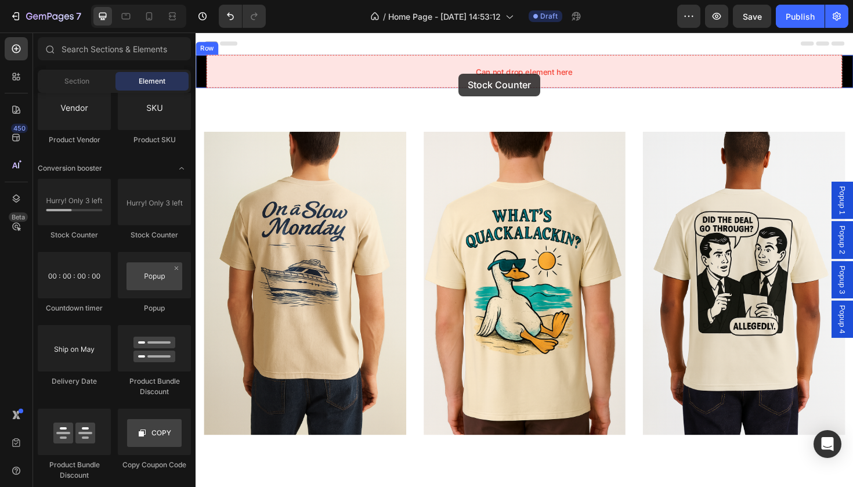
drag, startPoint x: 358, startPoint y: 249, endPoint x: 473, endPoint y: 74, distance: 209.2
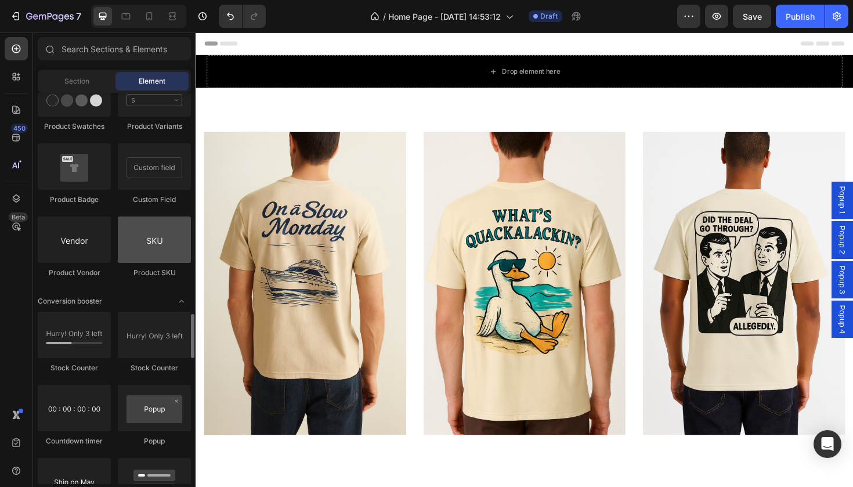
scroll to position [2092, 0]
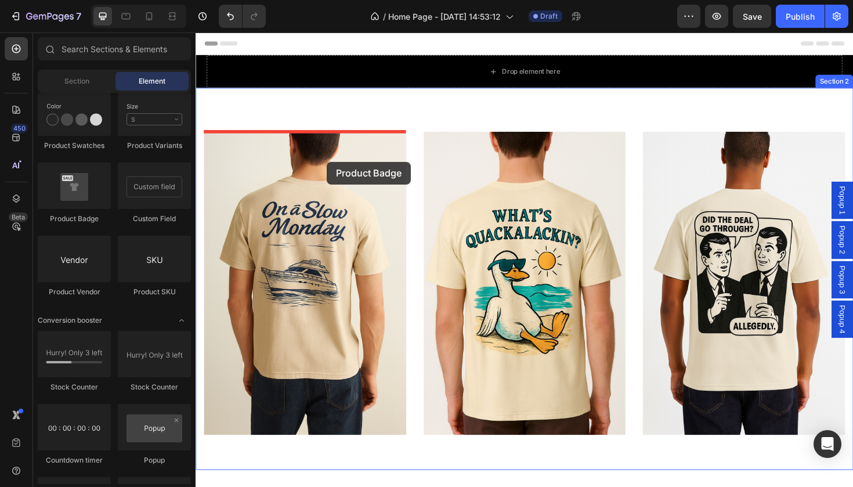
drag, startPoint x: 283, startPoint y: 234, endPoint x: 333, endPoint y: 168, distance: 82.6
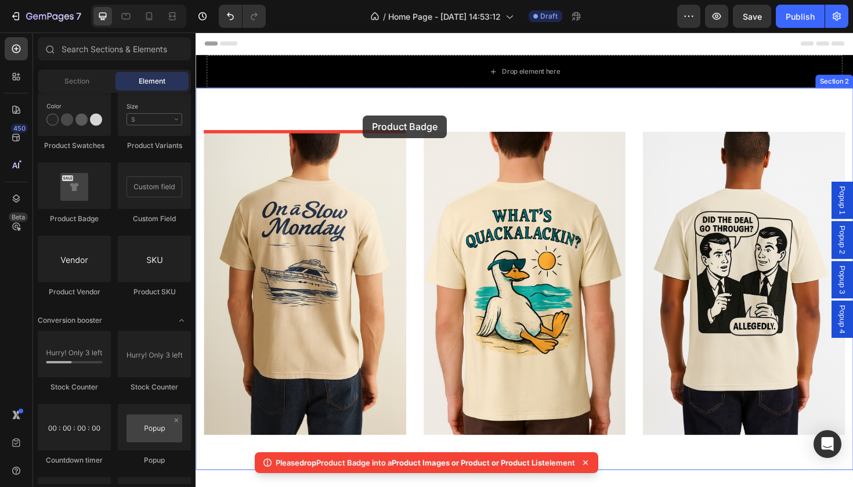
drag, startPoint x: 283, startPoint y: 216, endPoint x: 370, endPoint y: 105, distance: 141.0
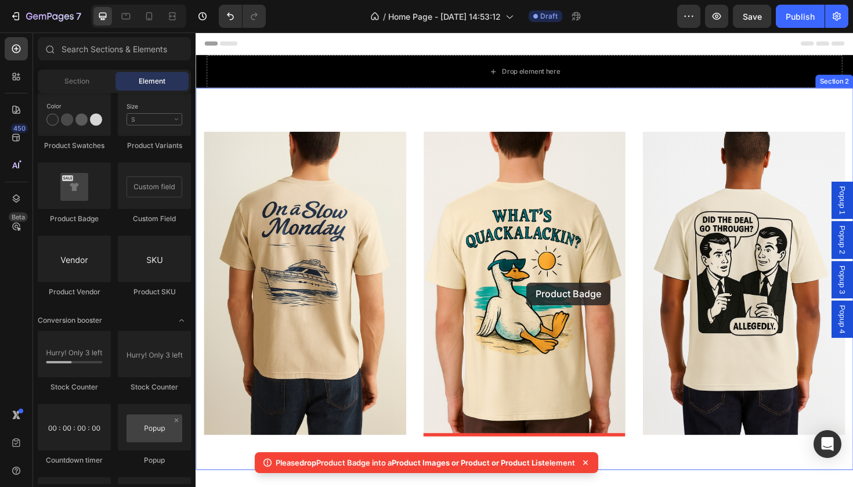
drag, startPoint x: 293, startPoint y: 240, endPoint x: 547, endPoint y: 290, distance: 259.3
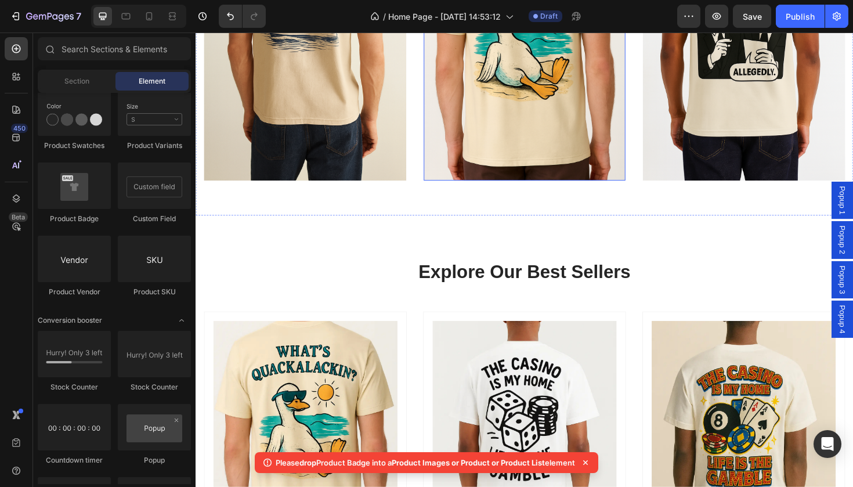
scroll to position [409, 0]
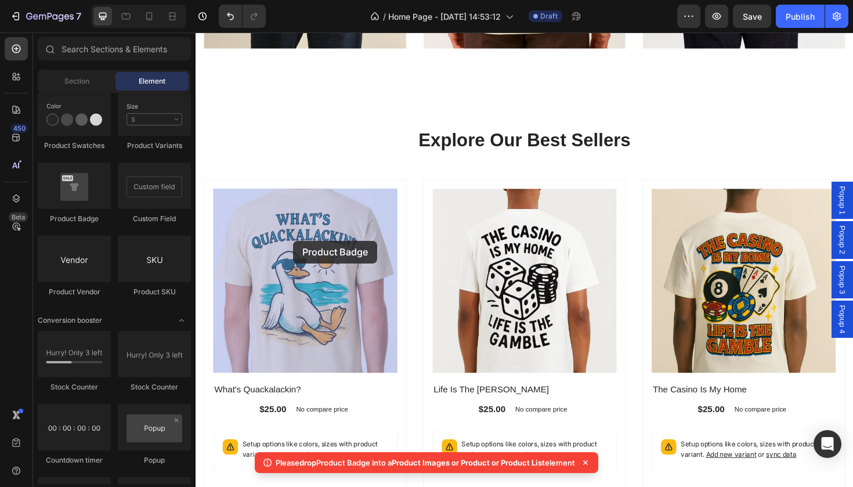
drag, startPoint x: 277, startPoint y: 239, endPoint x: 297, endPoint y: 253, distance: 24.6
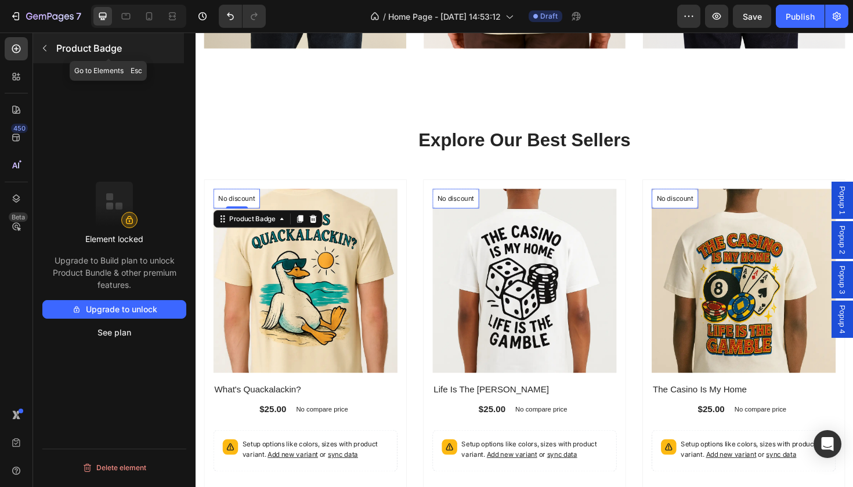
click at [52, 56] on button "button" at bounding box center [44, 48] width 19 height 19
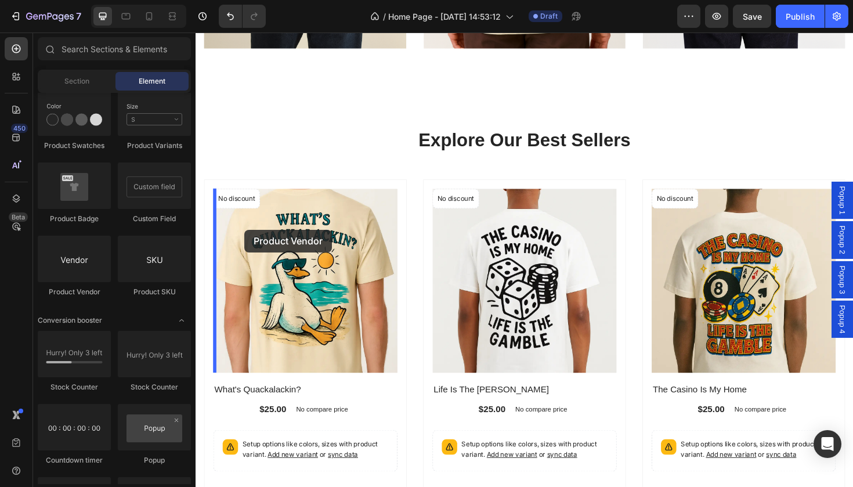
drag, startPoint x: 295, startPoint y: 288, endPoint x: 322, endPoint y: 233, distance: 61.5
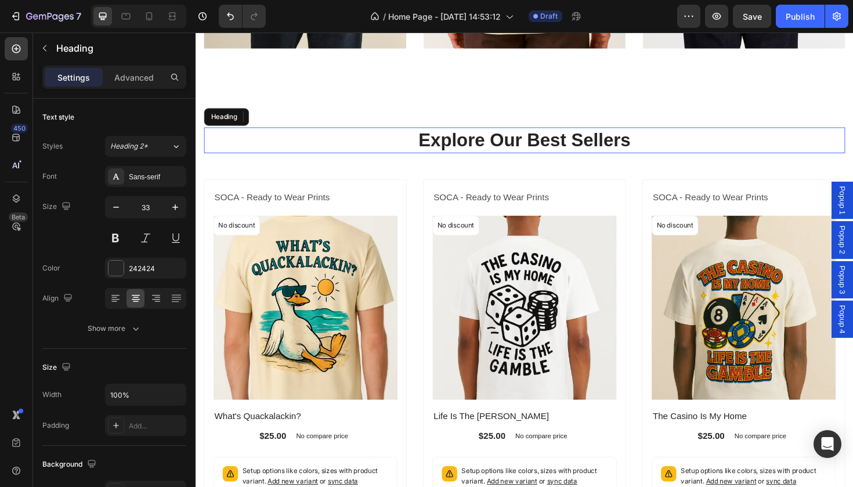
click at [361, 159] on h2 "Explore Our Best Sellers" at bounding box center [543, 146] width 679 height 27
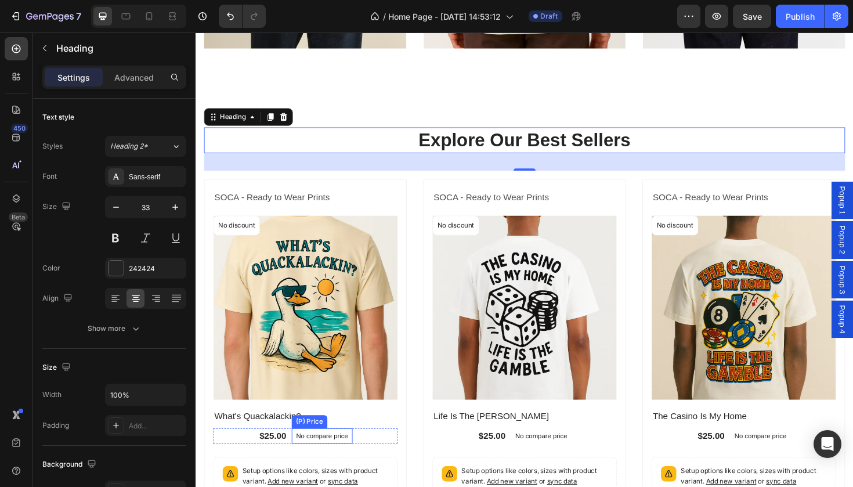
click at [341, 442] on p "No compare price" at bounding box center [329, 459] width 55 height 7
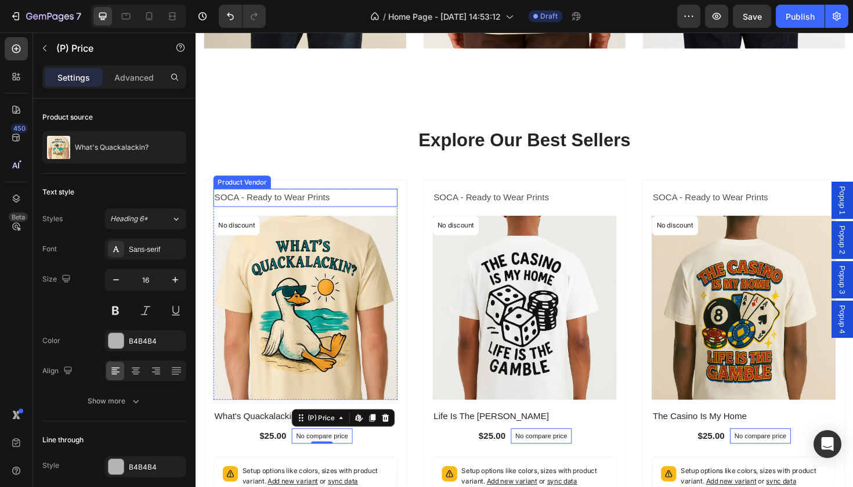
click at [369, 213] on h2 "SOCA - Ready to Wear Prints" at bounding box center [311, 207] width 195 height 19
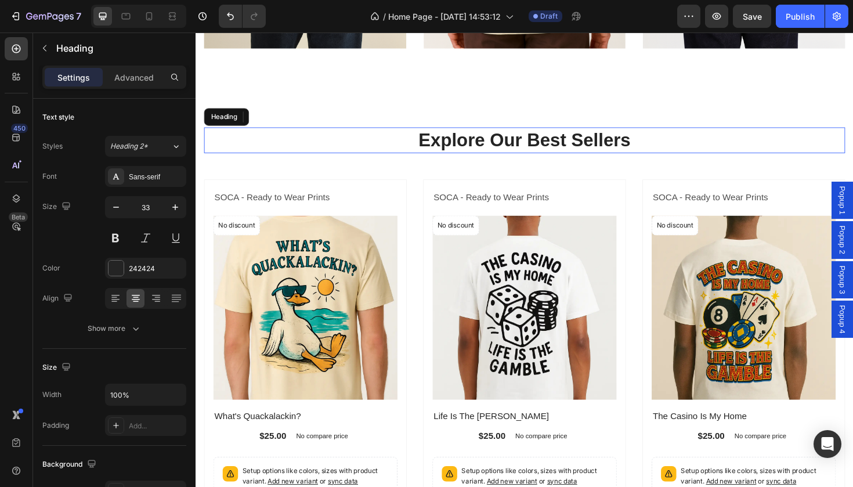
click at [344, 158] on h2 "Explore Our Best Sellers" at bounding box center [543, 146] width 679 height 27
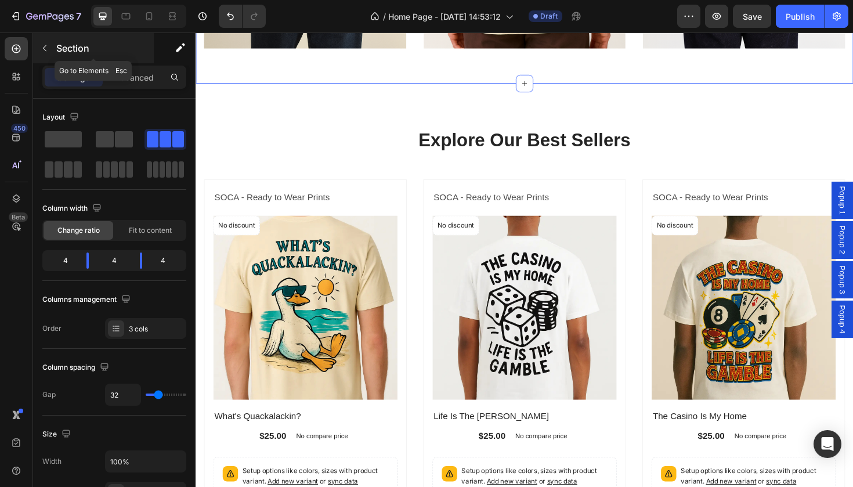
click at [52, 49] on button "button" at bounding box center [44, 48] width 19 height 19
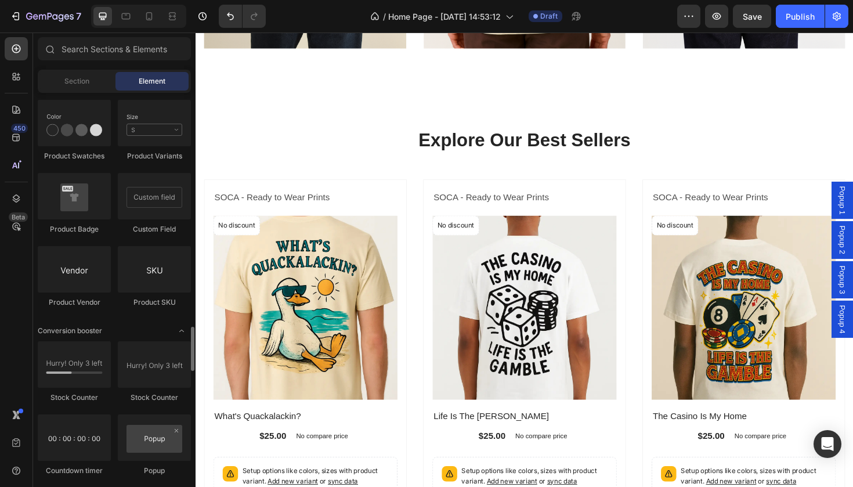
scroll to position [2080, 0]
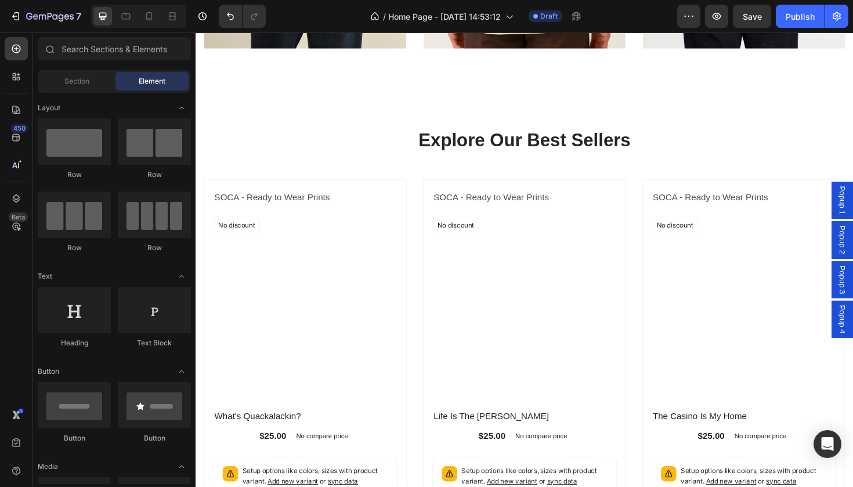
scroll to position [2080, 0]
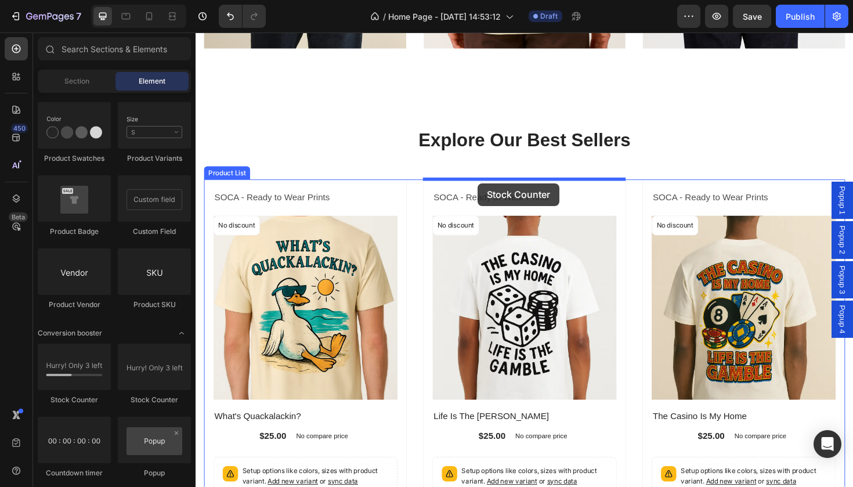
drag, startPoint x: 291, startPoint y: 401, endPoint x: 495, endPoint y: 192, distance: 291.5
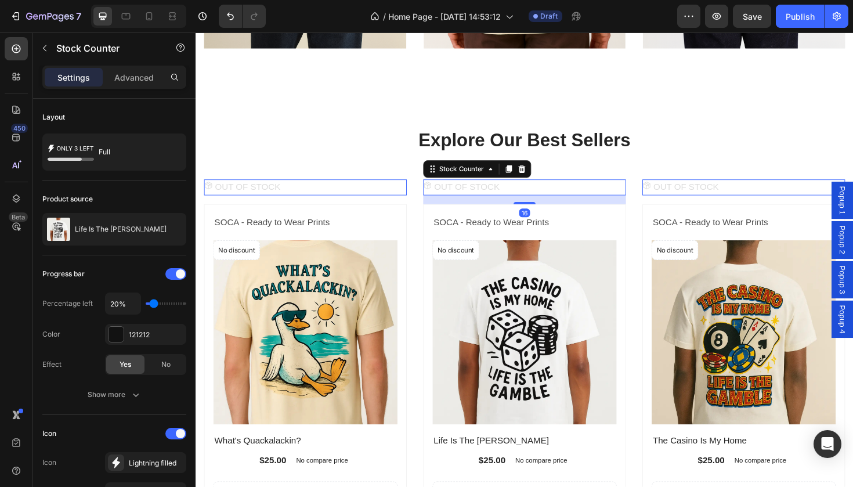
click at [531, 196] on div "OUT OF STOCK" at bounding box center [544, 196] width 215 height 17
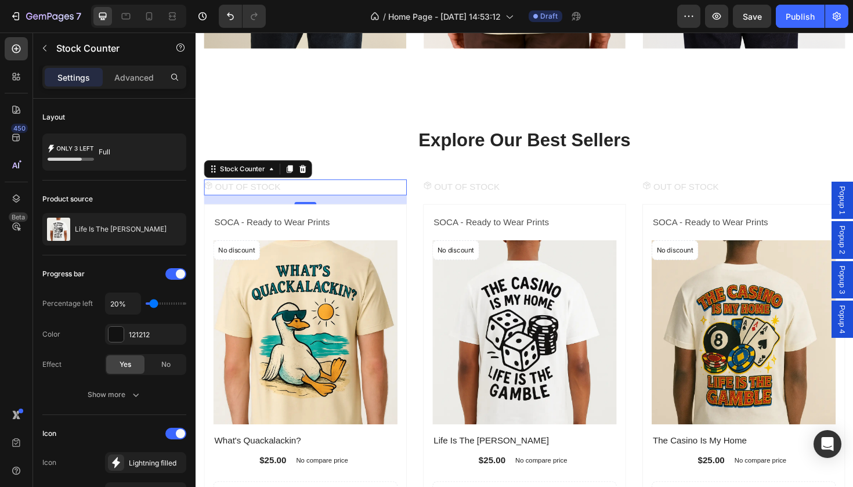
click at [507, 196] on p "OUT OF STOCK" at bounding box center [482, 196] width 69 height 17
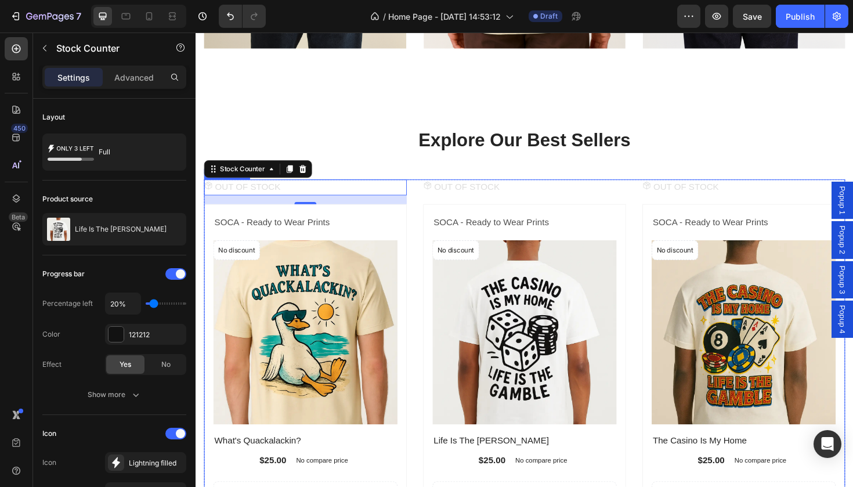
click at [533, 210] on div "OUT OF STOCK Stock Counter 16 SOCA - Ready to Wear Prints Product Vendor No dis…" at bounding box center [544, 379] width 215 height 383
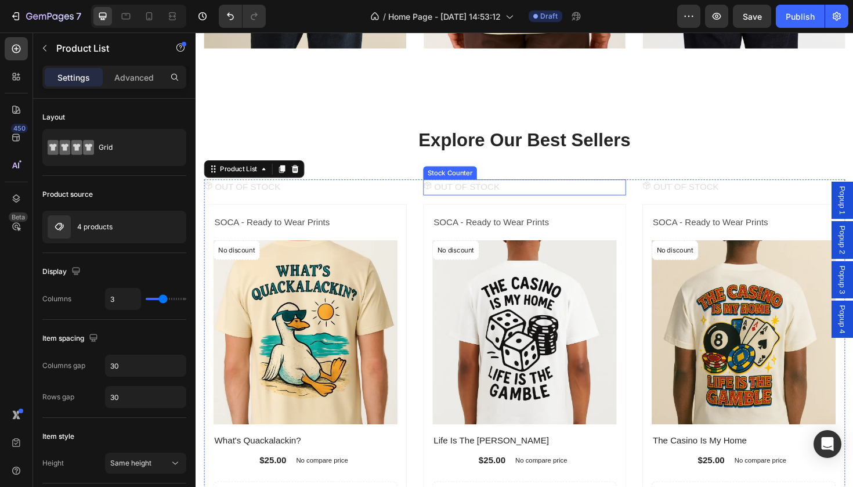
click at [521, 200] on div "OUT OF STOCK" at bounding box center [544, 196] width 215 height 17
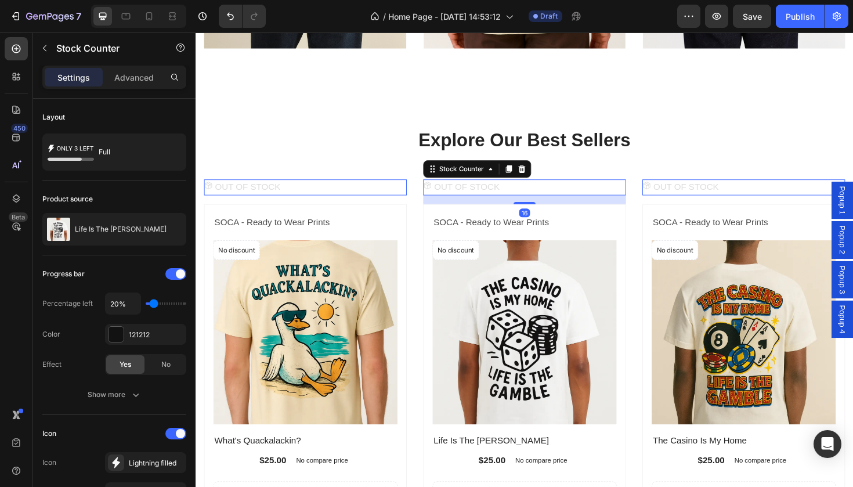
click at [521, 200] on div "OUT OF STOCK" at bounding box center [544, 196] width 215 height 17
click at [517, 194] on p "OUT OF STOCK" at bounding box center [482, 196] width 69 height 17
click at [545, 197] on div "OUT OF STOCK" at bounding box center [544, 196] width 215 height 17
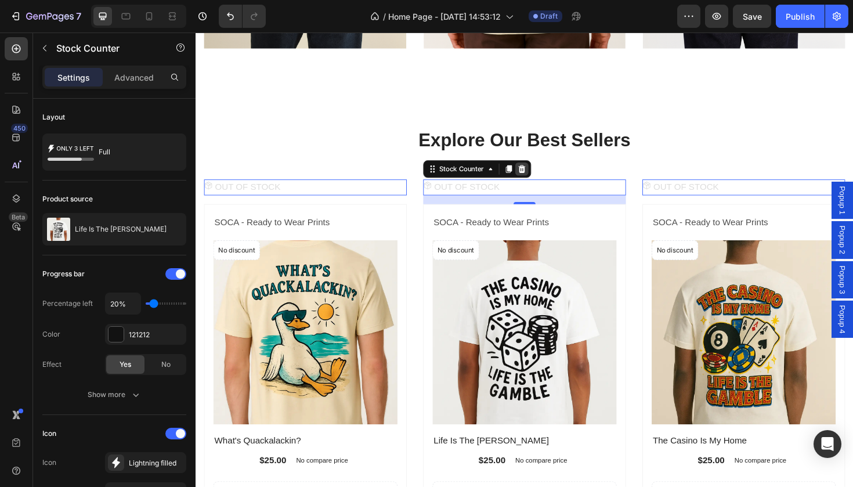
click at [541, 175] on icon at bounding box center [542, 177] width 8 height 8
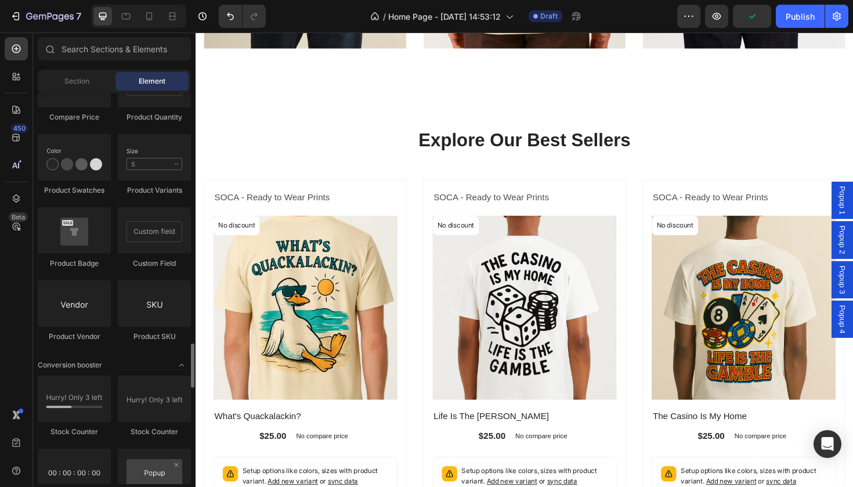
scroll to position [2045, 0]
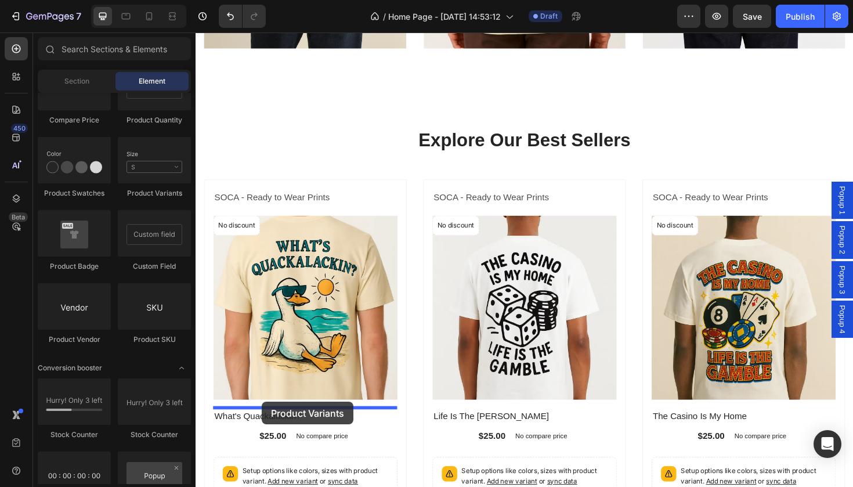
drag, startPoint x: 357, startPoint y: 203, endPoint x: 262, endPoint y: 426, distance: 242.4
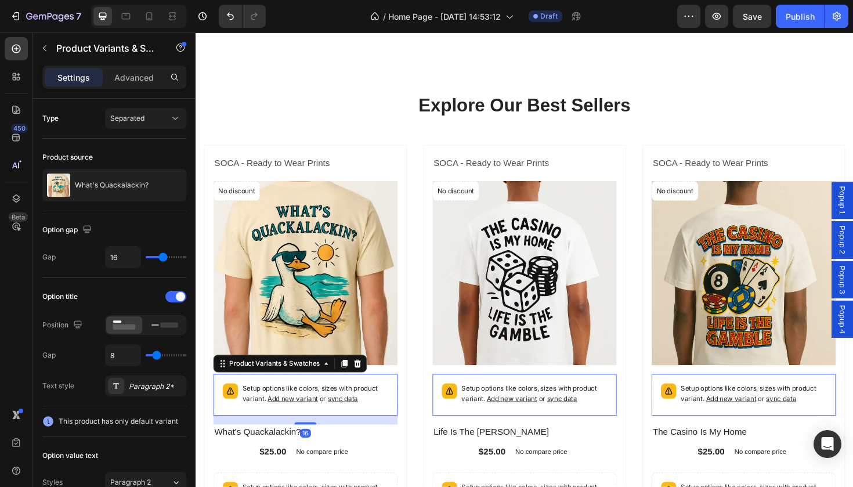
scroll to position [446, 0]
click at [311, 424] on div "Setup options like colors, sizes with product variant. Add new variant or sync …" at bounding box center [322, 415] width 154 height 24
click at [311, 420] on span "Add new variant" at bounding box center [298, 419] width 53 height 9
click at [366, 379] on icon at bounding box center [367, 383] width 8 height 8
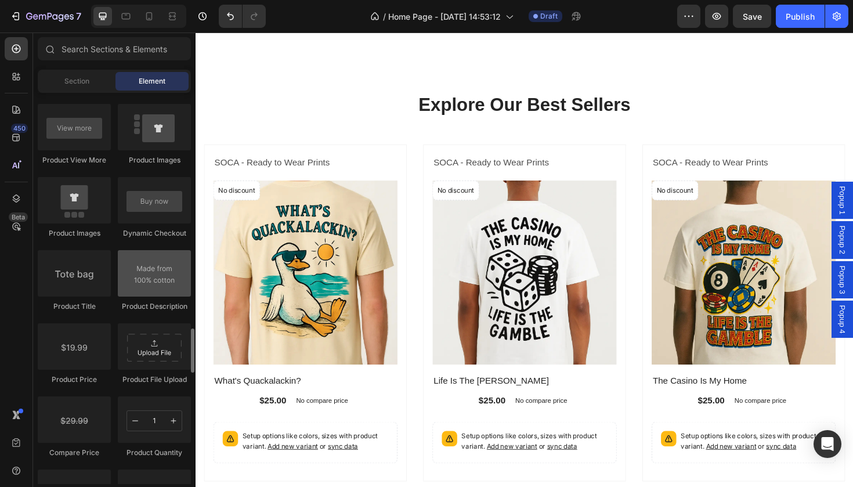
scroll to position [1684, 0]
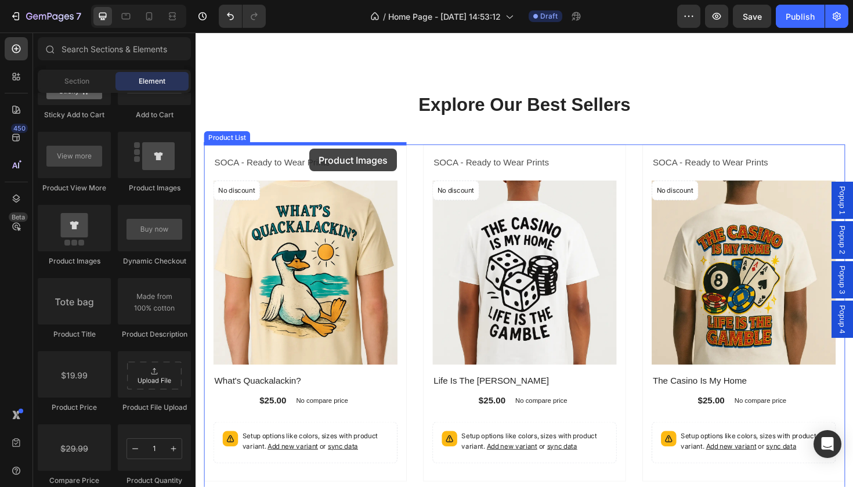
drag, startPoint x: 291, startPoint y: 272, endPoint x: 316, endPoint y: 155, distance: 119.3
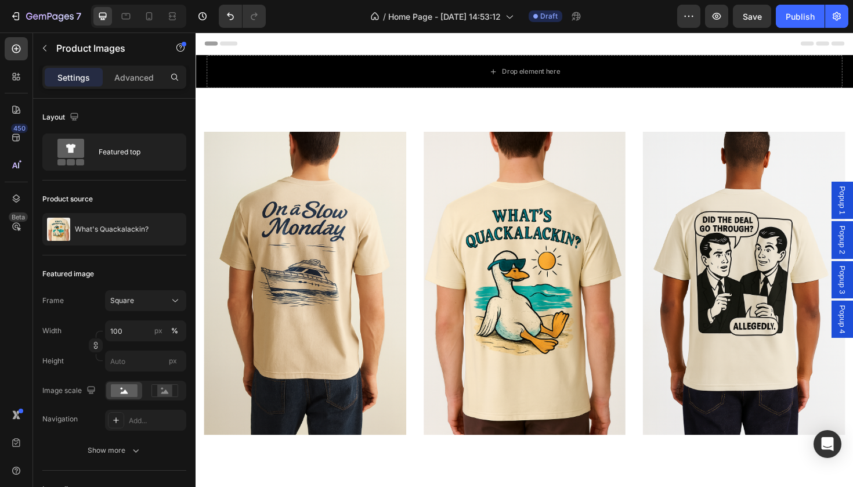
scroll to position [0, 0]
click at [235, 16] on icon "Undo/Redo" at bounding box center [231, 16] width 12 height 12
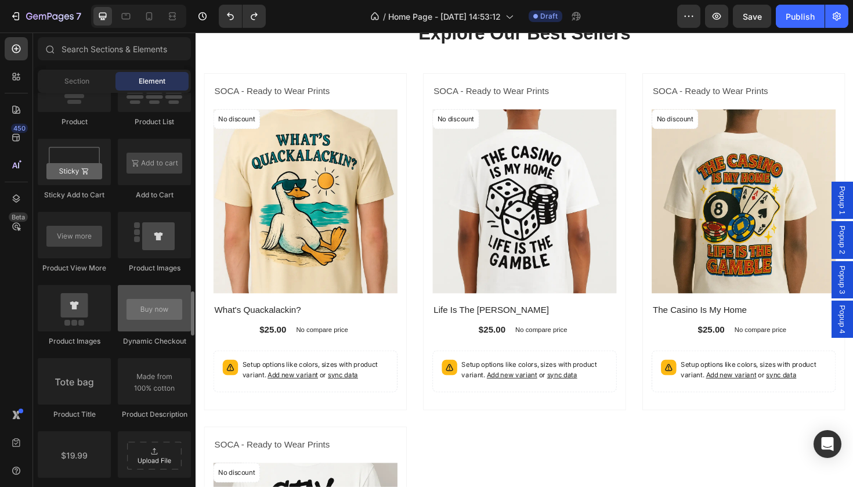
scroll to position [1547, 0]
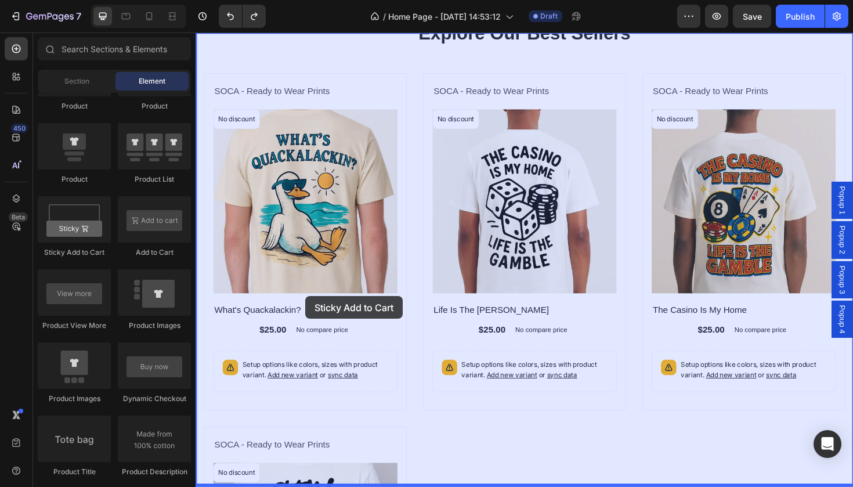
drag, startPoint x: 294, startPoint y: 265, endPoint x: 311, endPoint y: 311, distance: 48.9
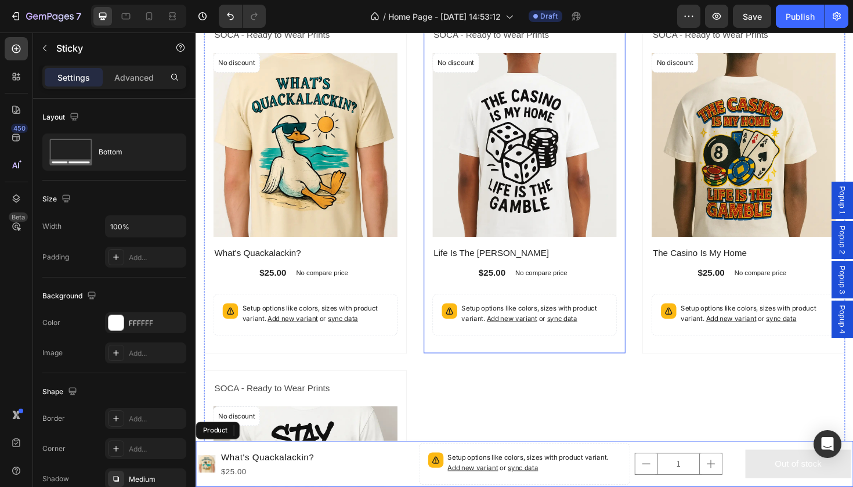
scroll to position [277, 0]
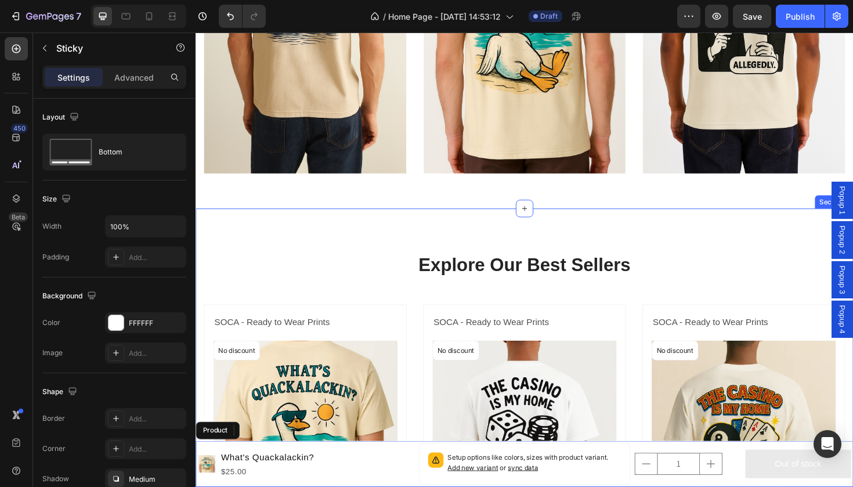
click at [490, 266] on h2 "Explore Our Best Sellers" at bounding box center [543, 278] width 679 height 27
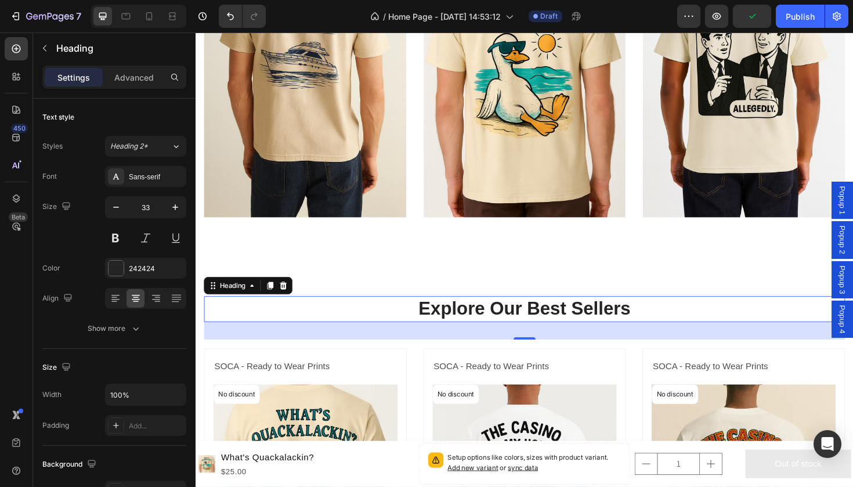
scroll to position [448, 0]
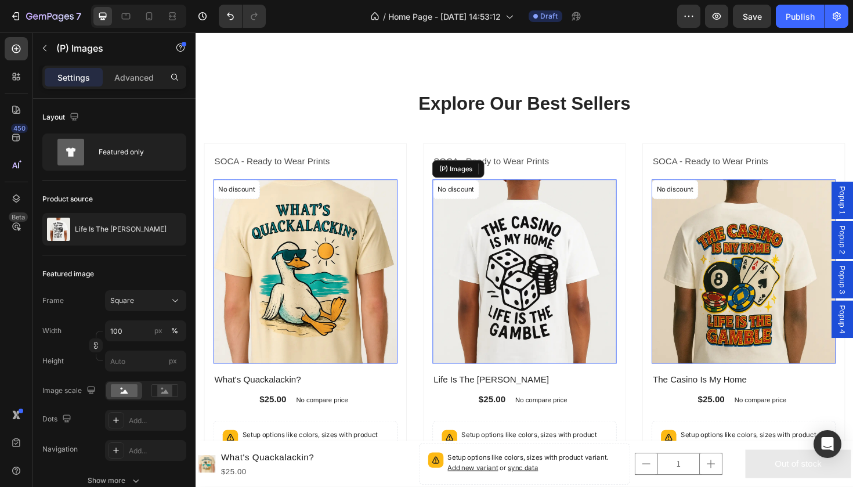
click at [513, 300] on img at bounding box center [543, 285] width 195 height 195
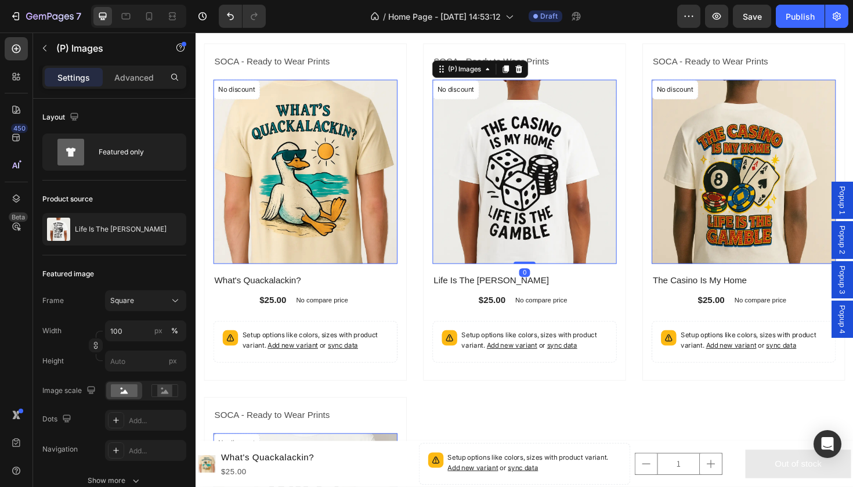
scroll to position [563, 0]
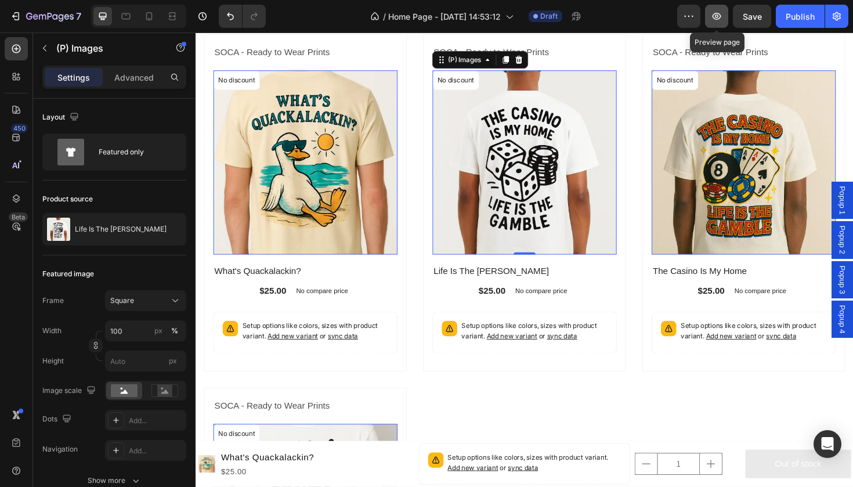
click at [722, 15] on icon "button" at bounding box center [717, 16] width 12 height 12
